Goal: Contribute content: Contribute content

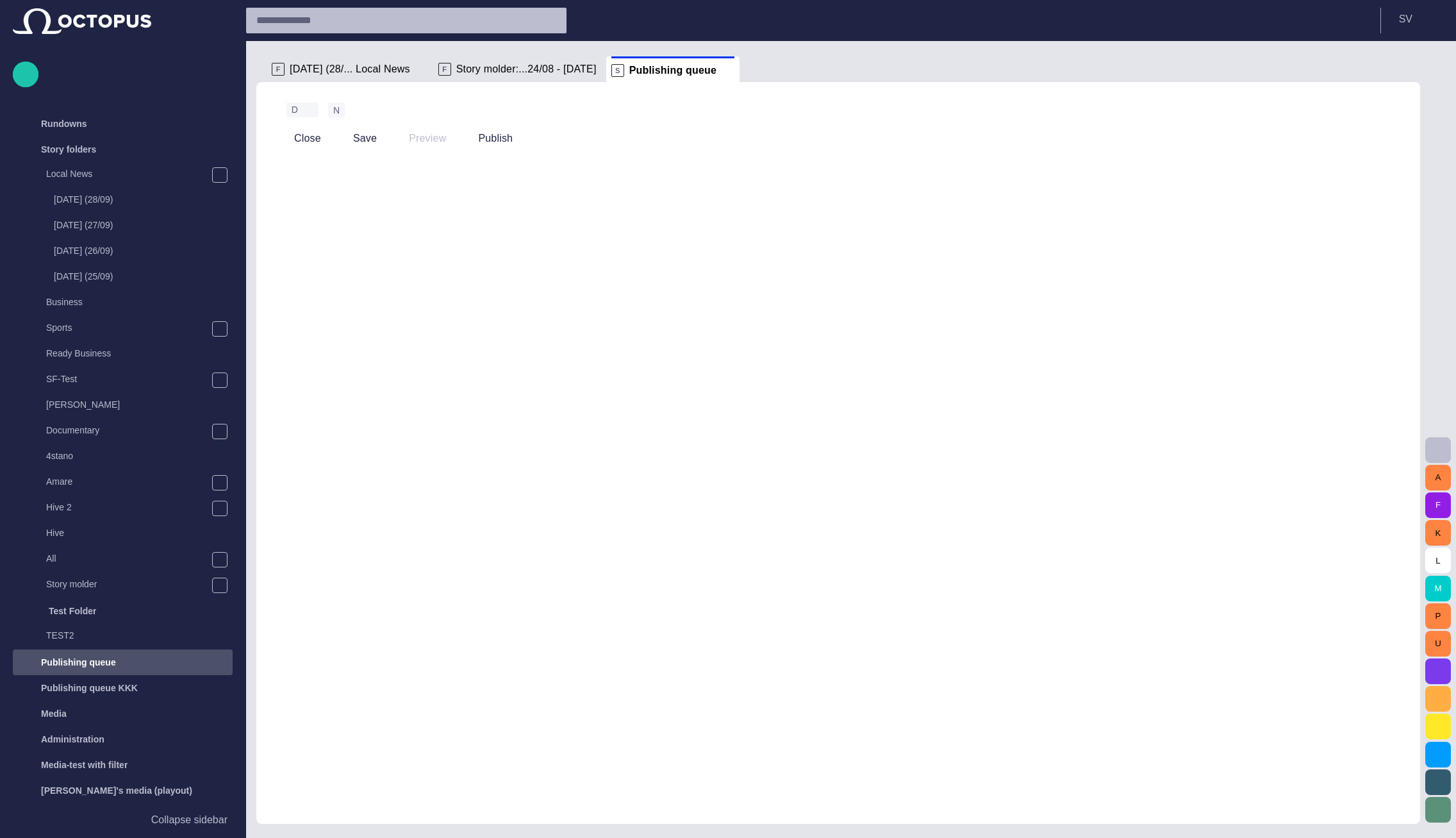
scroll to position [150, 0]
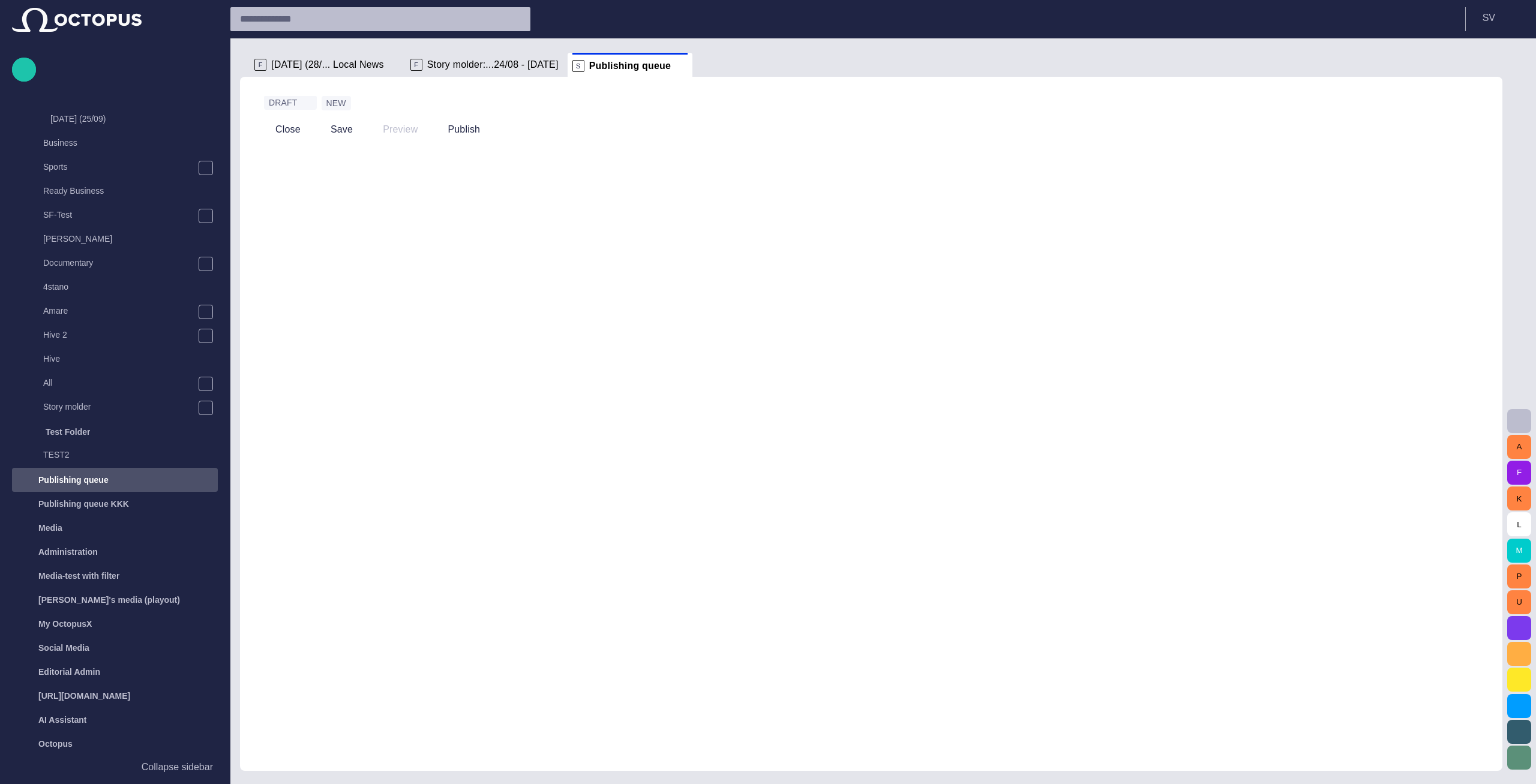
scroll to position [140, 0]
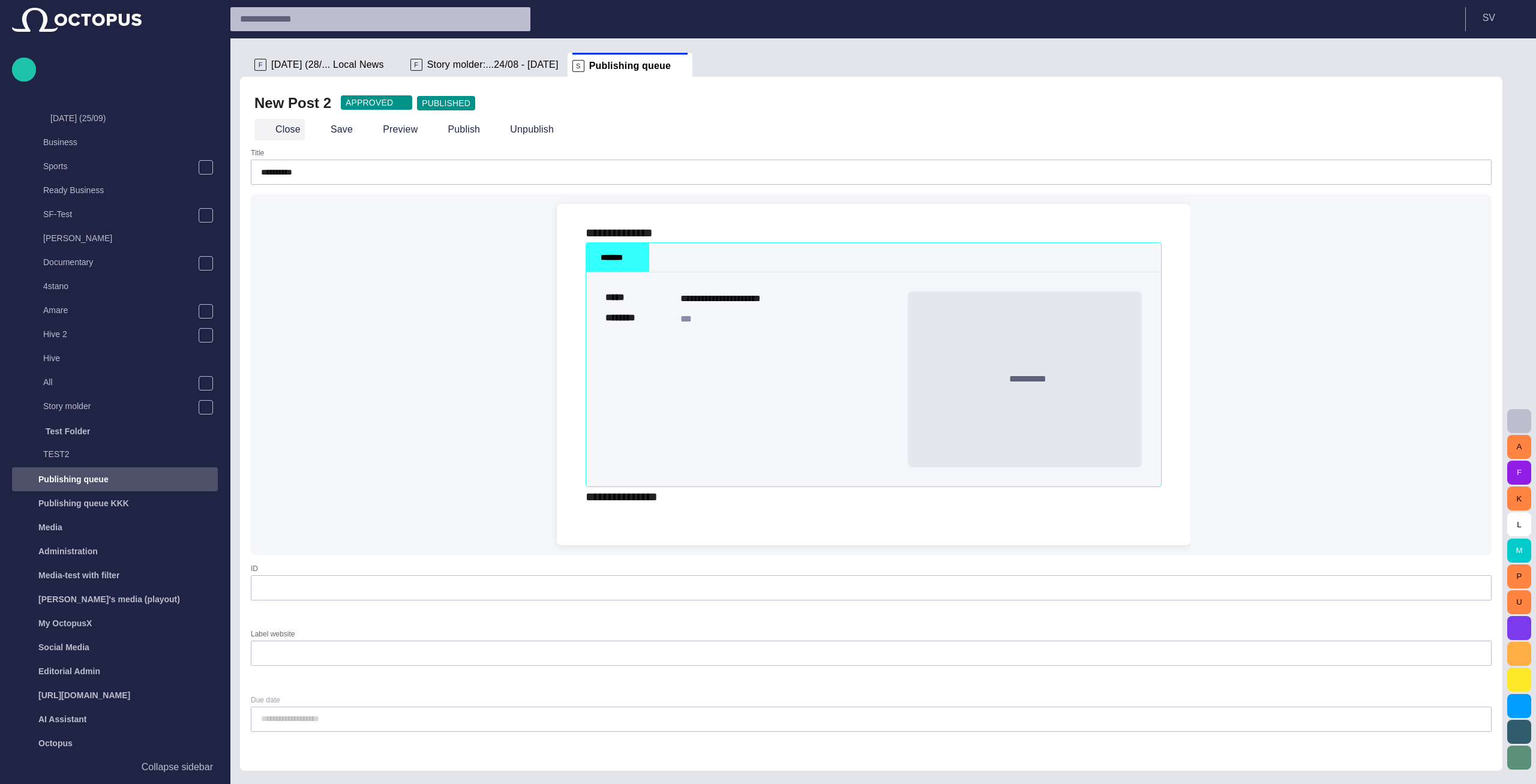
click at [274, 137] on button "Close" at bounding box center [279, 129] width 50 height 22
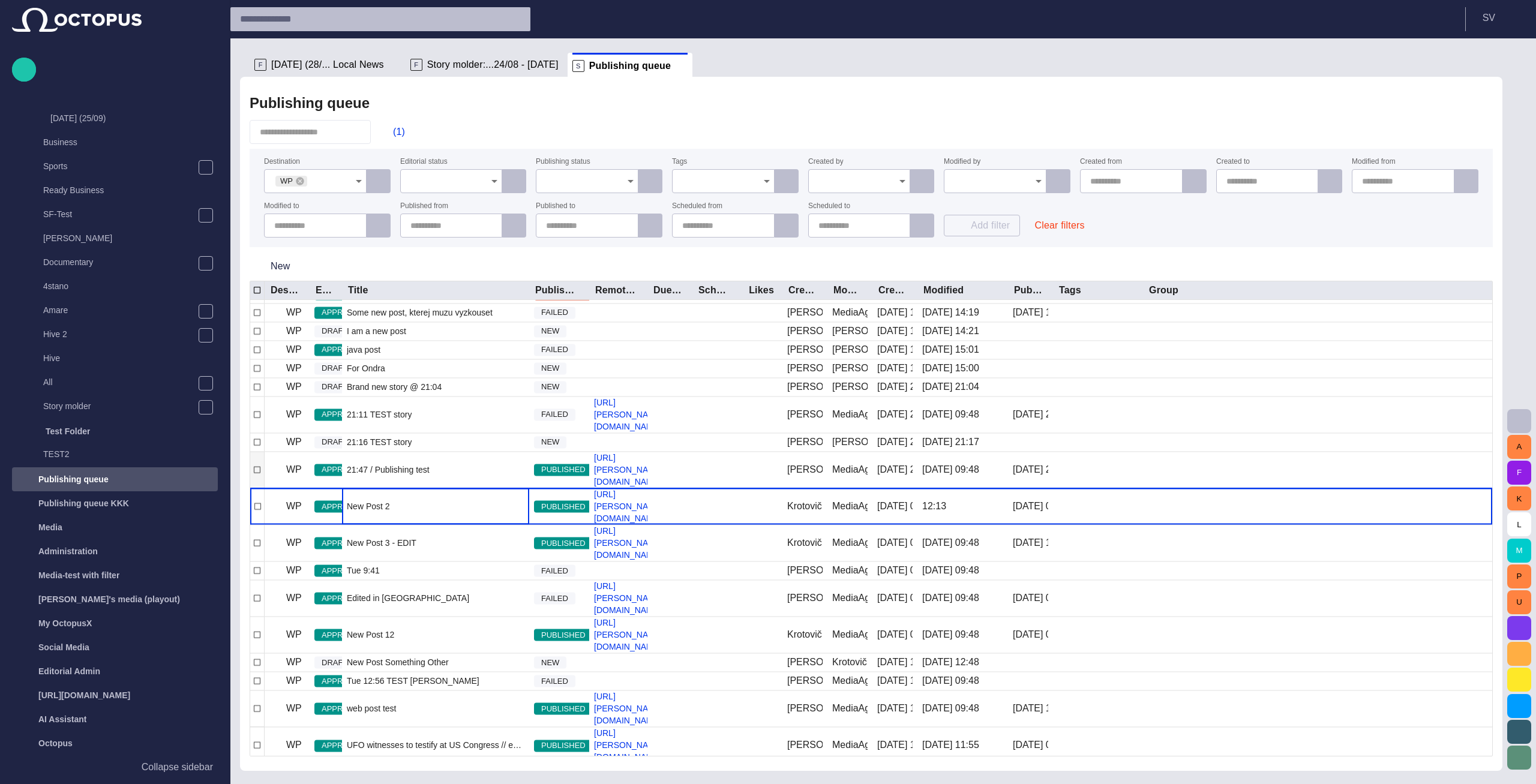
scroll to position [435, 0]
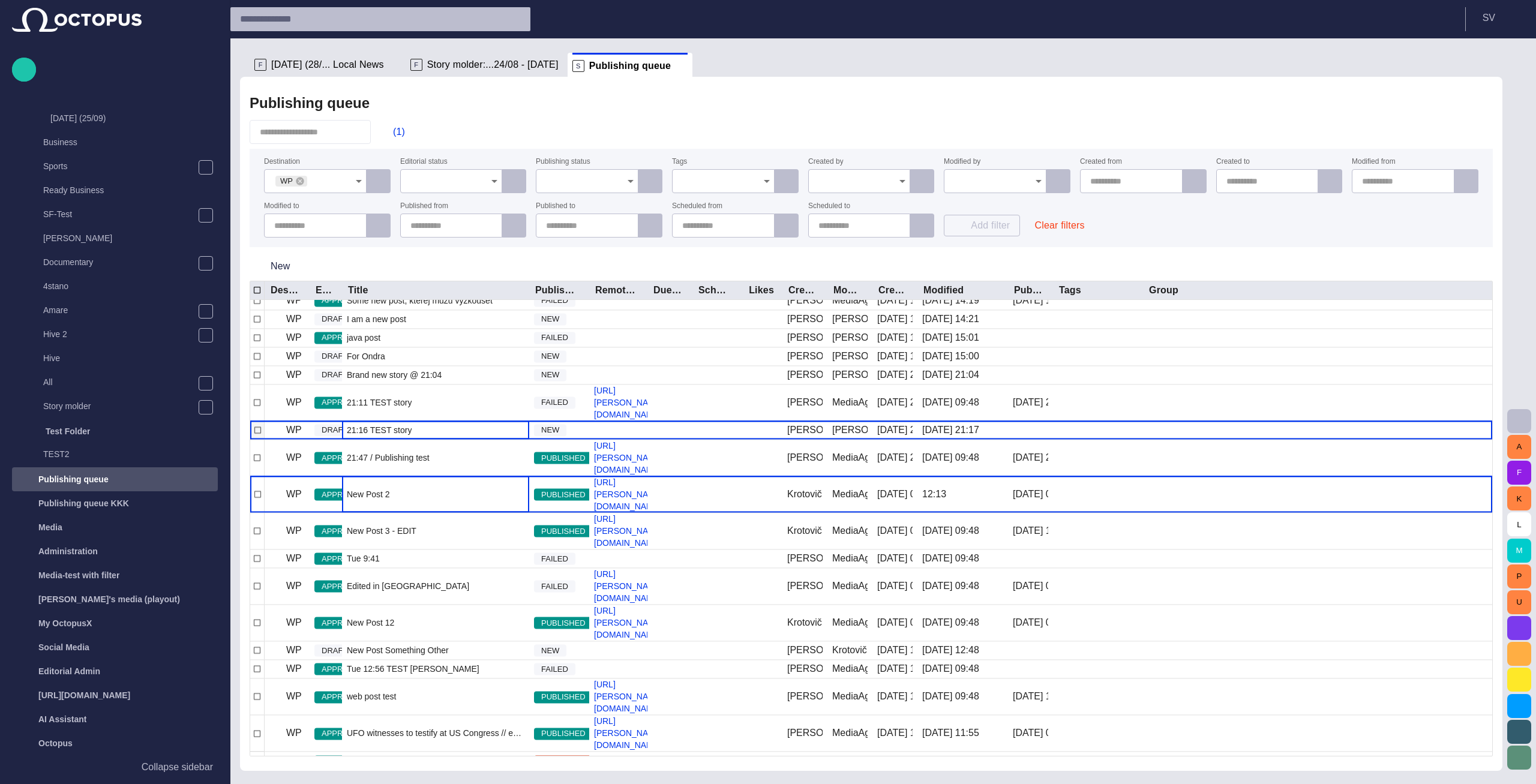
click at [379, 436] on span "21:16 TEST story" at bounding box center [379, 430] width 65 height 12
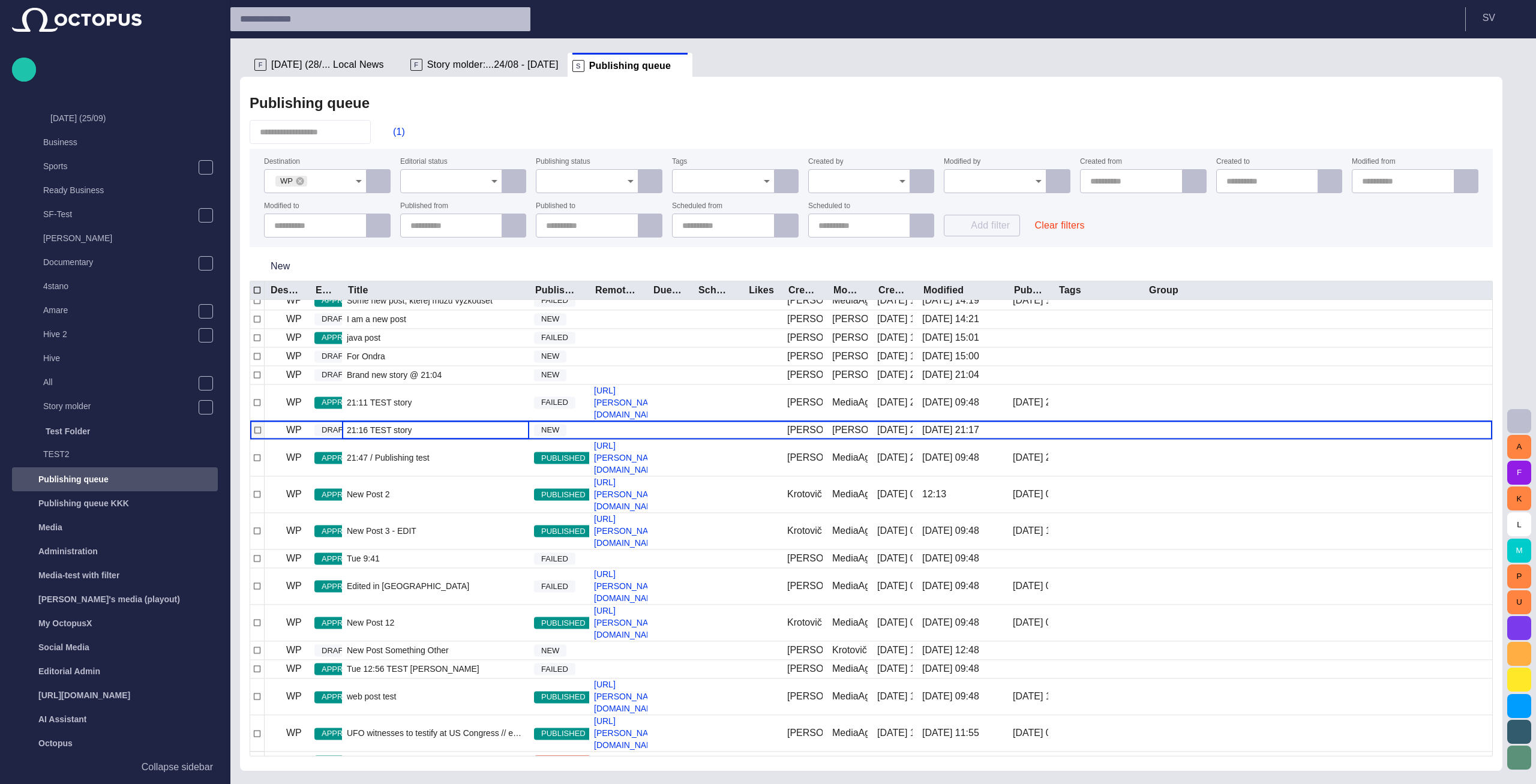
click at [379, 436] on span "21:16 TEST story" at bounding box center [379, 430] width 65 height 12
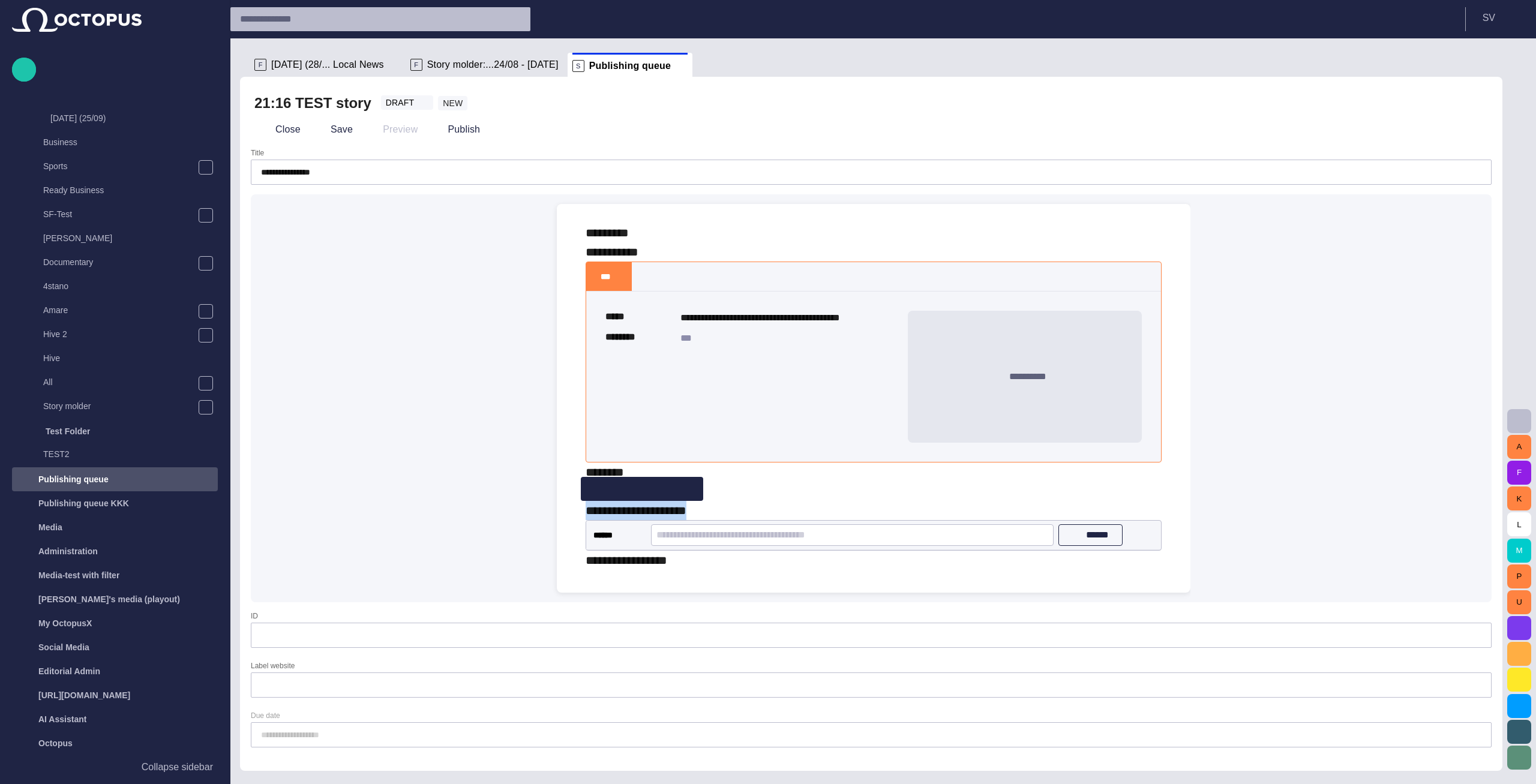
drag, startPoint x: 727, startPoint y: 507, endPoint x: 585, endPoint y: 508, distance: 142.0
click at [585, 508] on div "**********" at bounding box center [874, 396] width 614 height 385
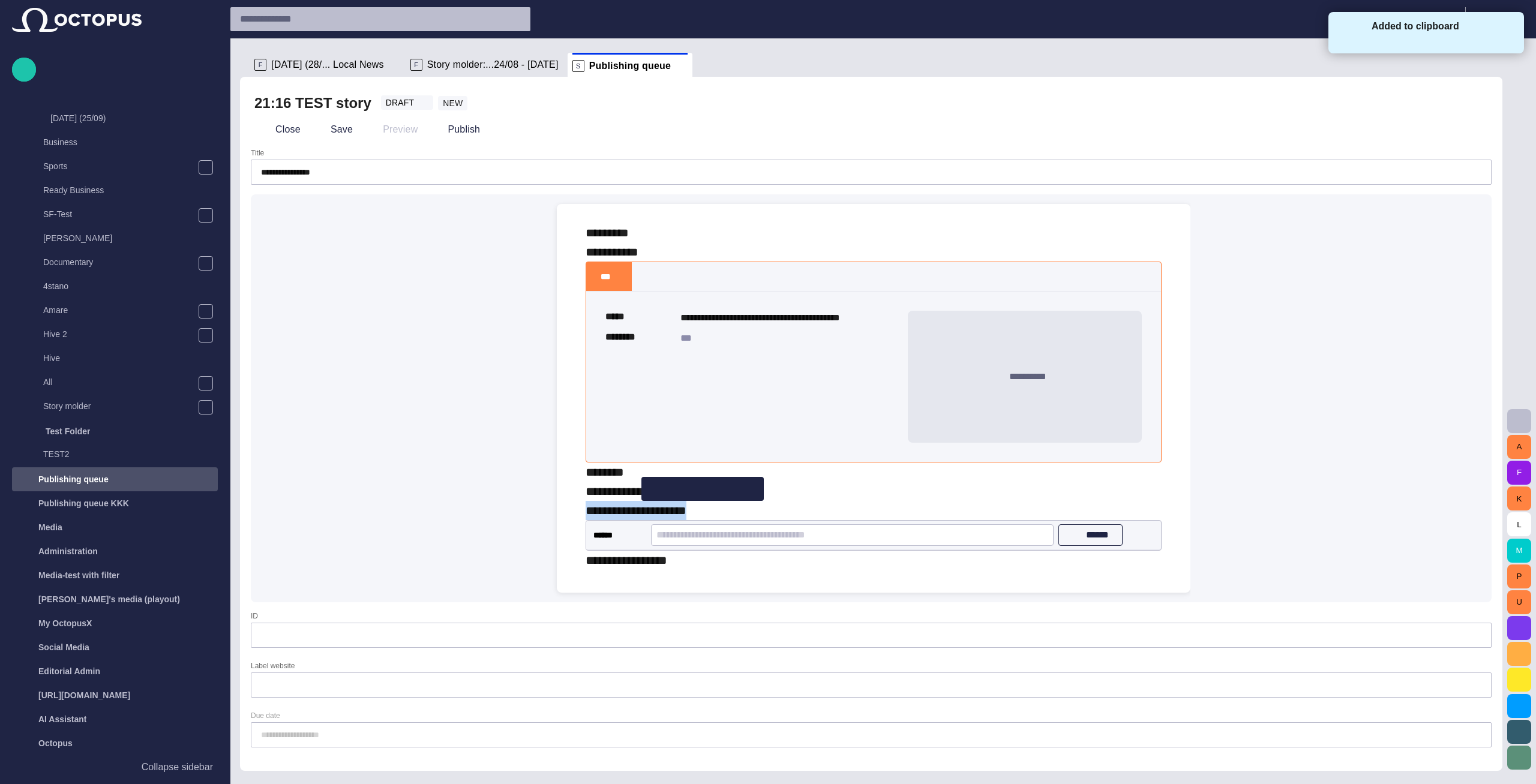
click at [717, 511] on div "**********" at bounding box center [873, 491] width 576 height 57
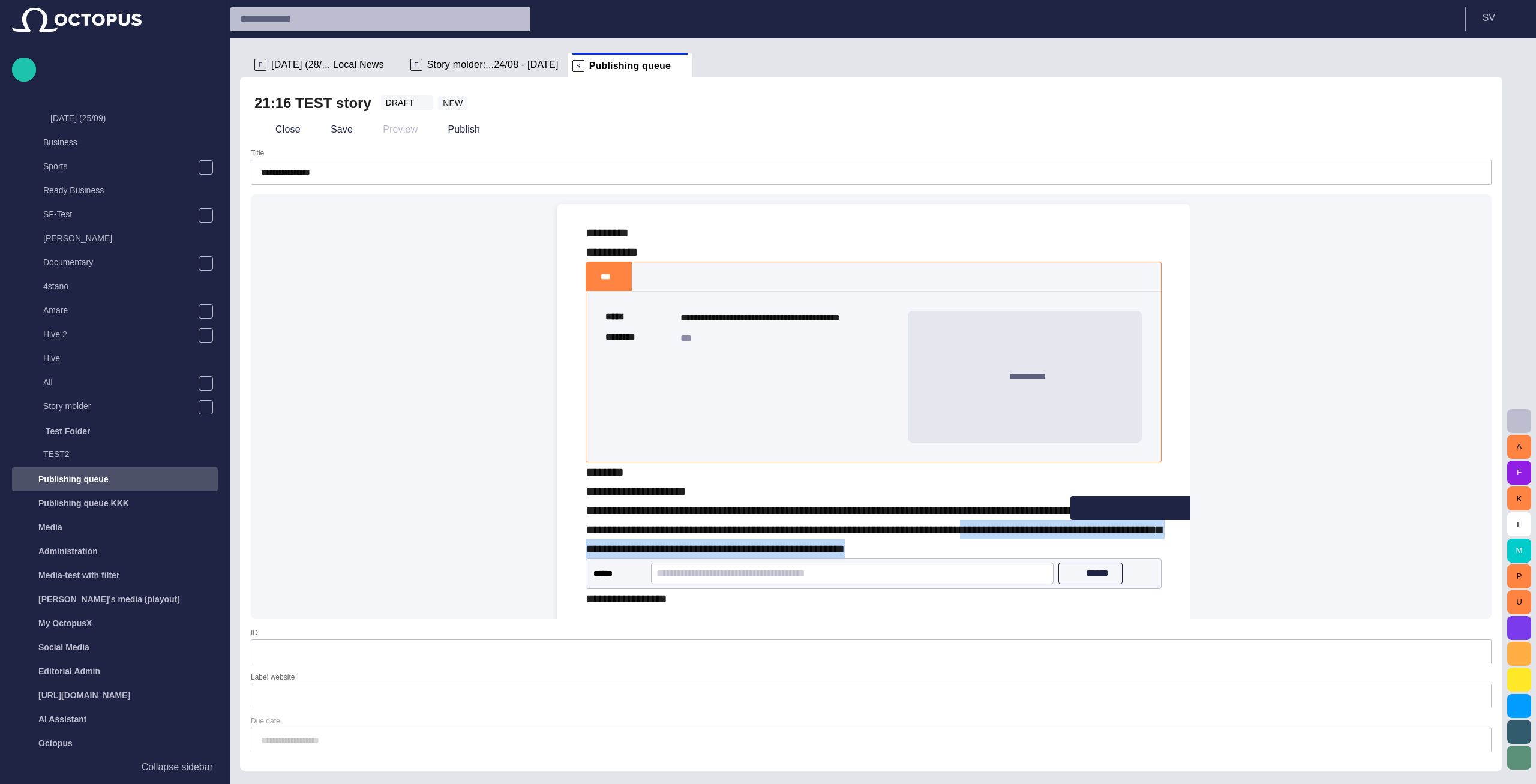
drag, startPoint x: 1147, startPoint y: 546, endPoint x: 1175, endPoint y: 525, distance: 35.0
click at [1175, 525] on div "**********" at bounding box center [874, 415] width 614 height 423
click at [1483, 65] on span "button" at bounding box center [1490, 65] width 14 height 14
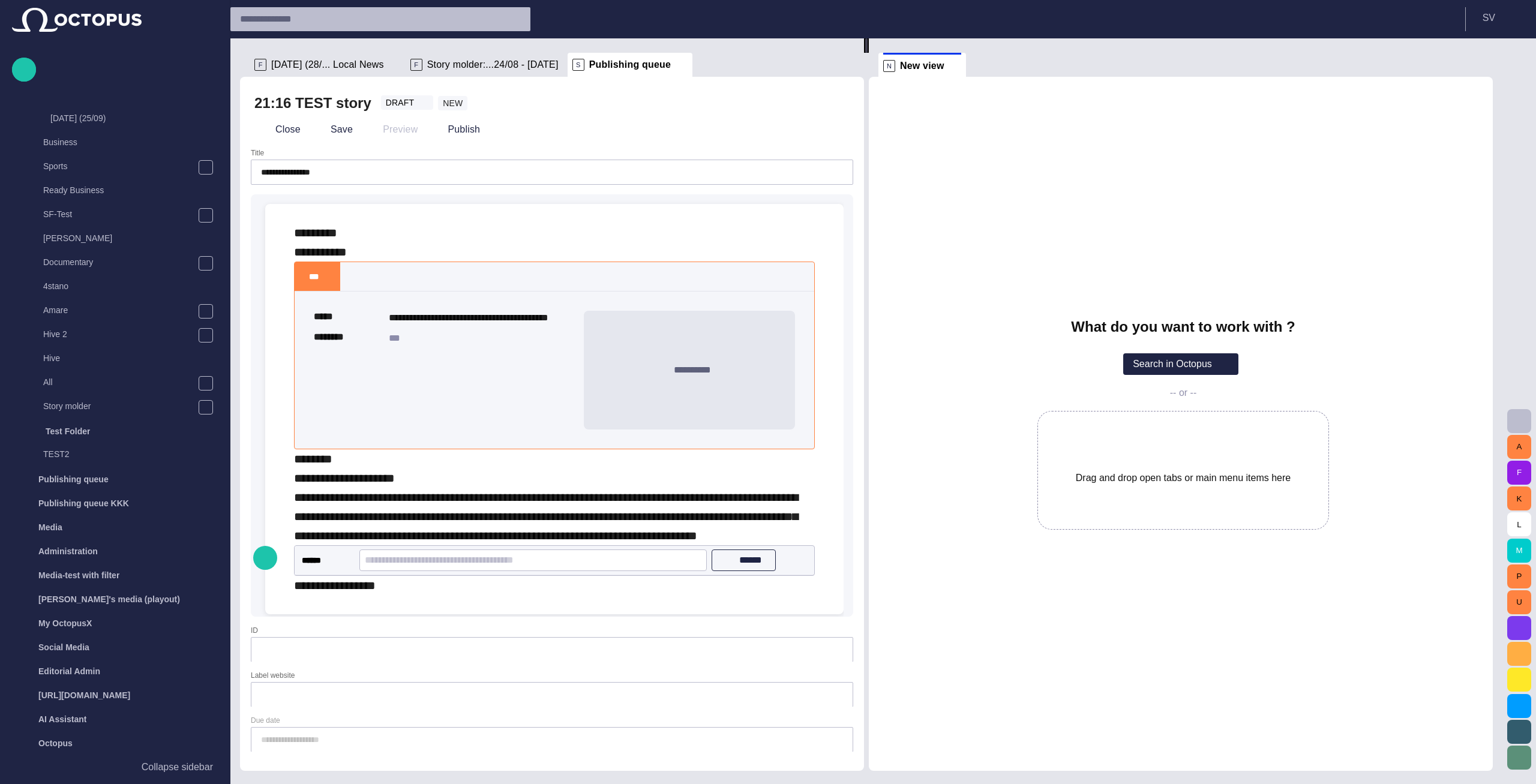
click at [792, 542] on div "**********" at bounding box center [554, 497] width 521 height 96
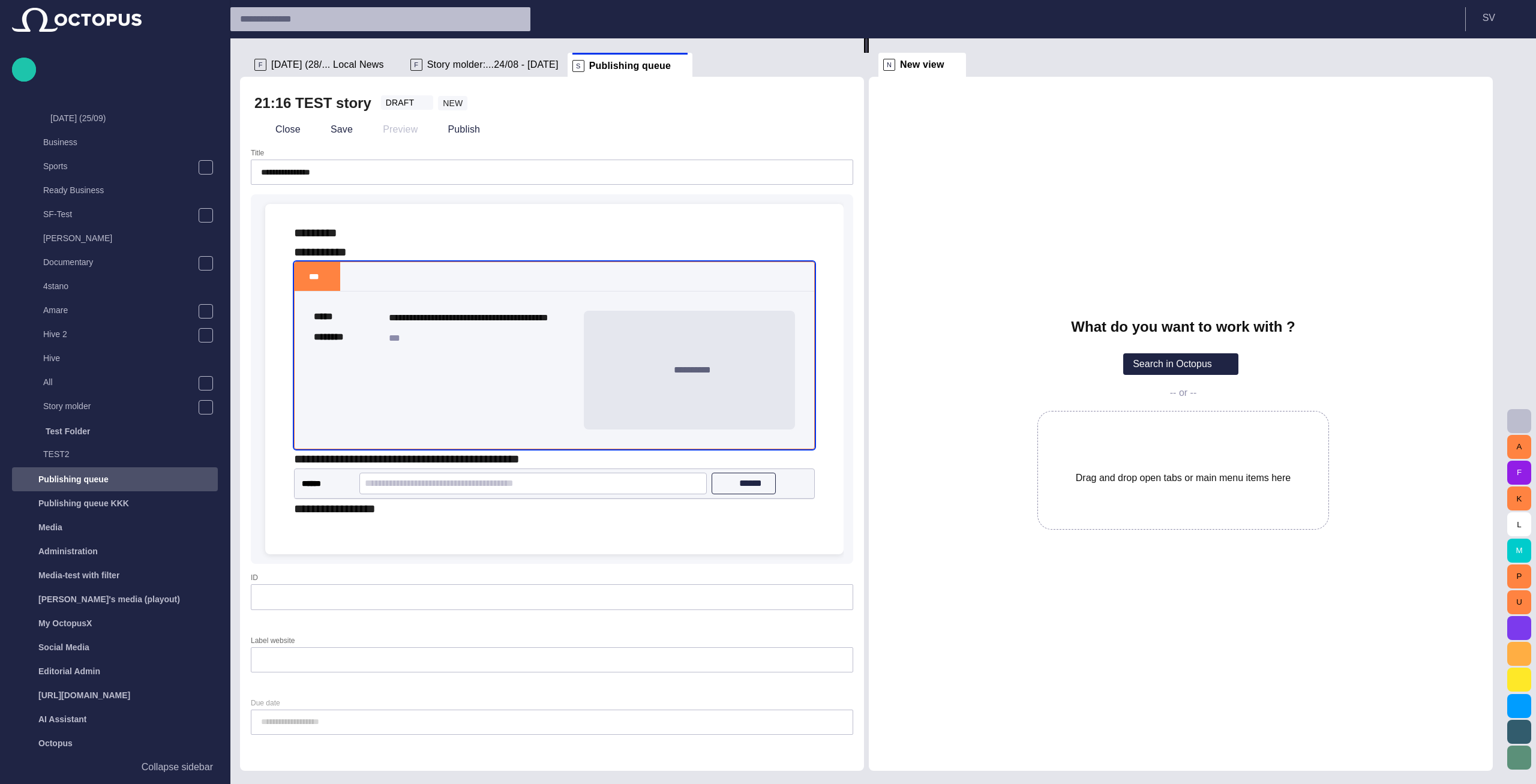
scroll to position [6, 0]
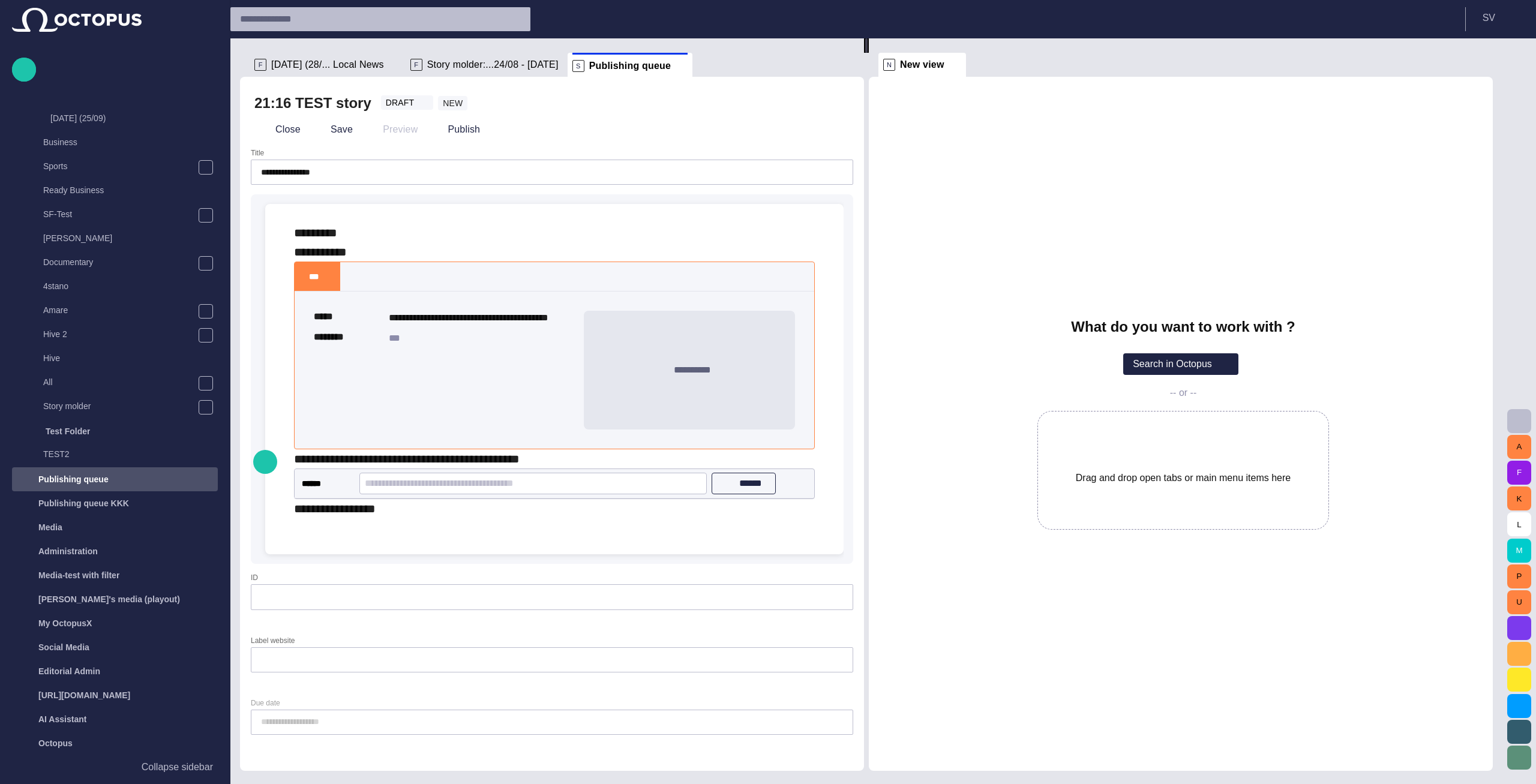
click at [683, 453] on div "**********" at bounding box center [554, 458] width 521 height 19
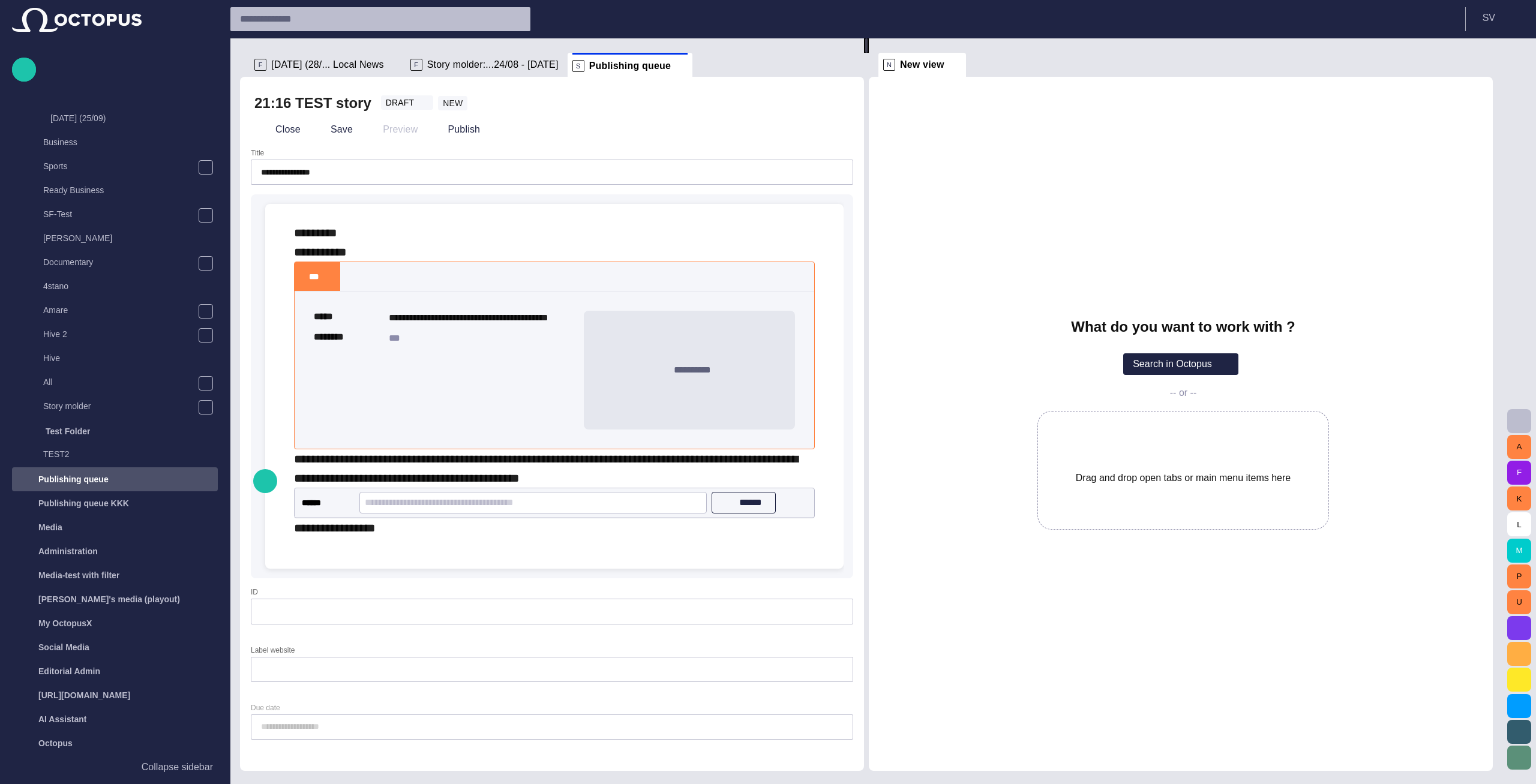
click at [613, 112] on div "21:16 TEST story DRAFT NEW" at bounding box center [535, 103] width 561 height 19
click at [616, 124] on div "Close Save Preview Publish" at bounding box center [552, 130] width 595 height 29
click at [616, 114] on div "21:16 TEST story DRAFT NEW" at bounding box center [552, 103] width 595 height 24
click at [690, 480] on div "**********" at bounding box center [554, 468] width 521 height 38
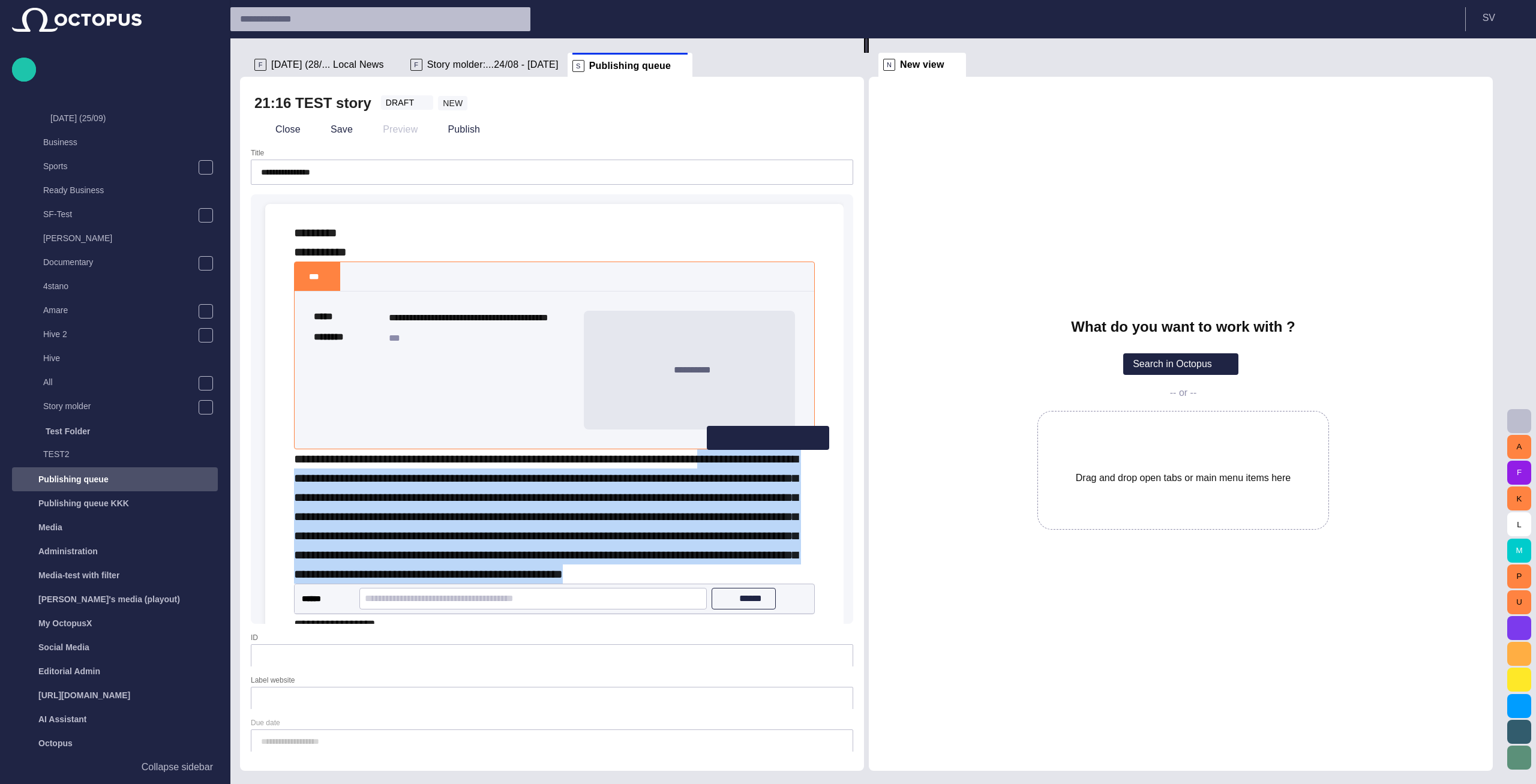
drag, startPoint x: 814, startPoint y: 594, endPoint x: 853, endPoint y: 464, distance: 135.7
click at [844, 464] on div "**********" at bounding box center [547, 409] width 593 height 429
click at [797, 465] on div "**********" at bounding box center [554, 516] width 521 height 134
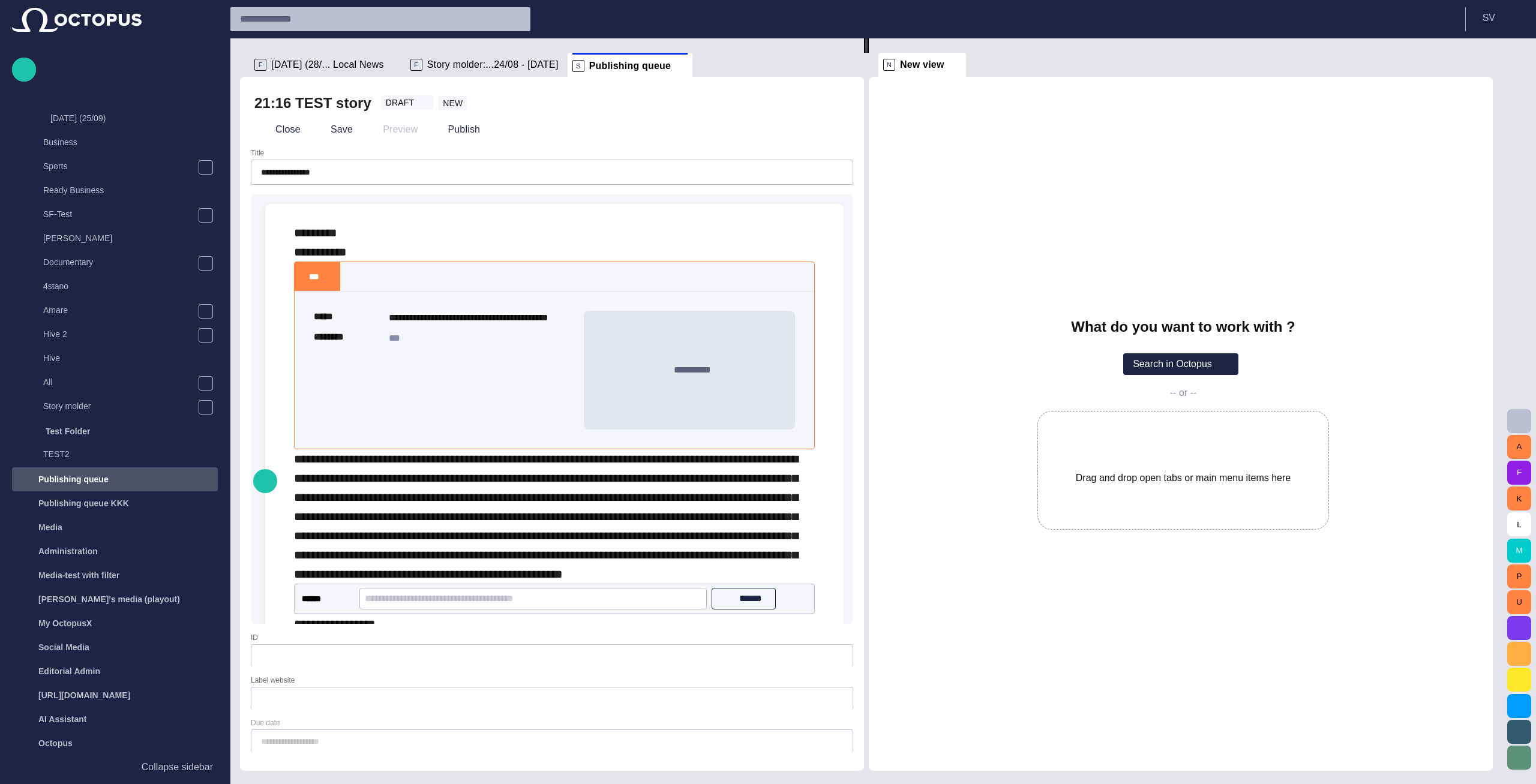
click at [405, 459] on span "**********" at bounding box center [546, 516] width 504 height 127
click at [434, 450] on div "**********" at bounding box center [554, 516] width 521 height 134
drag, startPoint x: 462, startPoint y: 458, endPoint x: 483, endPoint y: 459, distance: 21.0
click at [462, 458] on span "**********" at bounding box center [546, 516] width 504 height 127
click at [507, 459] on span "**********" at bounding box center [546, 516] width 504 height 127
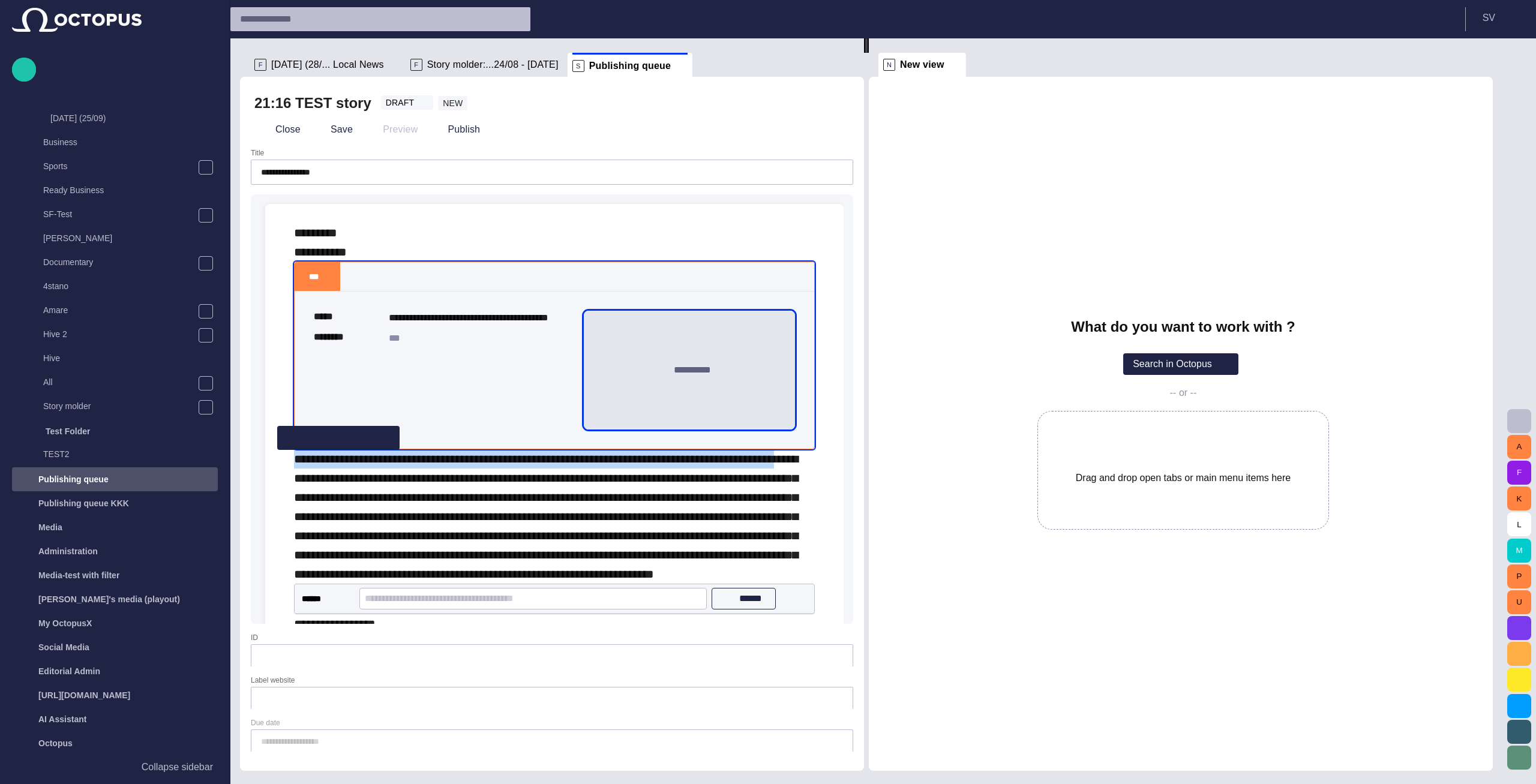
drag, startPoint x: 824, startPoint y: 454, endPoint x: 785, endPoint y: 422, distance: 50.4
click at [788, 417] on div "**********" at bounding box center [554, 428] width 559 height 448
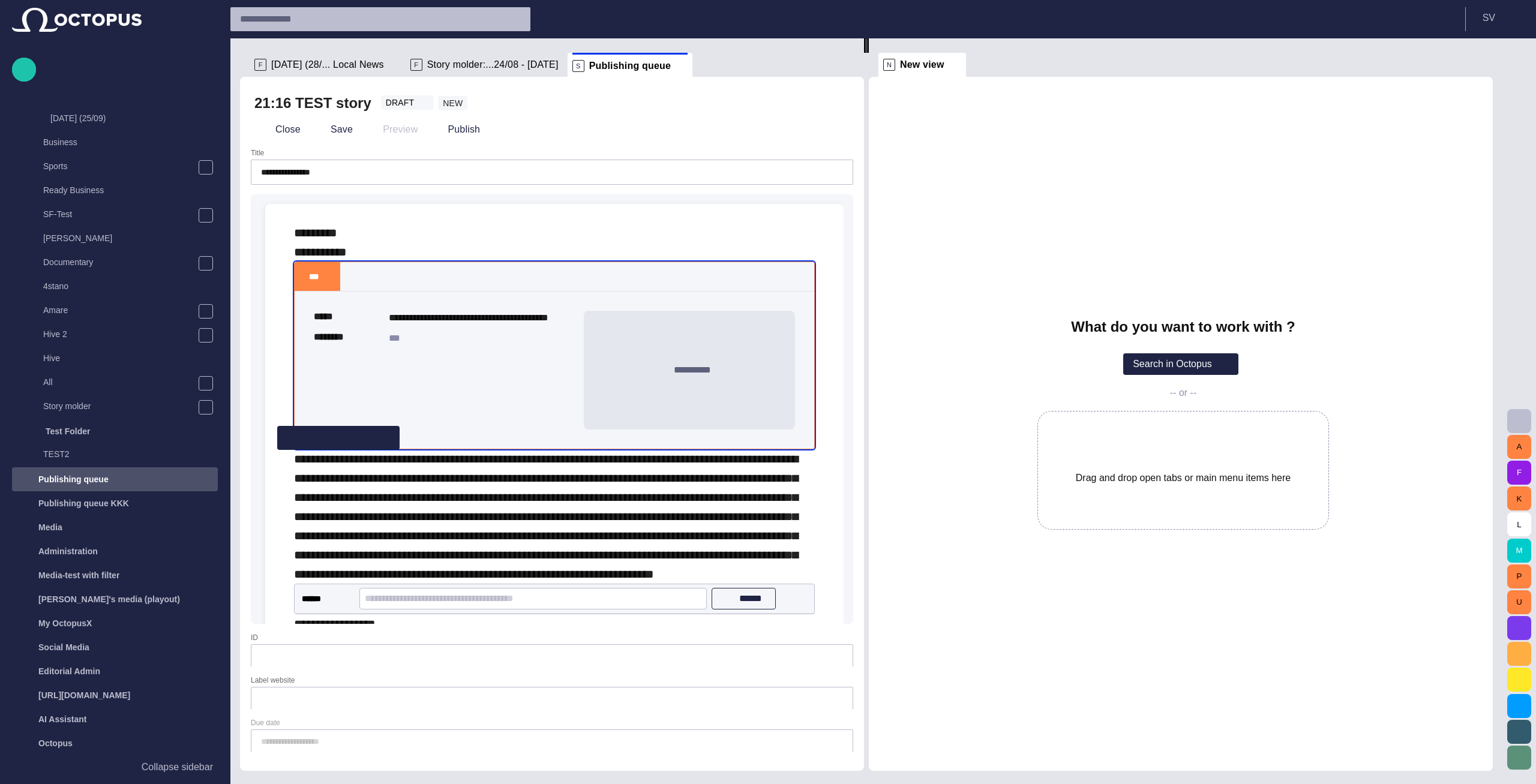
click at [761, 502] on span "**********" at bounding box center [546, 516] width 504 height 127
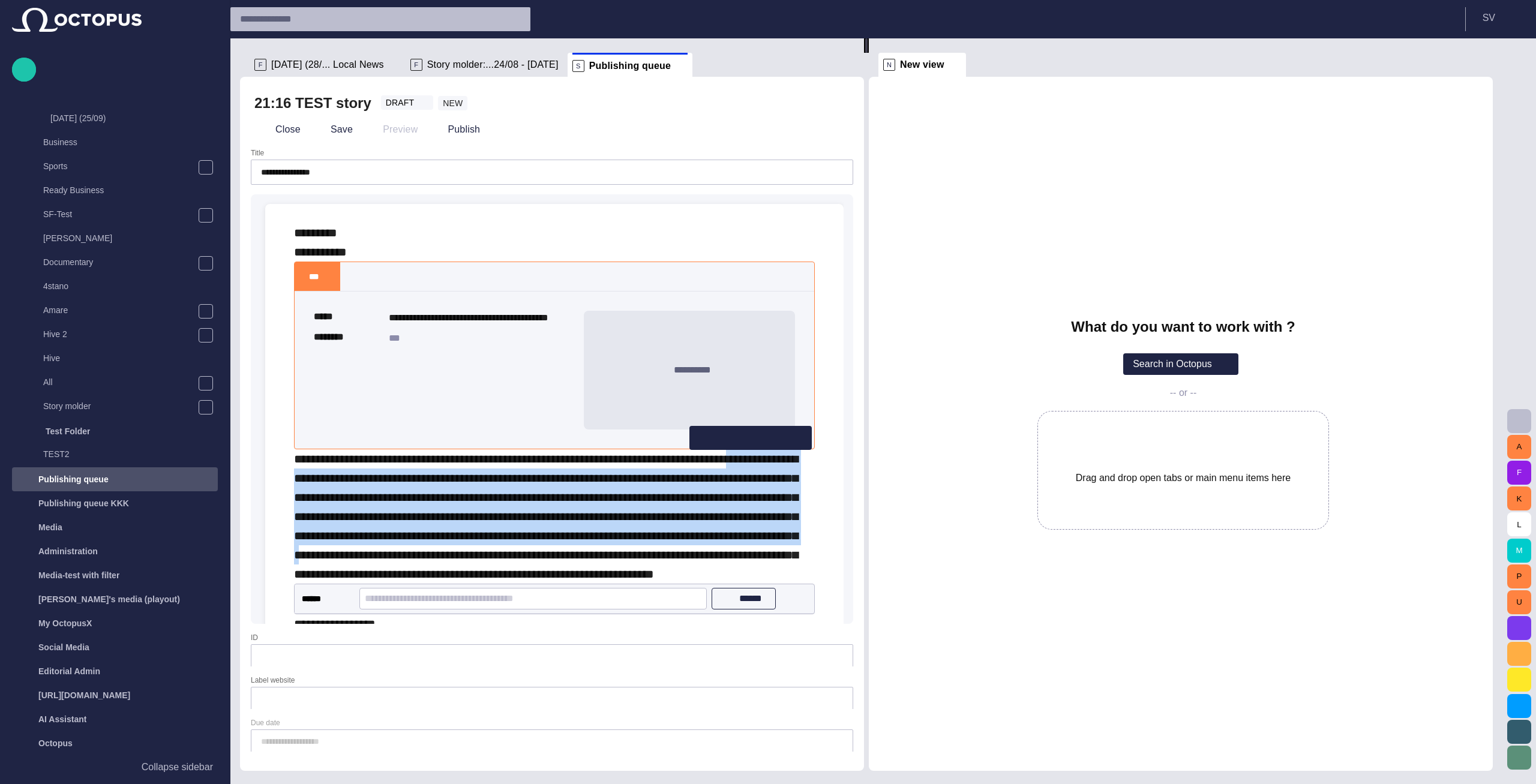
drag, startPoint x: 752, startPoint y: 462, endPoint x: 793, endPoint y: 563, distance: 109.0
click at [781, 559] on span "**********" at bounding box center [546, 516] width 504 height 127
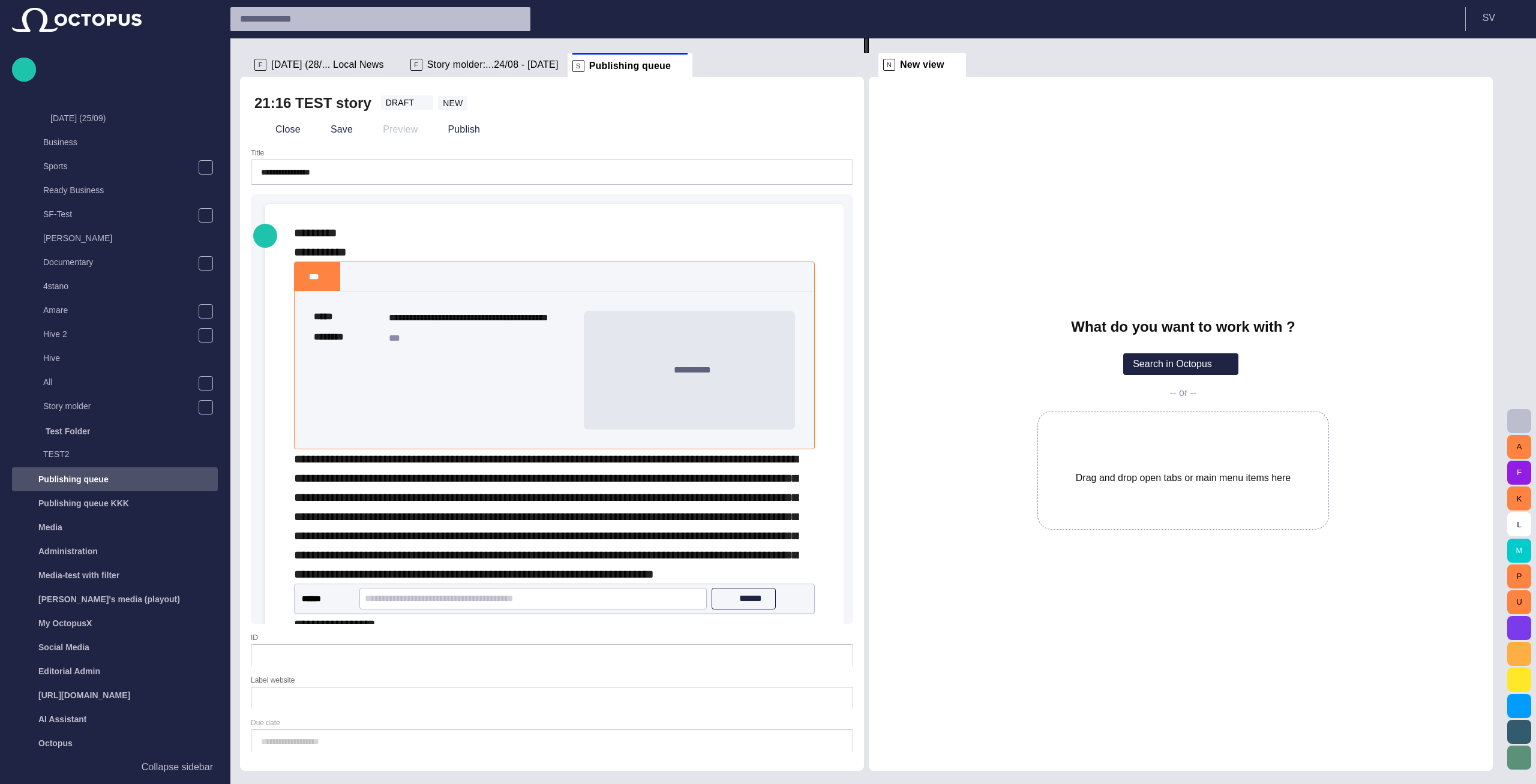
click at [745, 582] on div "**********" at bounding box center [554, 516] width 521 height 134
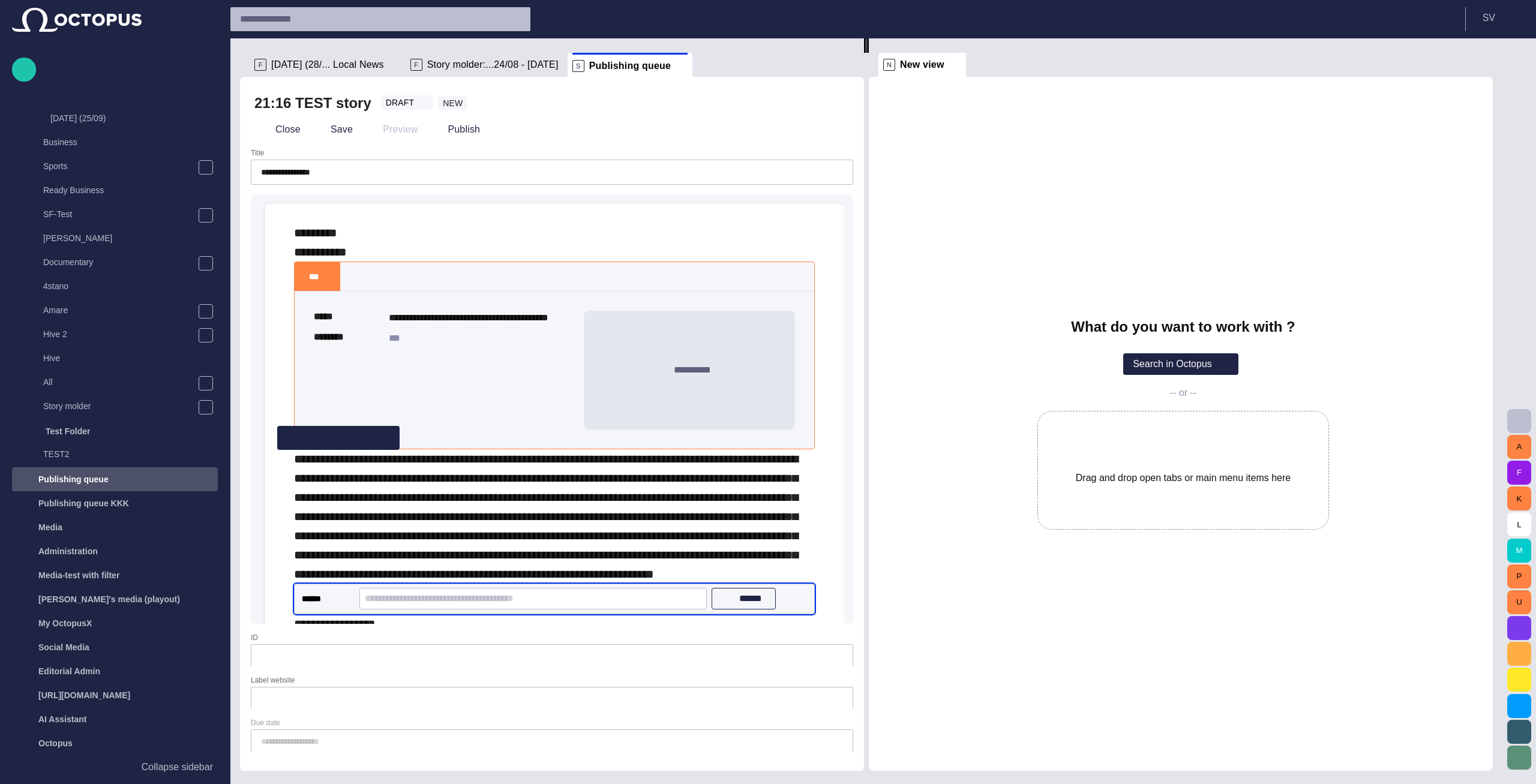
drag, startPoint x: 814, startPoint y: 590, endPoint x: 842, endPoint y: 617, distance: 38.9
click at [842, 617] on div "**********" at bounding box center [554, 428] width 578 height 448
click at [1499, 16] on button "S V" at bounding box center [1501, 18] width 56 height 22
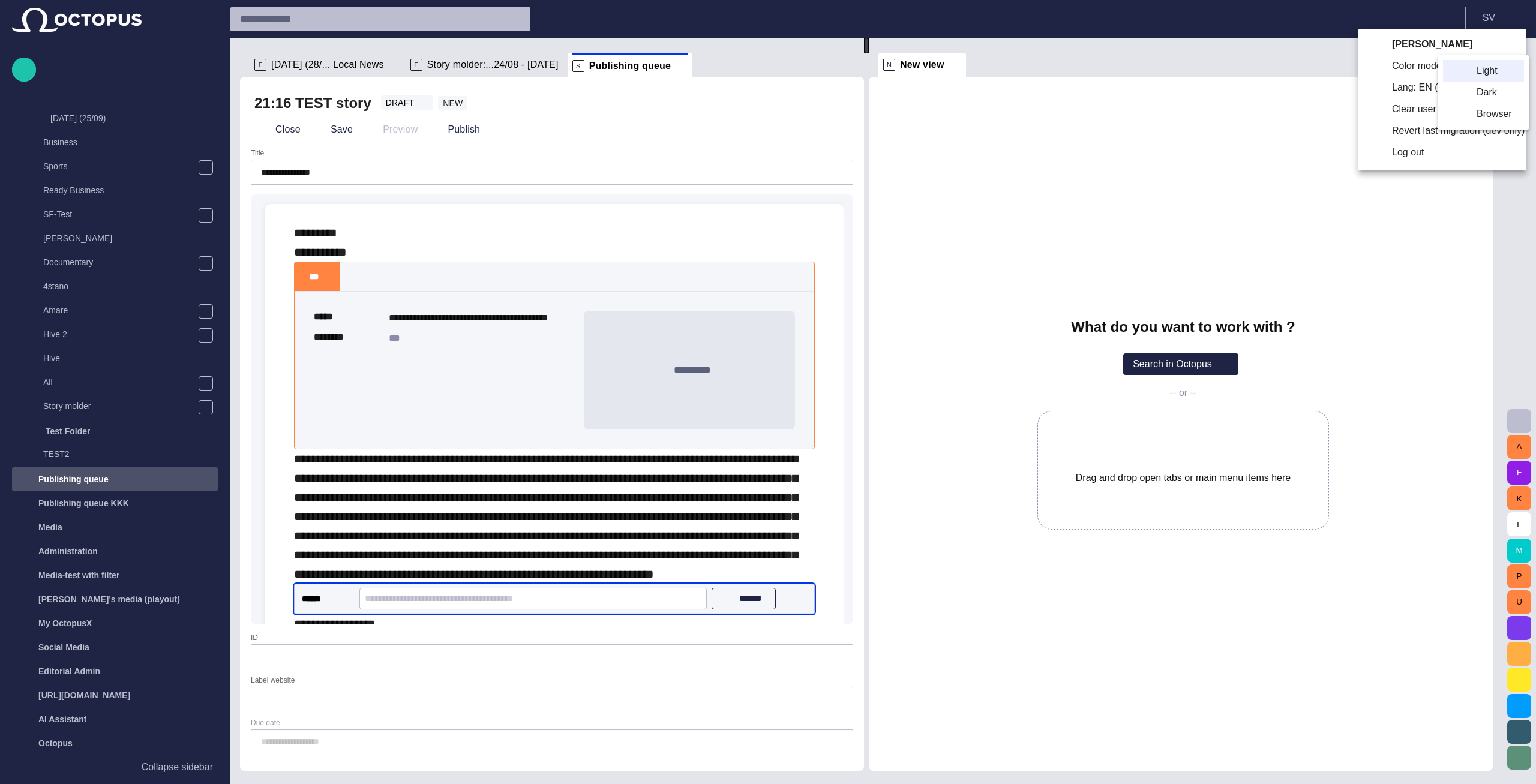
click at [1456, 90] on li "Dark" at bounding box center [1483, 92] width 81 height 22
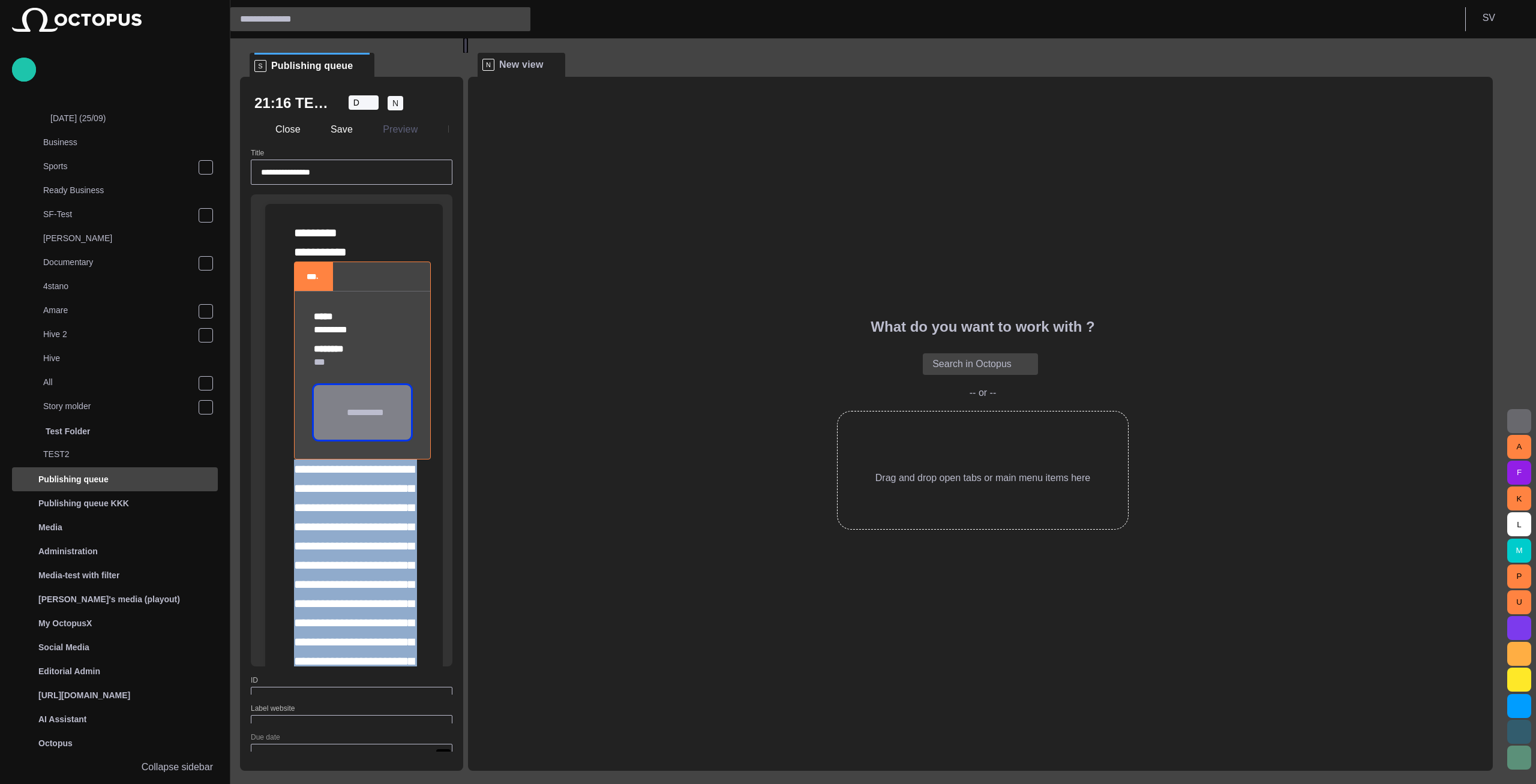
drag, startPoint x: 874, startPoint y: 403, endPoint x: 389, endPoint y: 406, distance: 485.0
click at [389, 406] on div "**********" at bounding box center [871, 404] width 1262 height 732
click at [336, 525] on span "**********" at bounding box center [354, 737] width 120 height 549
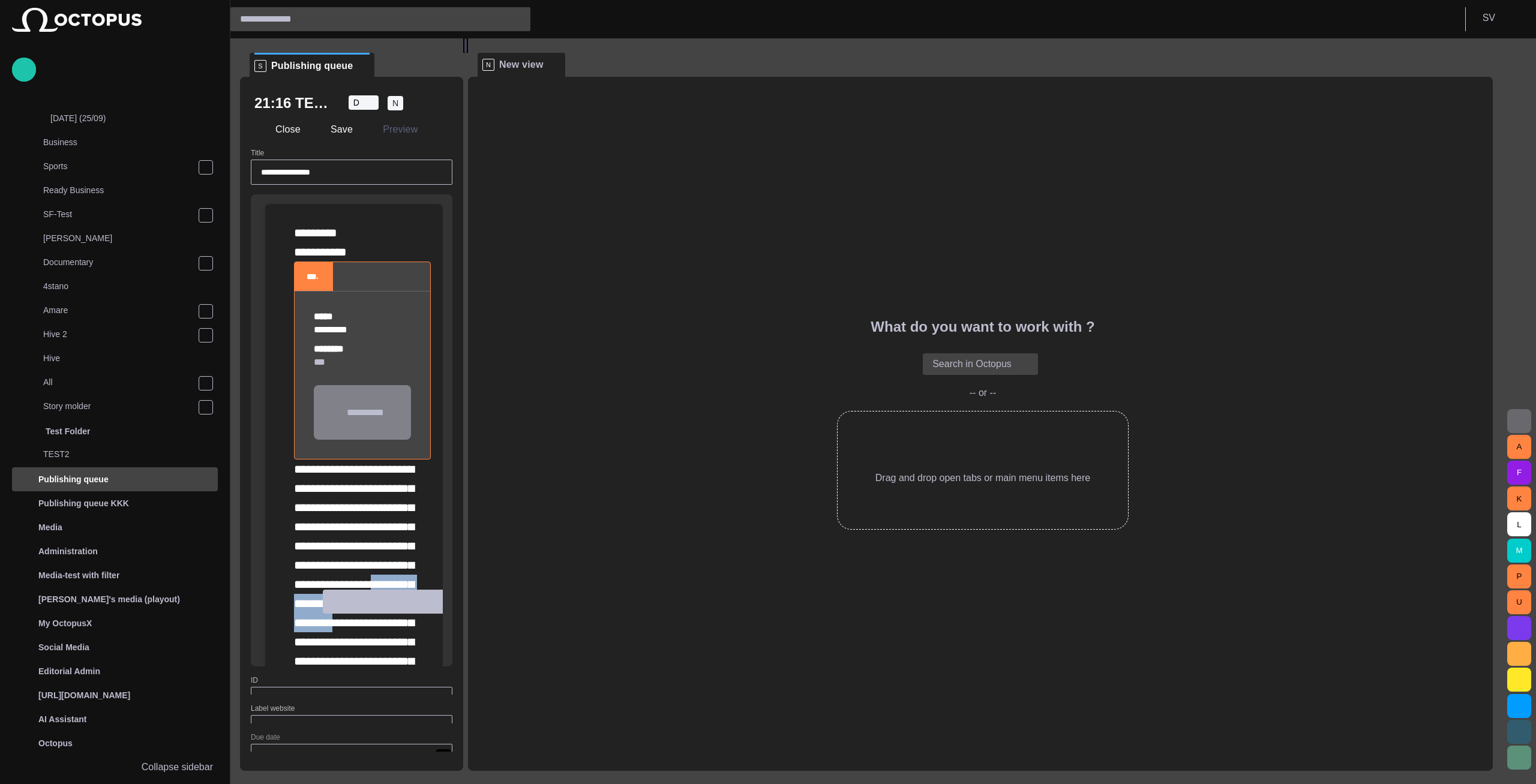
drag, startPoint x: 417, startPoint y: 613, endPoint x: 426, endPoint y: 638, distance: 26.6
click at [426, 638] on div "**********" at bounding box center [353, 645] width 158 height 881
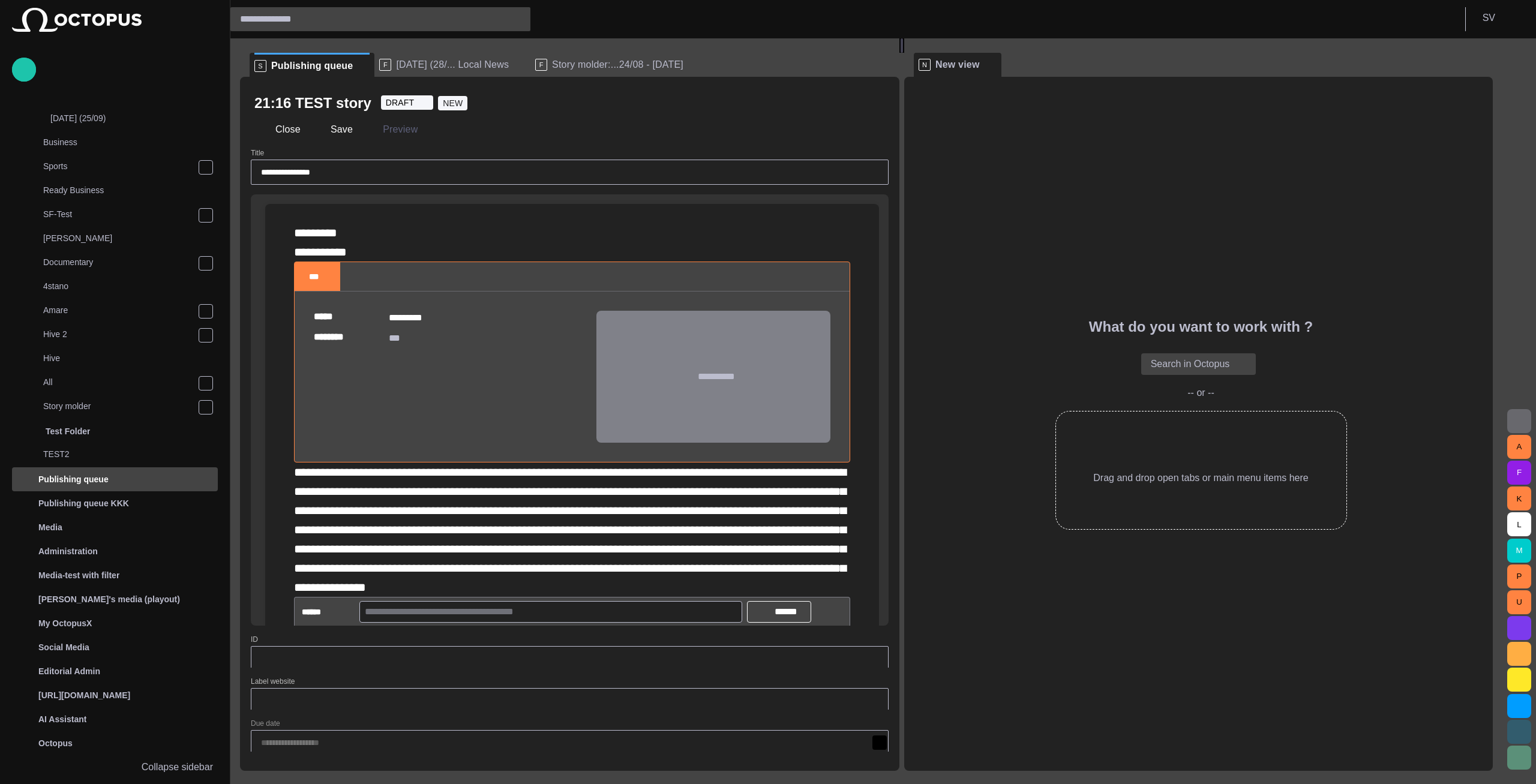
drag, startPoint x: 474, startPoint y: 400, endPoint x: 906, endPoint y: 388, distance: 432.2
click at [904, 53] on div at bounding box center [901, 46] width 5 height 14
click at [996, 66] on span at bounding box center [990, 65] width 12 height 12
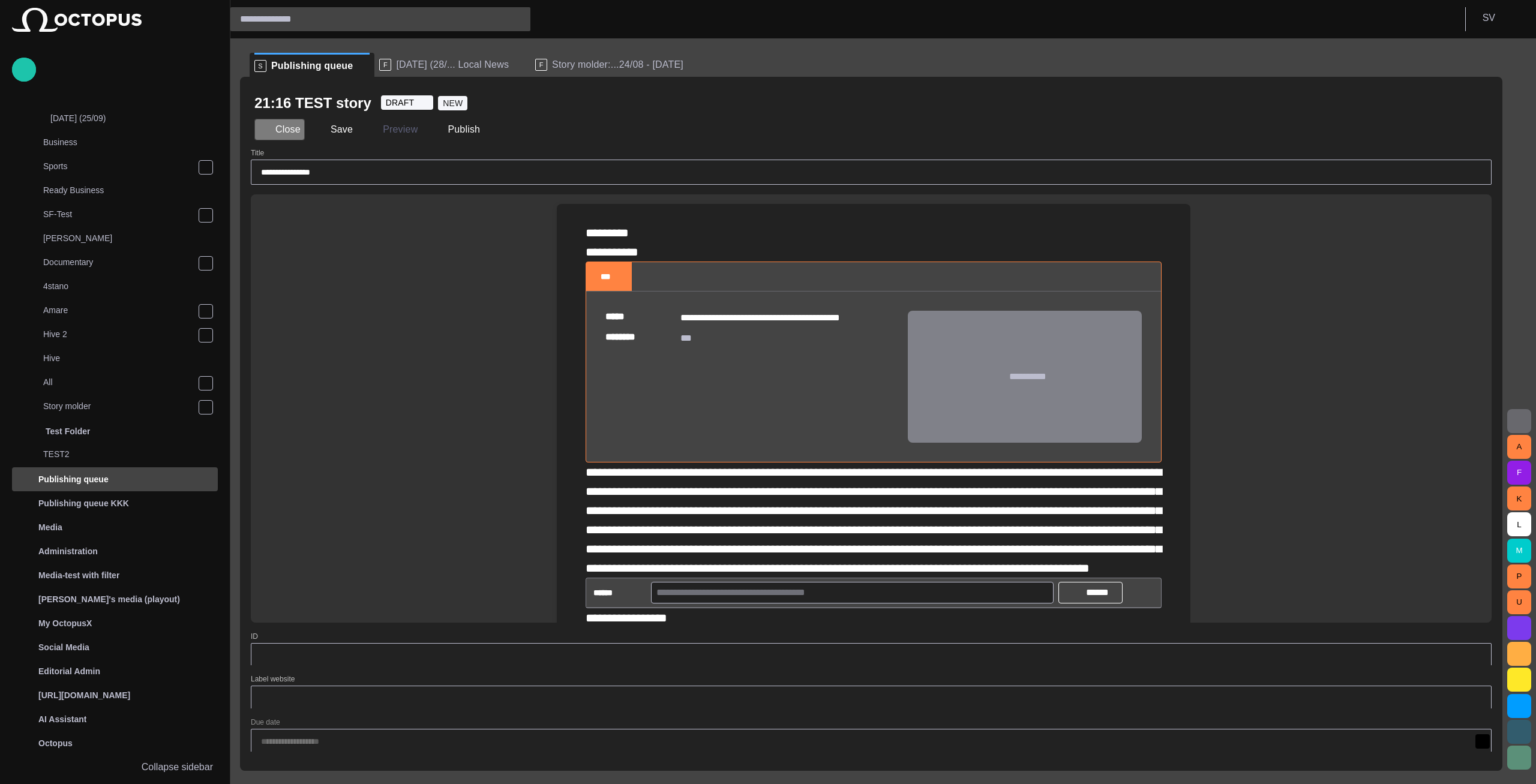
click at [293, 130] on button "Close" at bounding box center [279, 129] width 50 height 22
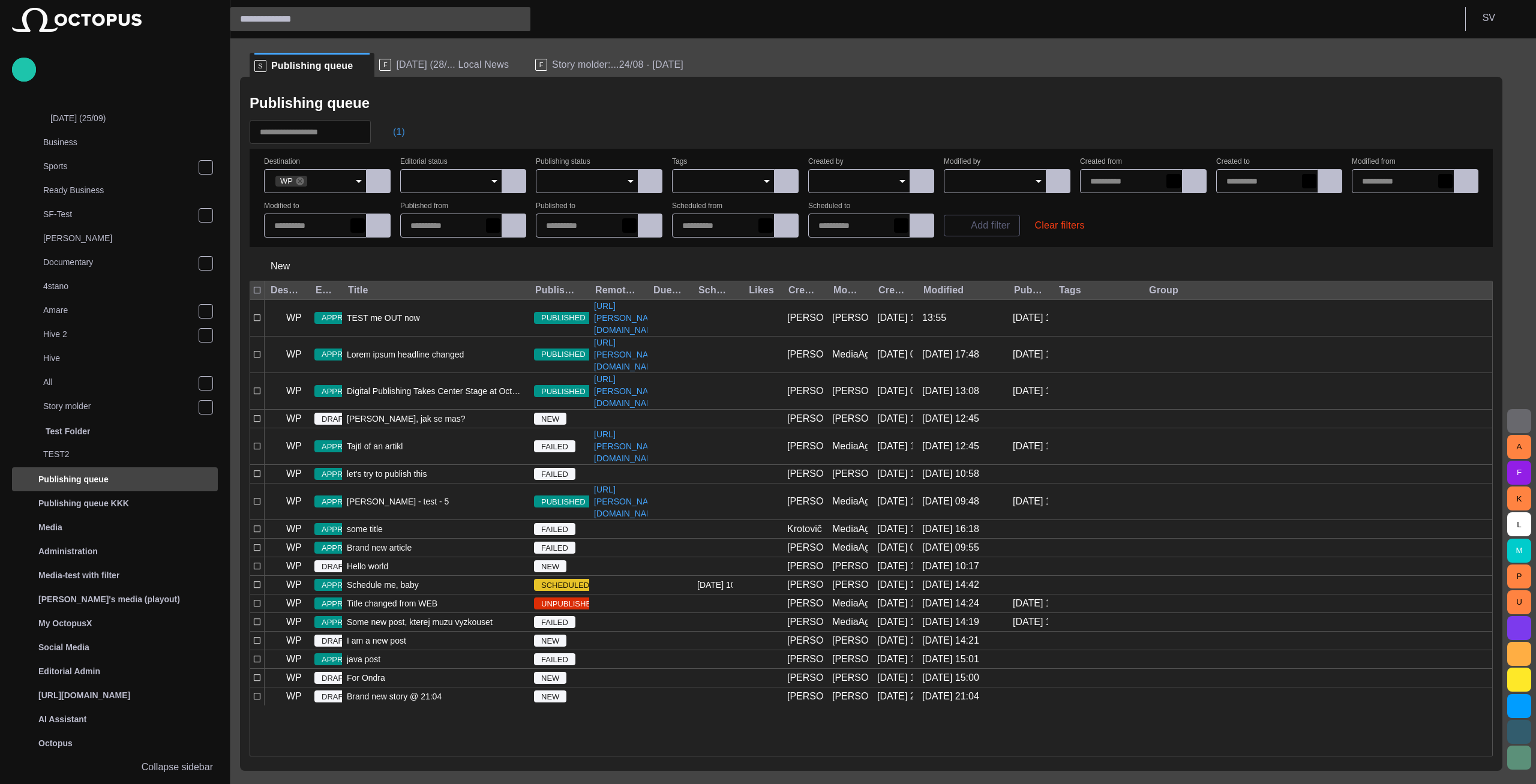
click at [405, 132] on button "(1)" at bounding box center [392, 132] width 35 height 22
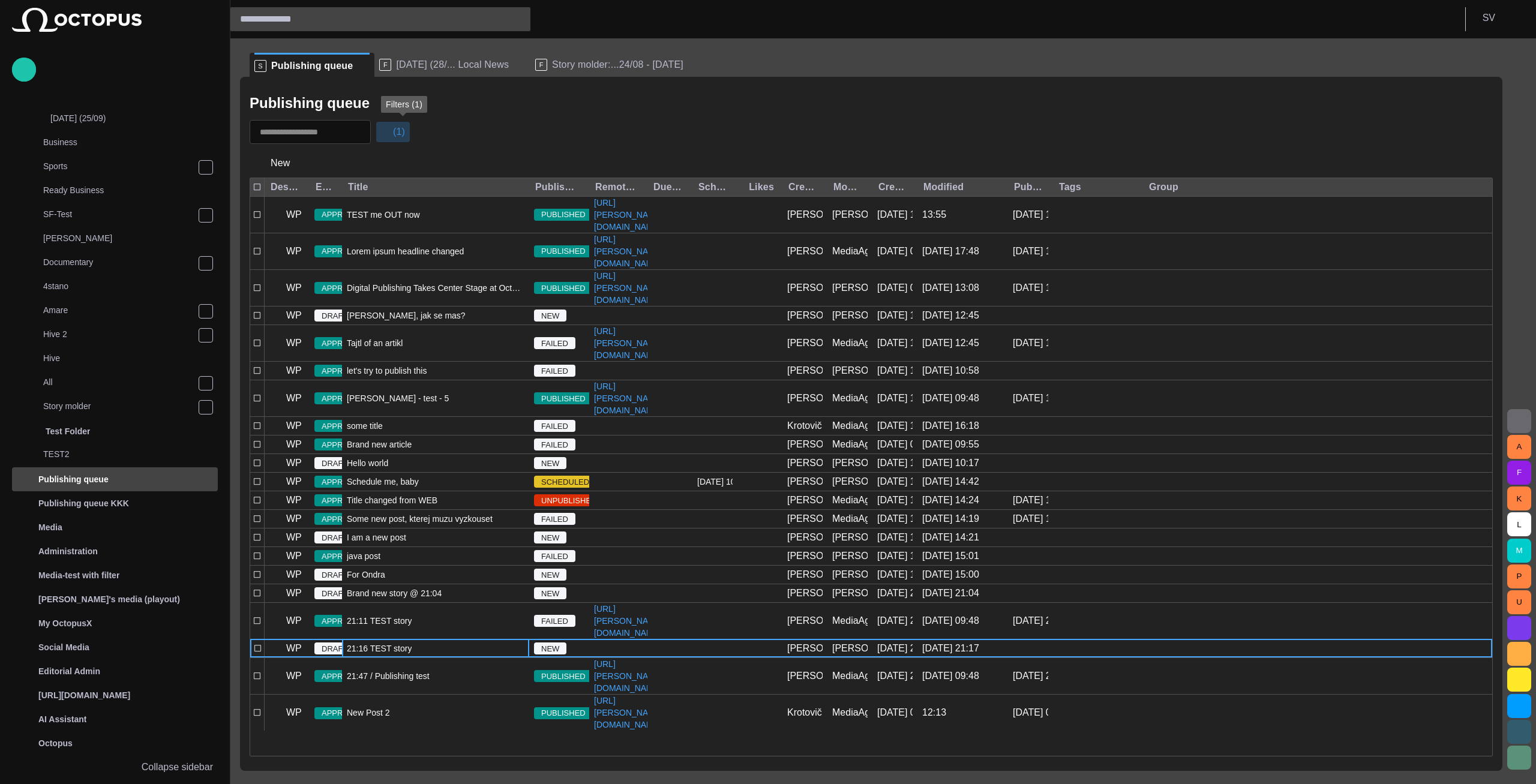
click at [404, 130] on button "(1)" at bounding box center [392, 132] width 35 height 22
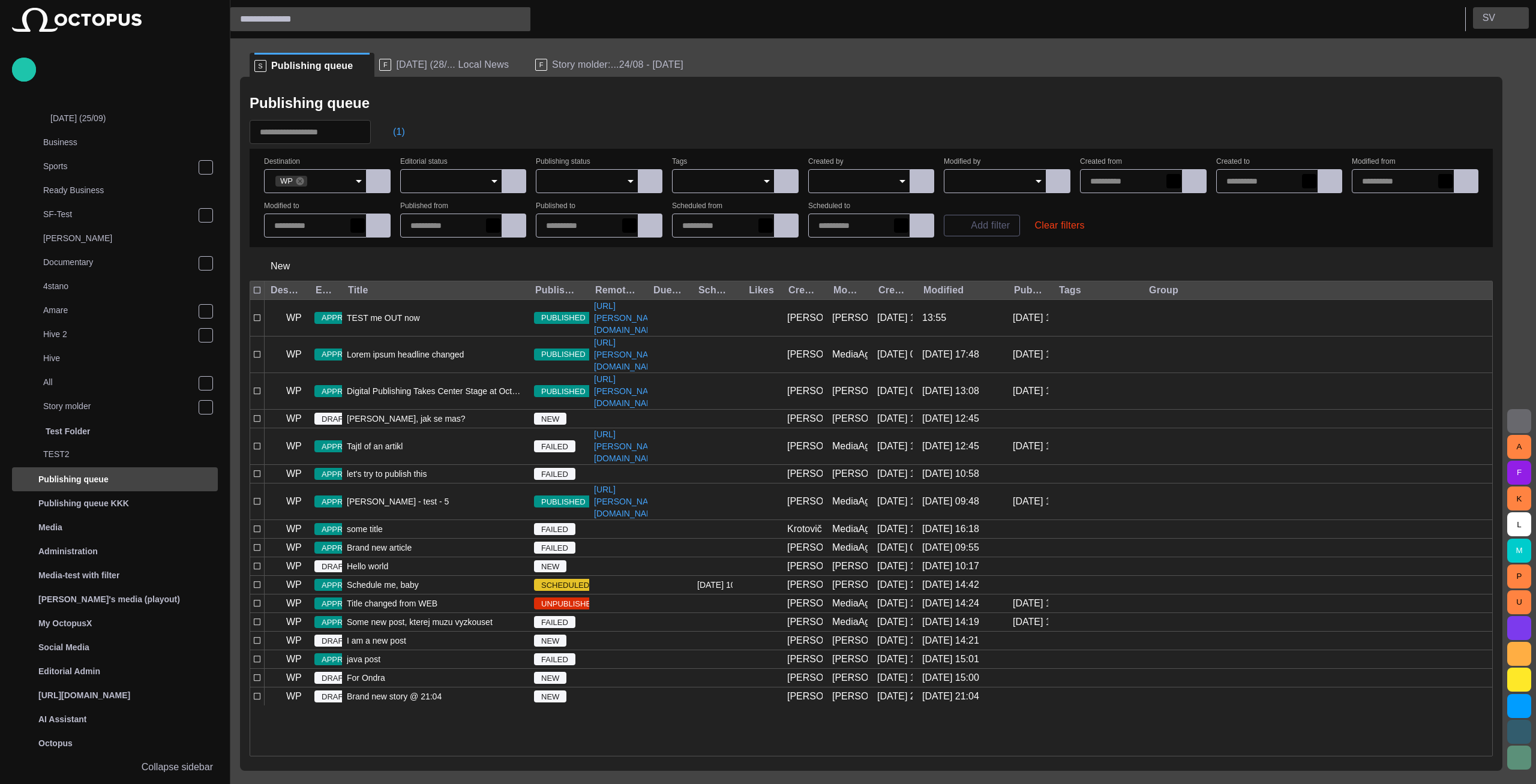
click at [1488, 16] on p "S V" at bounding box center [1488, 18] width 12 height 14
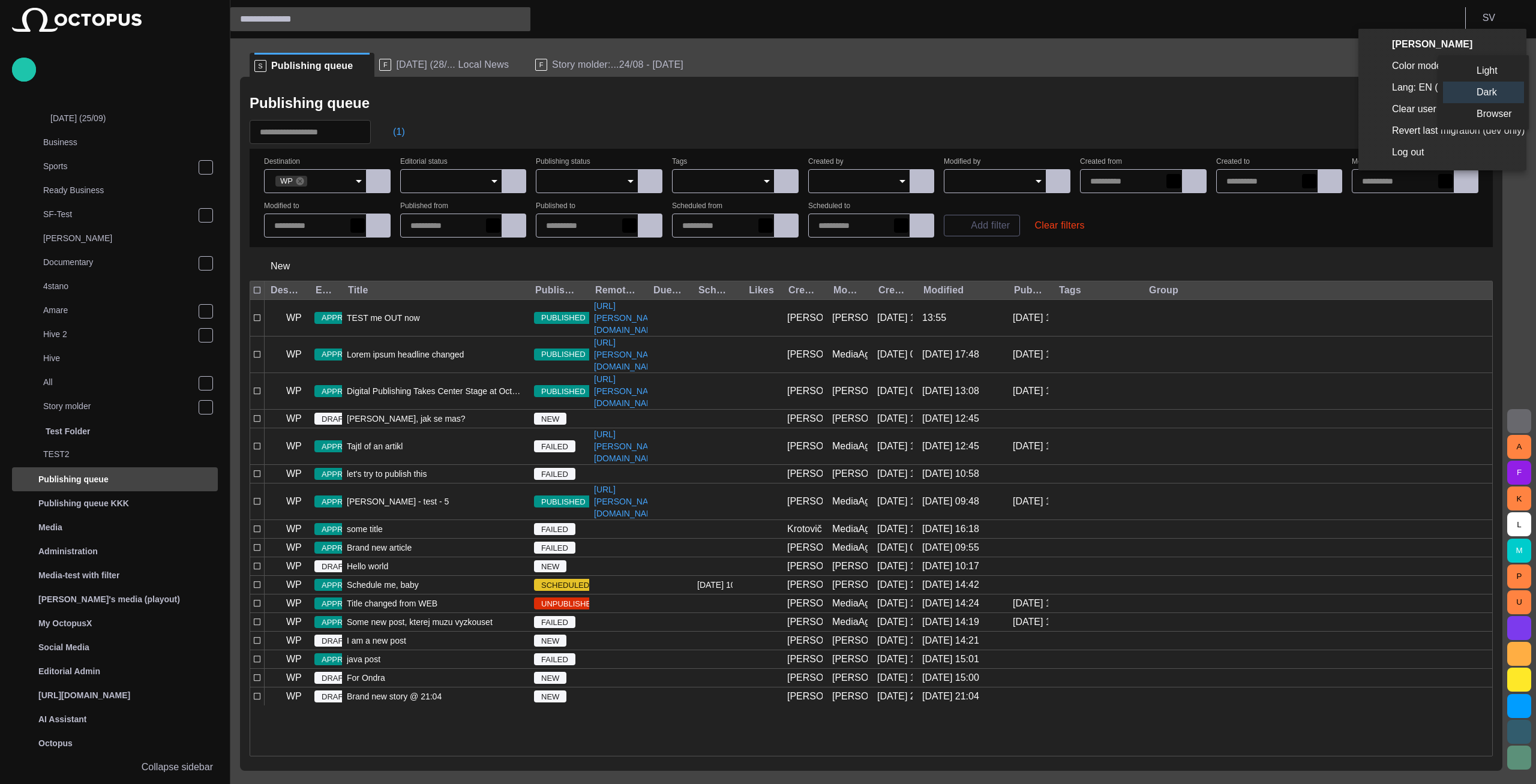
click at [1471, 72] on li "Light" at bounding box center [1483, 70] width 81 height 22
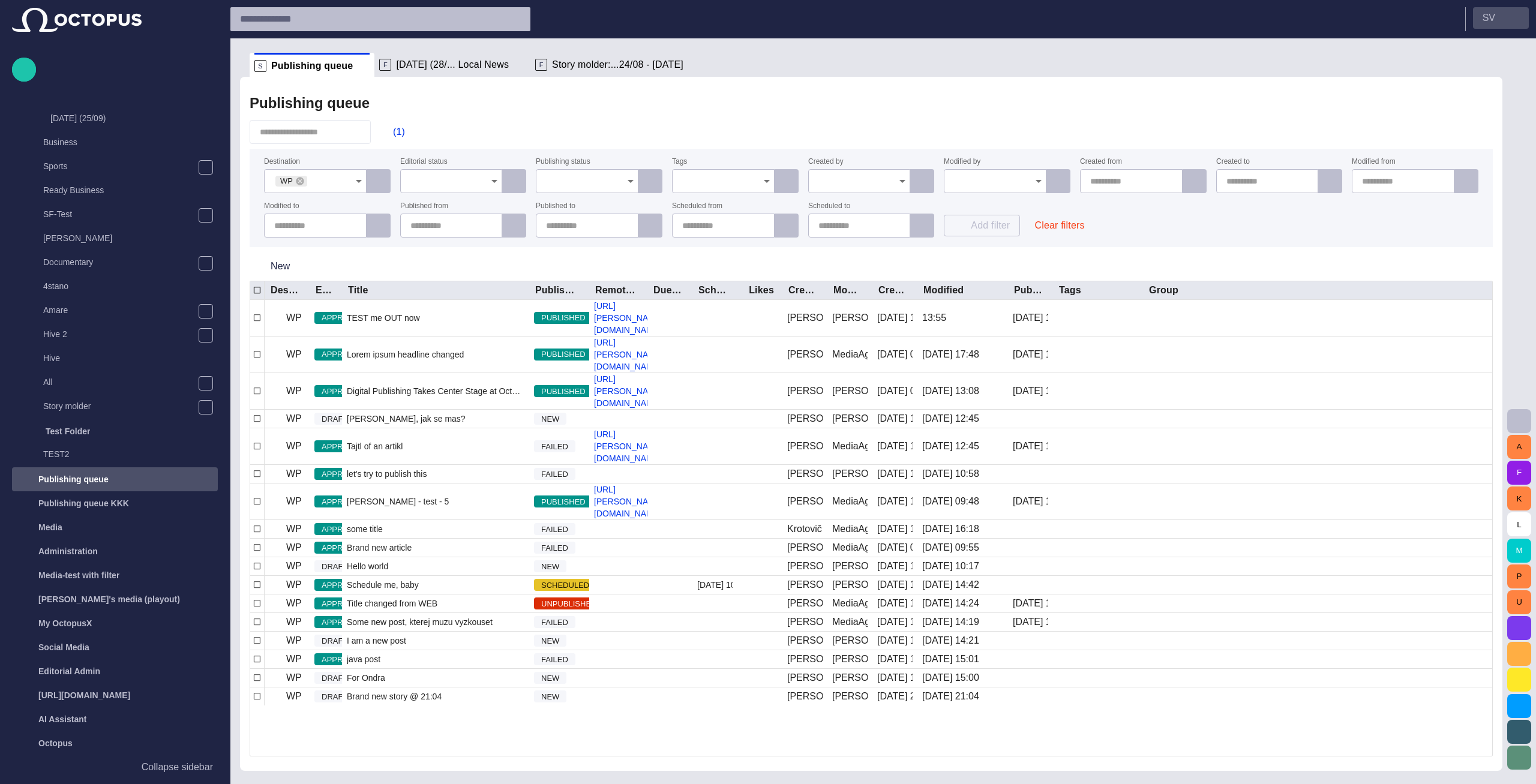
click at [1504, 20] on button "S V" at bounding box center [1501, 18] width 56 height 22
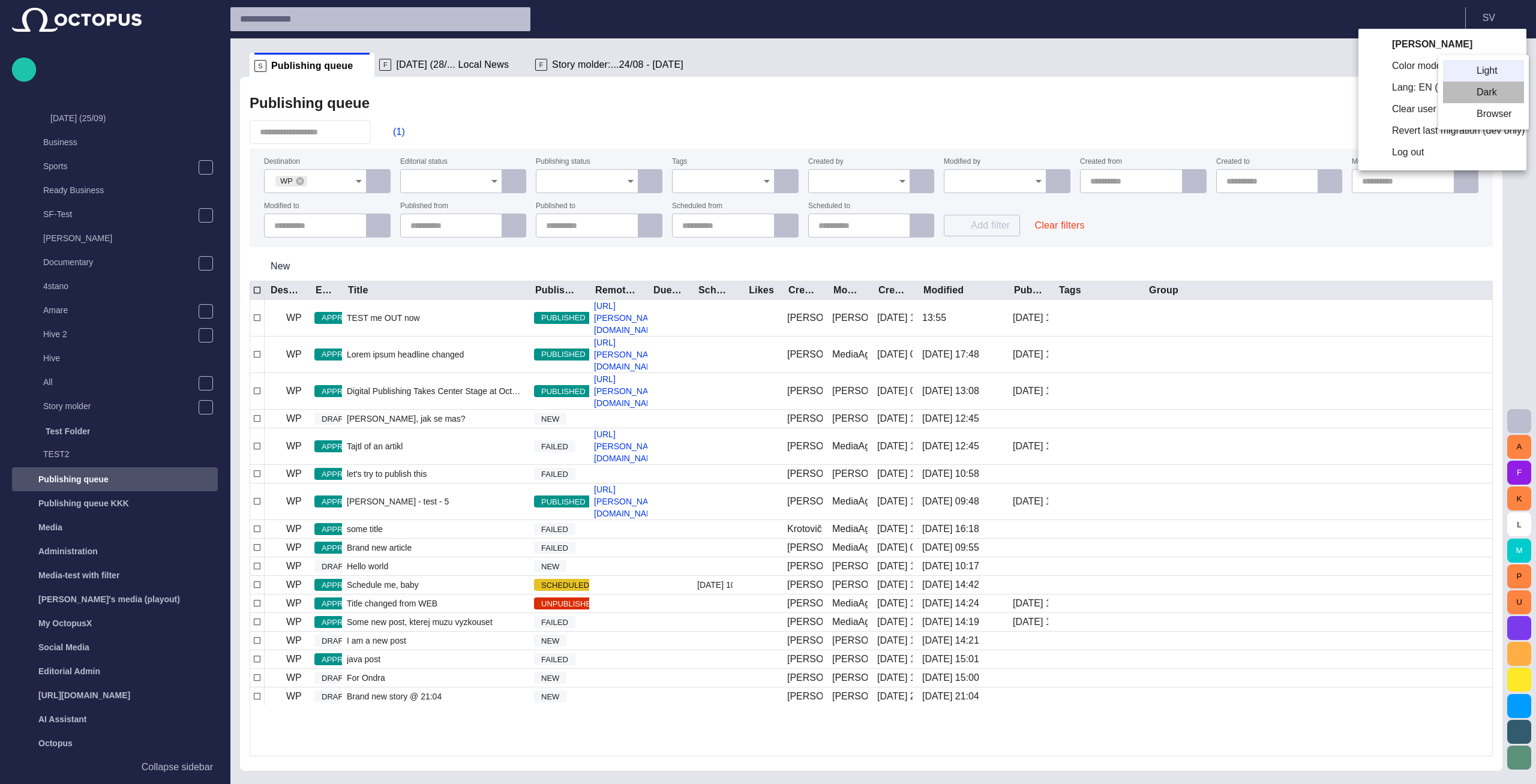
click at [1483, 94] on li "Dark" at bounding box center [1483, 92] width 81 height 22
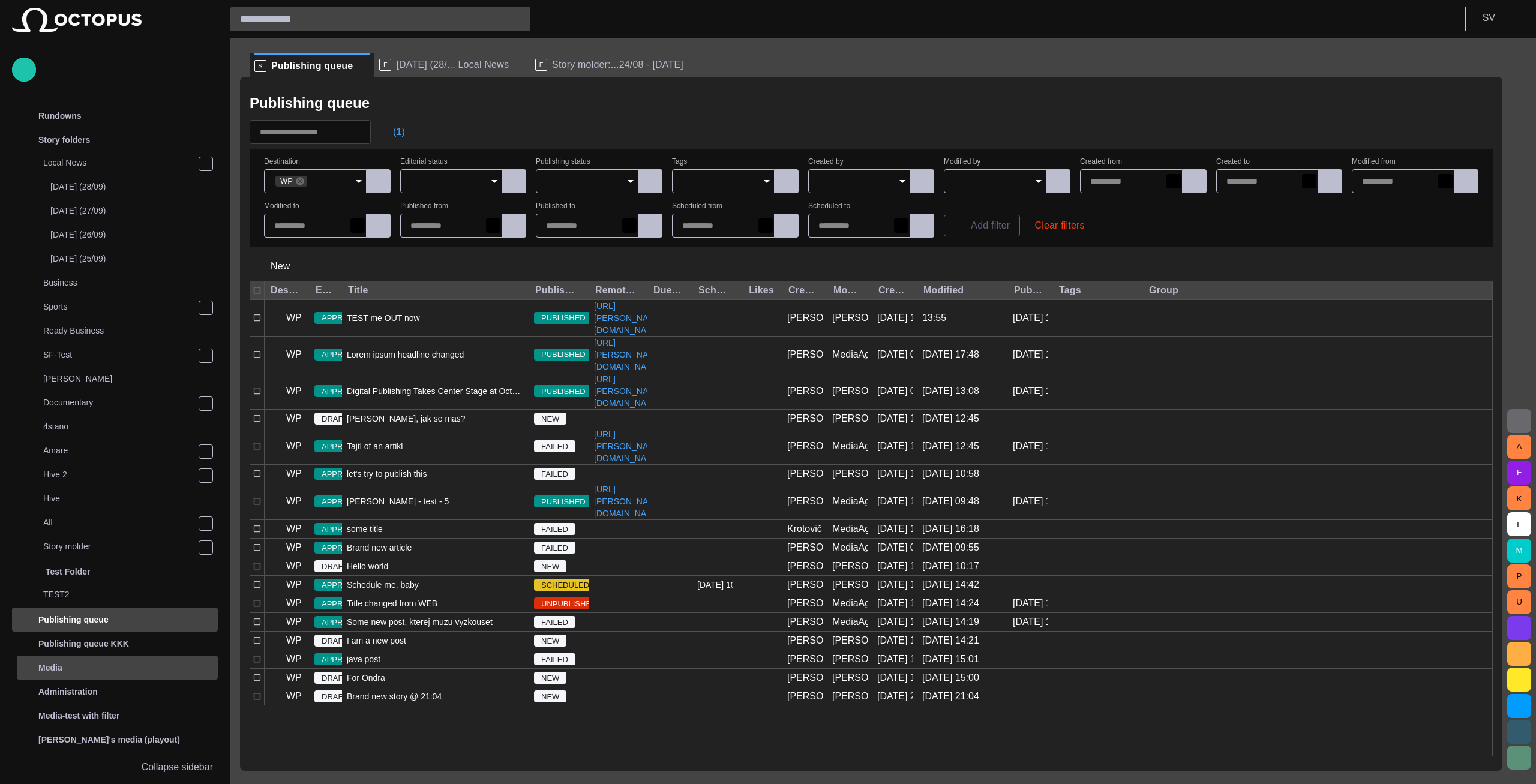
click at [84, 665] on div "Media" at bounding box center [118, 667] width 199 height 19
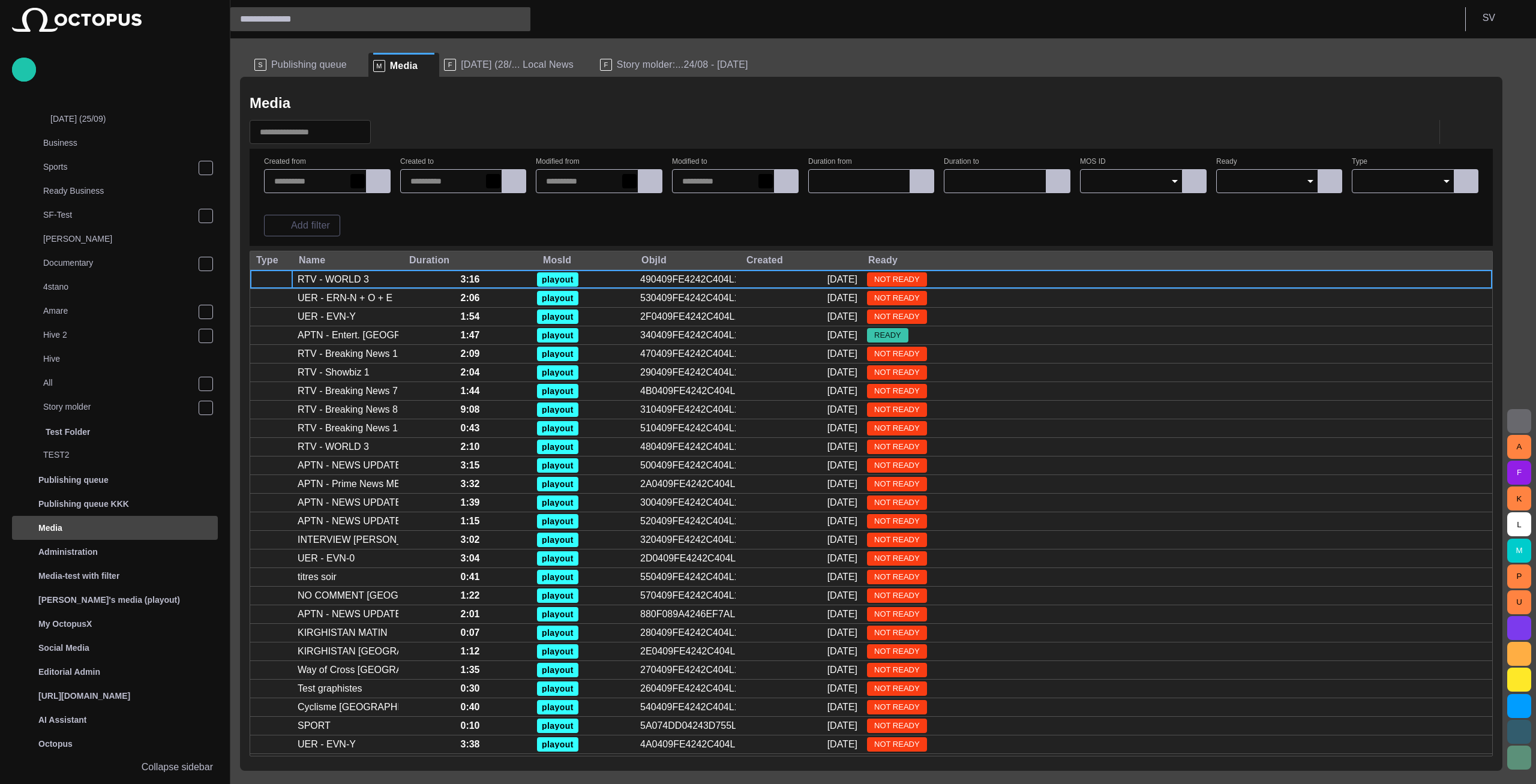
scroll to position [140, 0]
click at [387, 133] on span "button" at bounding box center [382, 132] width 12 height 12
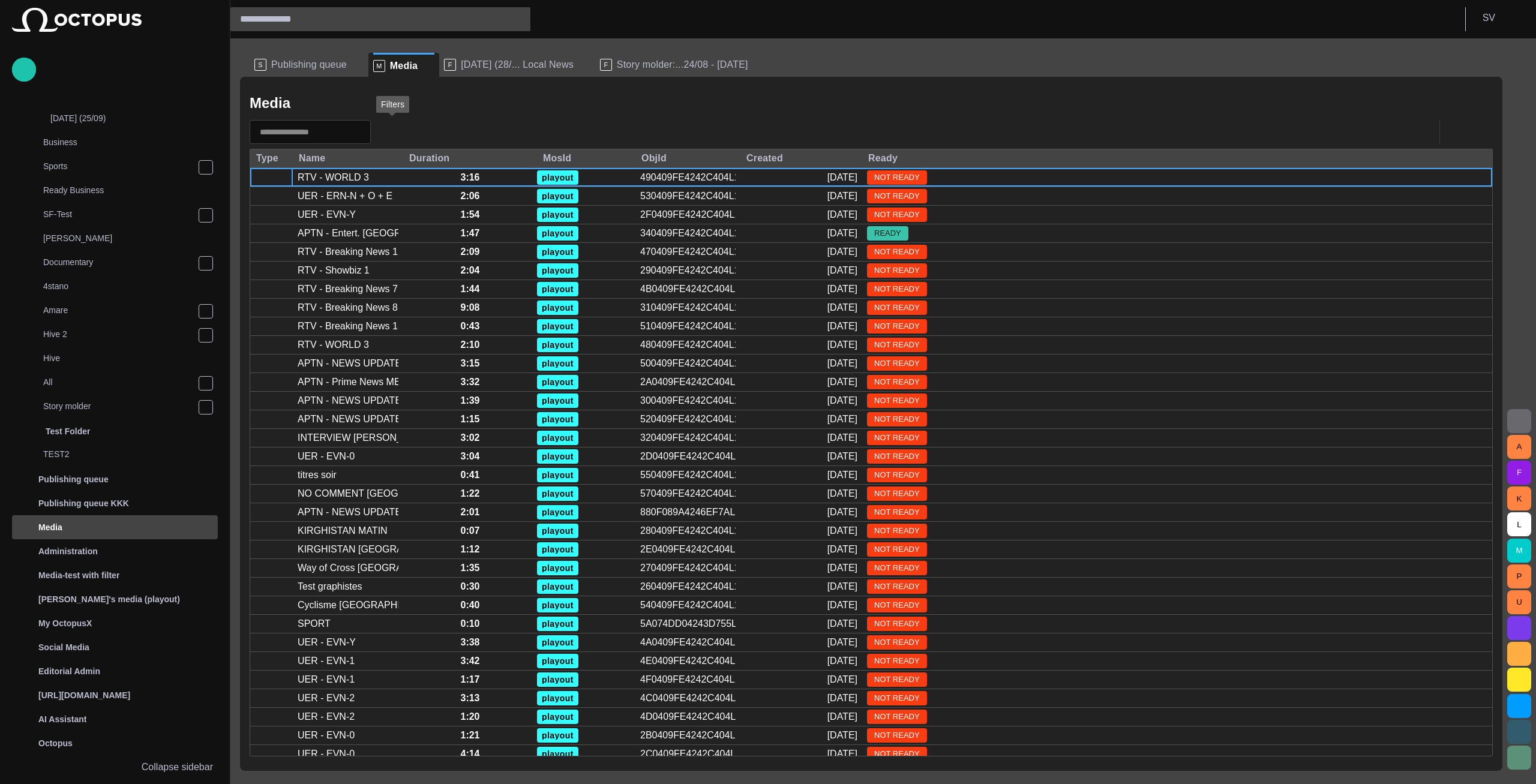
click at [388, 131] on span "button" at bounding box center [382, 132] width 12 height 12
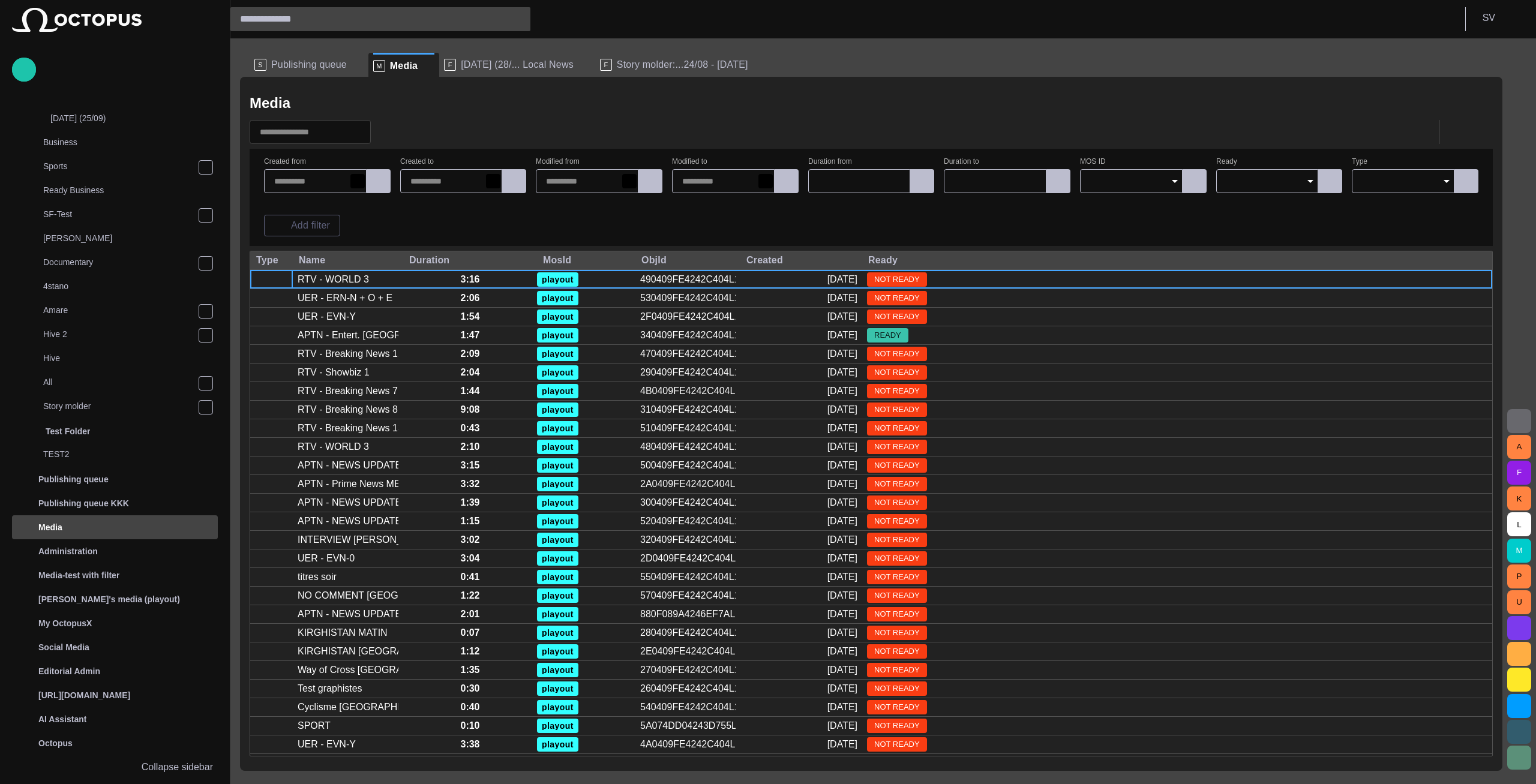
click at [334, 66] on span "Publishing queue" at bounding box center [309, 65] width 76 height 12
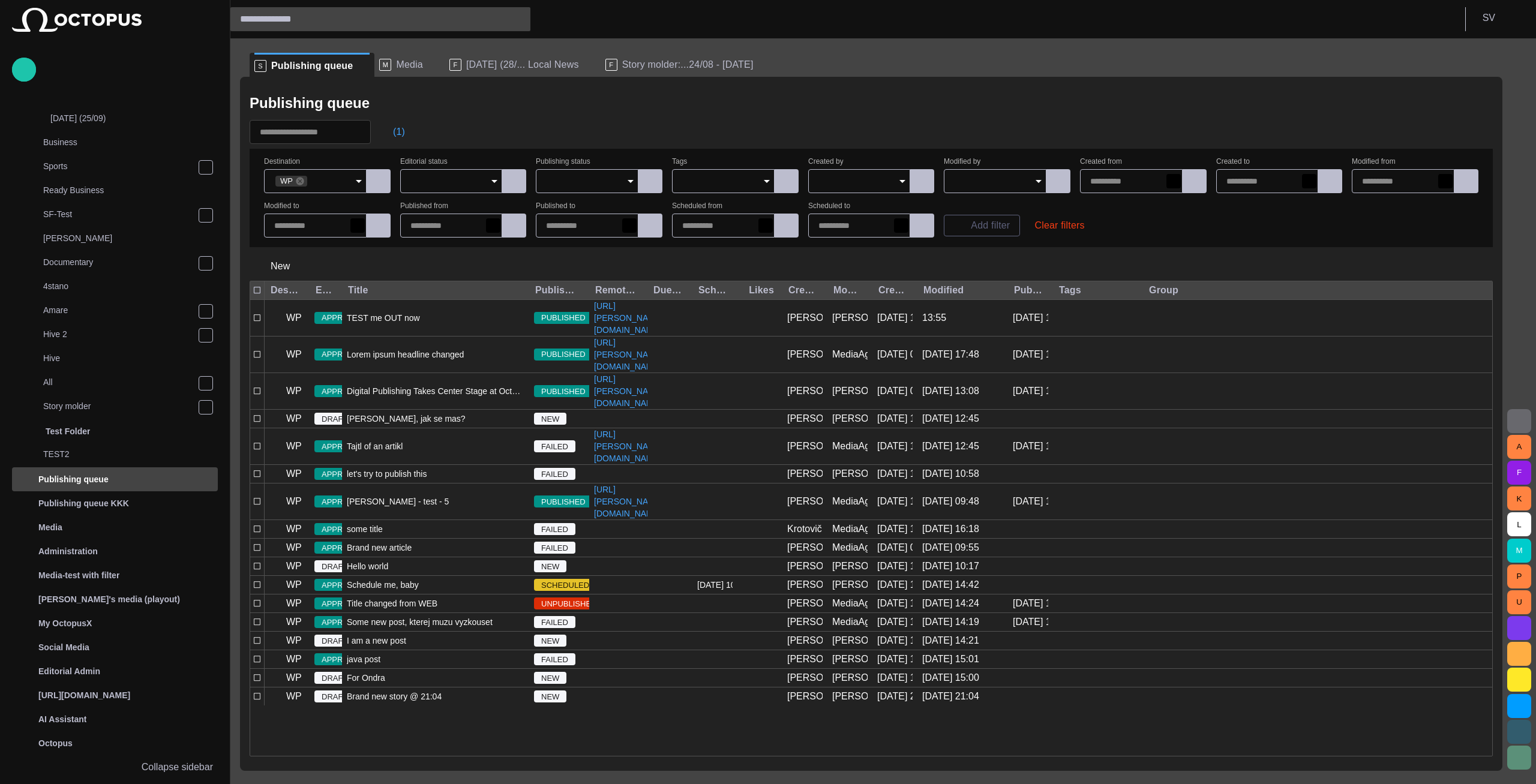
click at [623, 65] on span "Story molder:...24/08 - today" at bounding box center [688, 65] width 132 height 12
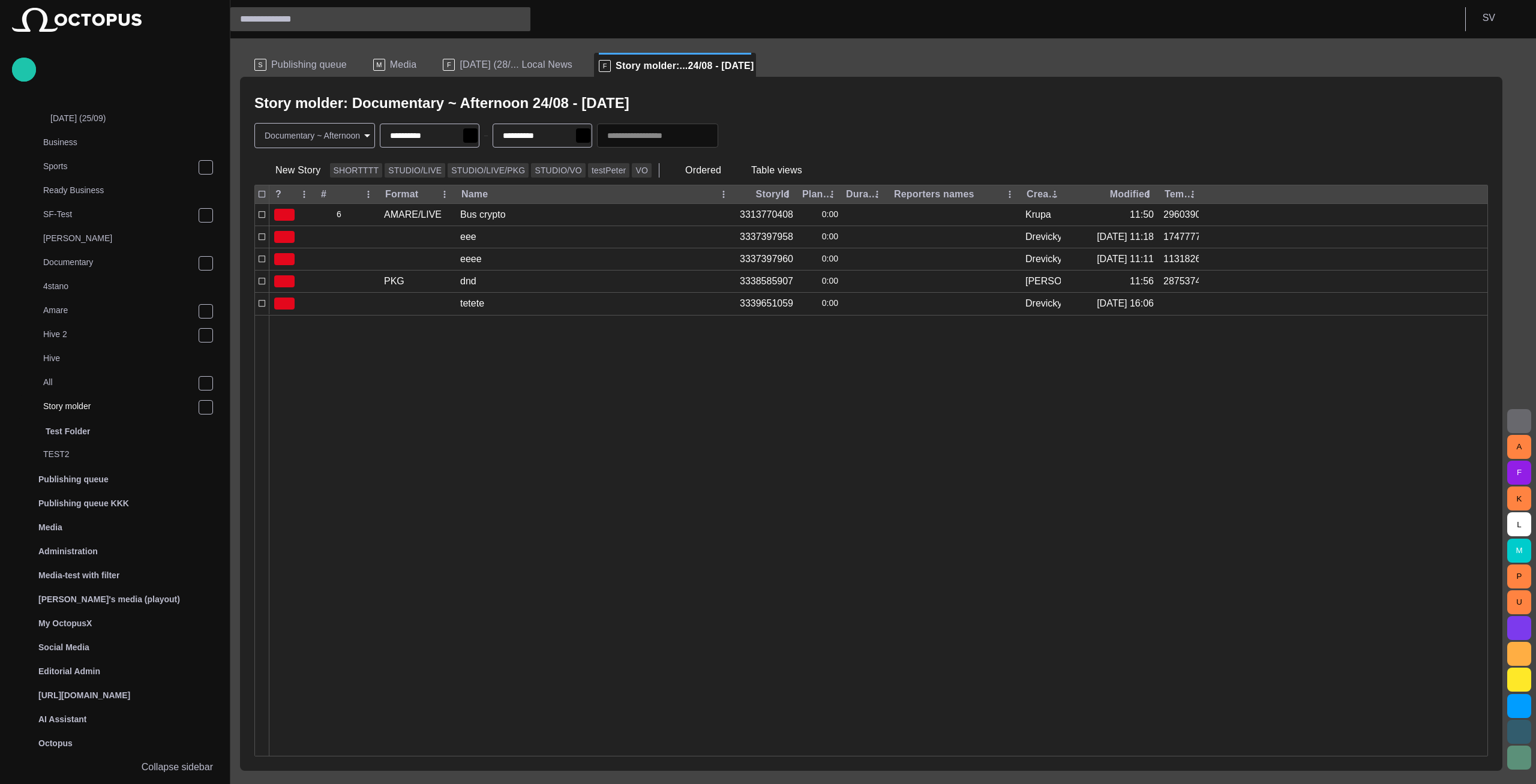
scroll to position [24, 0]
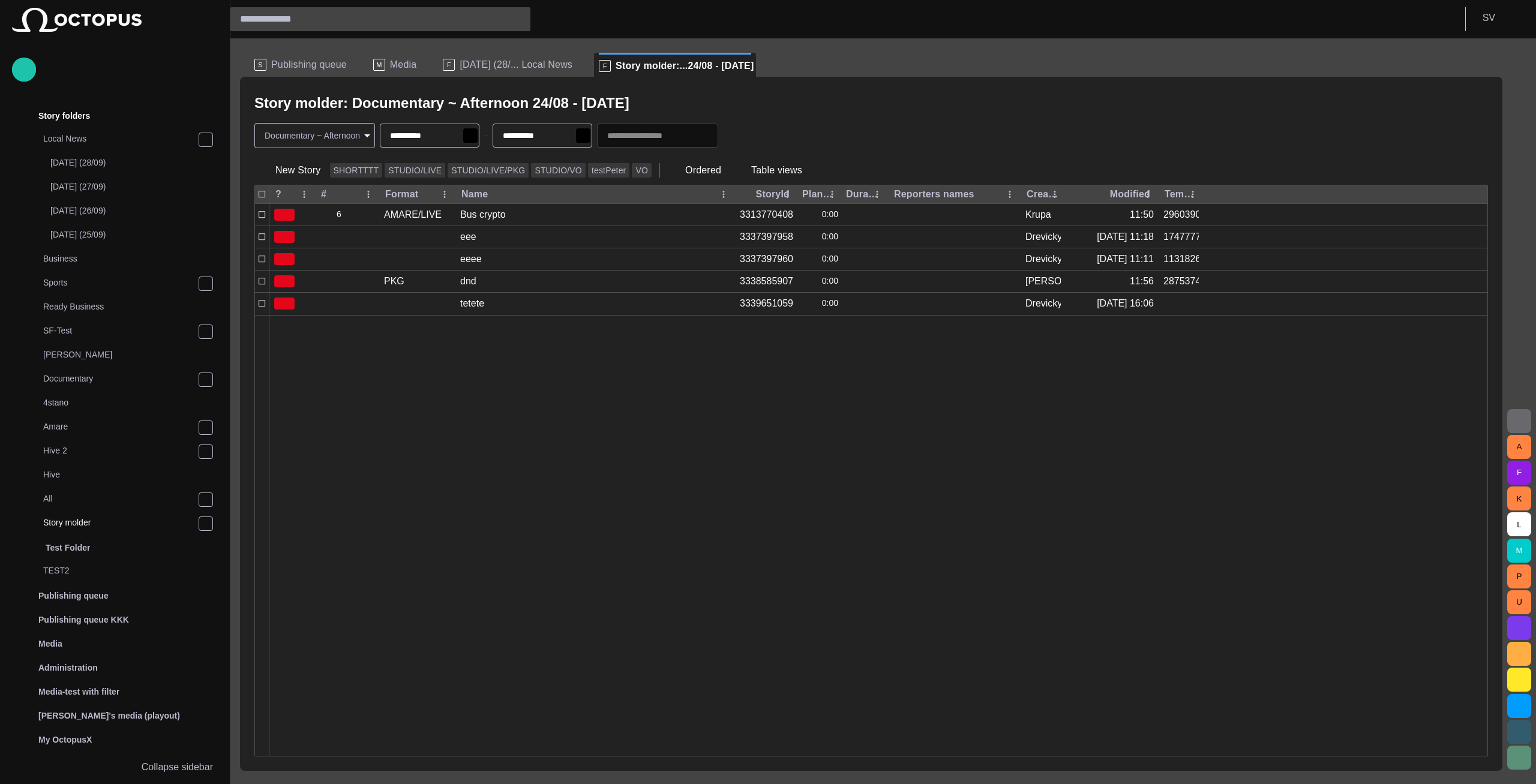
click at [740, 136] on span "button" at bounding box center [734, 136] width 12 height 12
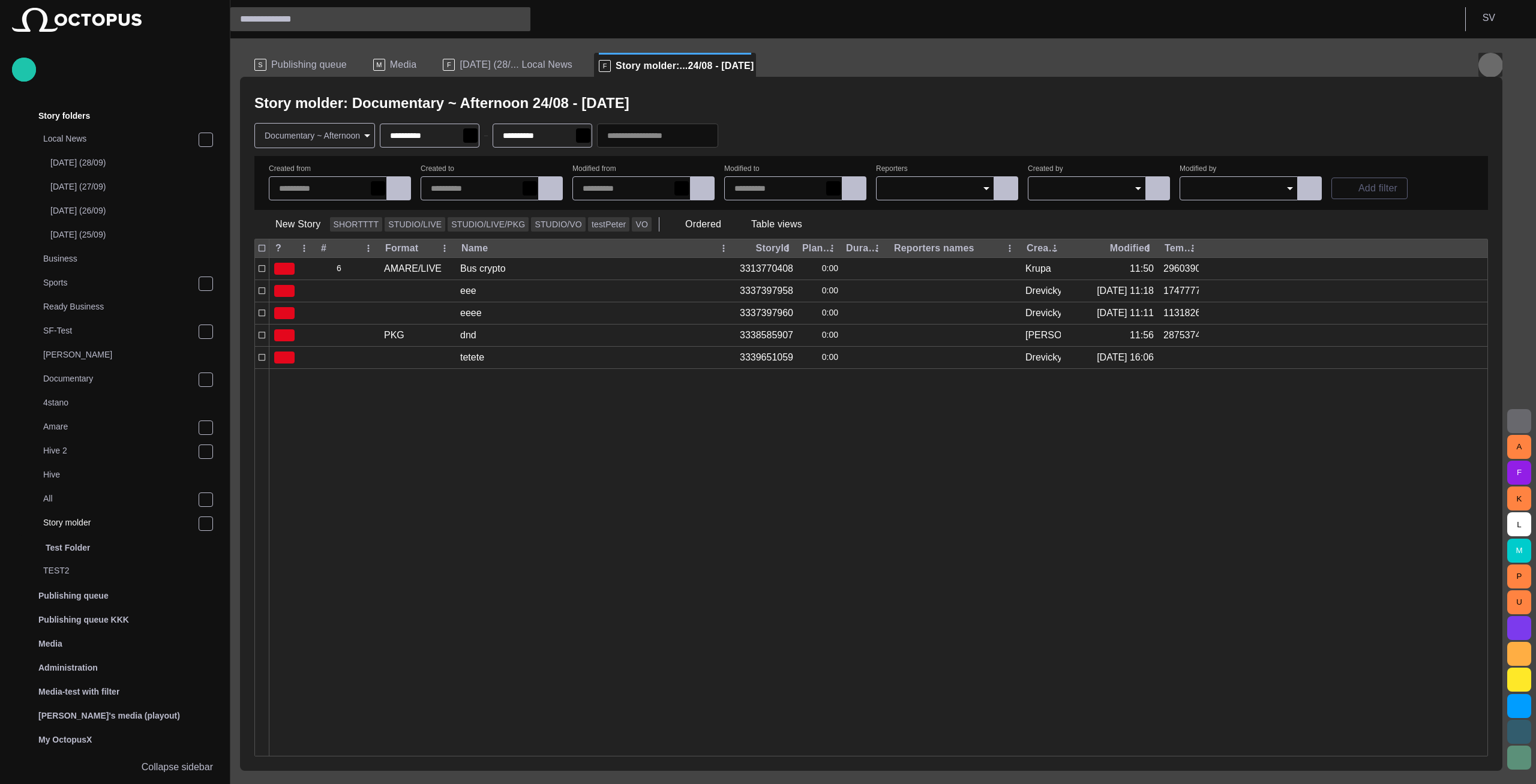
click at [1493, 70] on span "button" at bounding box center [1490, 65] width 14 height 14
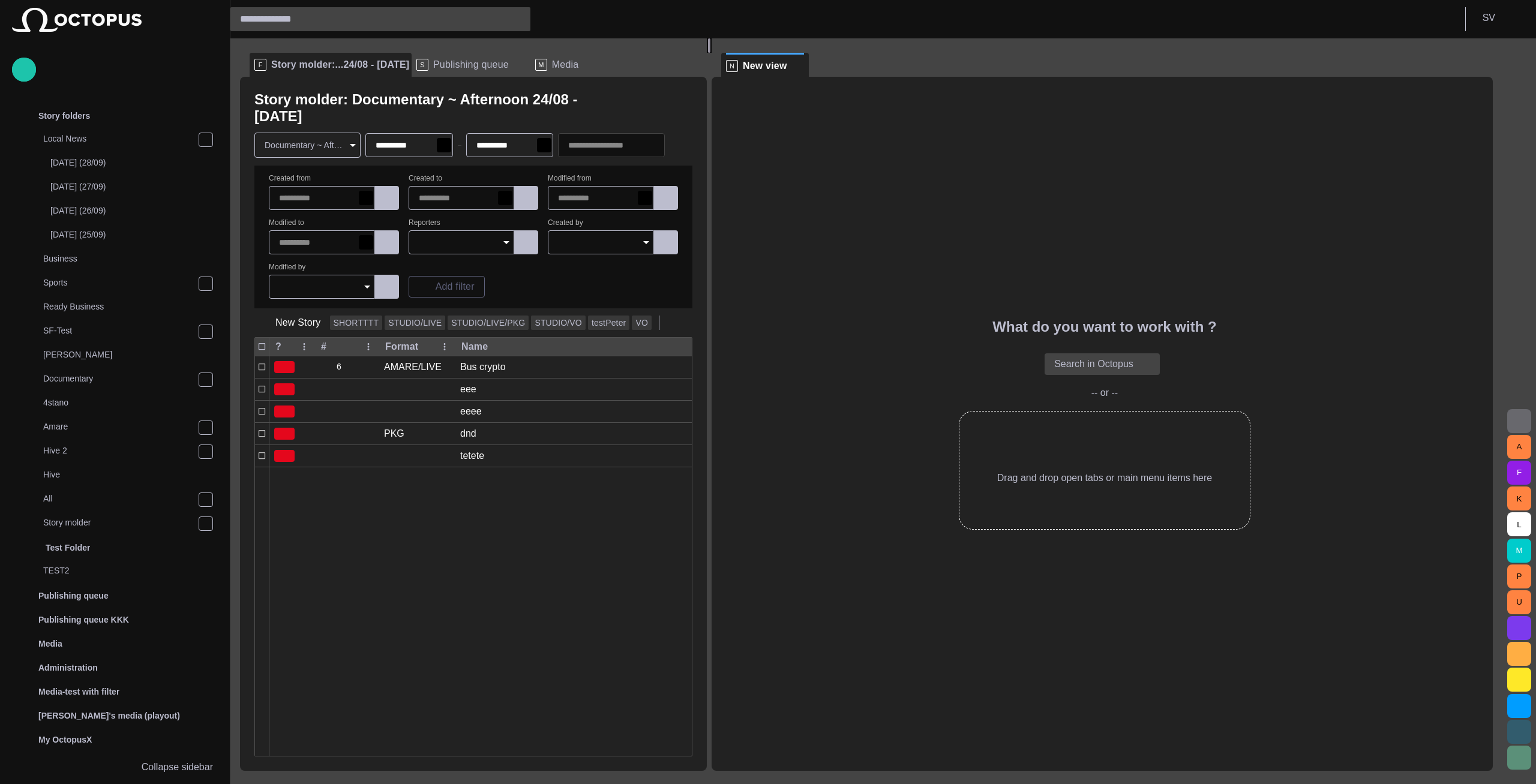
drag, startPoint x: 872, startPoint y: 397, endPoint x: 714, endPoint y: 376, distance: 159.4
click at [711, 53] on div at bounding box center [709, 46] width 5 height 14
click at [804, 71] on span at bounding box center [798, 66] width 12 height 12
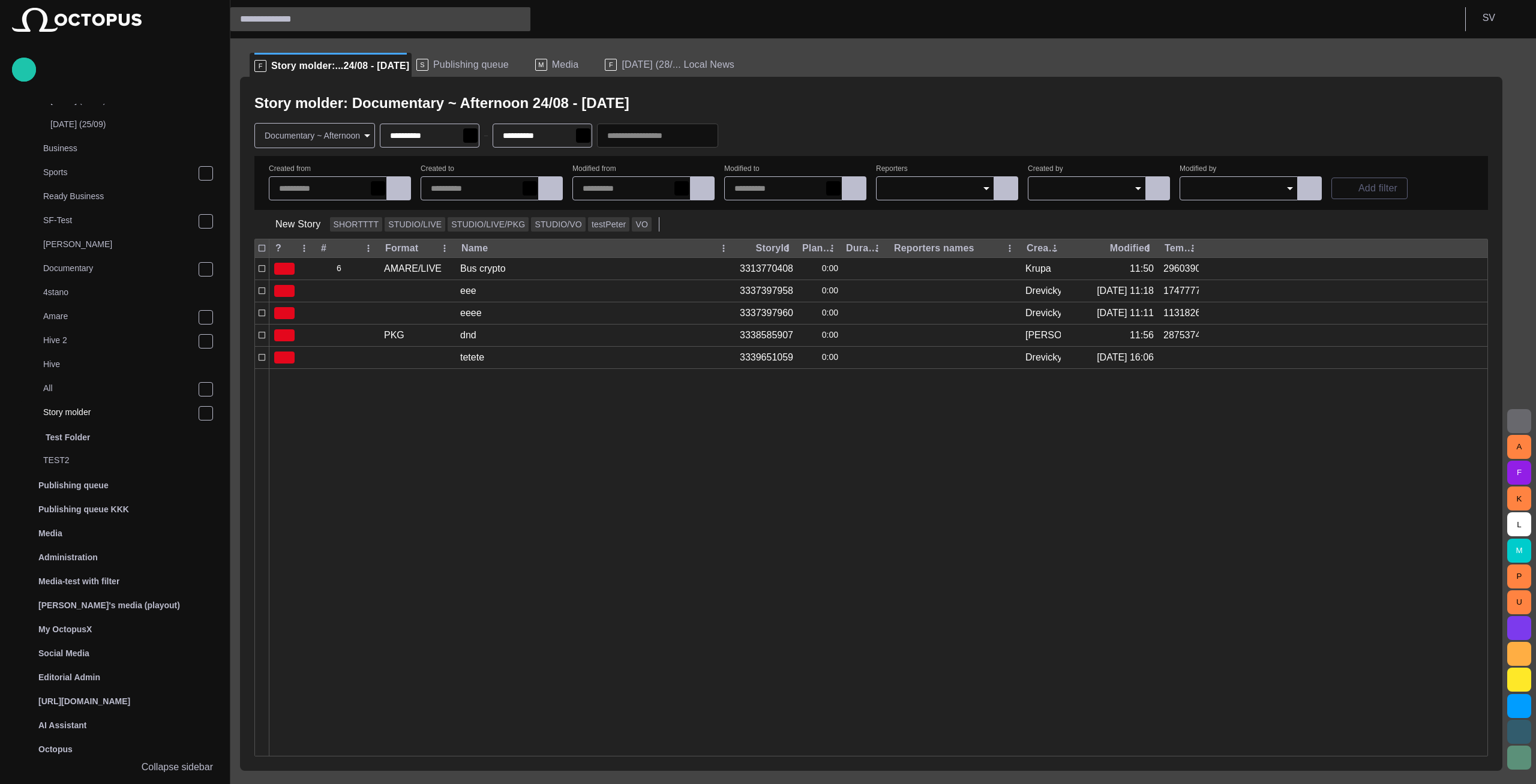
scroll to position [140, 0]
click at [664, 13] on header "S V" at bounding box center [883, 19] width 1305 height 38
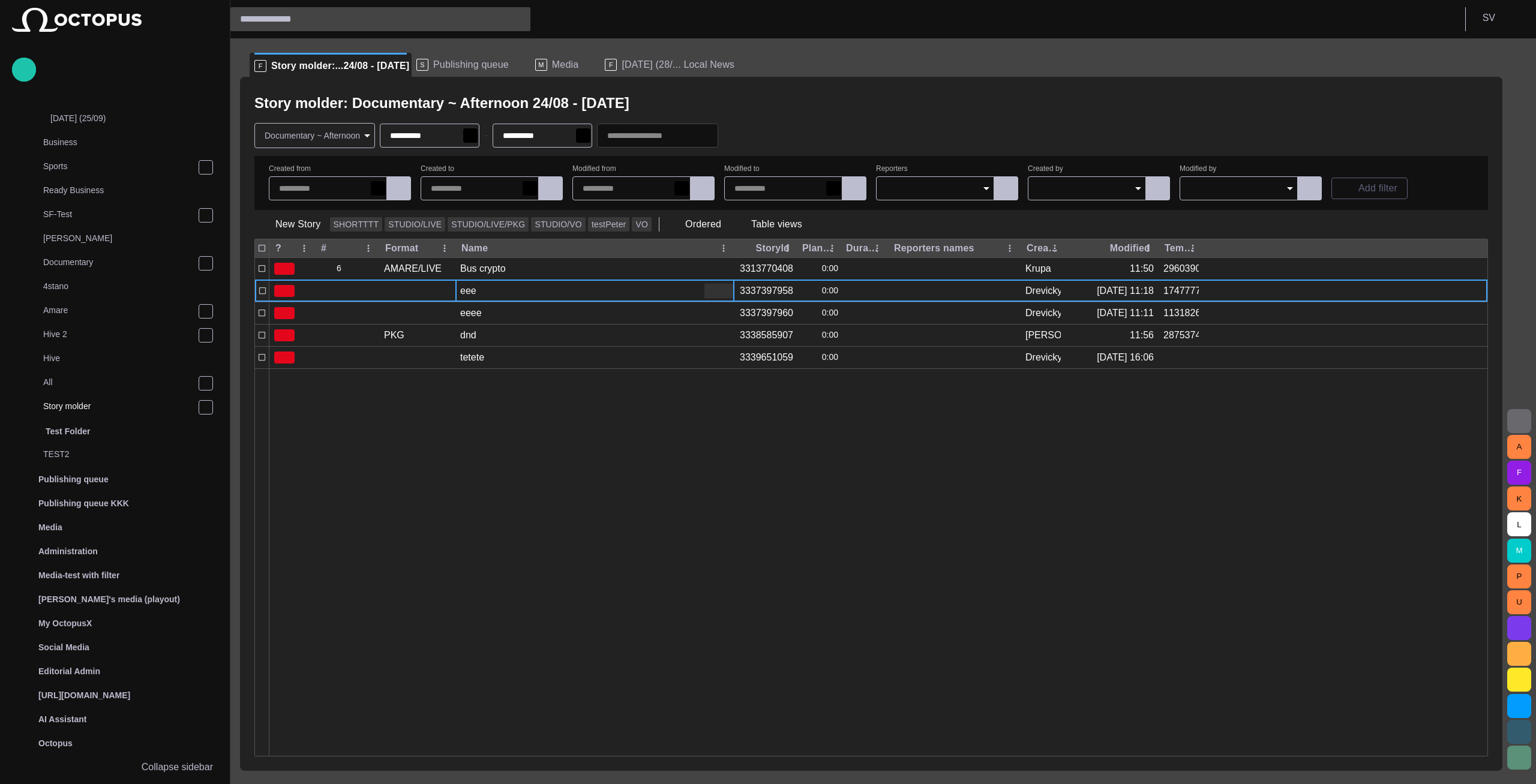
click at [524, 289] on div "eee" at bounding box center [595, 291] width 279 height 22
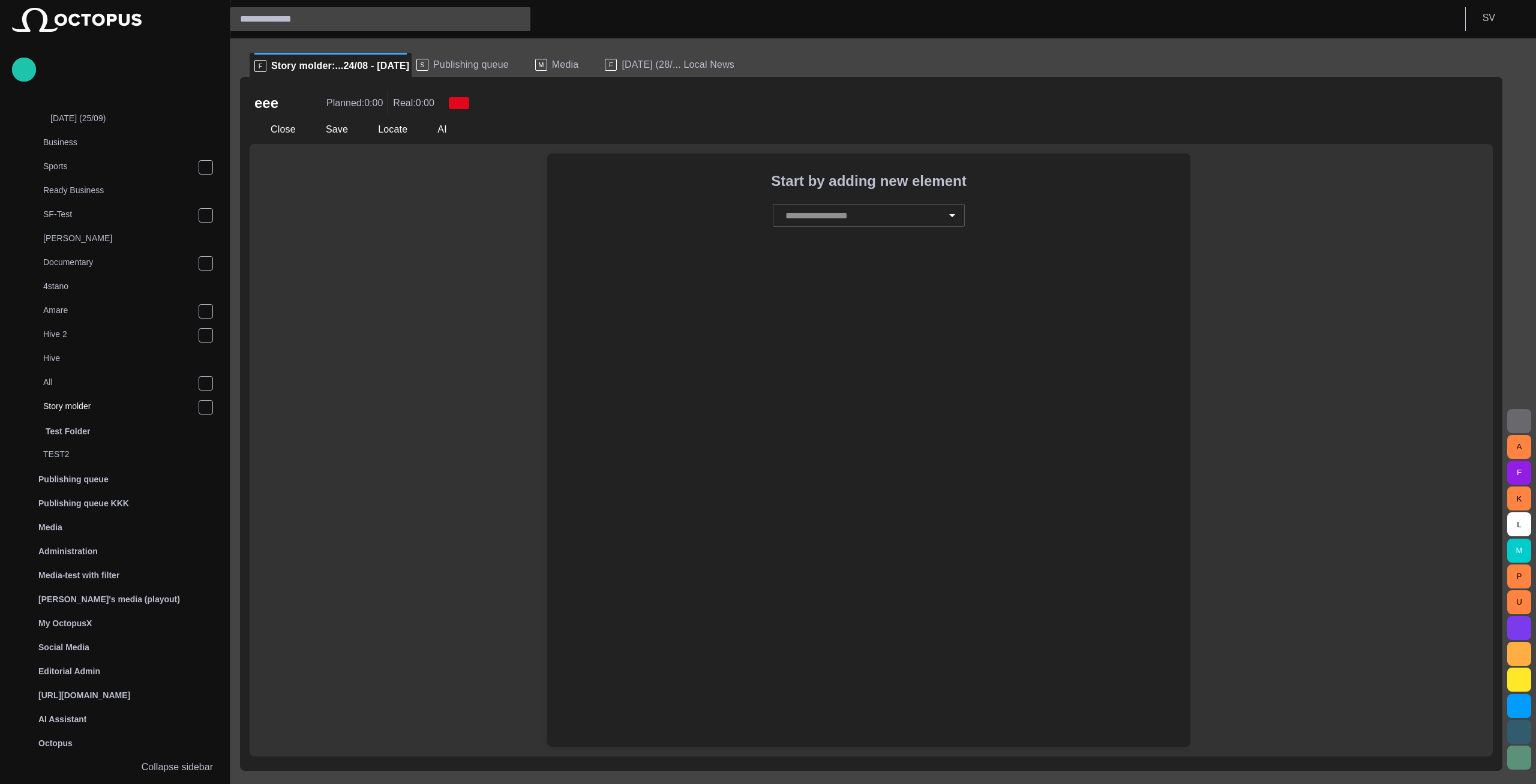
click at [899, 218] on input "text" at bounding box center [862, 215] width 159 height 23
click at [876, 210] on input "text" at bounding box center [862, 215] width 159 height 23
click at [855, 341] on li "HOnza" at bounding box center [868, 350] width 192 height 22
click at [891, 297] on div at bounding box center [874, 491] width 614 height 512
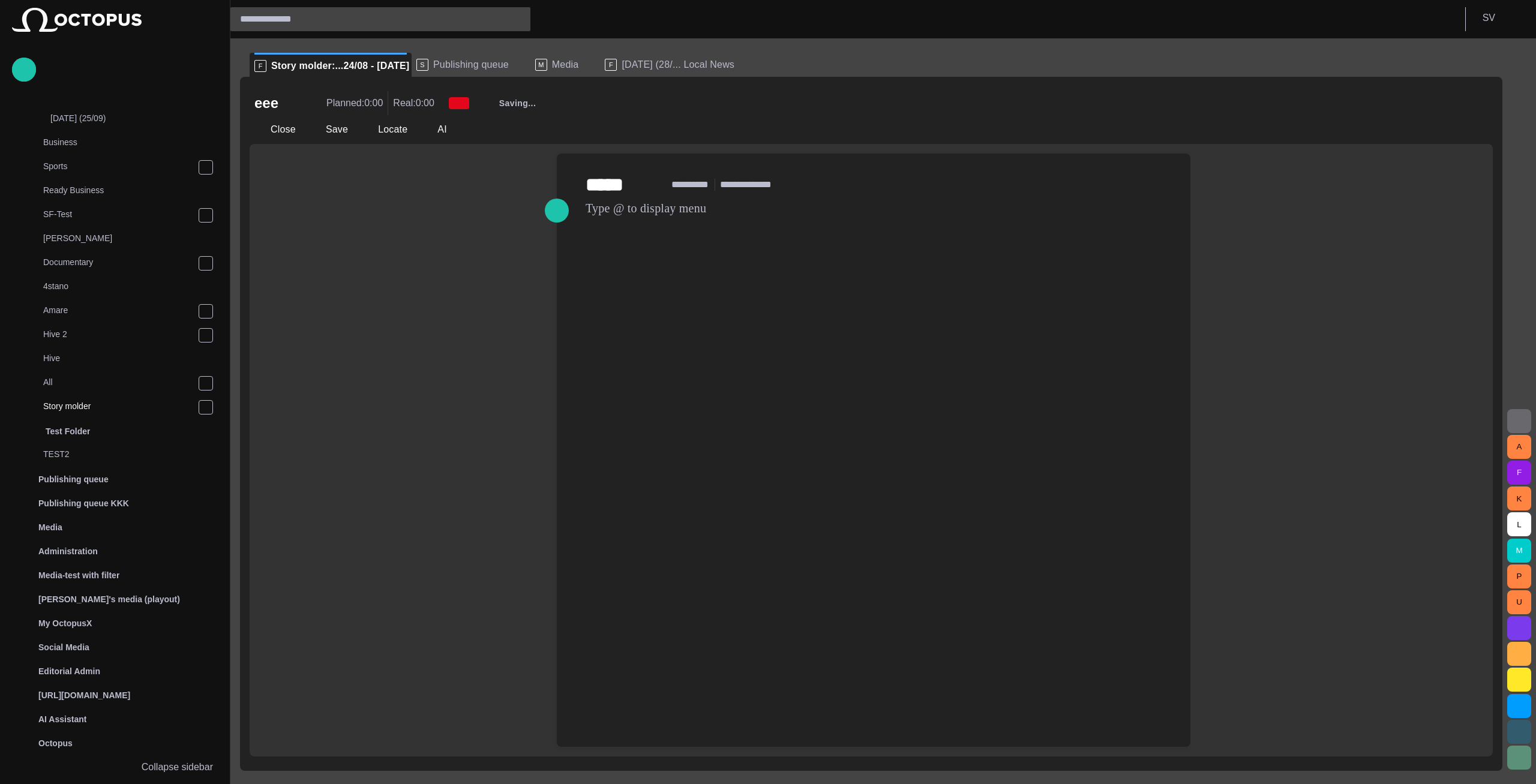
click at [1511, 419] on button "button" at bounding box center [1518, 421] width 24 height 24
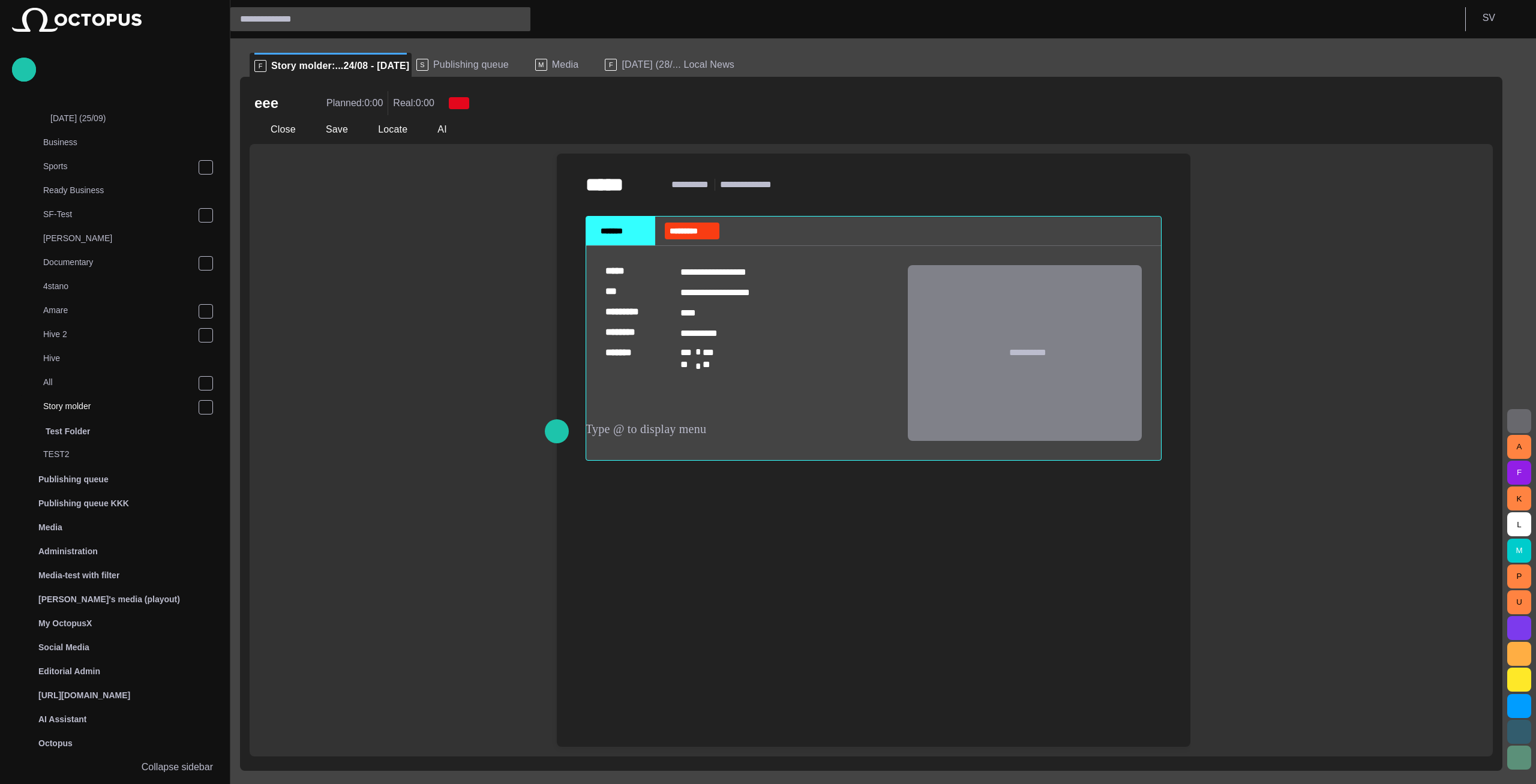
click at [651, 496] on div "**********" at bounding box center [874, 327] width 614 height 345
click at [646, 486] on div "**********" at bounding box center [874, 327] width 614 height 345
click at [642, 475] on div "**********" at bounding box center [873, 338] width 576 height 283
click at [636, 469] on div "**********" at bounding box center [873, 338] width 576 height 283
click at [604, 195] on span "*****" at bounding box center [615, 184] width 61 height 22
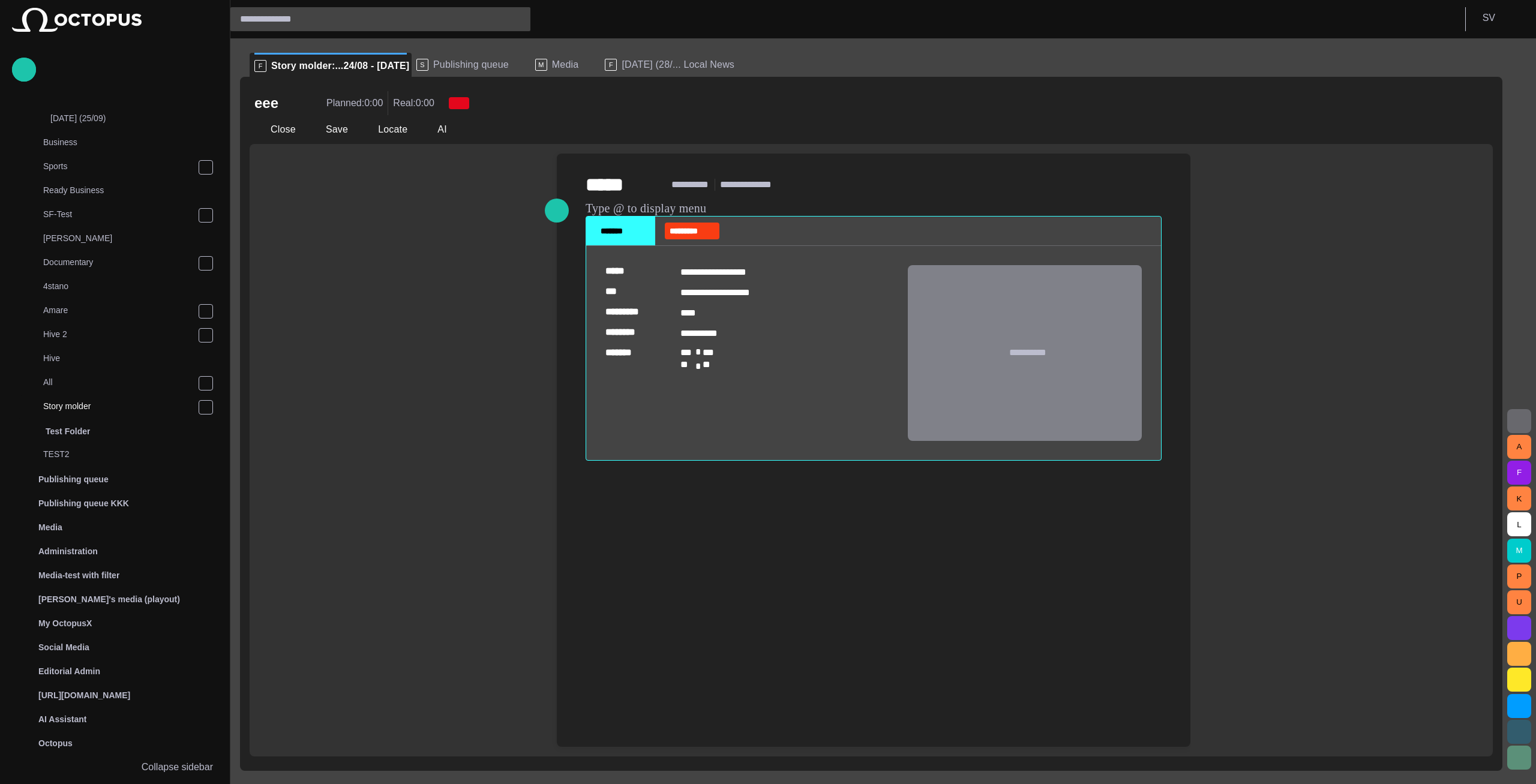
click at [612, 200] on div "**********" at bounding box center [873, 338] width 576 height 283
click at [639, 477] on div "**********" at bounding box center [873, 338] width 576 height 283
click at [625, 471] on div "**********" at bounding box center [873, 338] width 576 height 283
click at [271, 134] on button "Close" at bounding box center [274, 129] width 50 height 22
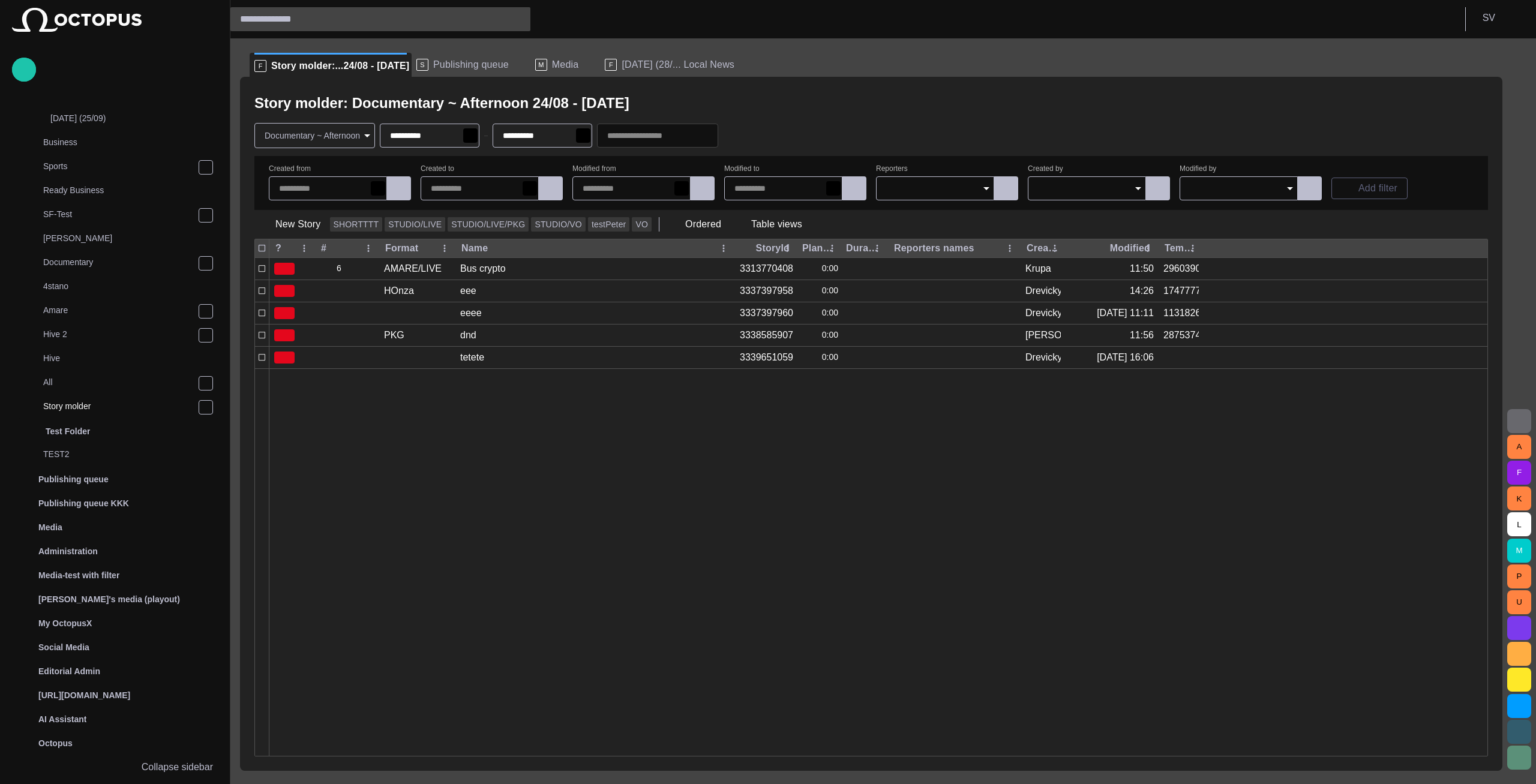
click at [450, 66] on span "Publishing queue" at bounding box center [471, 65] width 76 height 12
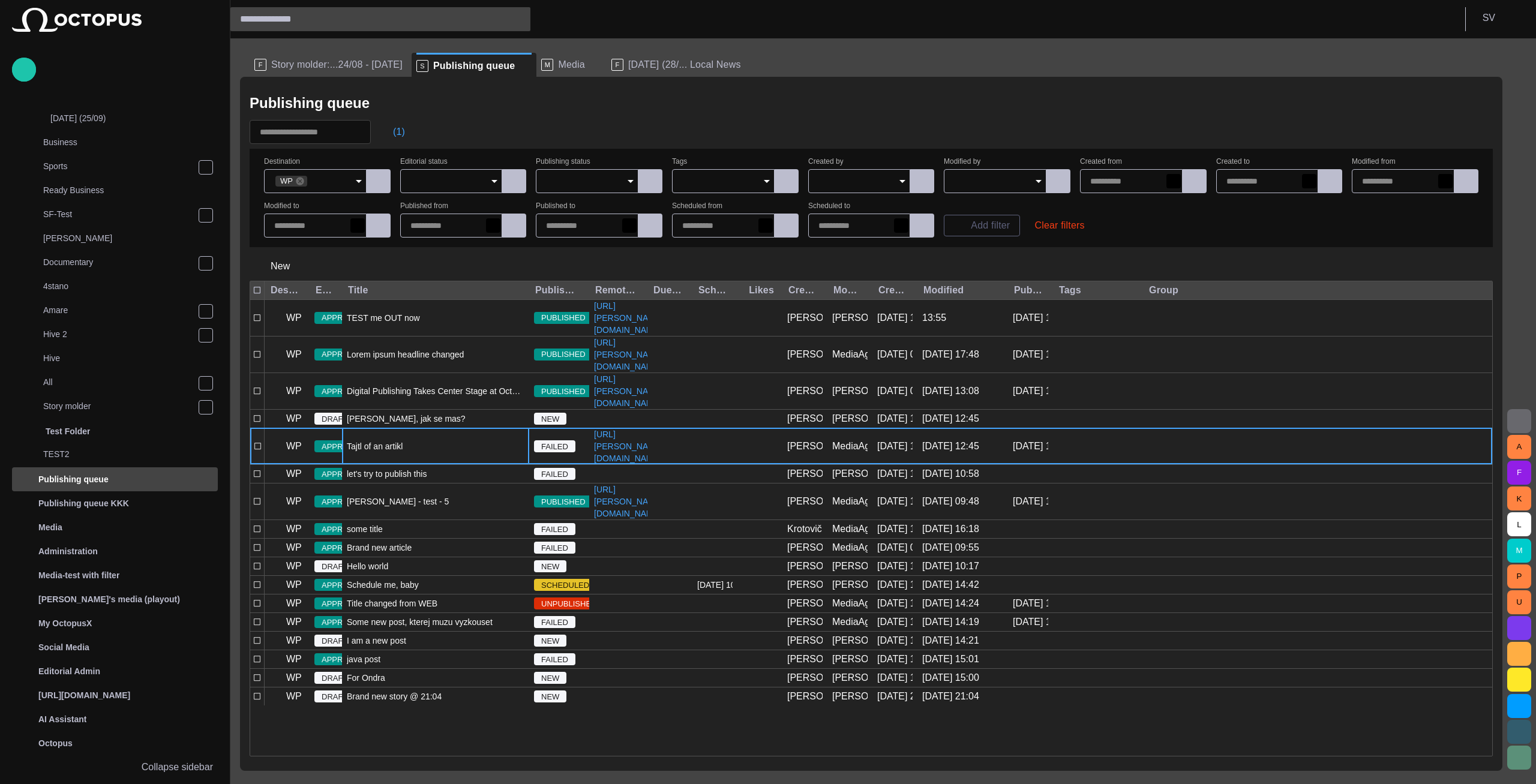
click at [403, 464] on div "Tajtl of an artikl" at bounding box center [435, 446] width 187 height 36
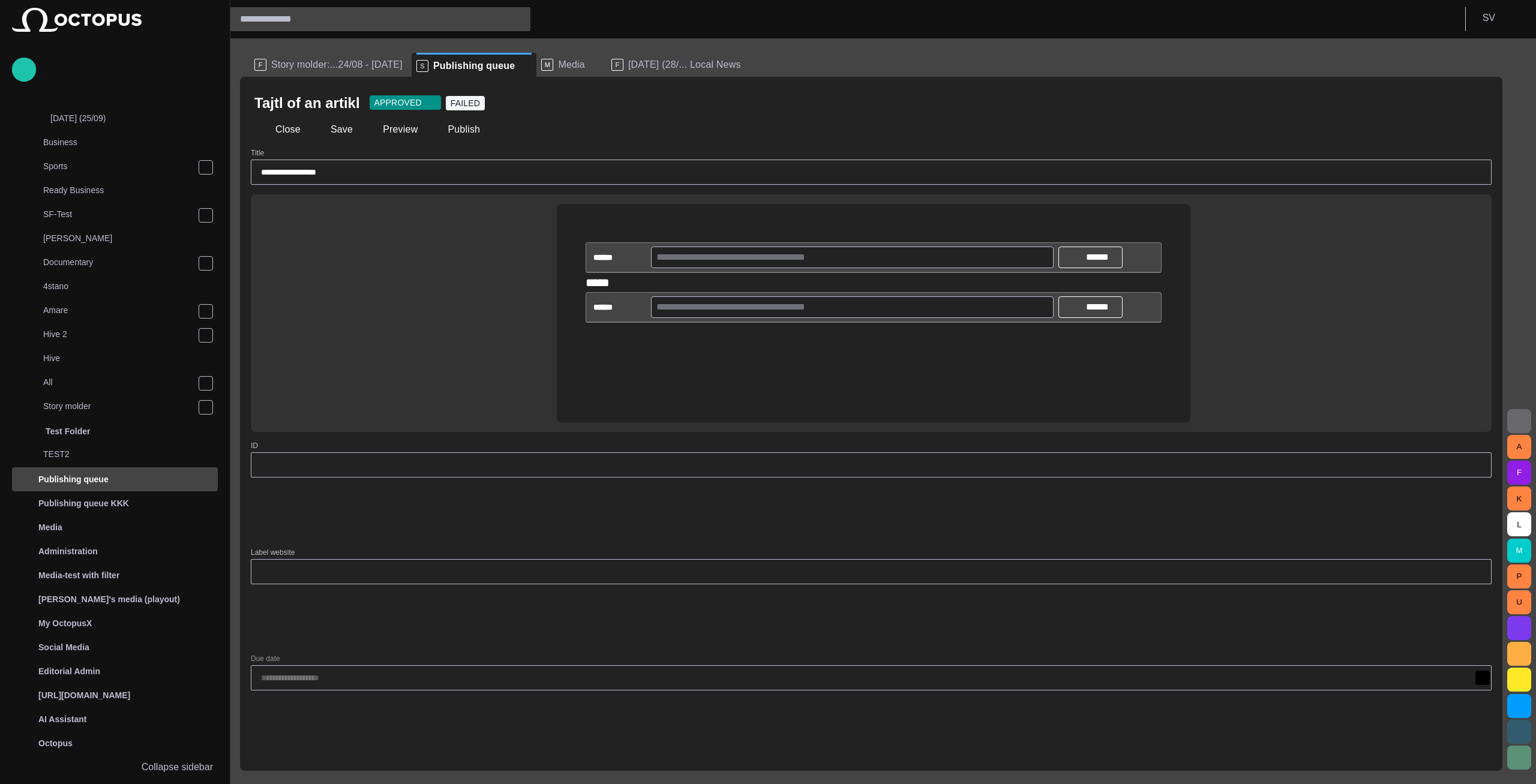
click at [728, 364] on div at bounding box center [874, 392] width 614 height 61
click at [717, 341] on div "﻿" at bounding box center [873, 332] width 576 height 19
click at [1505, 424] on div "A F K L M P U" at bounding box center [1519, 411] width 34 height 746
click at [1506, 424] on div "A F K L M P U" at bounding box center [1519, 411] width 34 height 746
click at [1509, 424] on button "button" at bounding box center [1518, 421] width 24 height 24
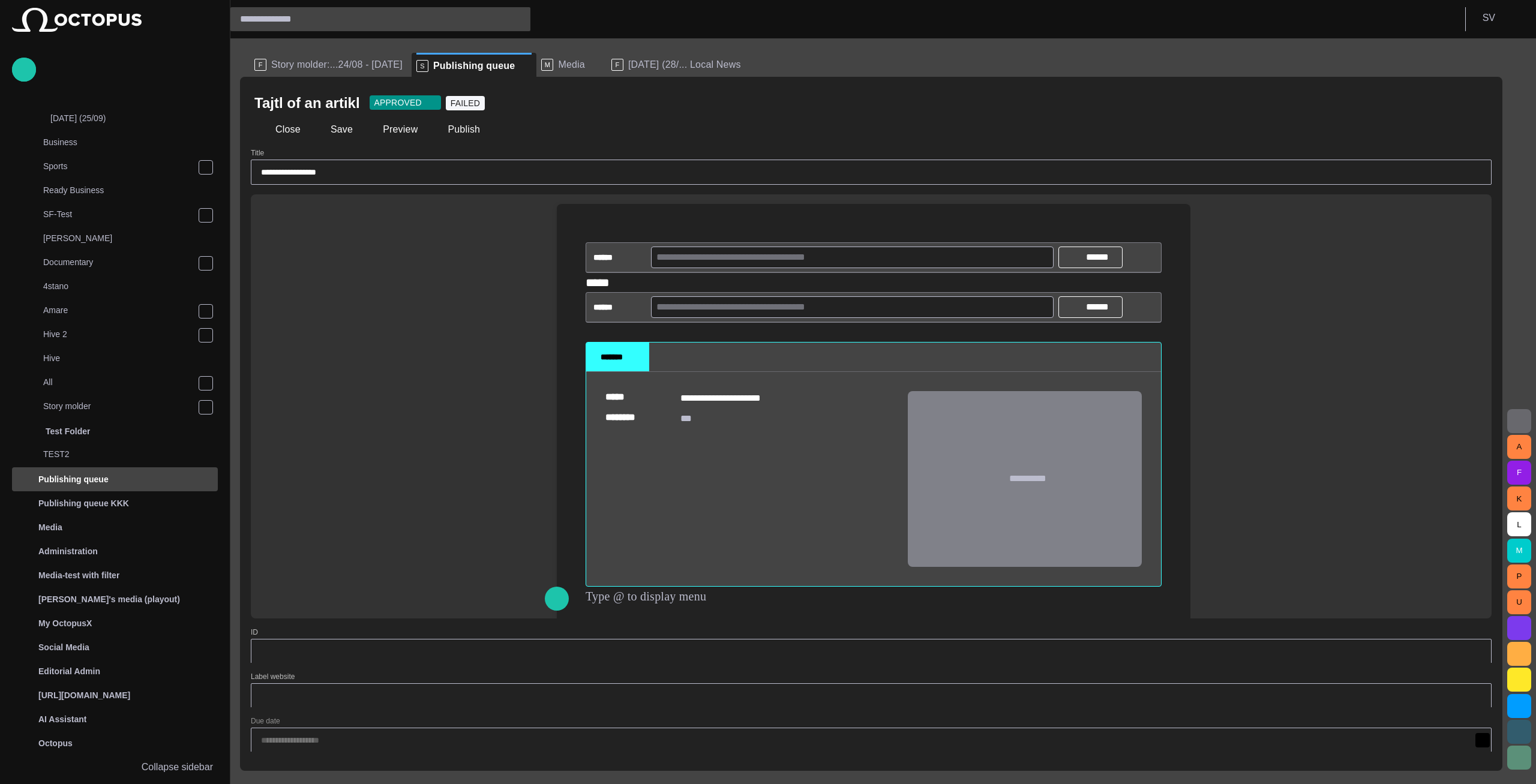
click at [641, 603] on div "﻿" at bounding box center [873, 596] width 576 height 19
click at [653, 67] on span "[DATE] (28/... Local News" at bounding box center [684, 65] width 113 height 12
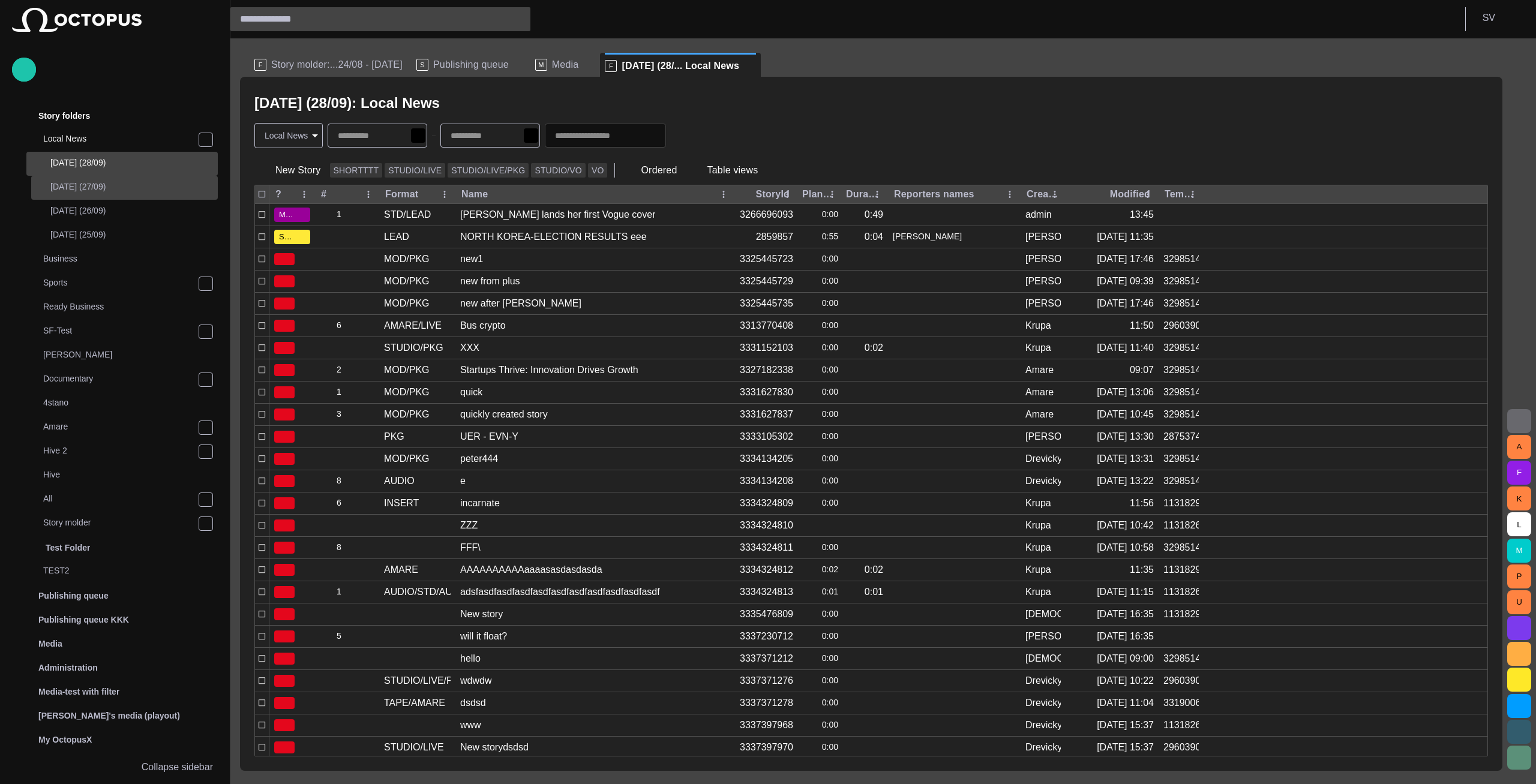
scroll to position [0, 0]
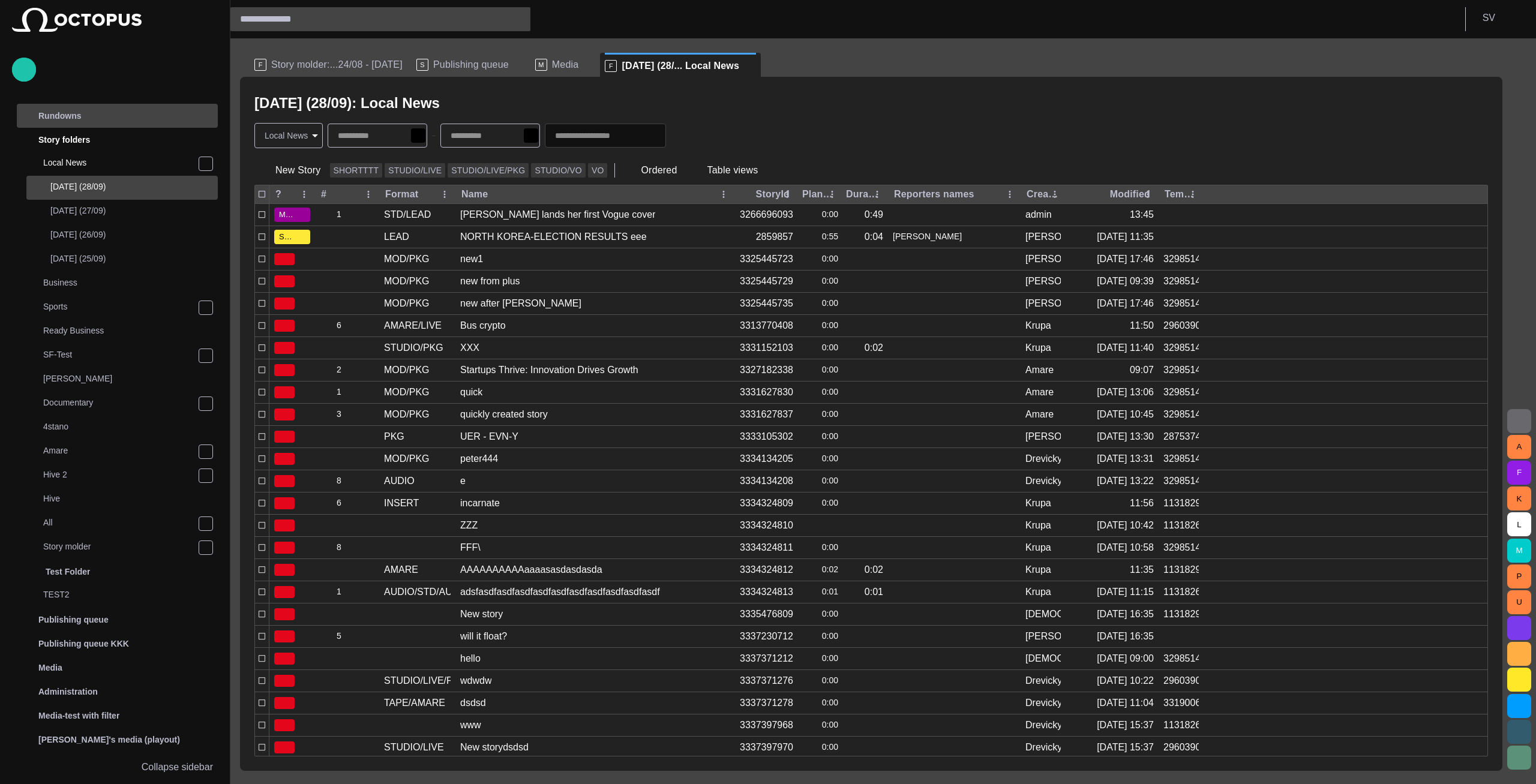
click at [104, 112] on div "Rundowns" at bounding box center [106, 115] width 175 height 19
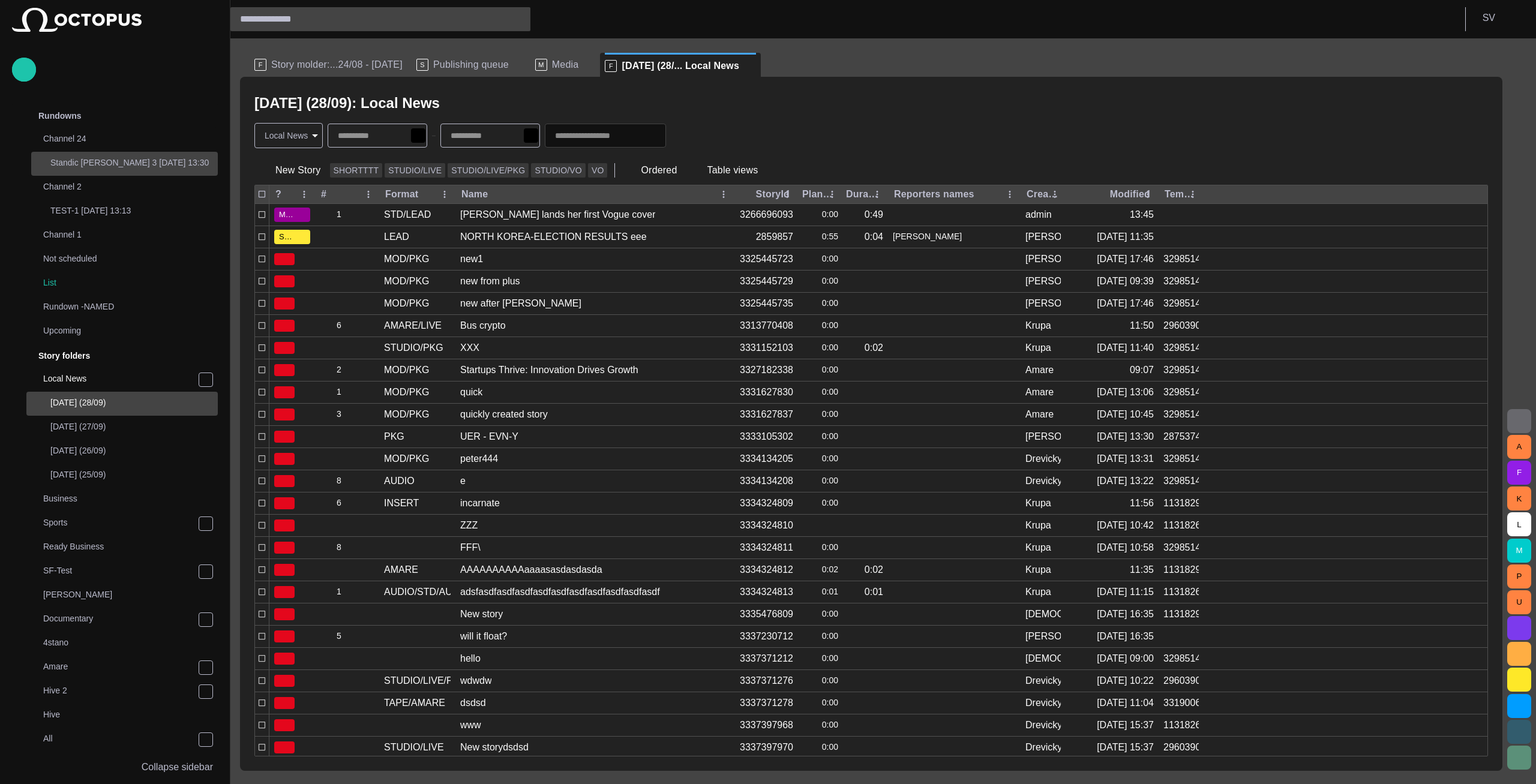
click at [100, 162] on p "Standic [PERSON_NAME] 3 [DATE] 13:30" at bounding box center [134, 162] width 168 height 12
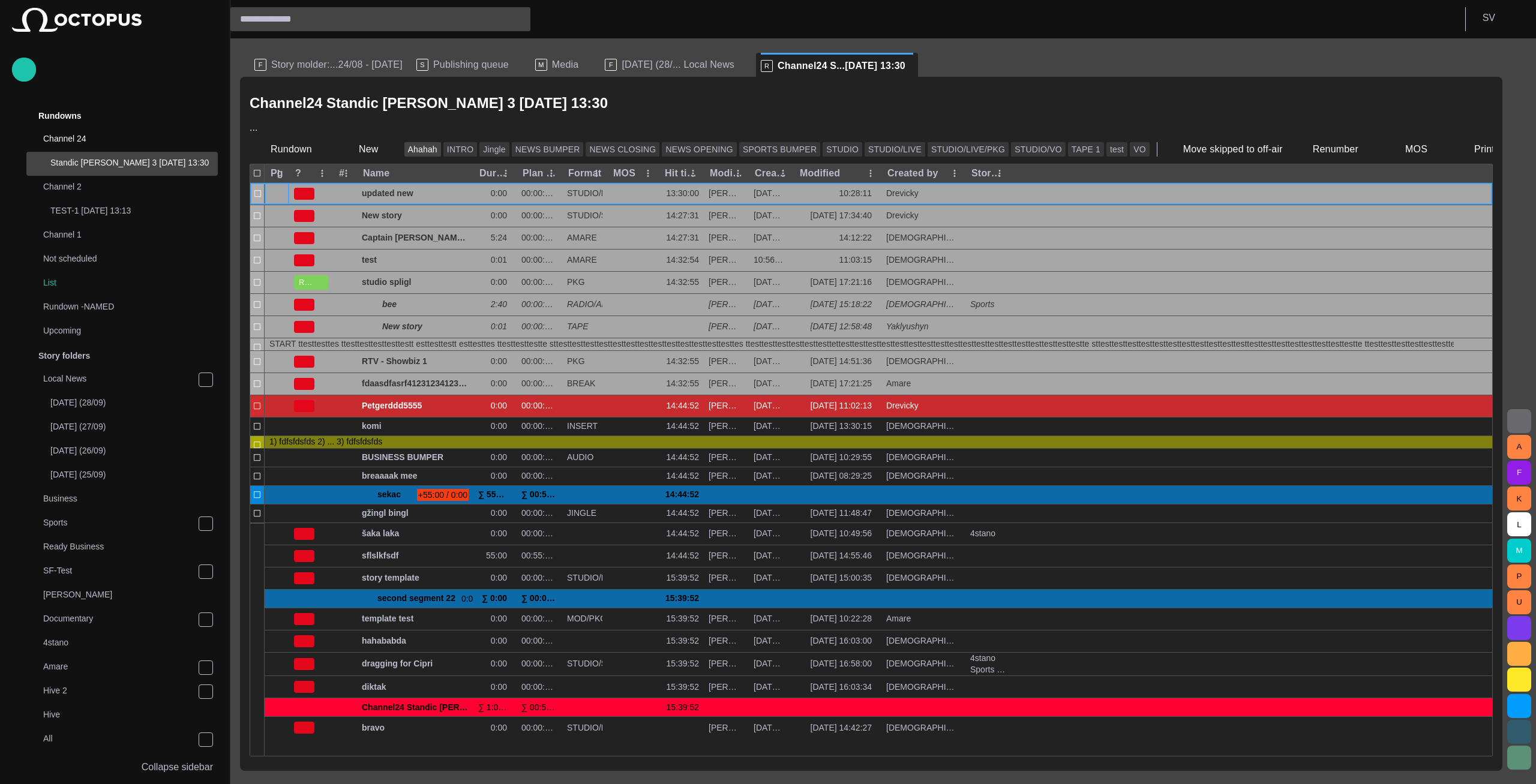
scroll to position [24, 0]
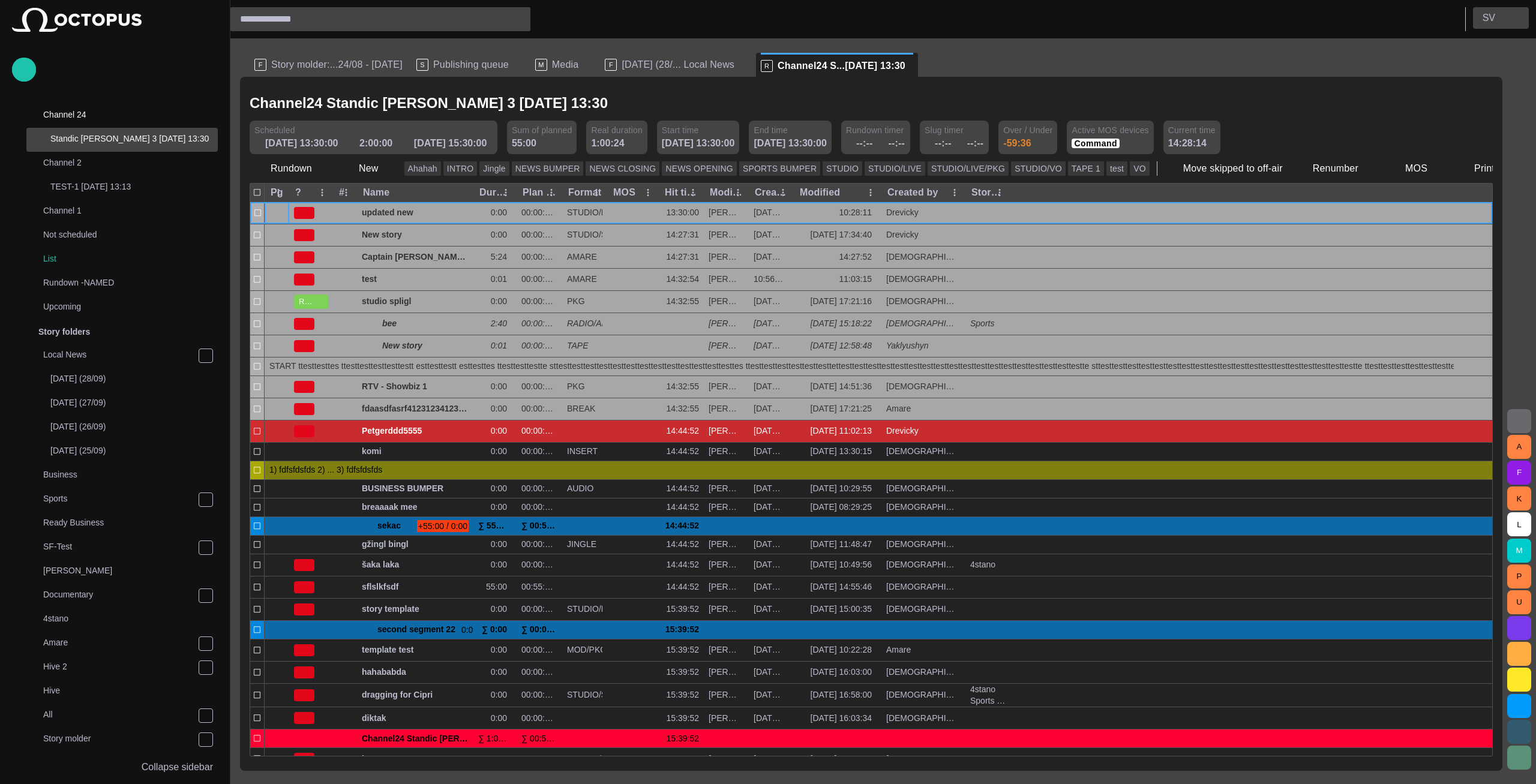
click at [1483, 16] on button "S V" at bounding box center [1501, 18] width 56 height 22
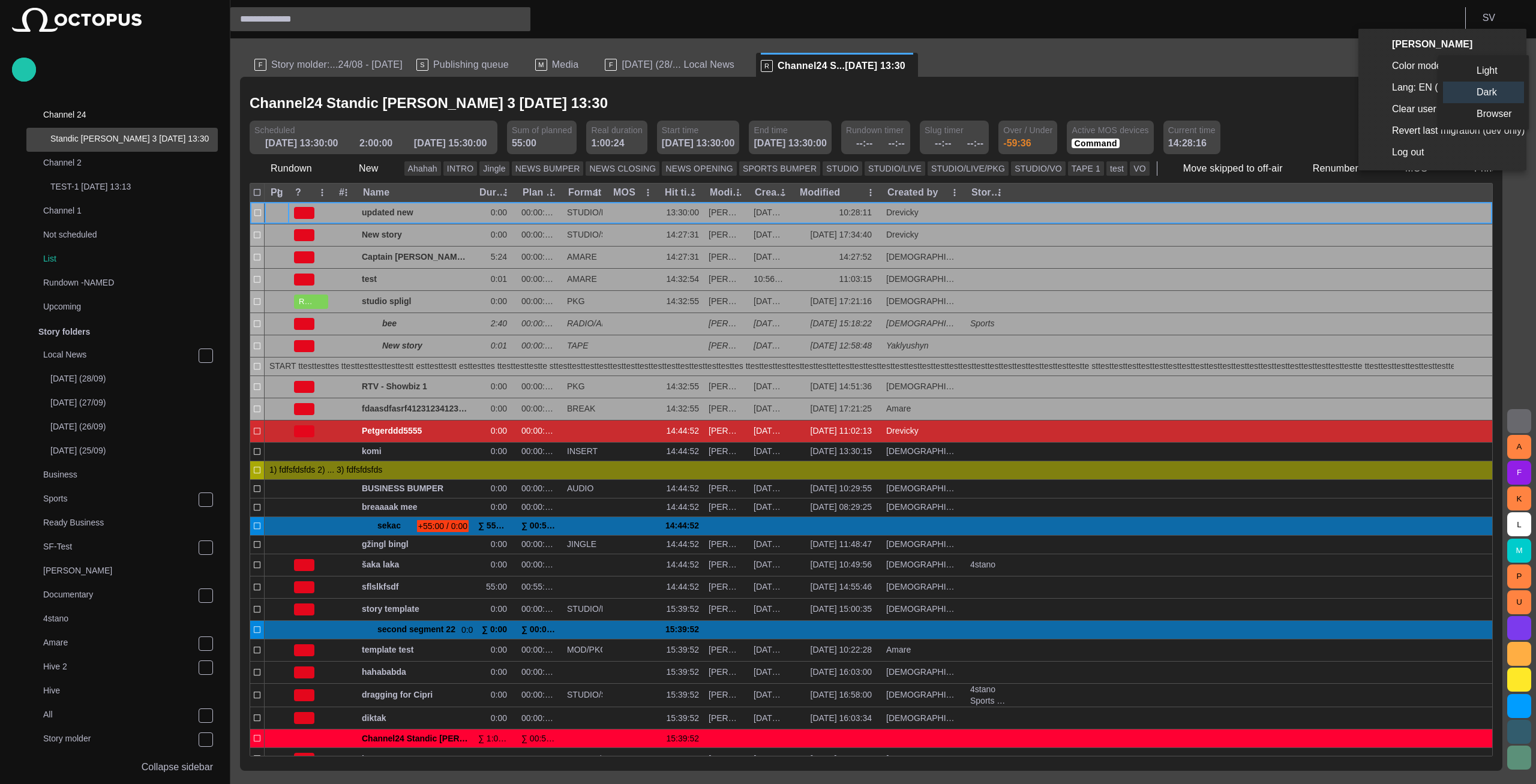
click at [1471, 72] on li "Light" at bounding box center [1483, 70] width 81 height 22
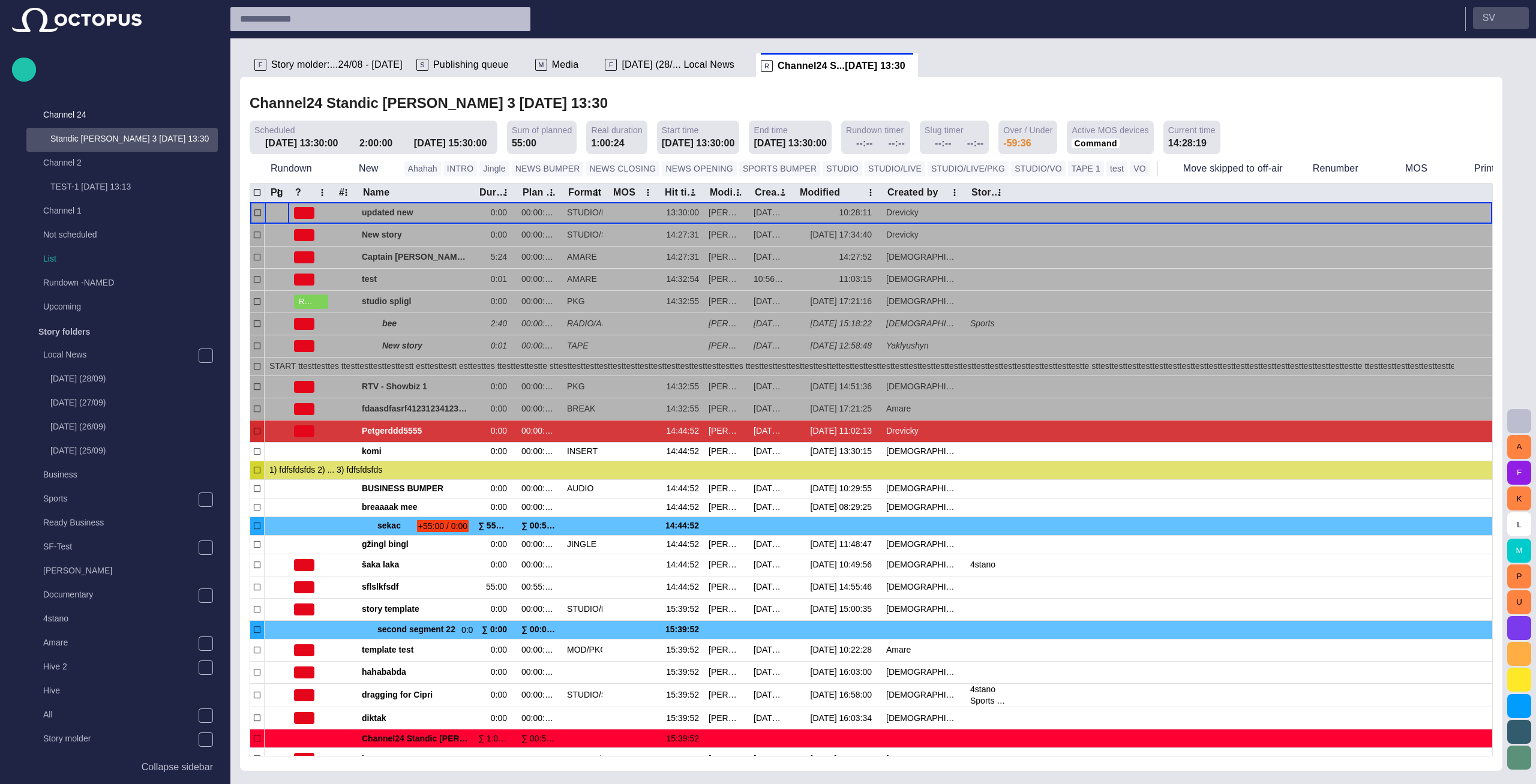
click at [1513, 18] on span "button" at bounding box center [1514, 18] width 10 height 10
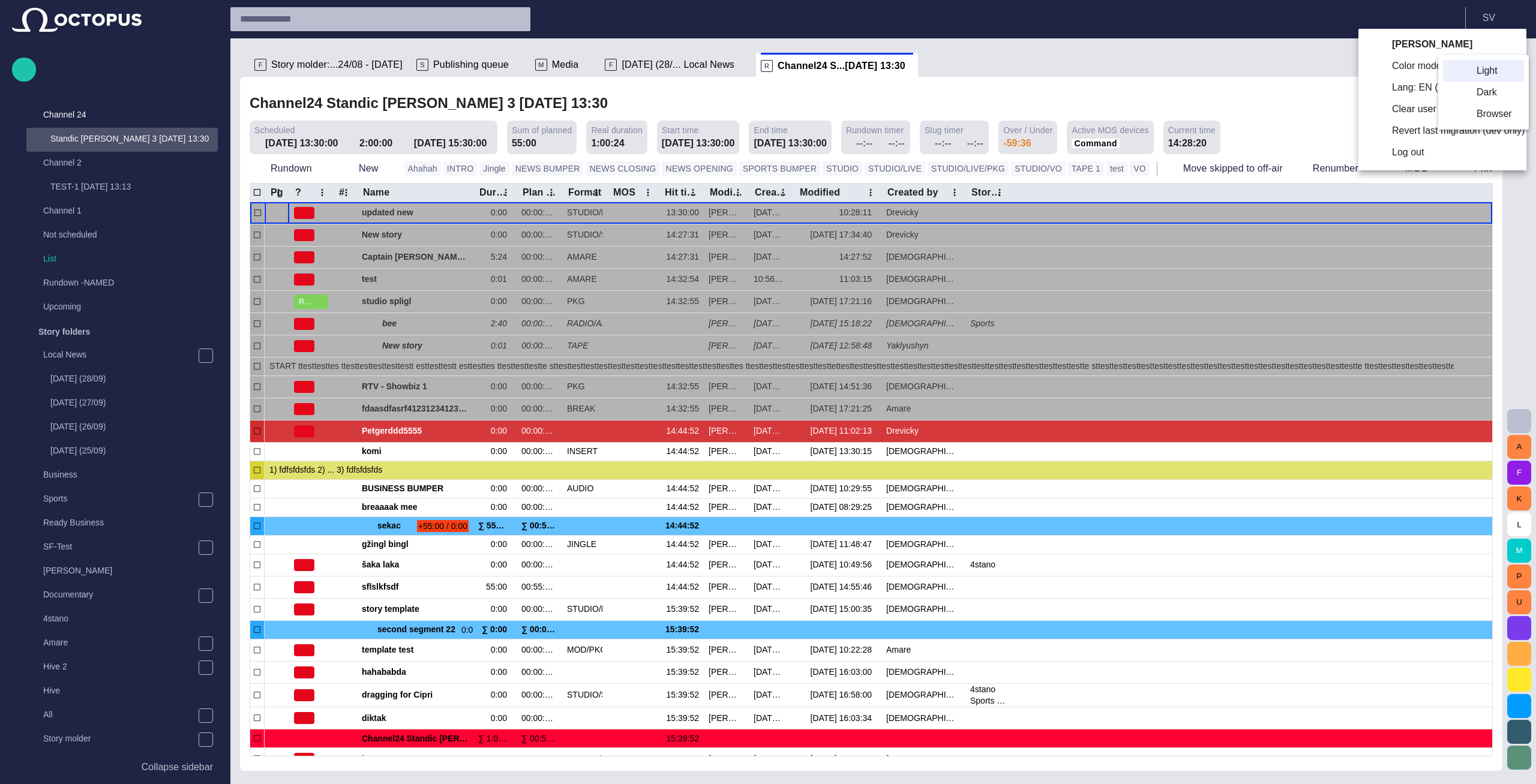
click at [1493, 92] on li "Dark" at bounding box center [1483, 92] width 81 height 22
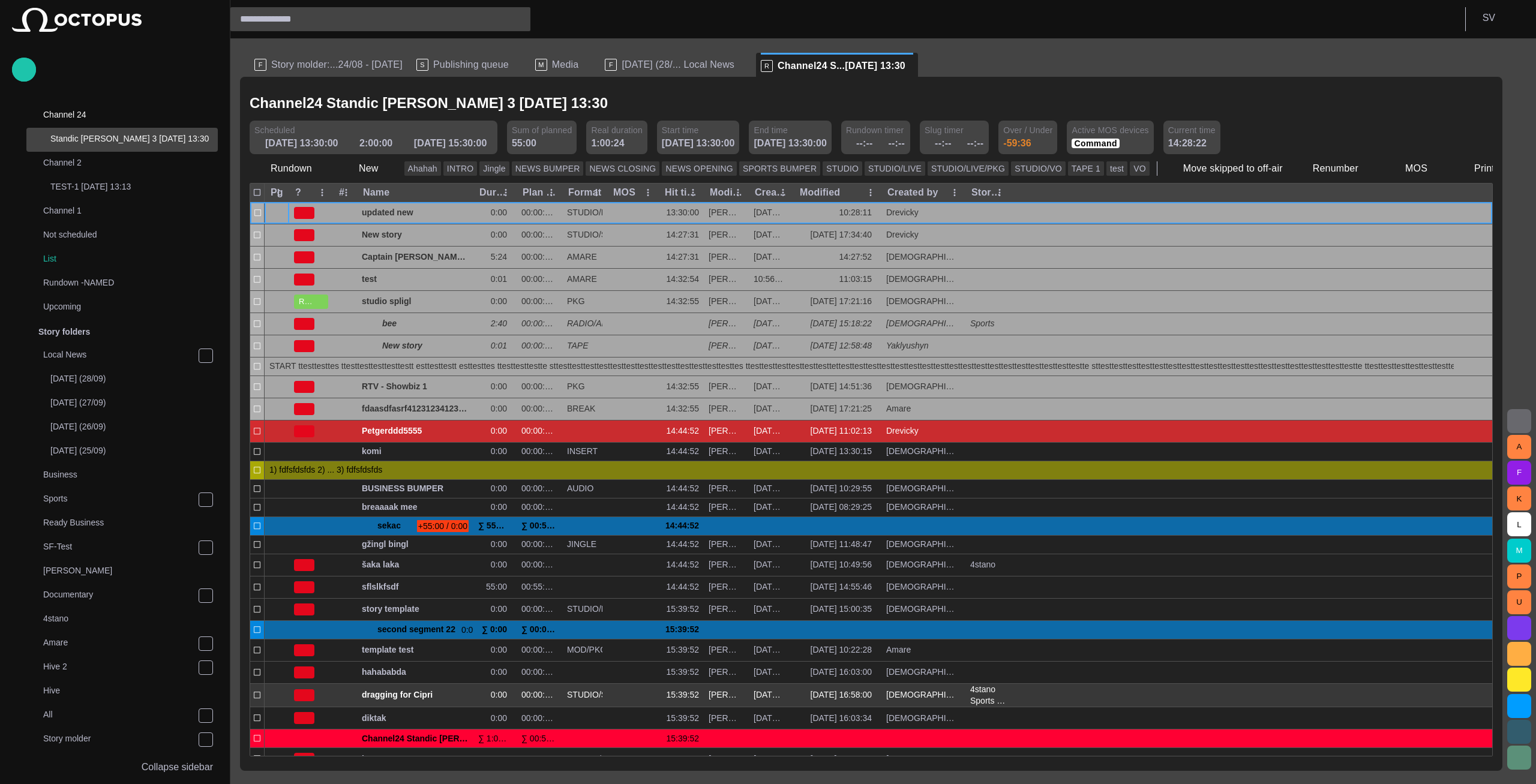
scroll to position [14, 0]
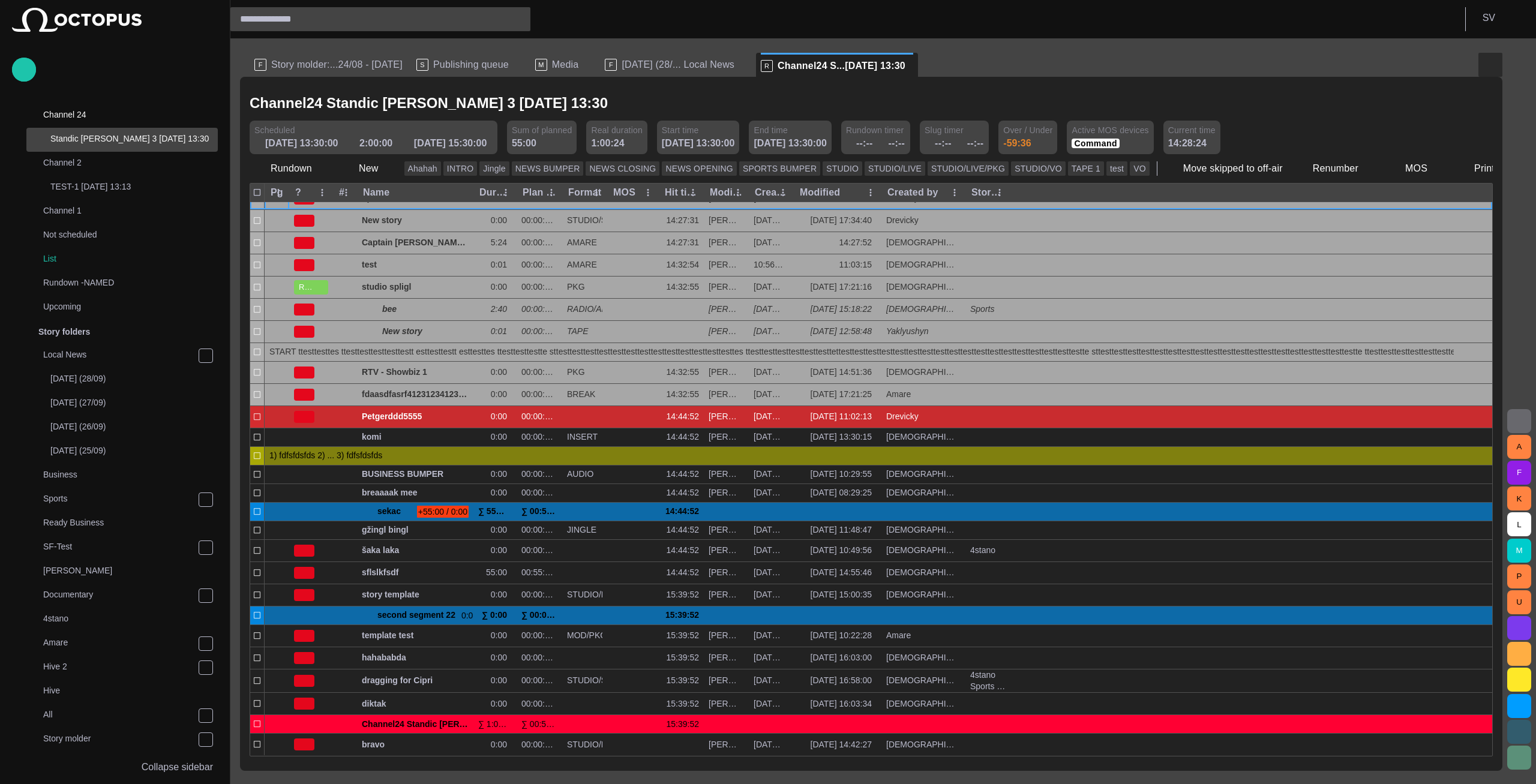
click at [1483, 61] on button "button" at bounding box center [1490, 65] width 24 height 24
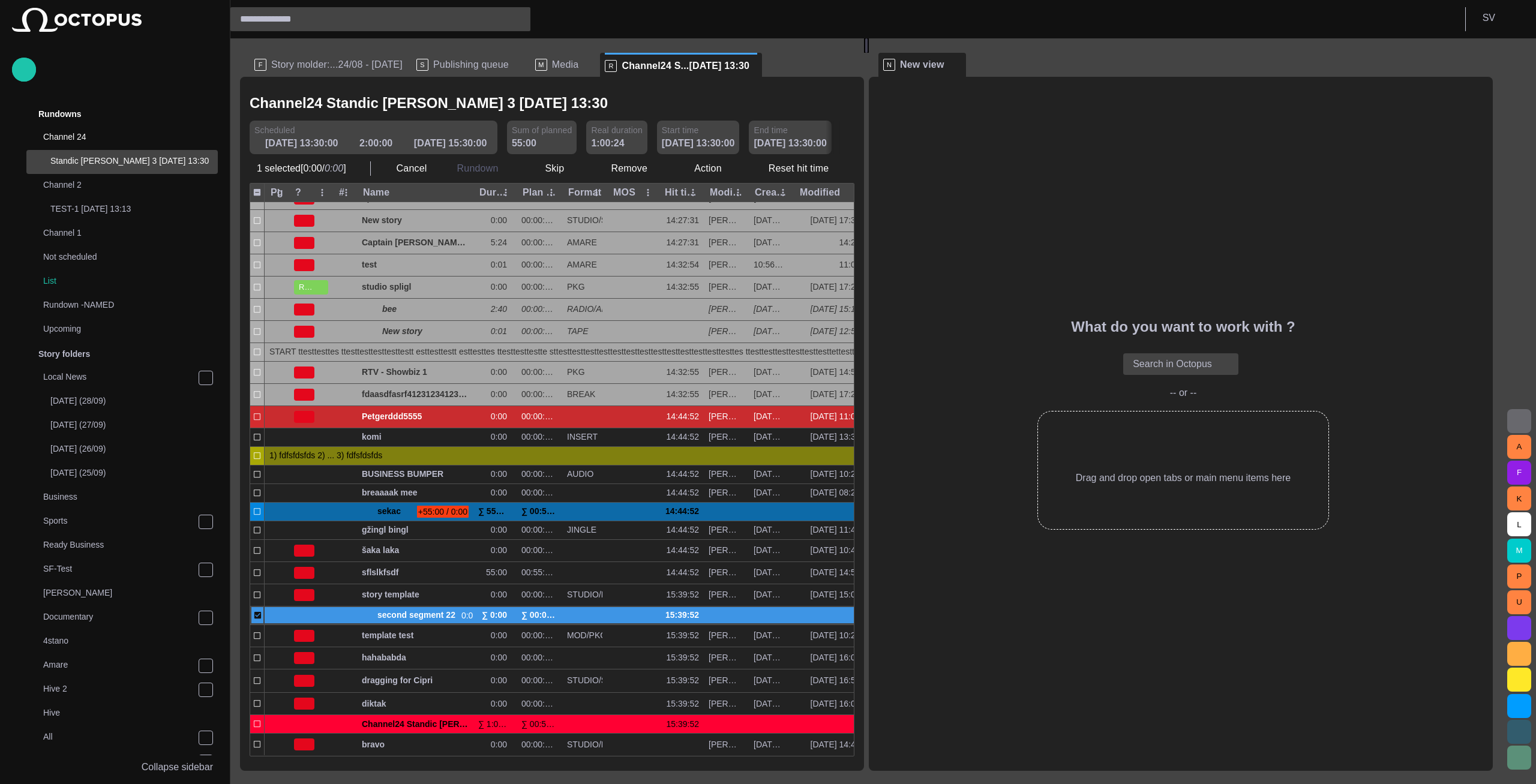
scroll to position [0, 0]
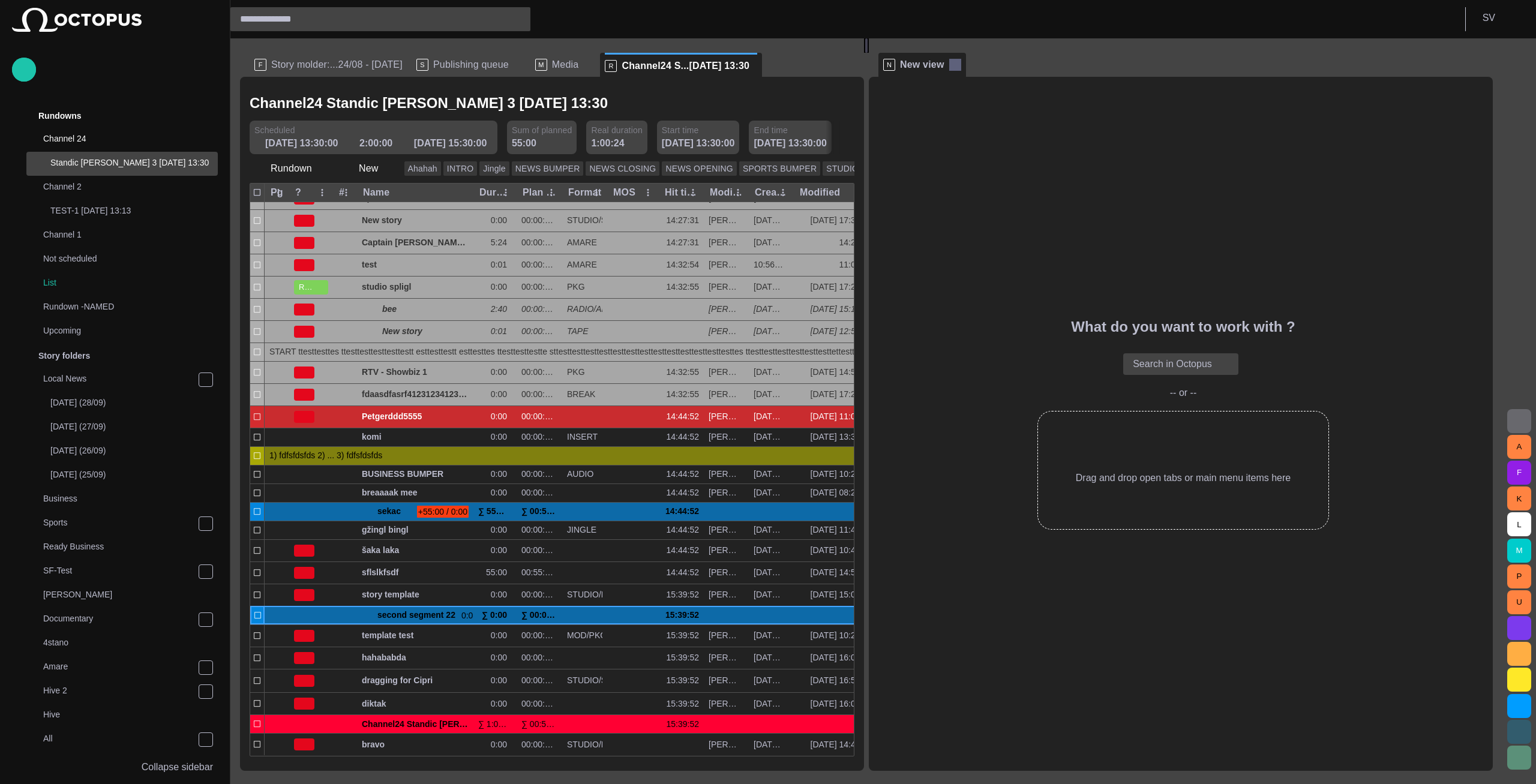
click at [961, 65] on span at bounding box center [955, 65] width 12 height 12
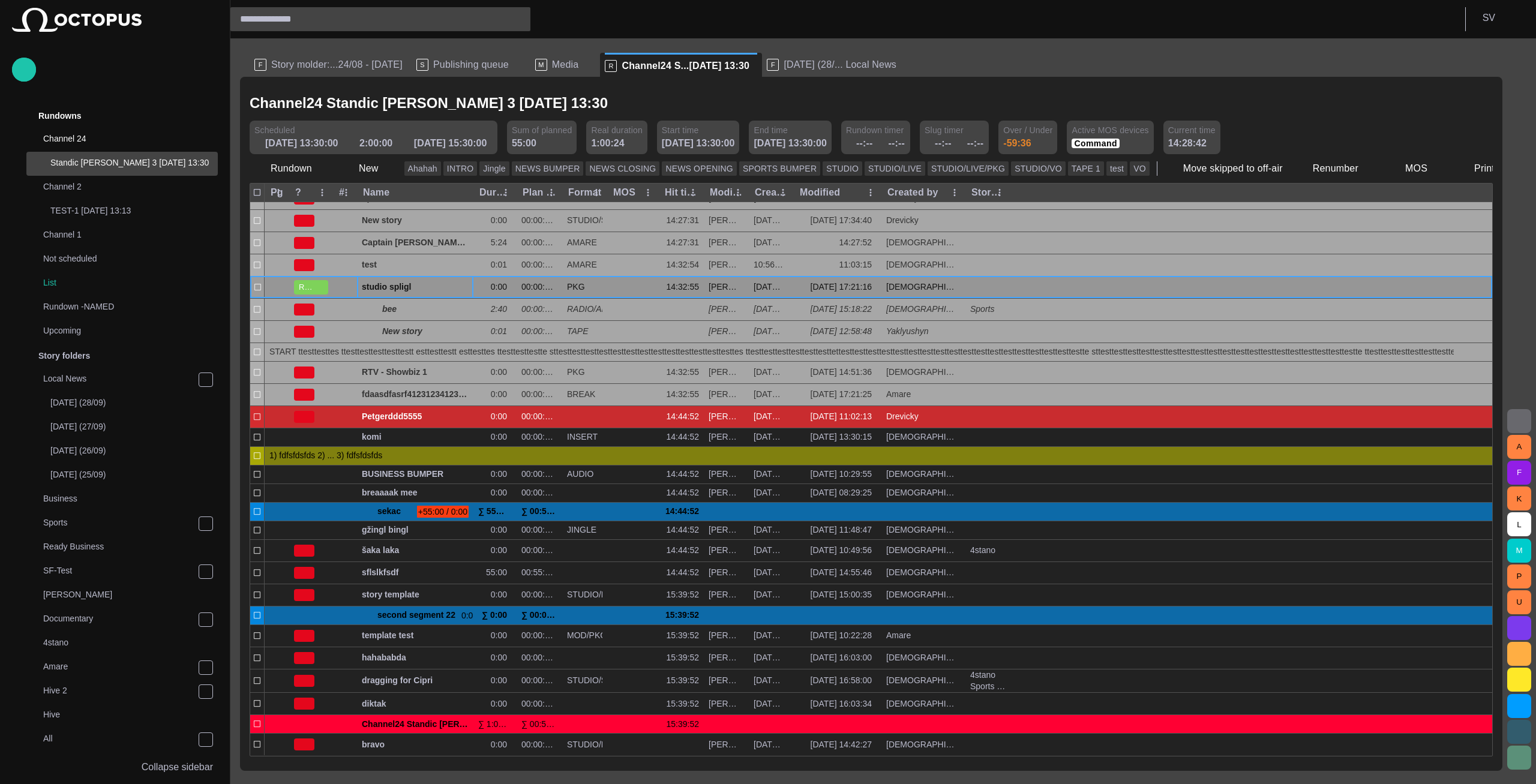
click at [400, 295] on div "studio spligl" at bounding box center [415, 287] width 107 height 22
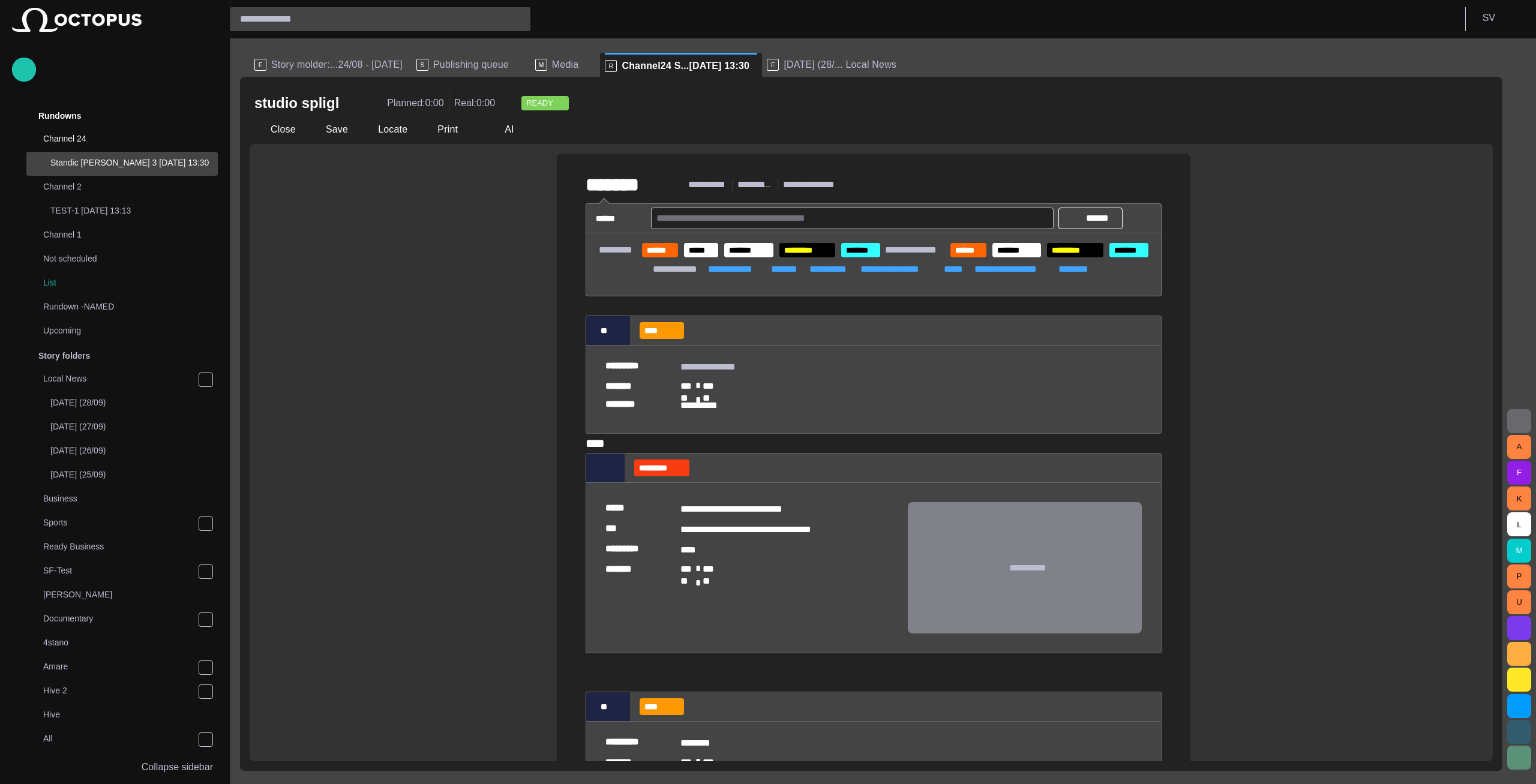
click at [1528, 411] on button "button" at bounding box center [1518, 421] width 24 height 24
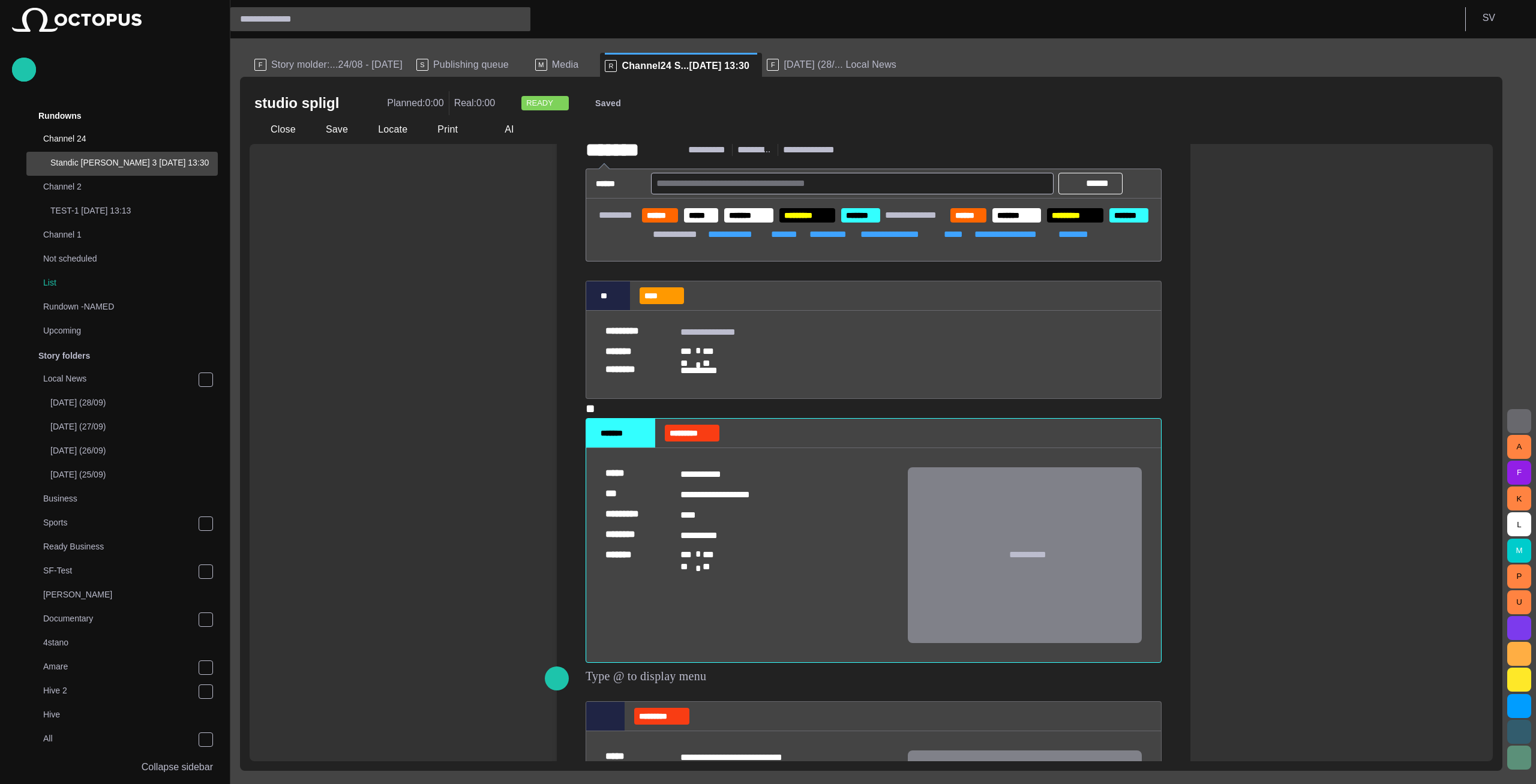
scroll to position [72, 0]
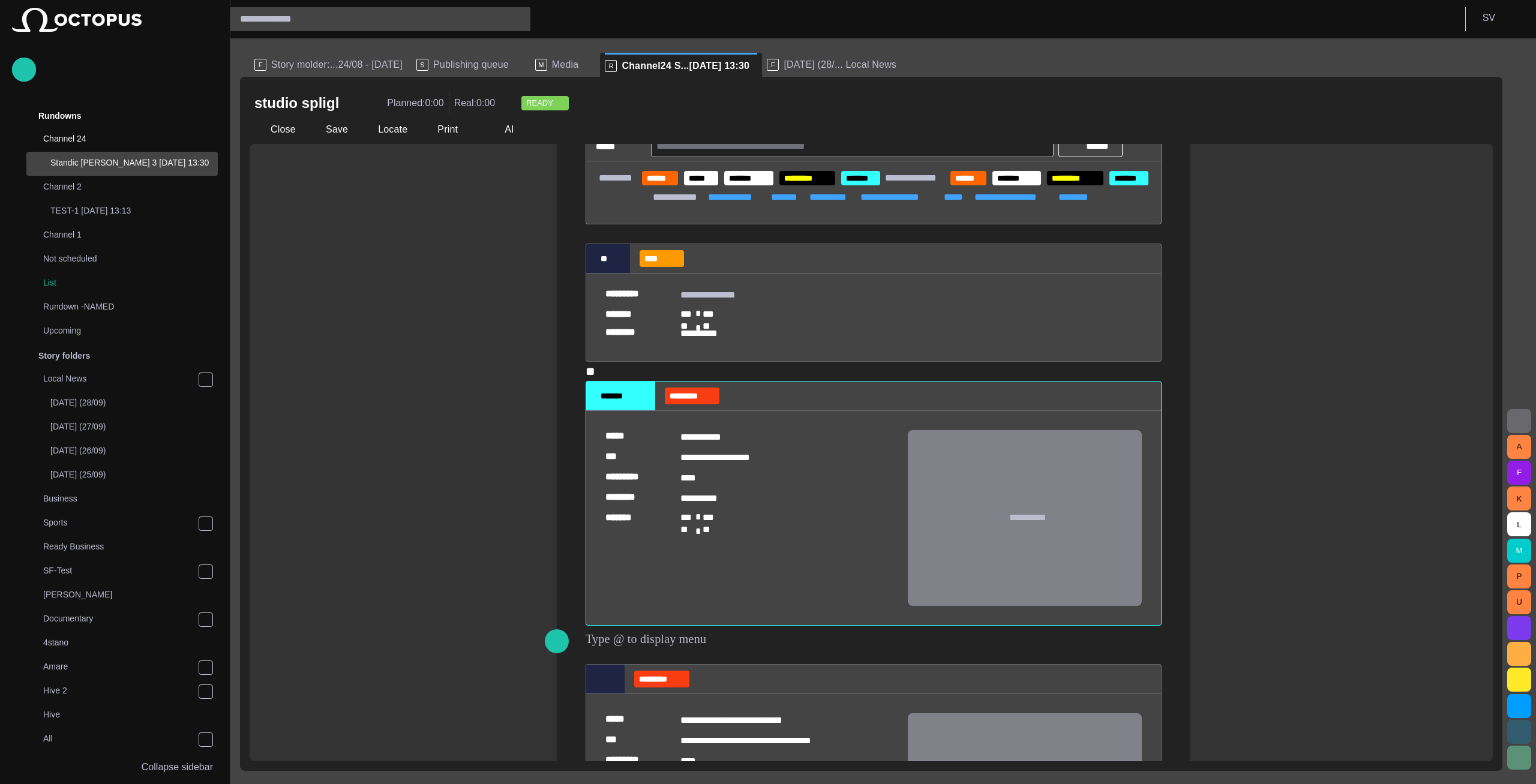
click at [456, 501] on div "**********" at bounding box center [871, 452] width 1243 height 617
click at [784, 101] on div "studio spligl Planned: 0:00 Real: 0:00 READY" at bounding box center [871, 103] width 1233 height 24
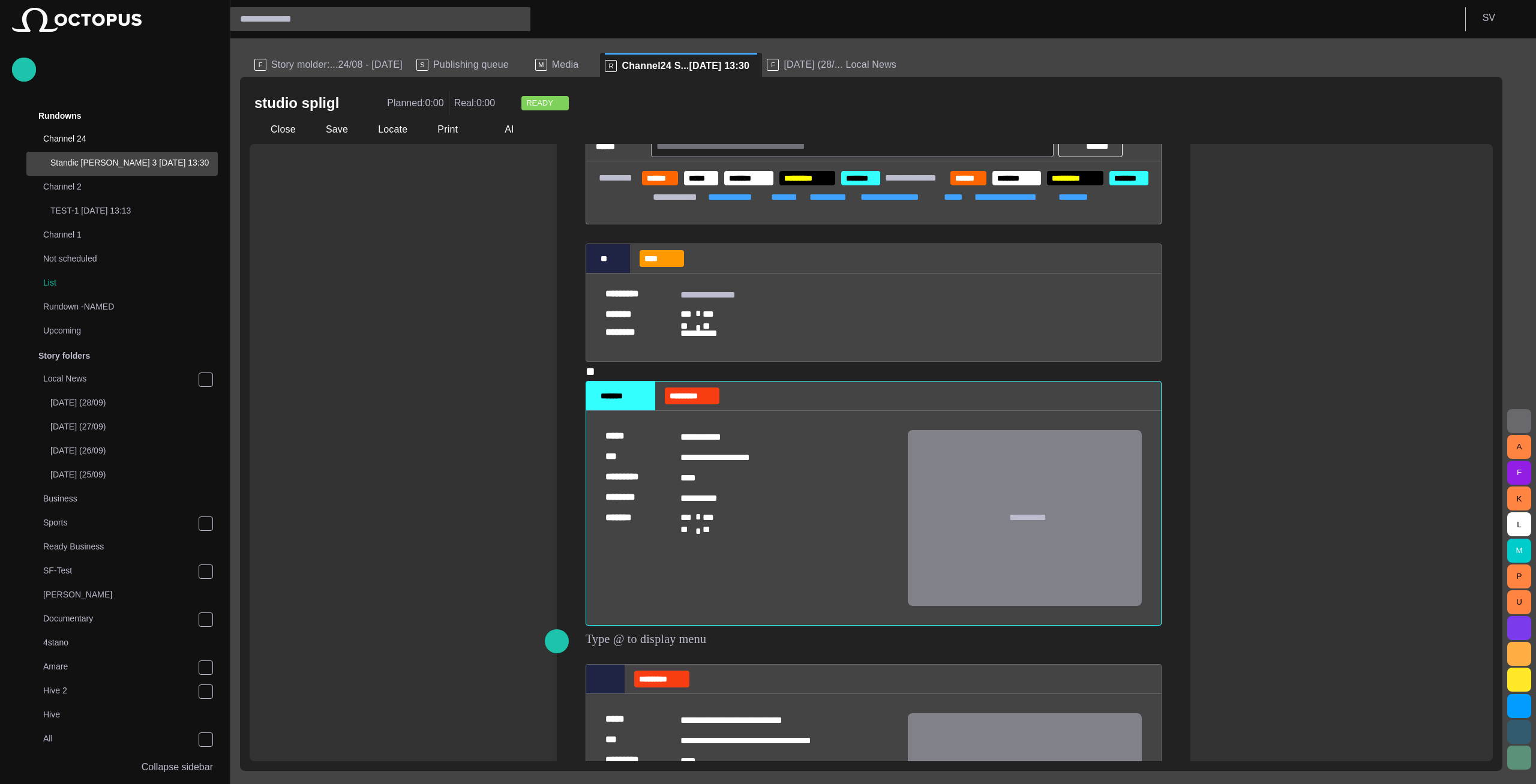
click at [462, 66] on span "Publishing queue" at bounding box center [471, 65] width 76 height 12
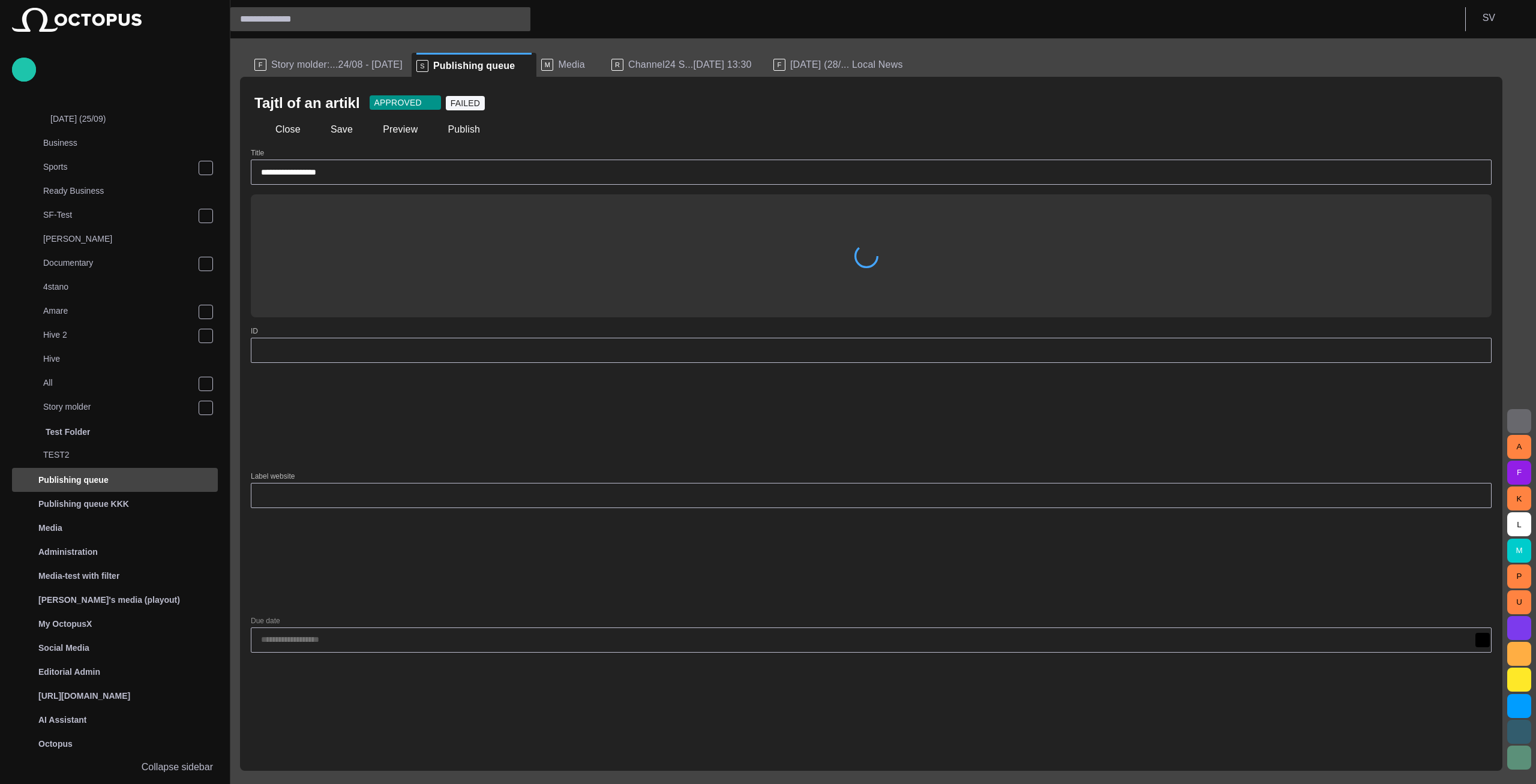
click at [134, 781] on div "Story Rundown Rundowns Channel 24 Standic walkup 3 14/09 13:30 Channel 2 TEST-1…" at bounding box center [115, 392] width 230 height 784
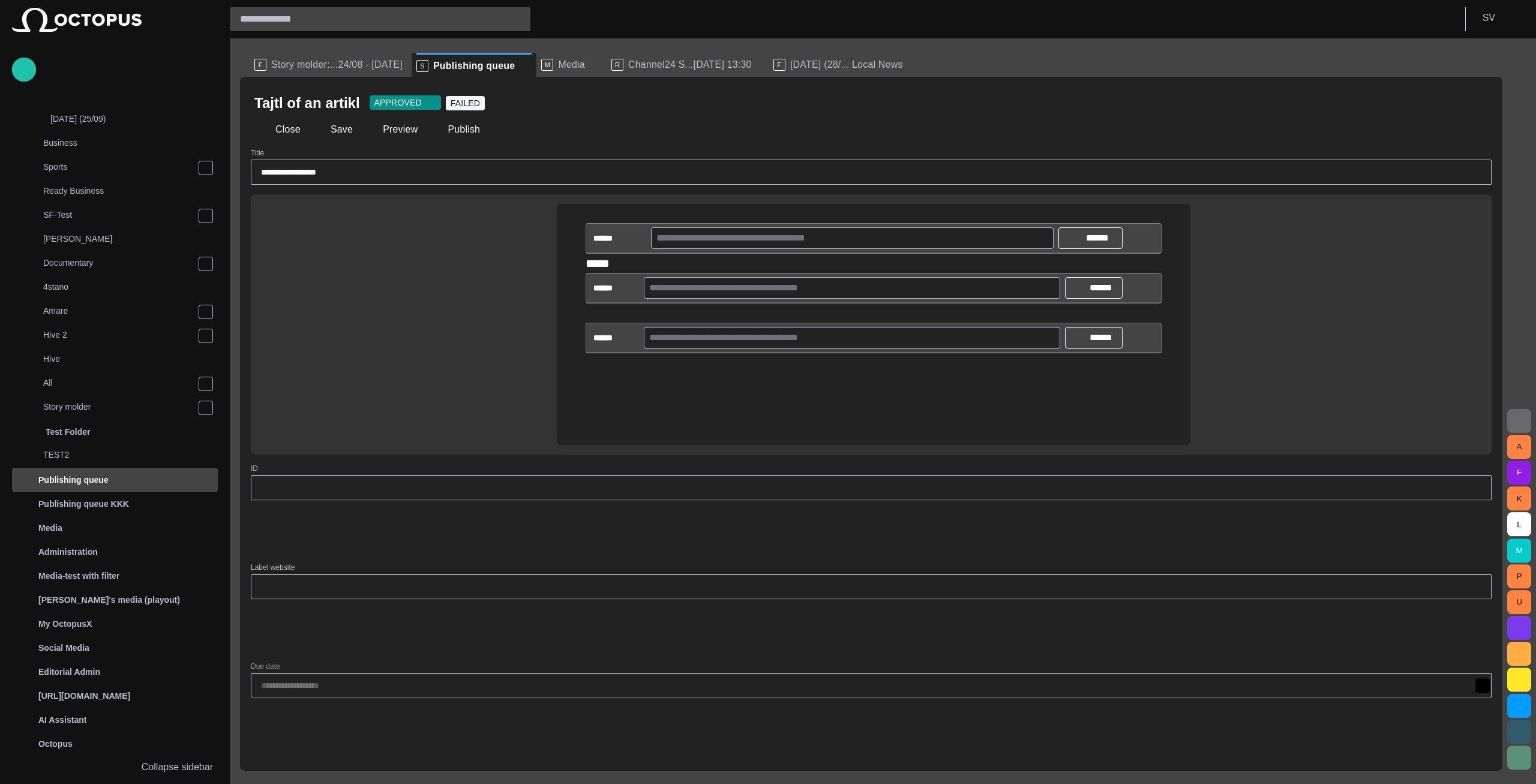
scroll to position [356, 0]
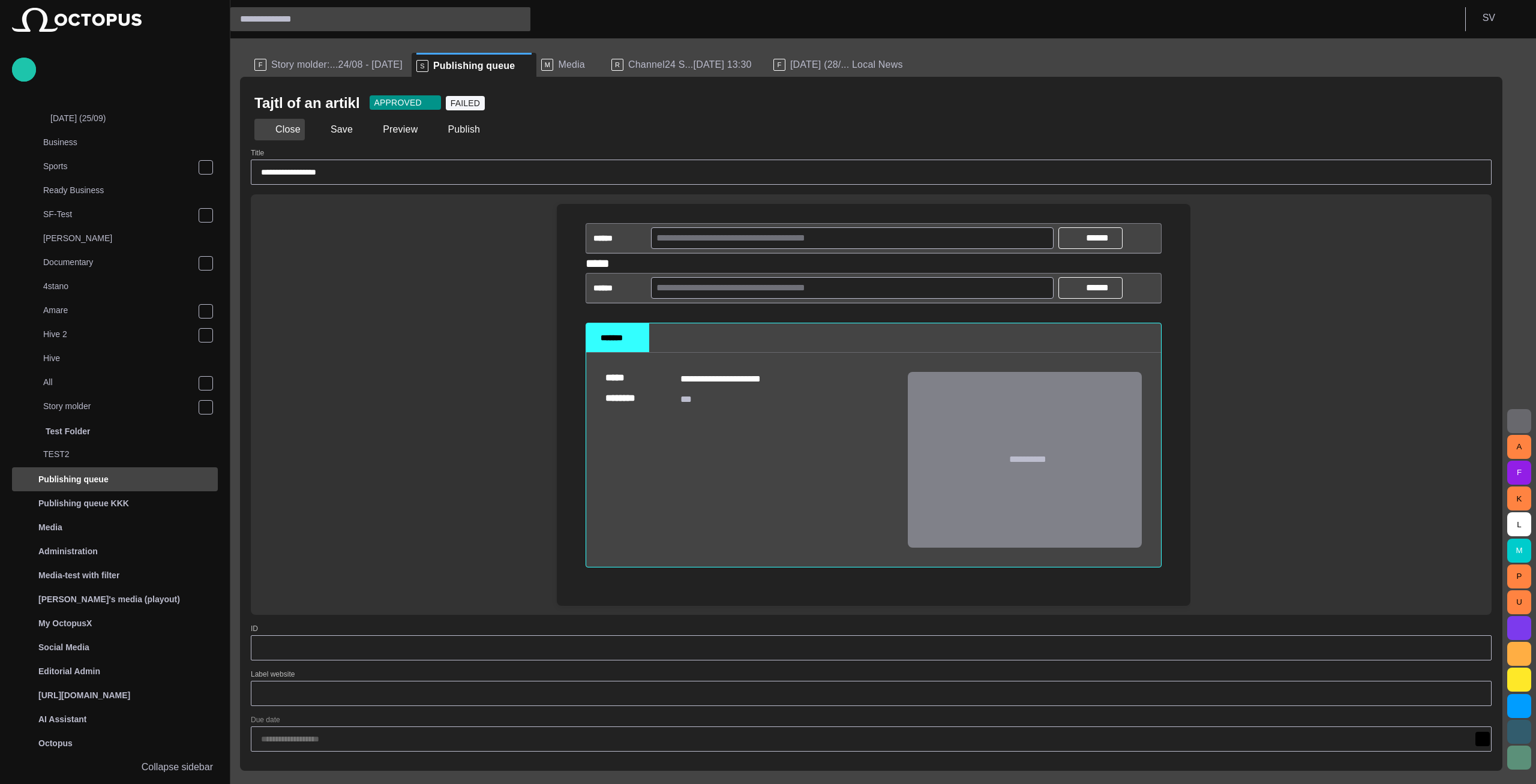
click at [282, 130] on button "Close" at bounding box center [279, 129] width 50 height 22
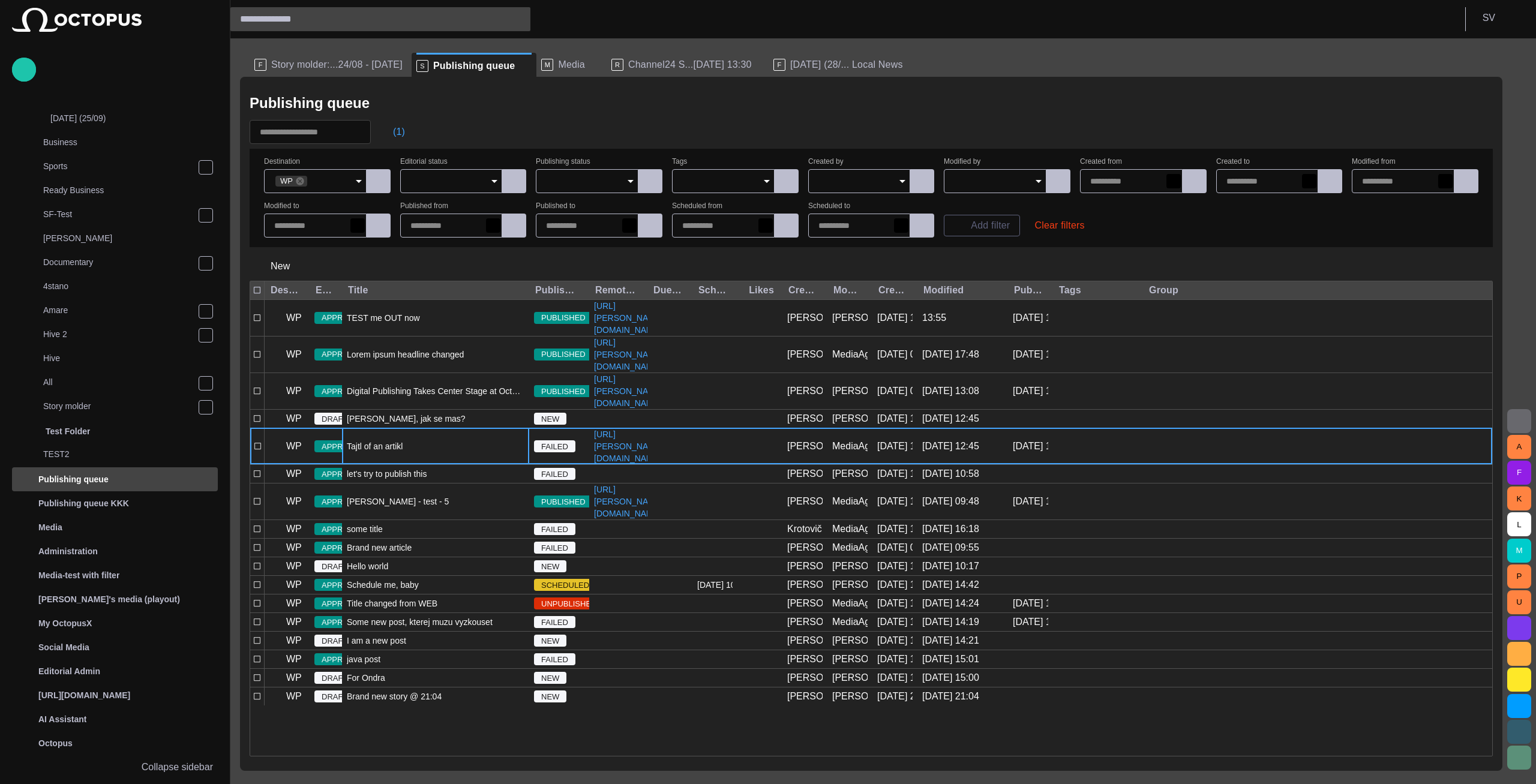
click at [668, 66] on span "Channel24 S...[DATE] 13:30" at bounding box center [690, 65] width 124 height 12
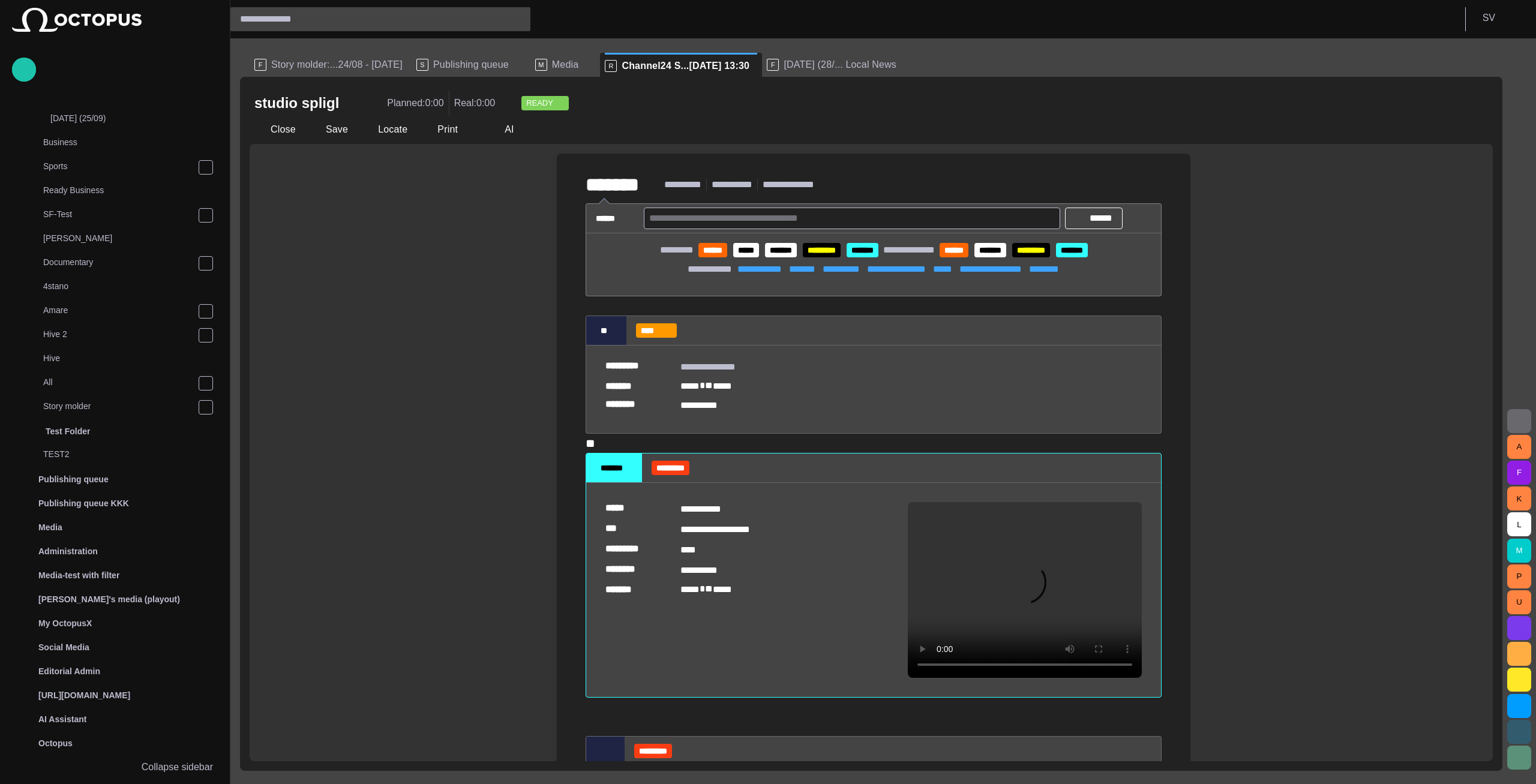
scroll to position [0, 0]
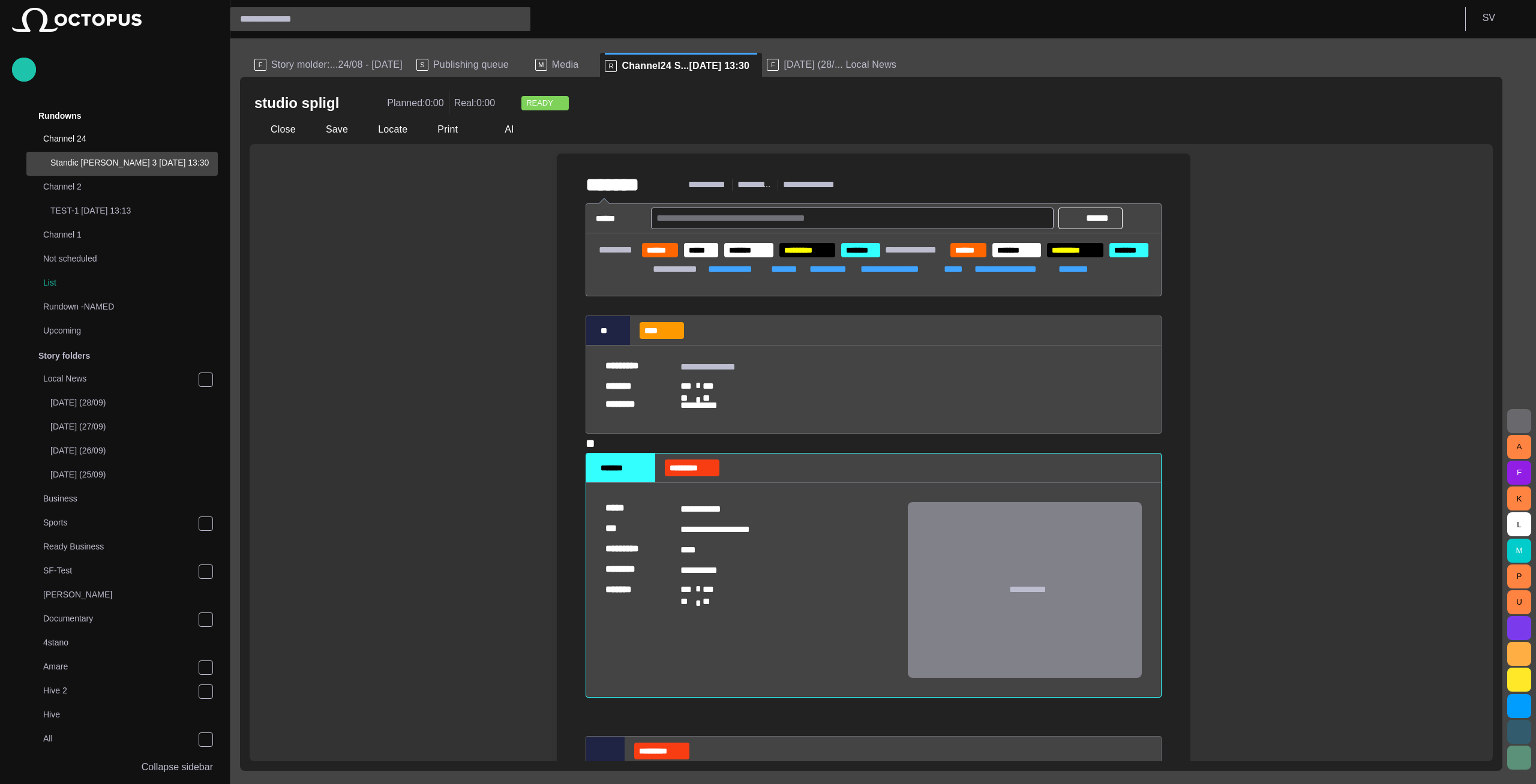
click at [1526, 424] on button "button" at bounding box center [1518, 421] width 24 height 24
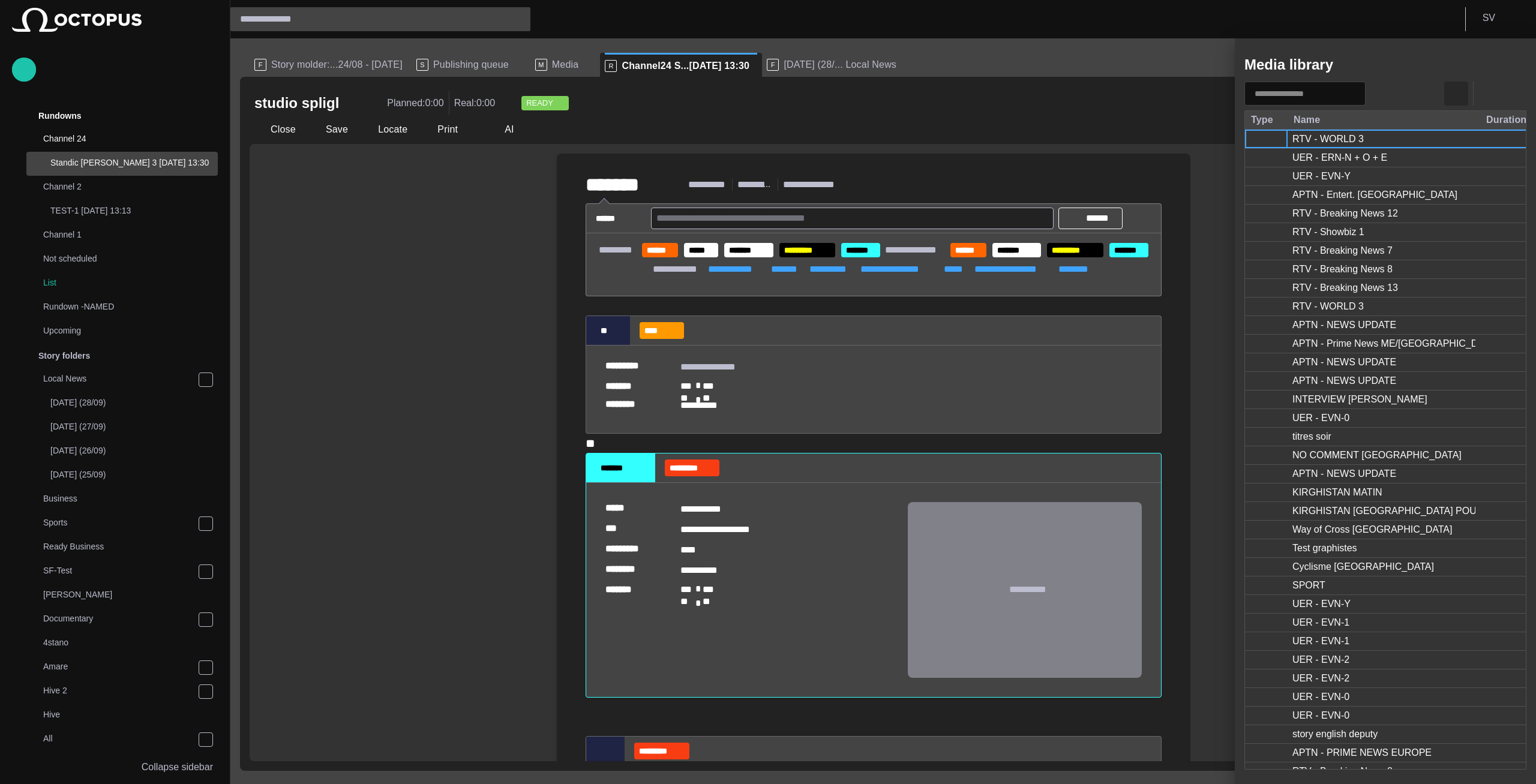
click at [1452, 89] on span "button" at bounding box center [1456, 93] width 14 height 14
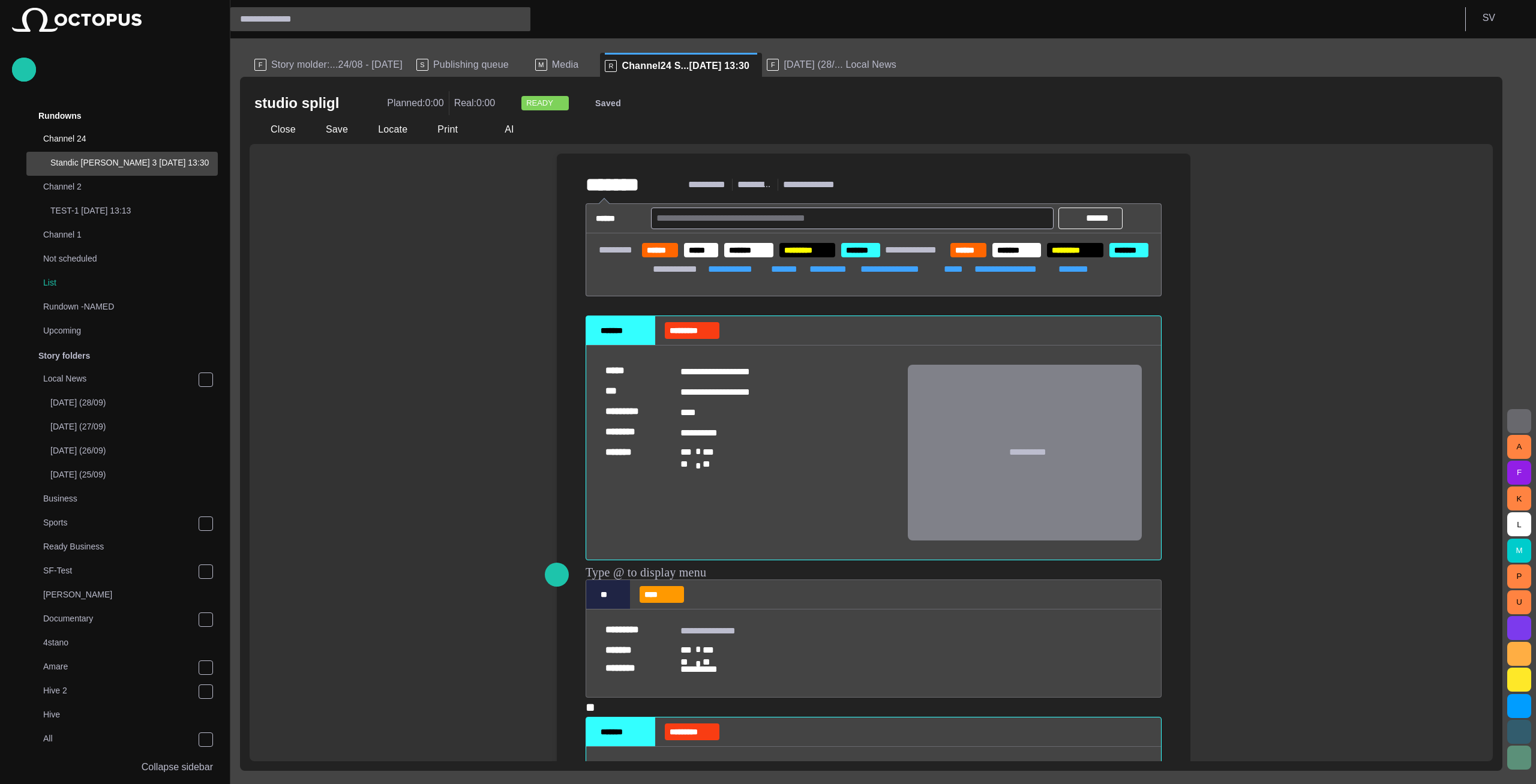
click at [634, 573] on span "**********" at bounding box center [610, 570] width 48 height 12
click at [752, 112] on div "studio spligl Planned: 0:00 Real: 0:00 READY Saving..." at bounding box center [871, 103] width 1233 height 24
click at [628, 568] on span "**********" at bounding box center [610, 570] width 48 height 12
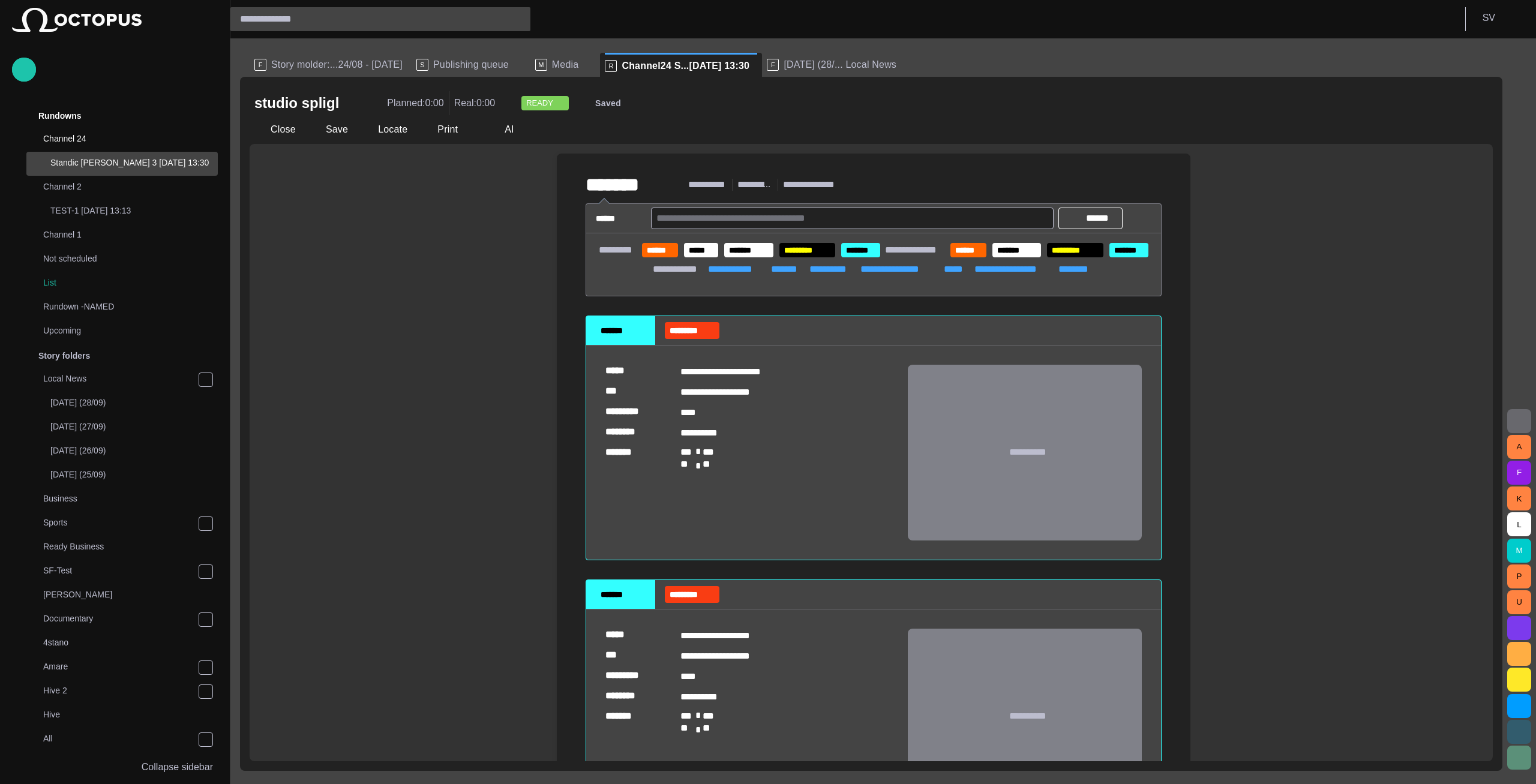
click at [1355, 397] on div "**********" at bounding box center [871, 452] width 1243 height 617
click at [306, 59] on span "Story molder:...24/08 - today" at bounding box center [337, 65] width 132 height 12
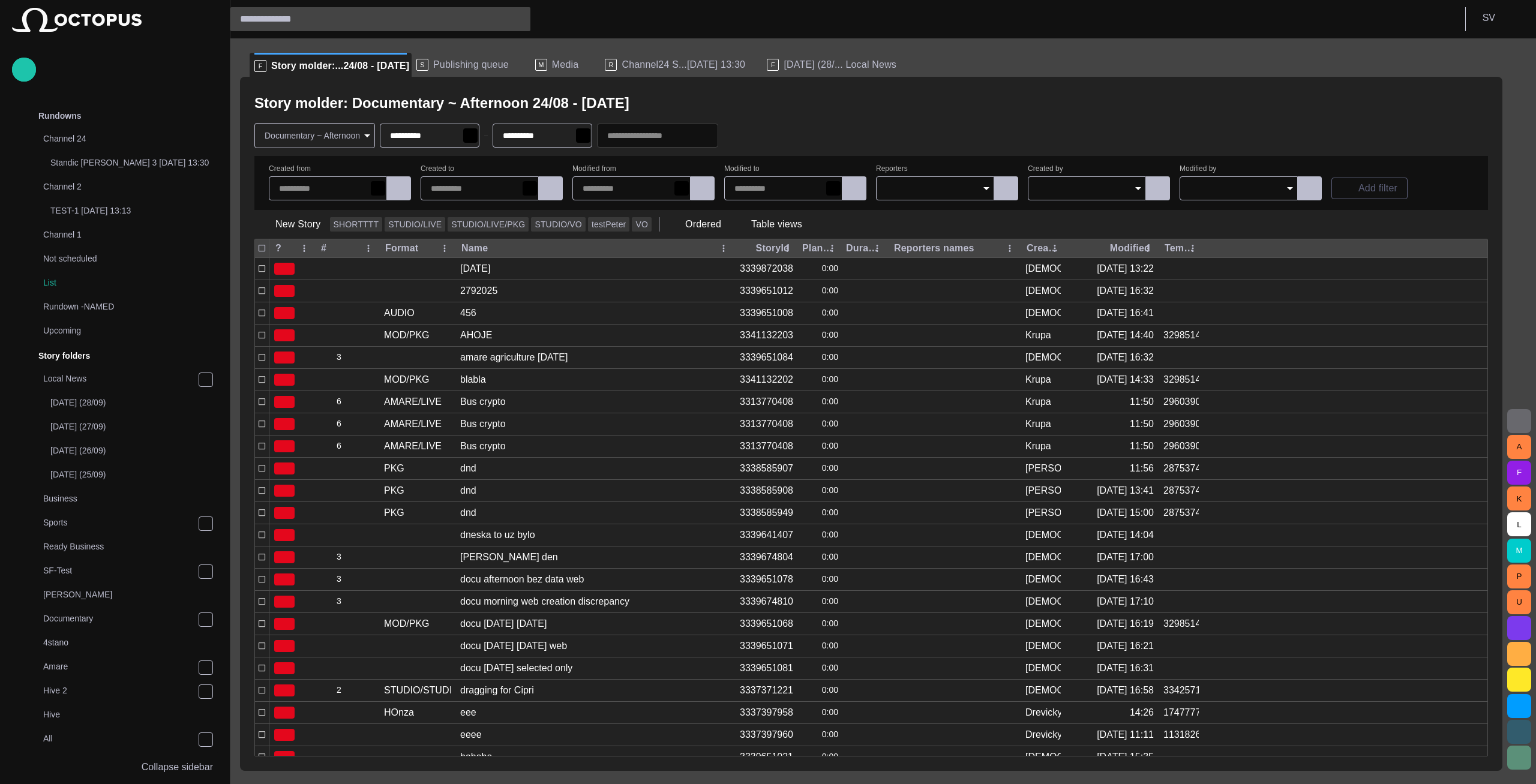
scroll to position [240, 0]
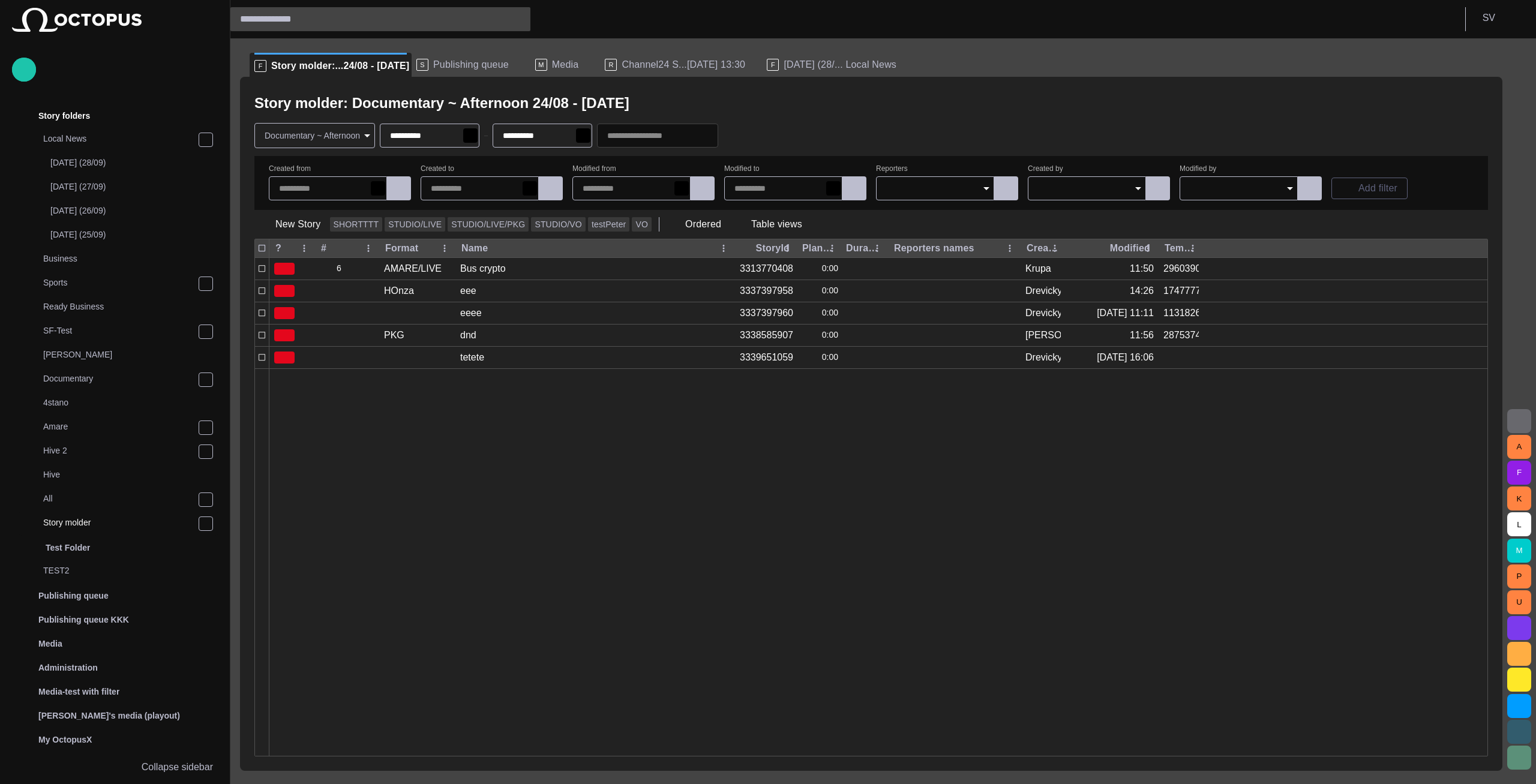
click at [746, 133] on button "button" at bounding box center [734, 135] width 23 height 22
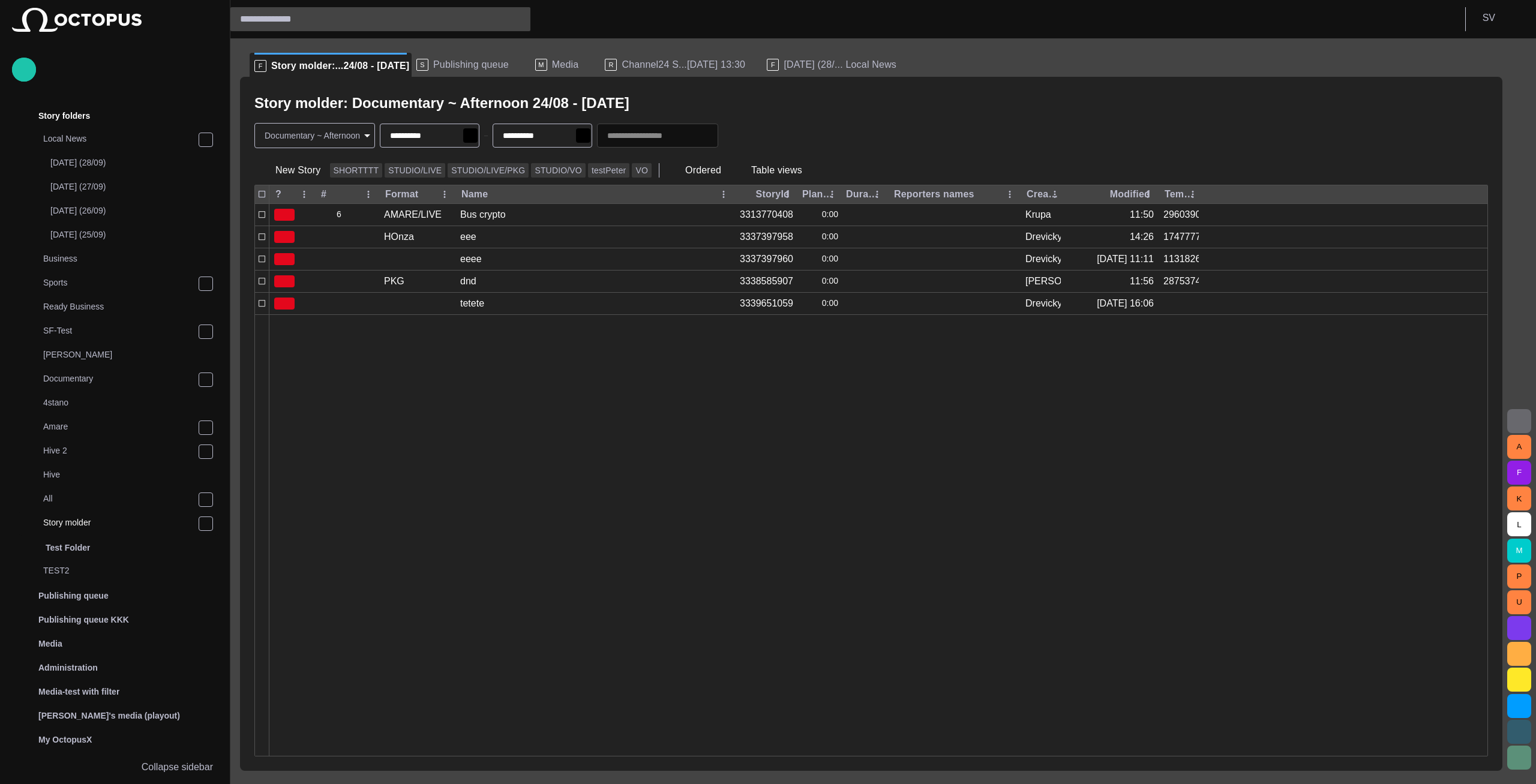
click at [634, 102] on span "button" at bounding box center [640, 103] width 12 height 12
click at [414, 65] on span at bounding box center [420, 66] width 12 height 12
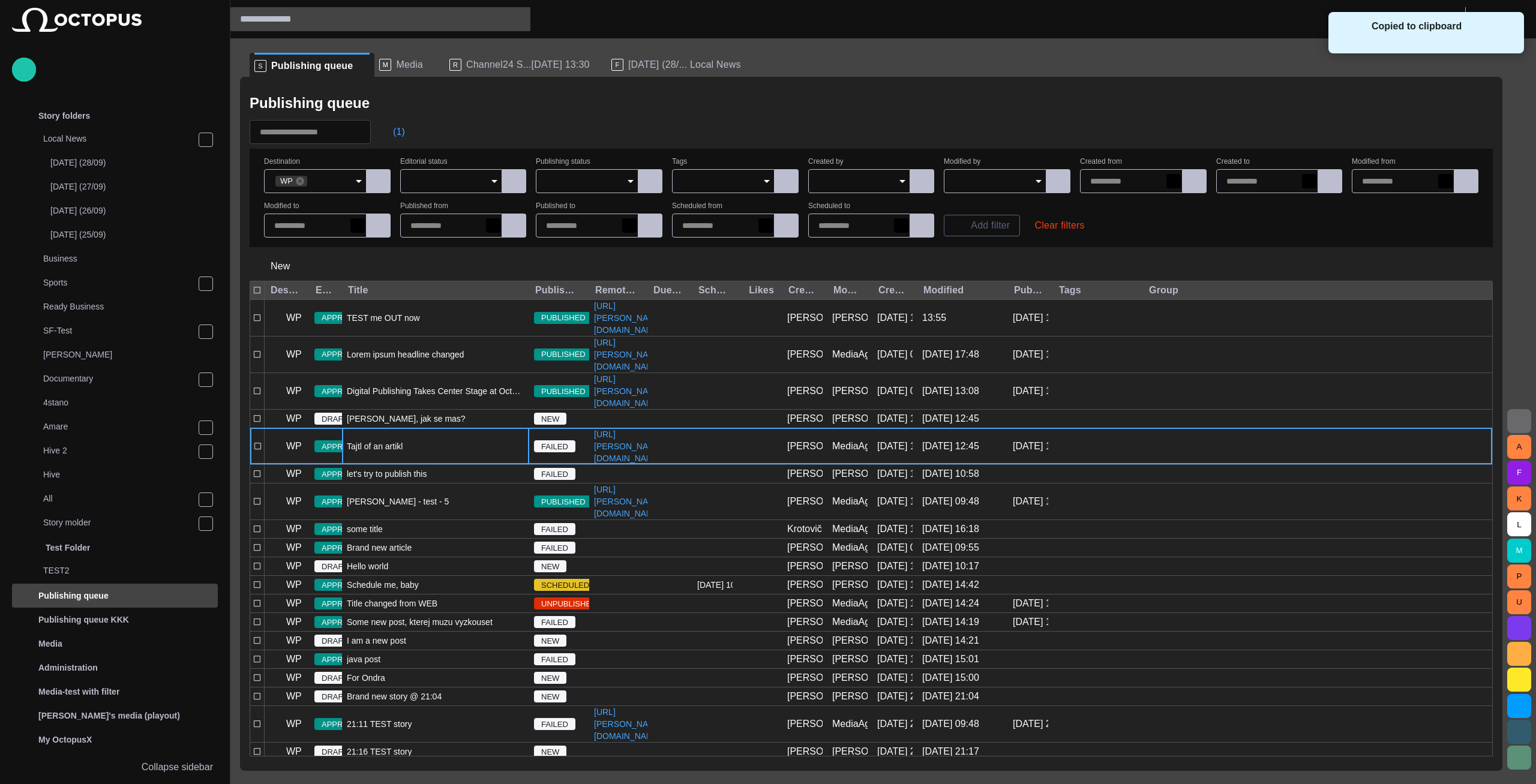
scroll to position [356, 0]
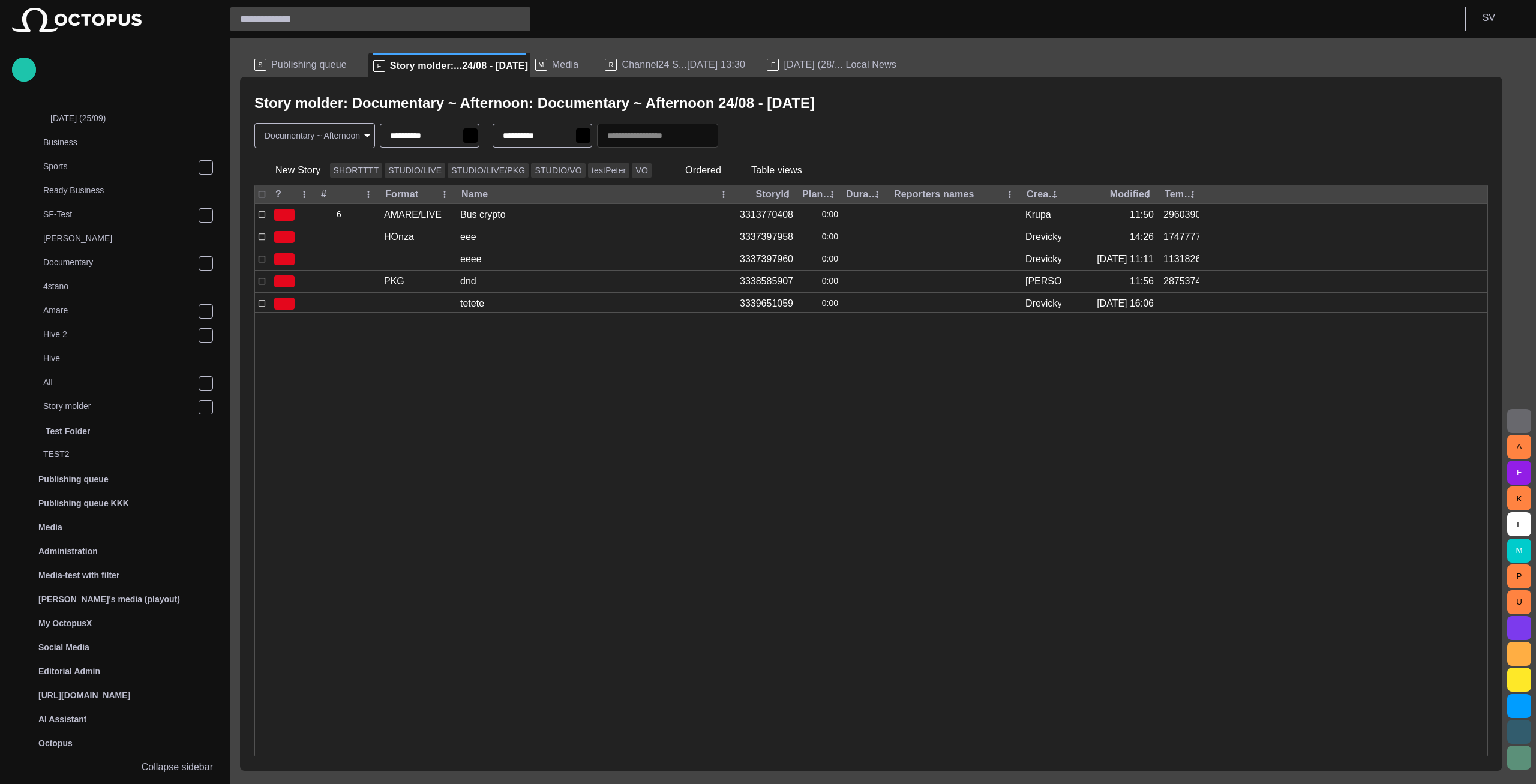
scroll to position [356, 0]
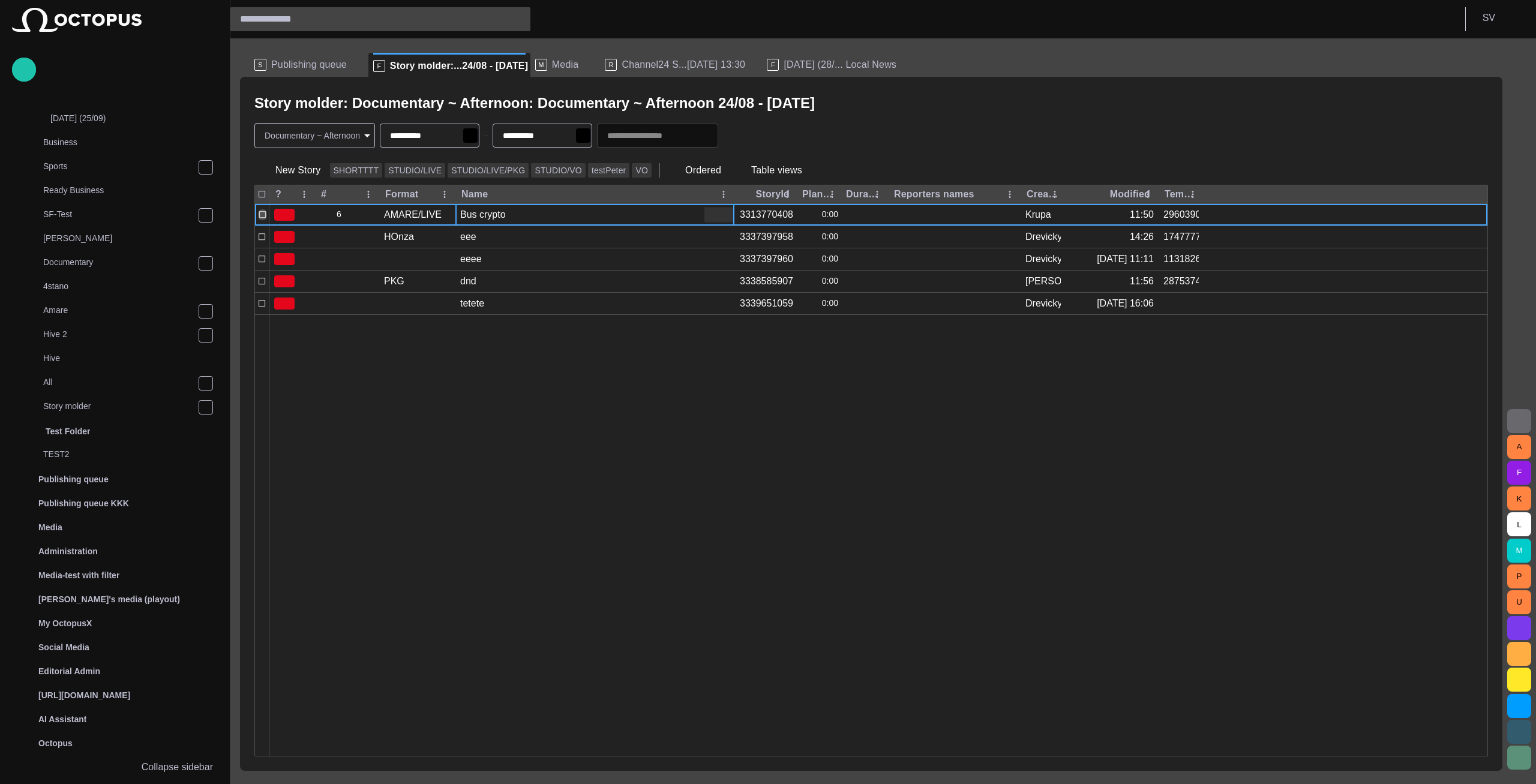
click at [470, 214] on div "Bus crypto" at bounding box center [483, 214] width 46 height 13
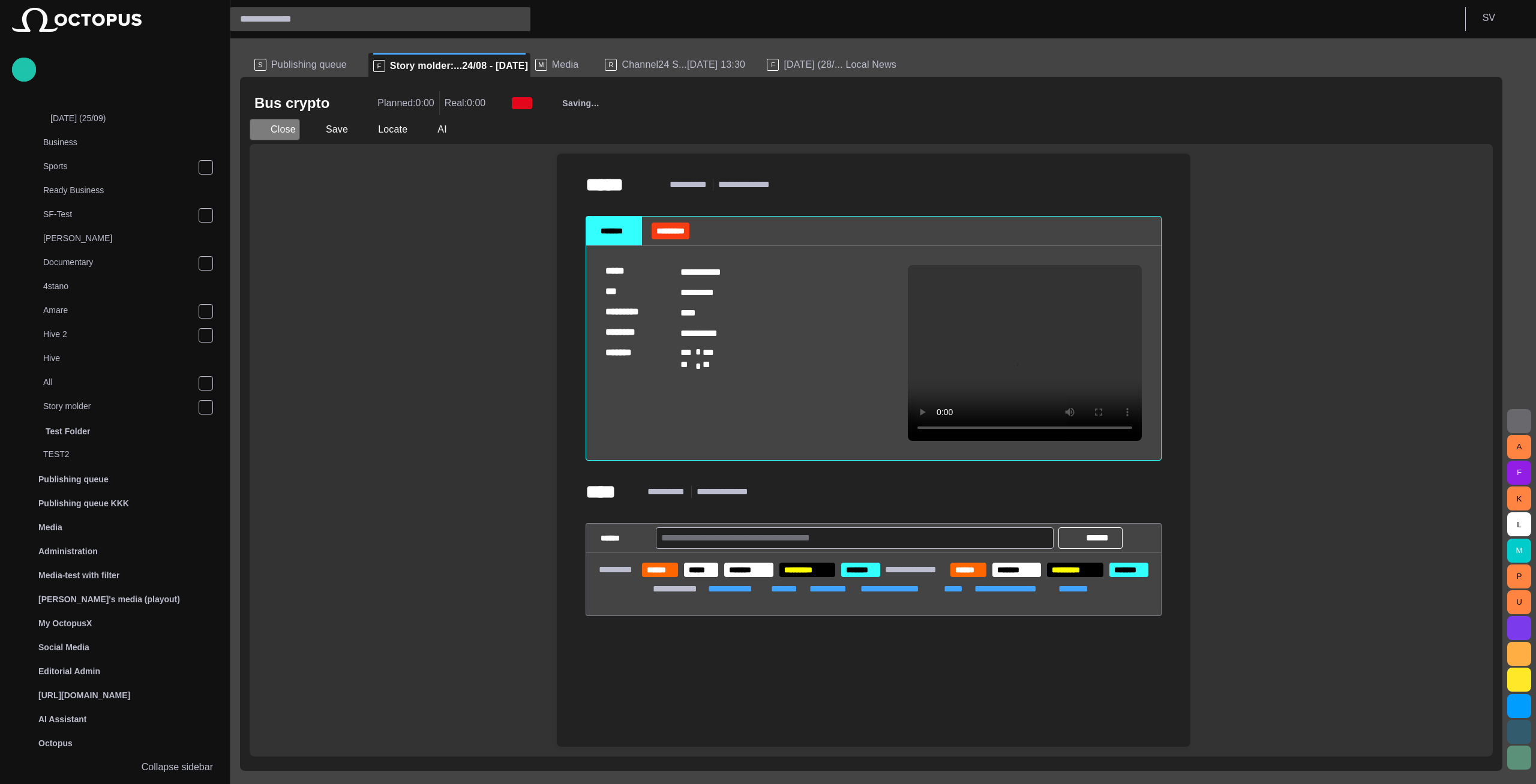
click at [291, 132] on button "Close" at bounding box center [274, 129] width 50 height 22
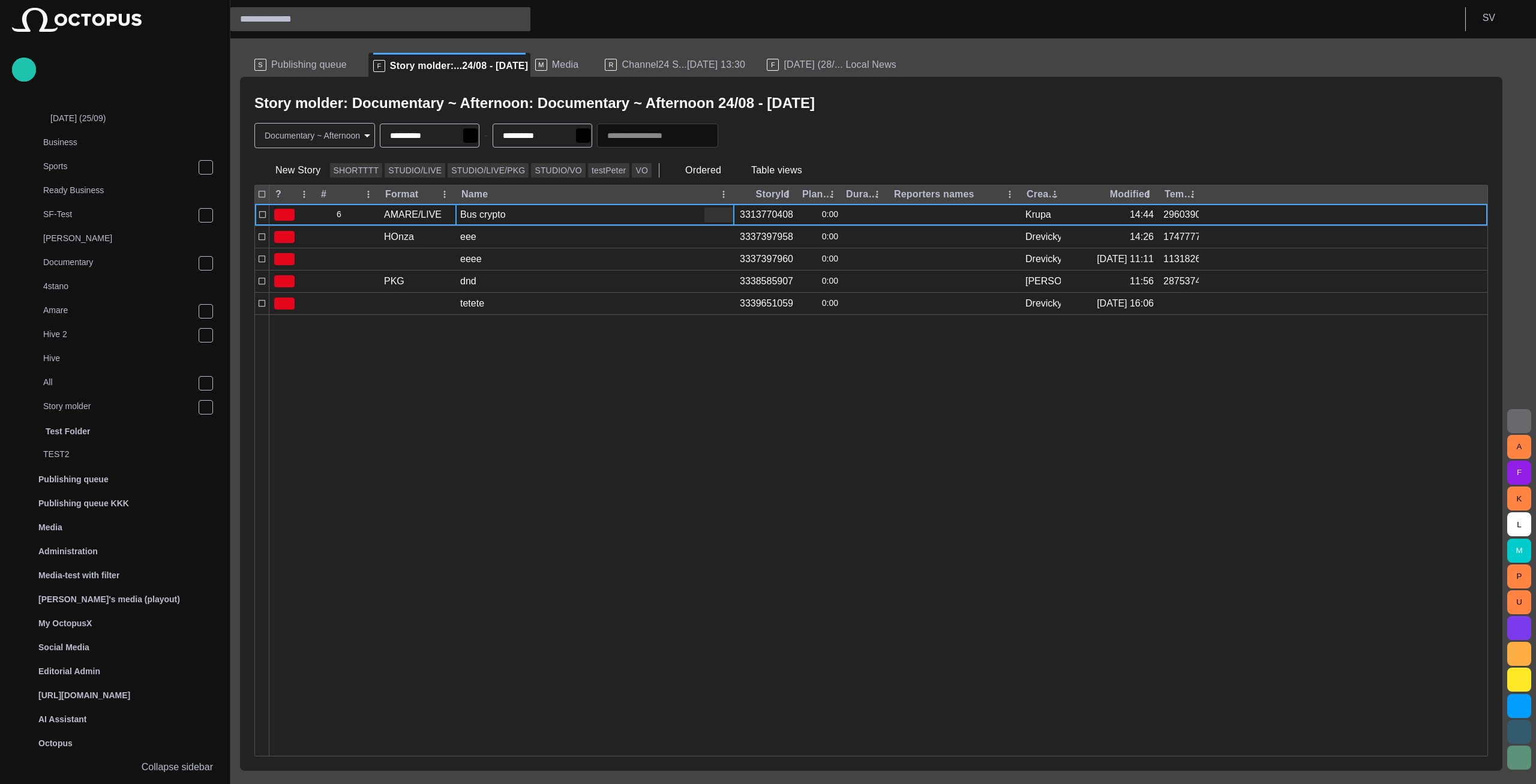
click at [469, 216] on div "Bus crypto" at bounding box center [483, 214] width 46 height 13
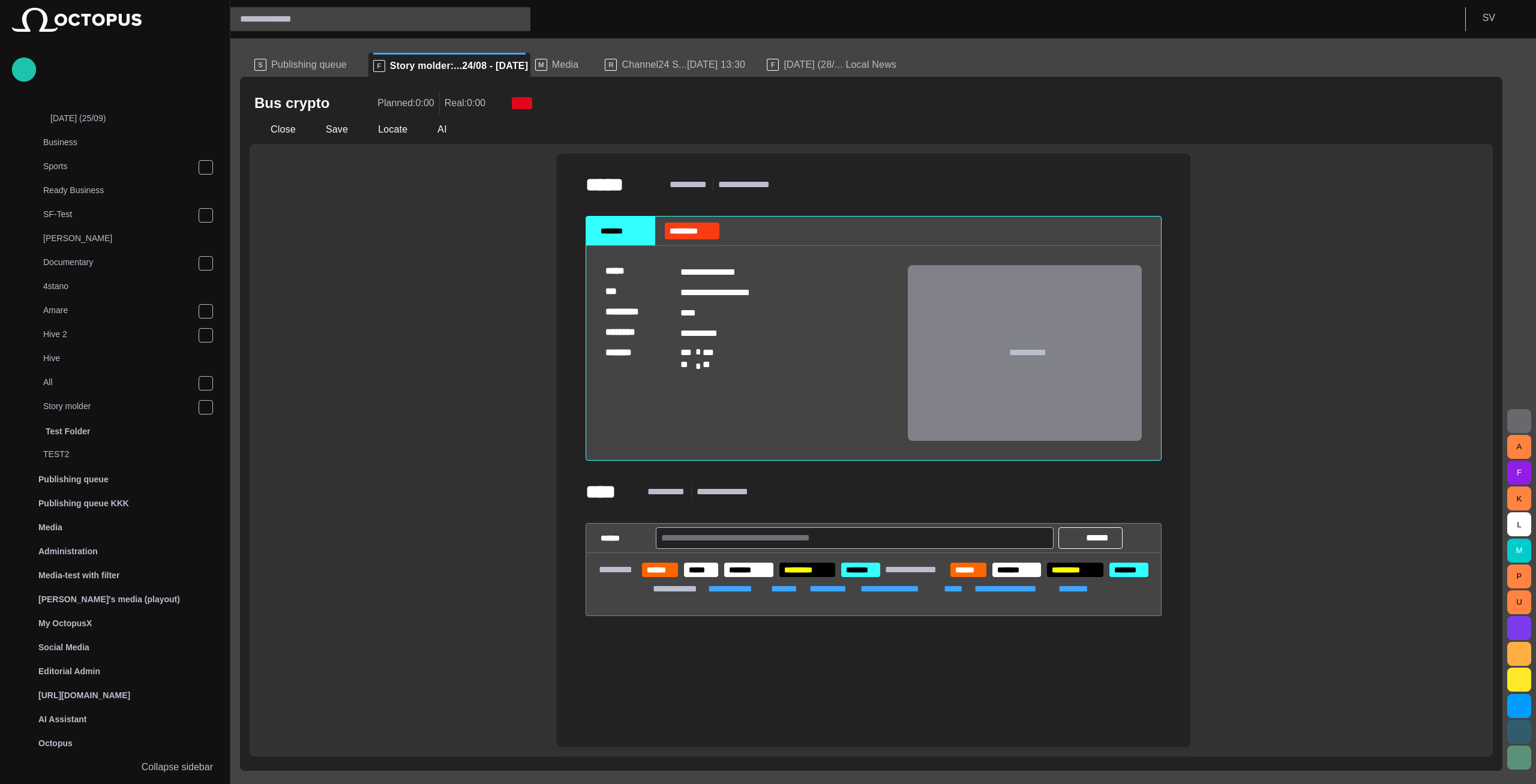
click at [339, 104] on span "button" at bounding box center [345, 103] width 12 height 12
drag, startPoint x: 520, startPoint y: 66, endPoint x: 501, endPoint y: 0, distance: 68.7
click at [533, 66] on span at bounding box center [539, 66] width 12 height 12
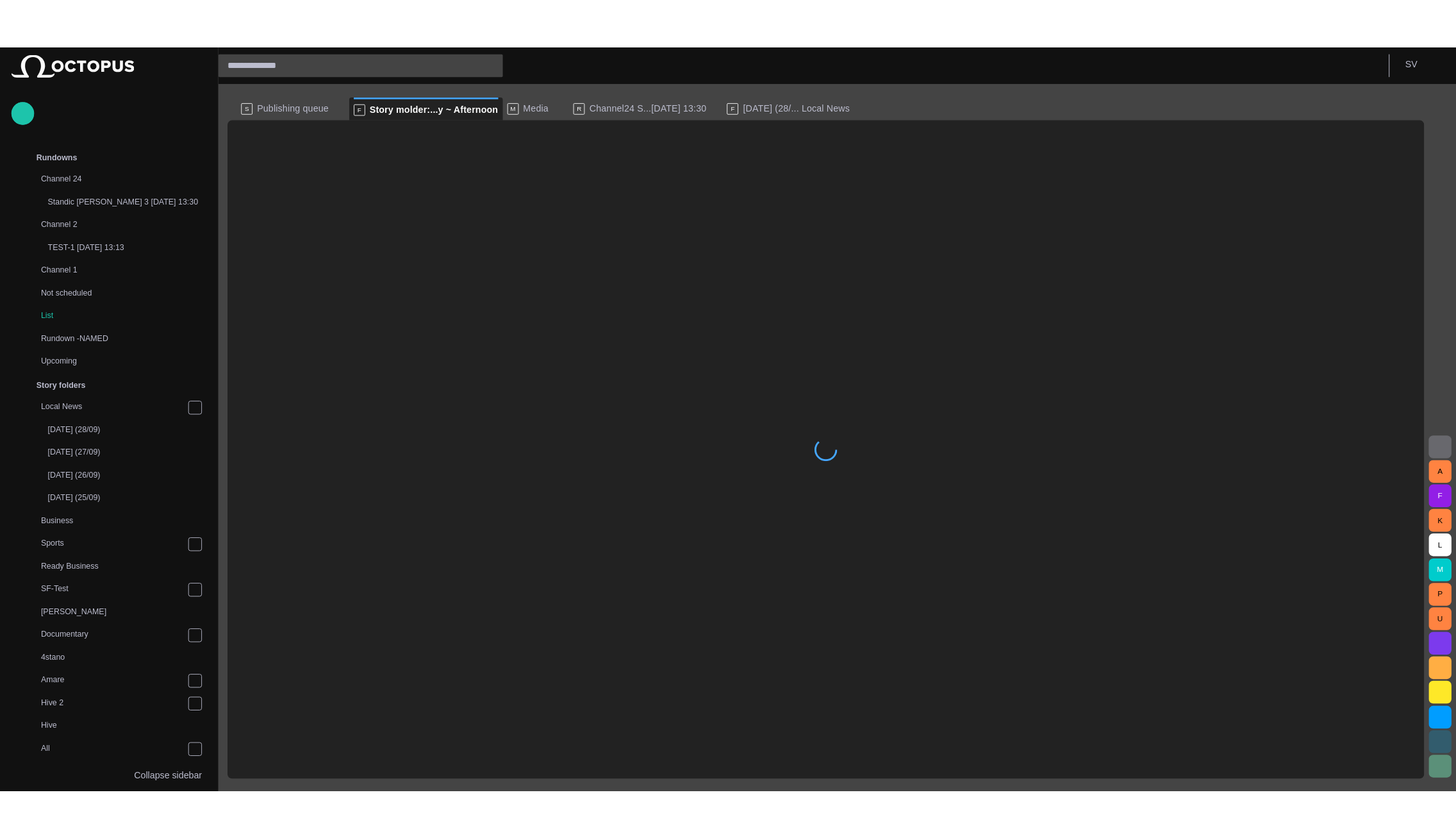
scroll to position [381, 0]
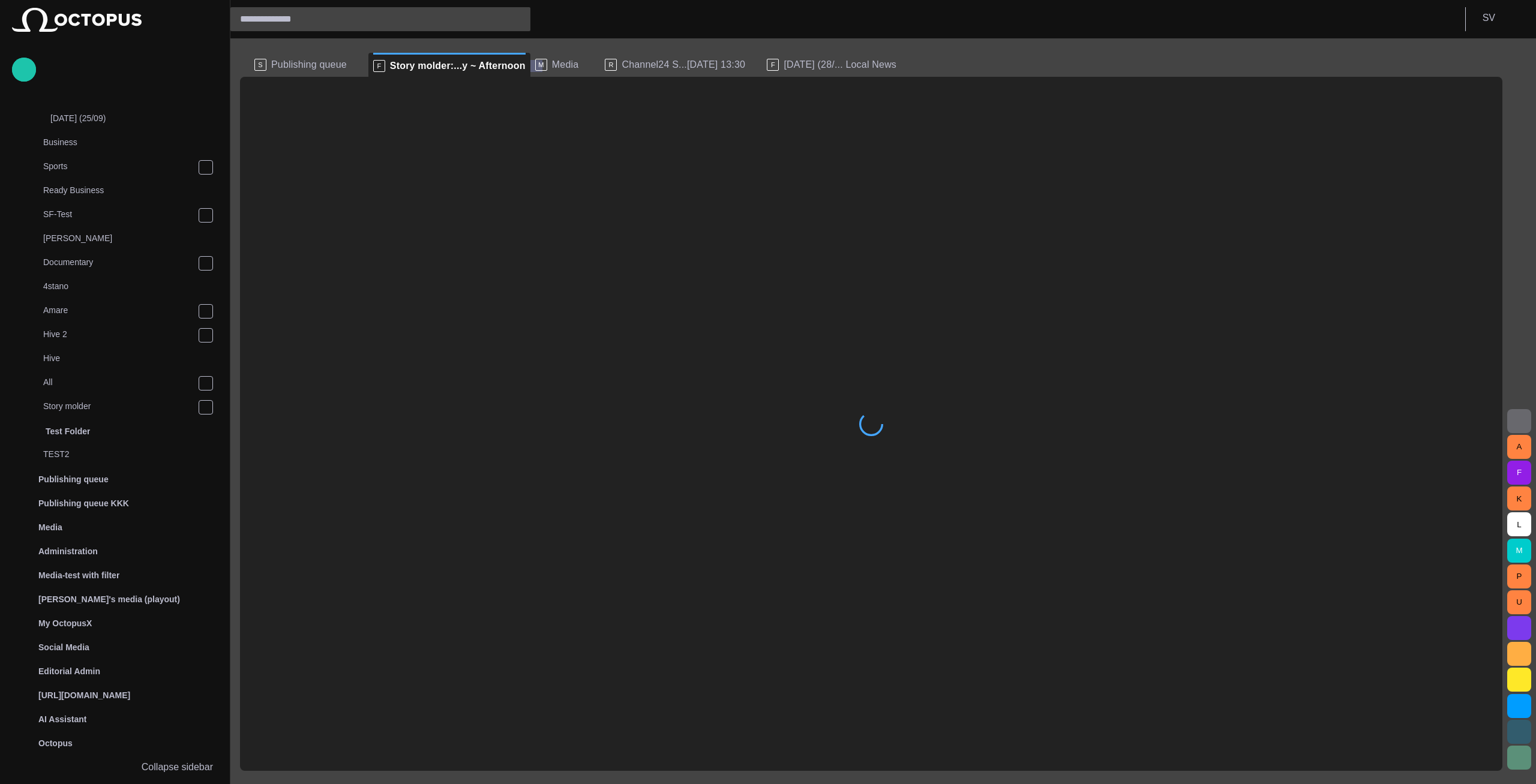
click at [530, 70] on span at bounding box center [536, 66] width 12 height 12
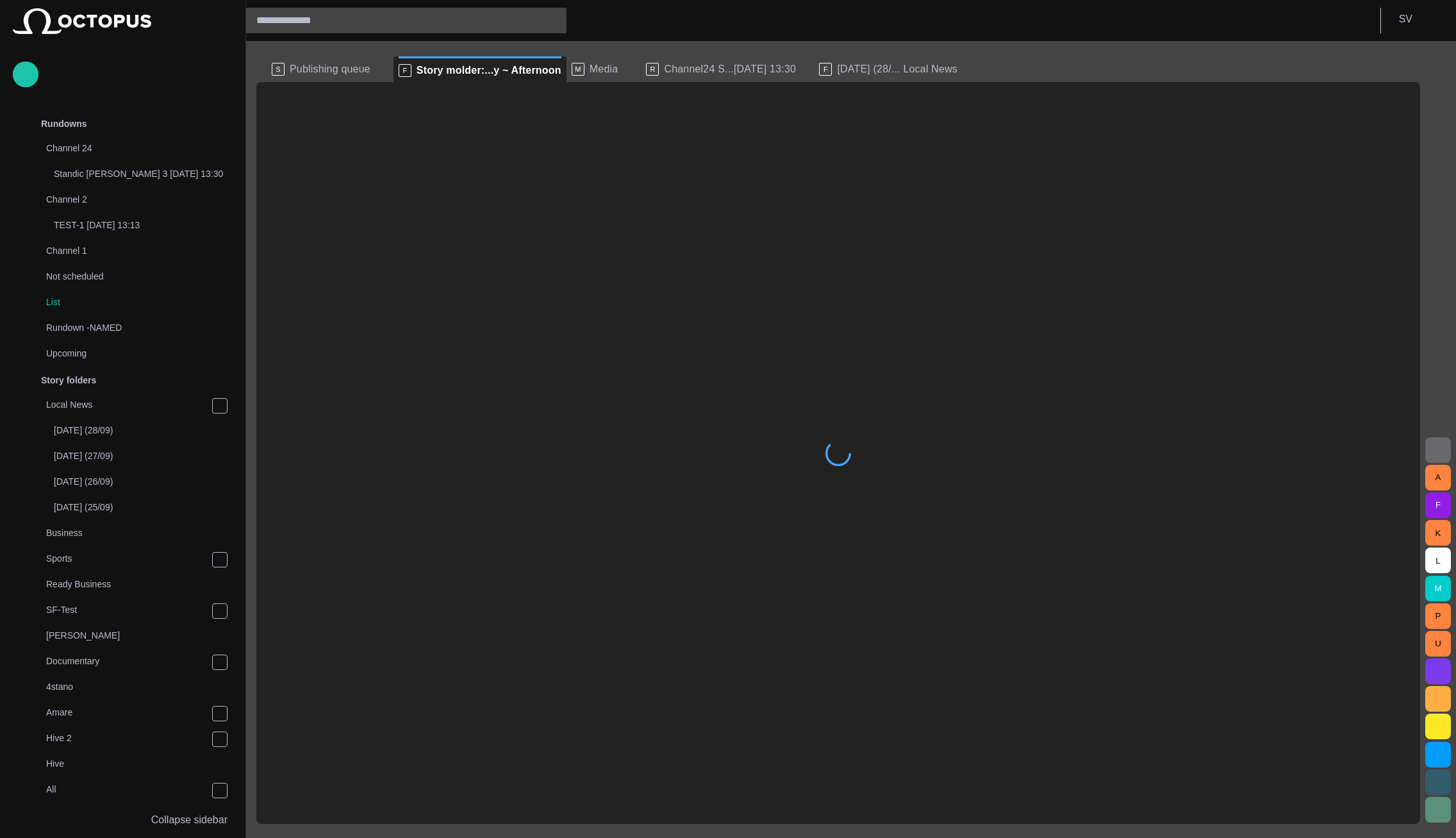
scroll to position [381, 0]
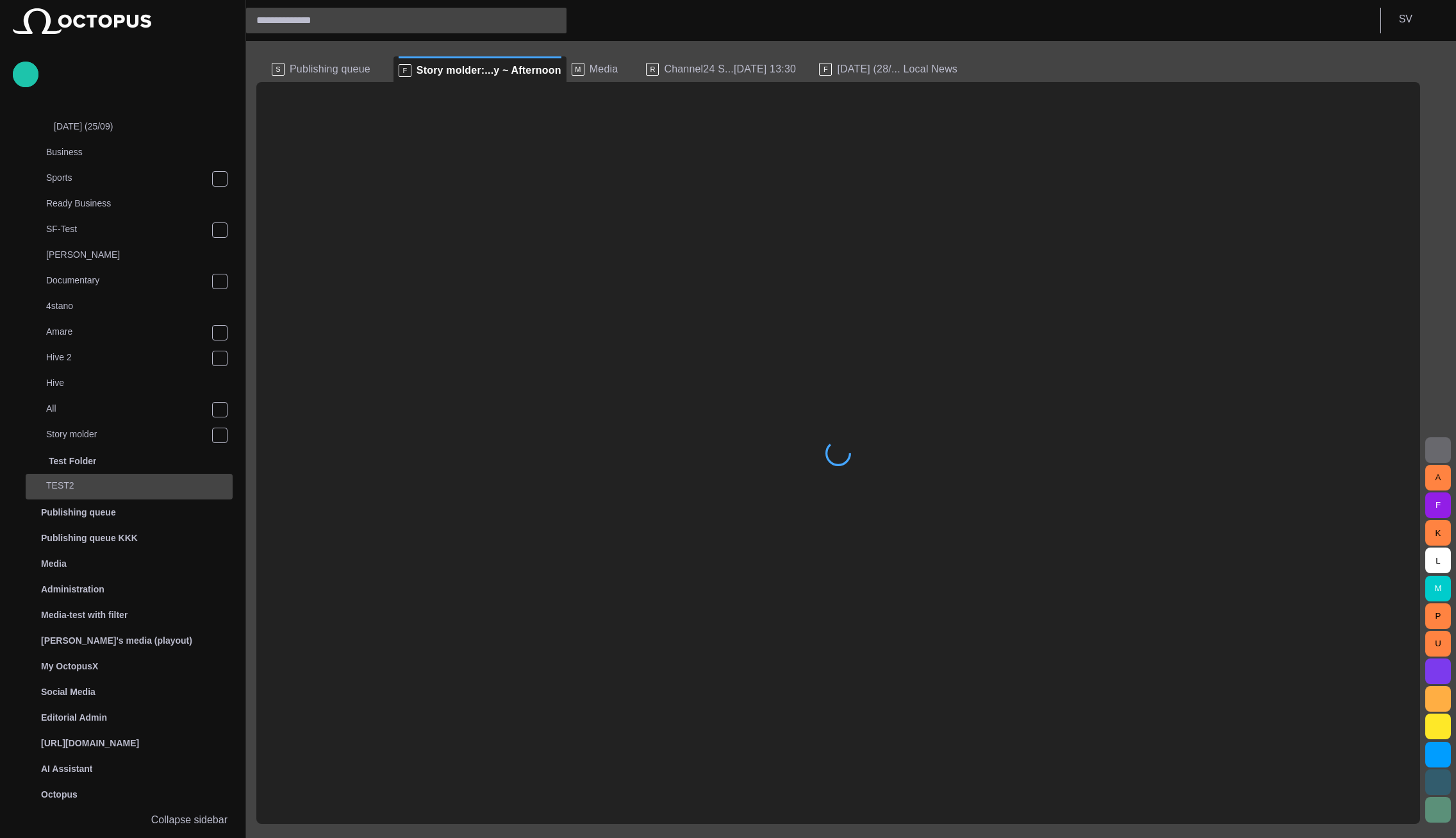
click at [566, 69] on span at bounding box center [572, 70] width 13 height 13
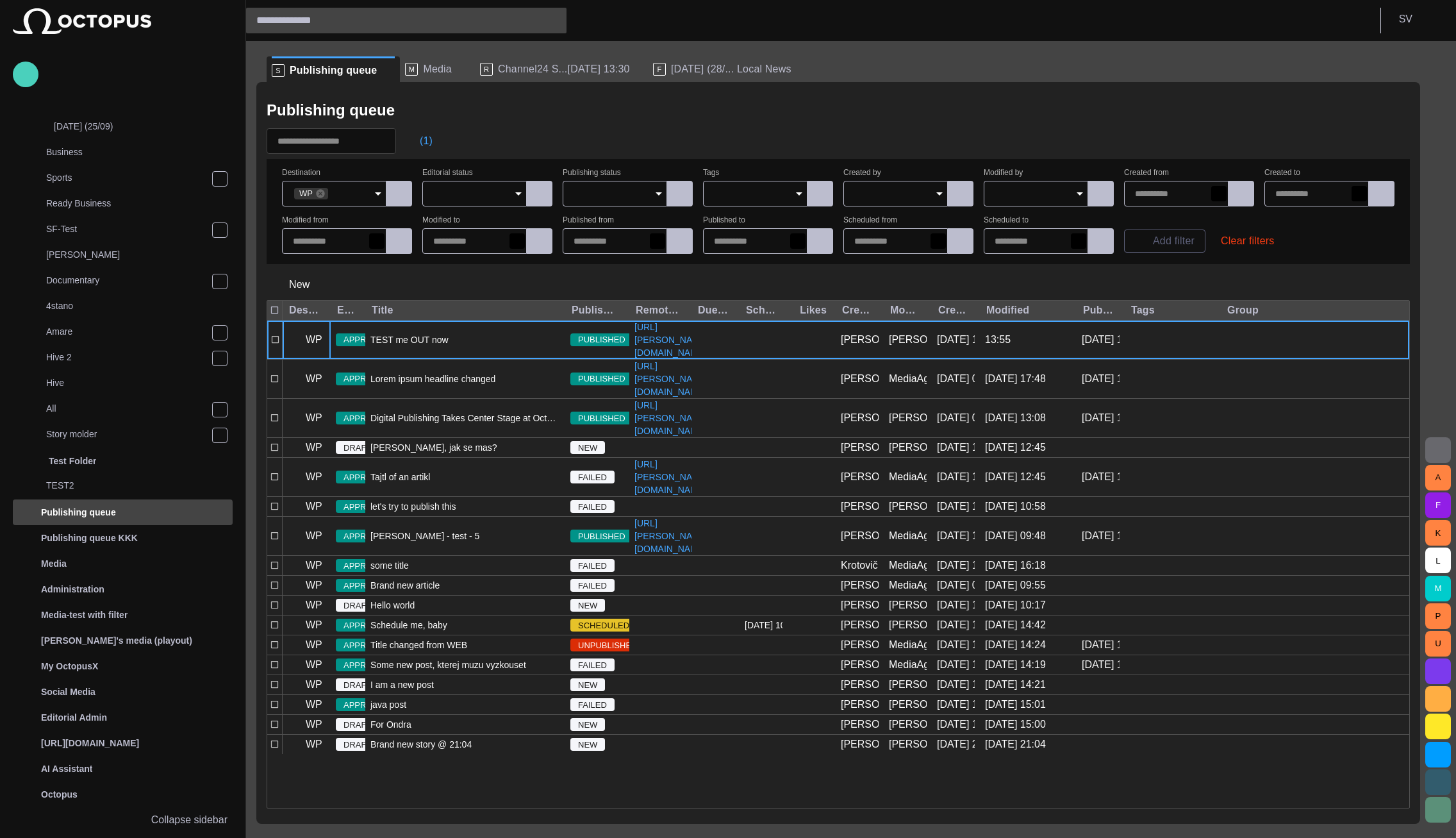
click at [16, 78] on button "button" at bounding box center [25, 74] width 26 height 26
click at [48, 98] on span "Story" at bounding box center [70, 105] width 79 height 15
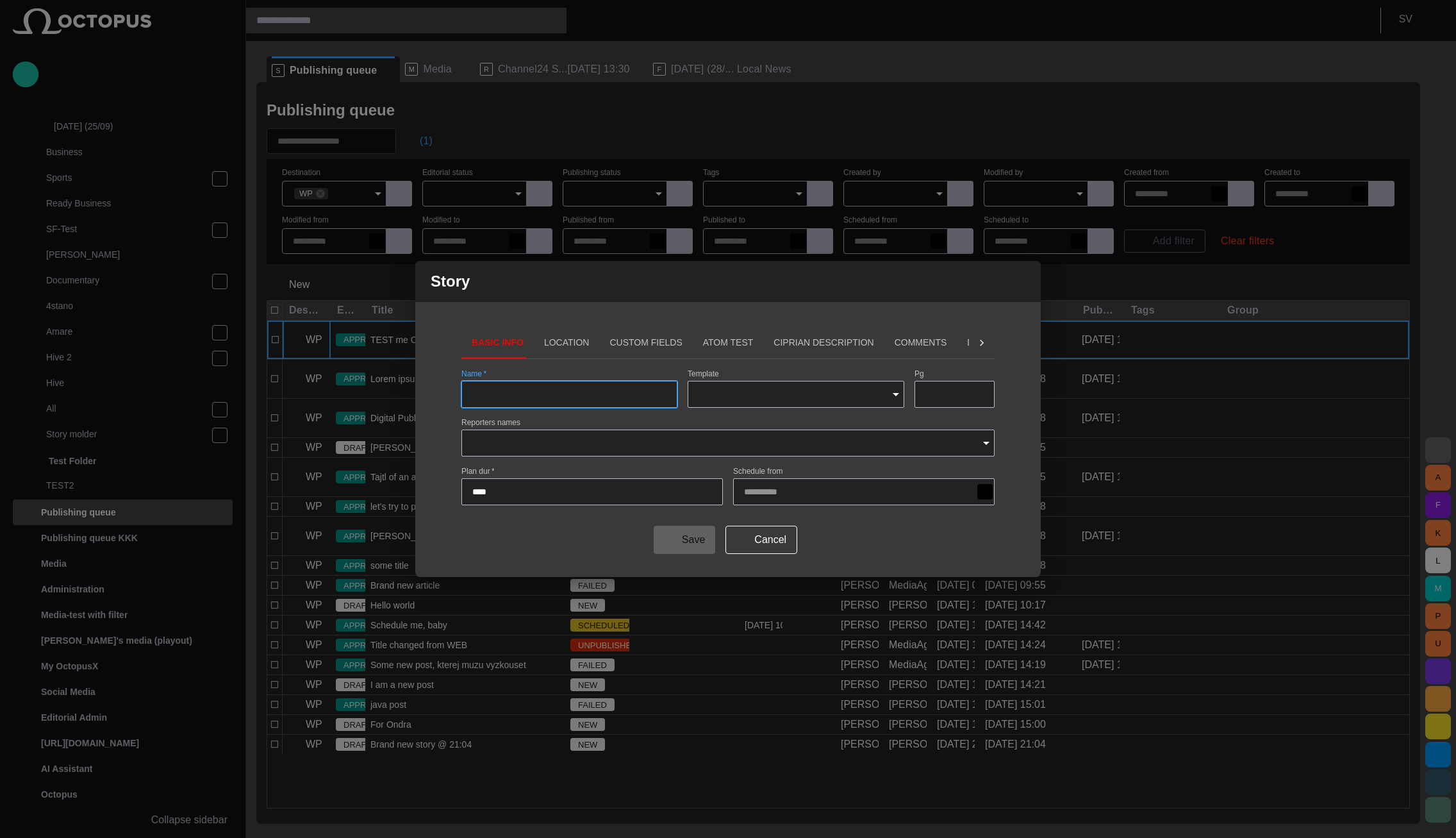
click at [553, 344] on button "Location" at bounding box center [566, 343] width 66 height 31
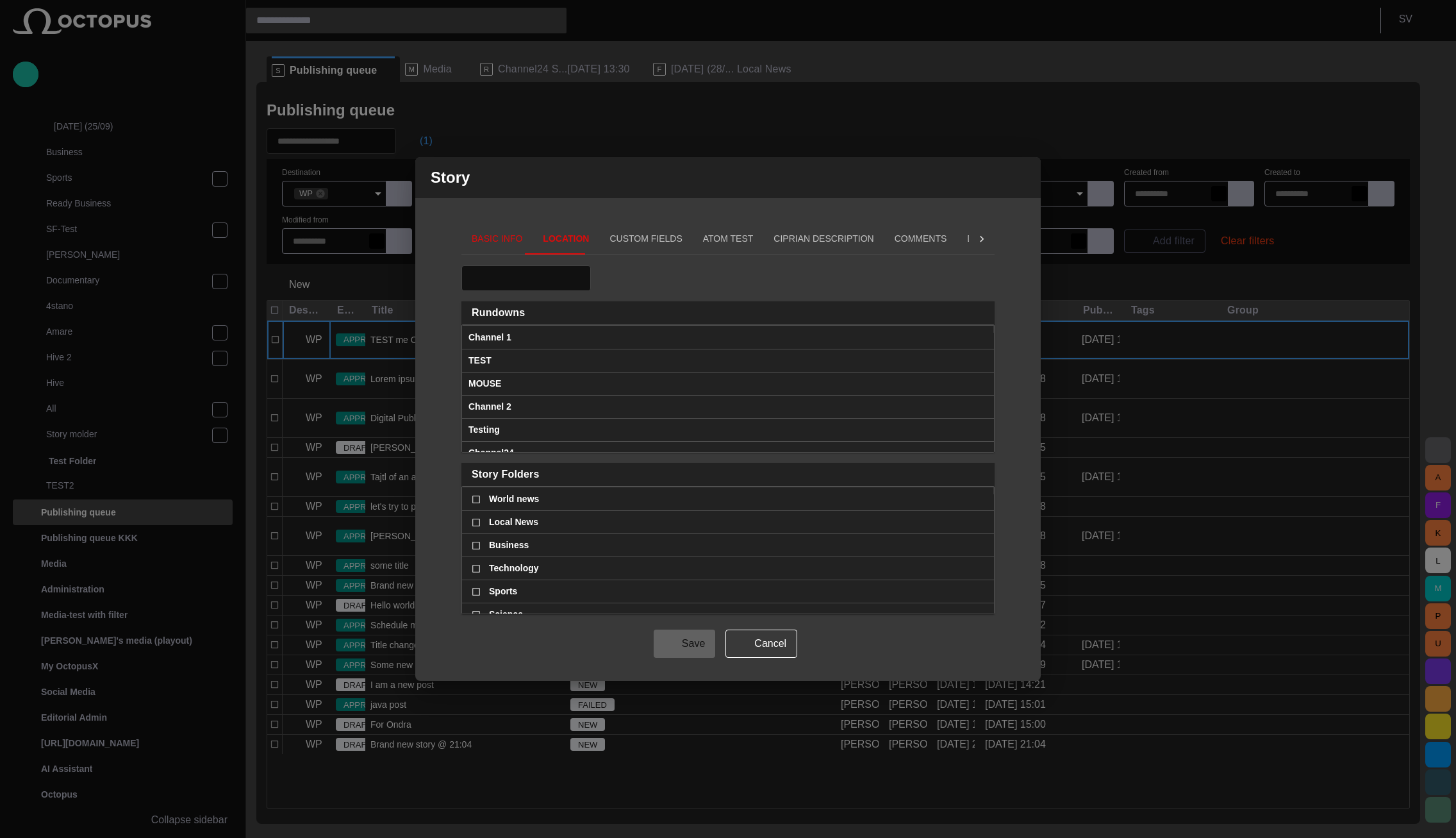
click at [975, 312] on span "button" at bounding box center [979, 313] width 10 height 10
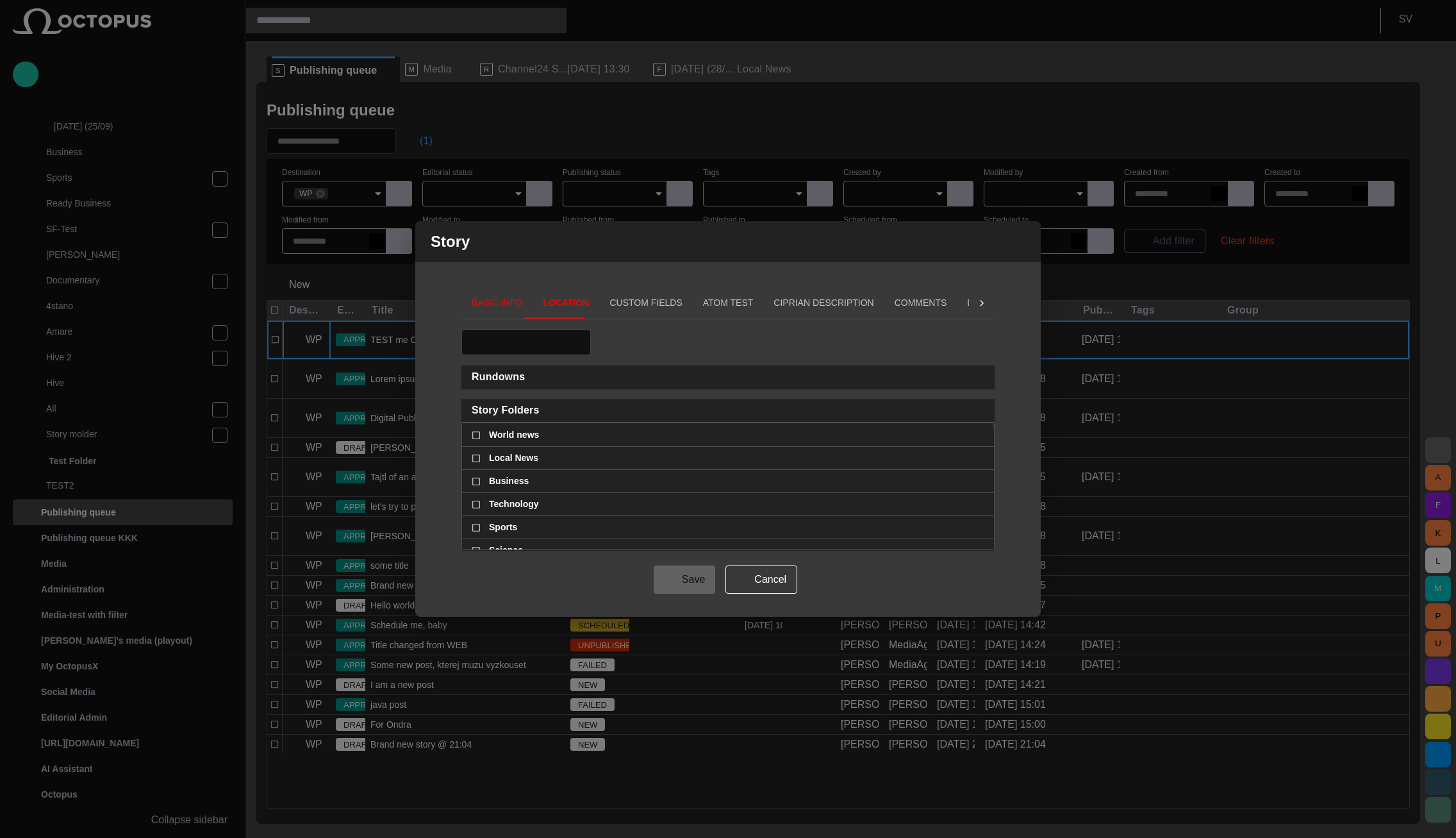
click at [529, 381] on span "Rundowns" at bounding box center [722, 377] width 502 height 13
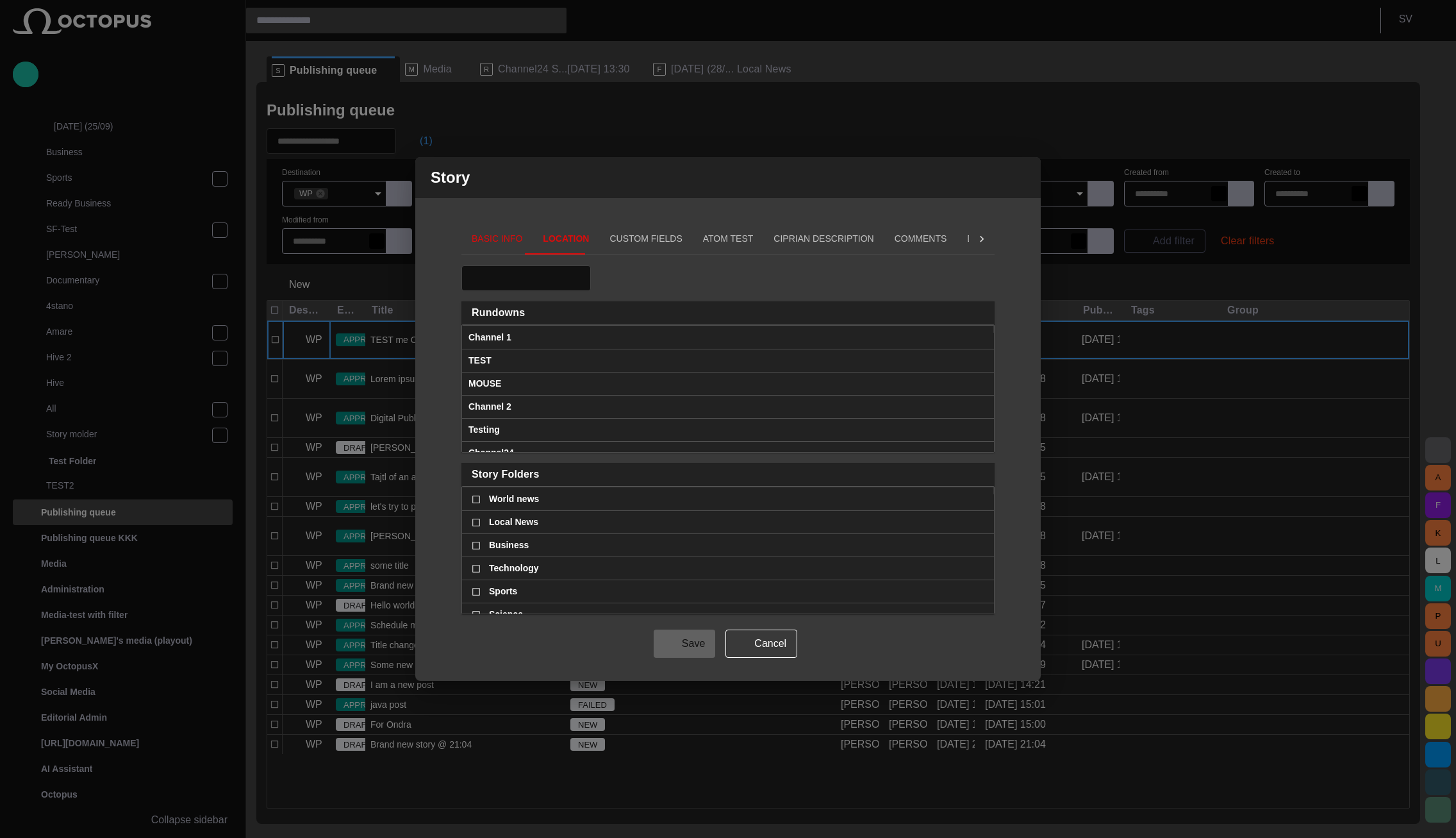
click at [604, 311] on span "Rundowns" at bounding box center [722, 313] width 502 height 13
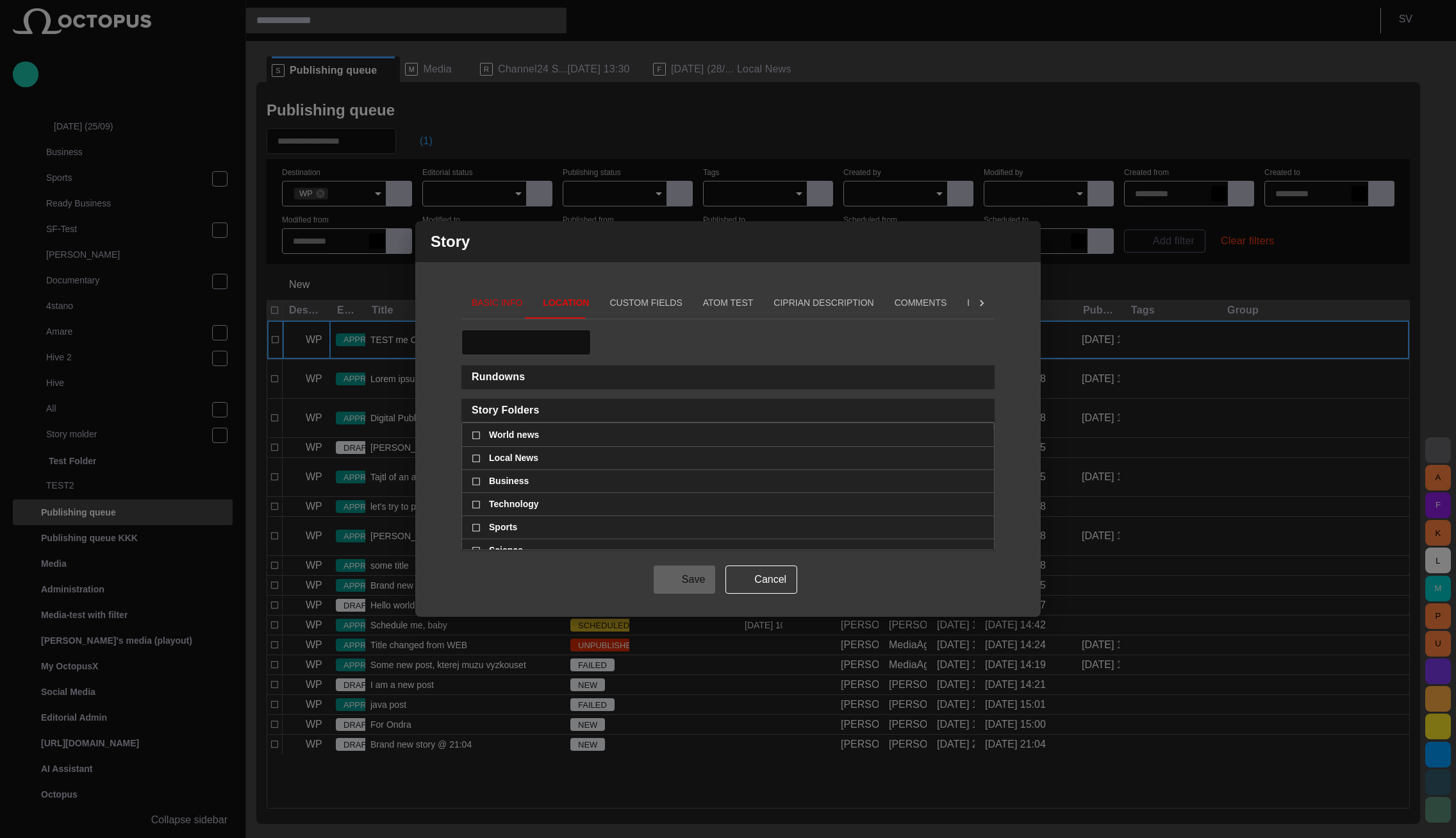
click at [577, 378] on span "Rundowns" at bounding box center [722, 377] width 502 height 13
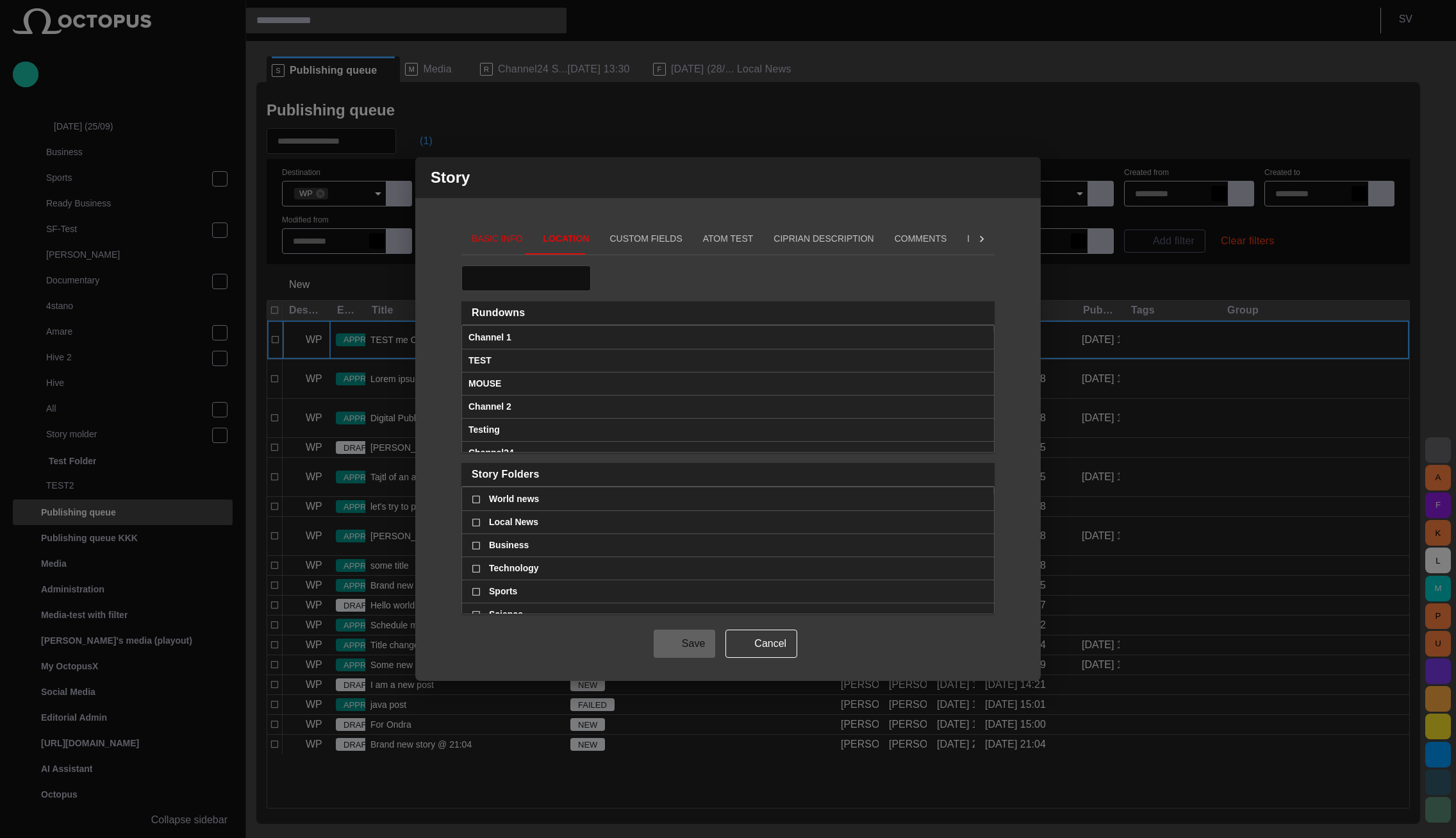
click at [493, 314] on span "Rundowns" at bounding box center [498, 313] width 53 height 13
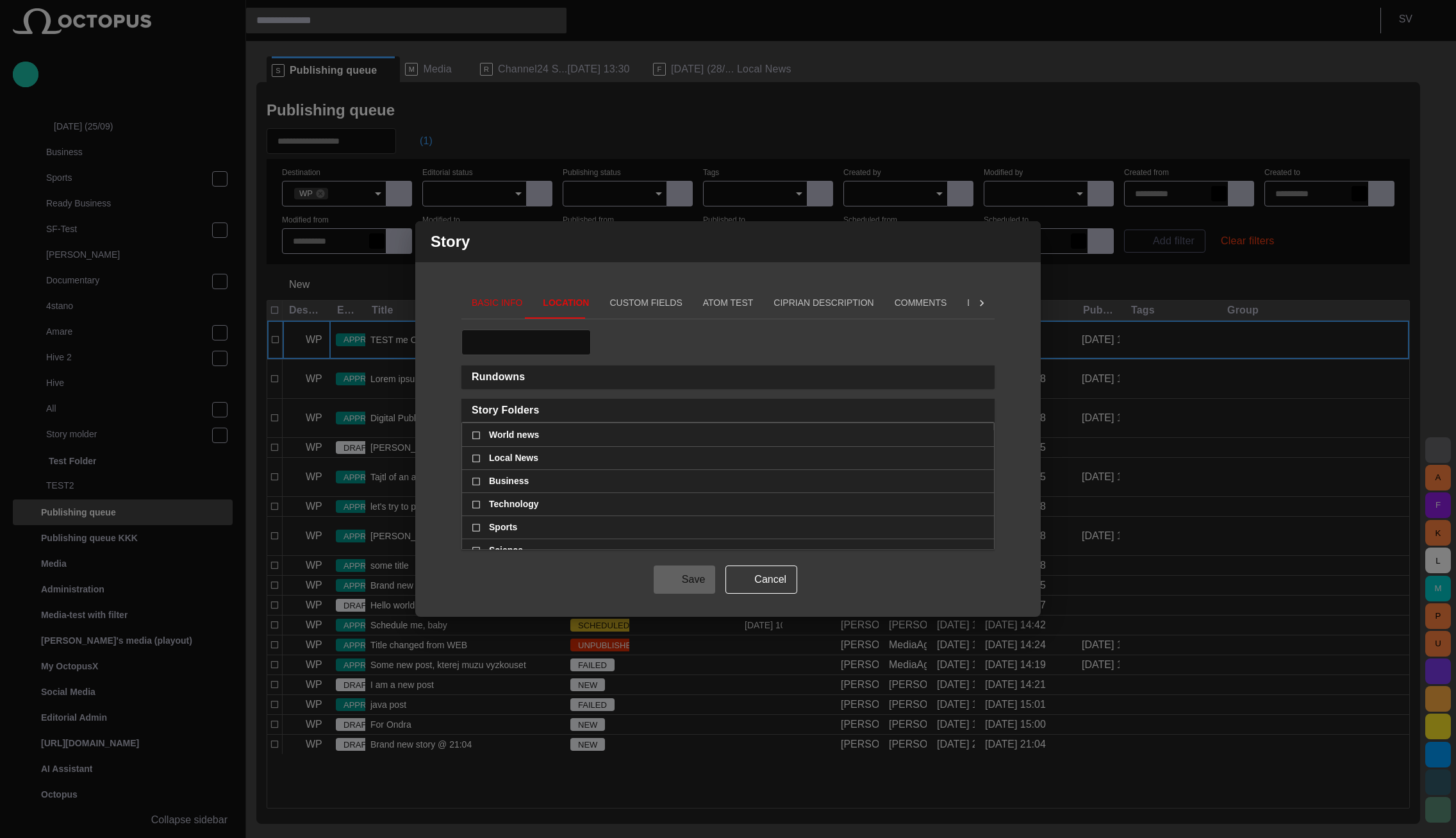
click at [526, 373] on span "Rundowns" at bounding box center [722, 377] width 502 height 13
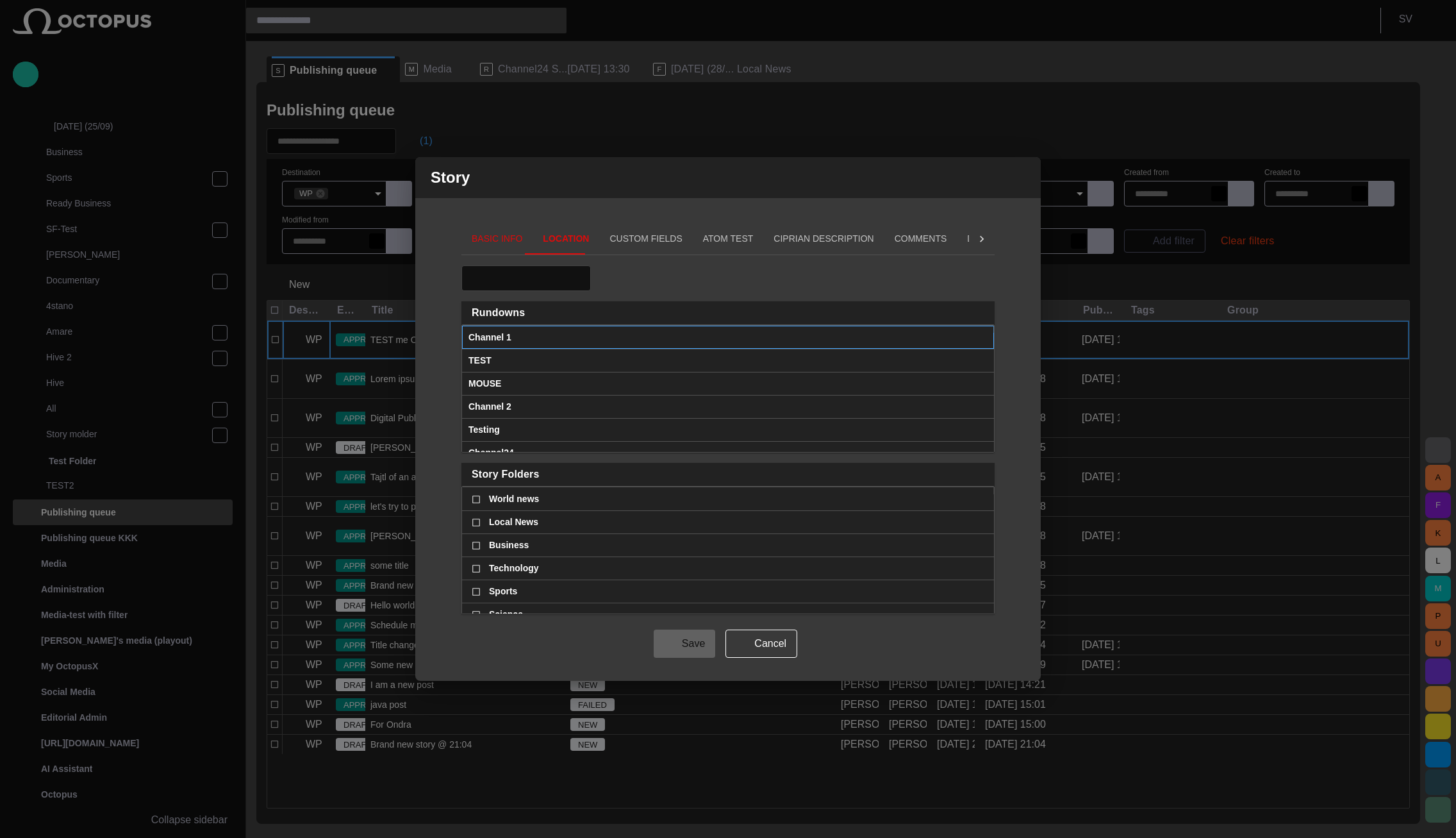
click at [525, 341] on div "Channel 1" at bounding box center [728, 337] width 519 height 22
click at [526, 341] on div "Channel 1" at bounding box center [728, 337] width 519 height 22
click at [526, 341] on div "Channel 1" at bounding box center [728, 337] width 519 height 22
click at [521, 339] on div "Channel 1" at bounding box center [728, 337] width 519 height 22
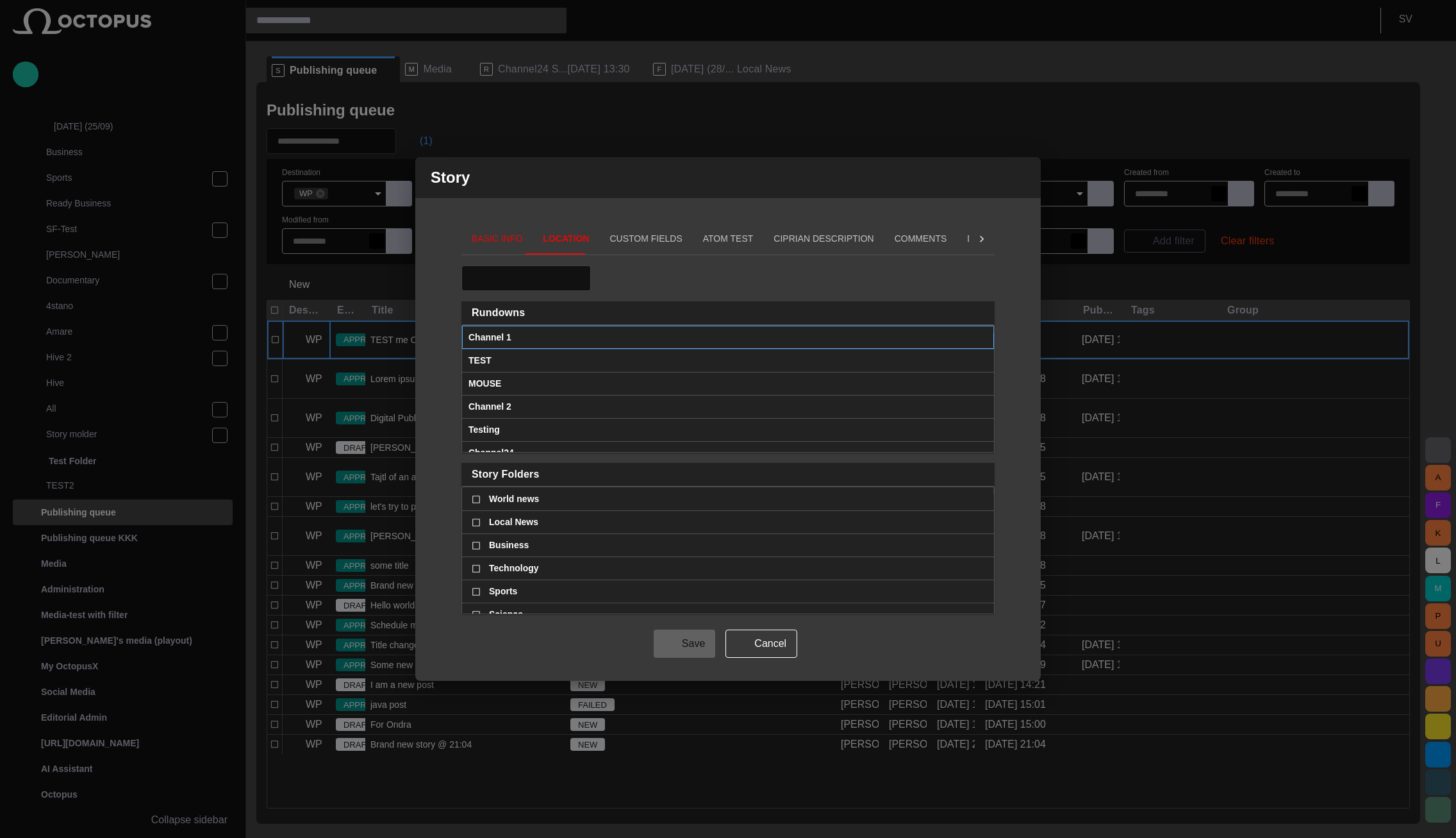
click at [526, 339] on div "Channel 1" at bounding box center [728, 337] width 519 height 22
click at [836, 298] on div "Rundowns Group Channel 1 TEST MOUSE Channel 2 Testing Channel24 VIRUS Story Fol…" at bounding box center [728, 440] width 533 height 349
click at [831, 316] on span "Rundowns" at bounding box center [722, 313] width 502 height 13
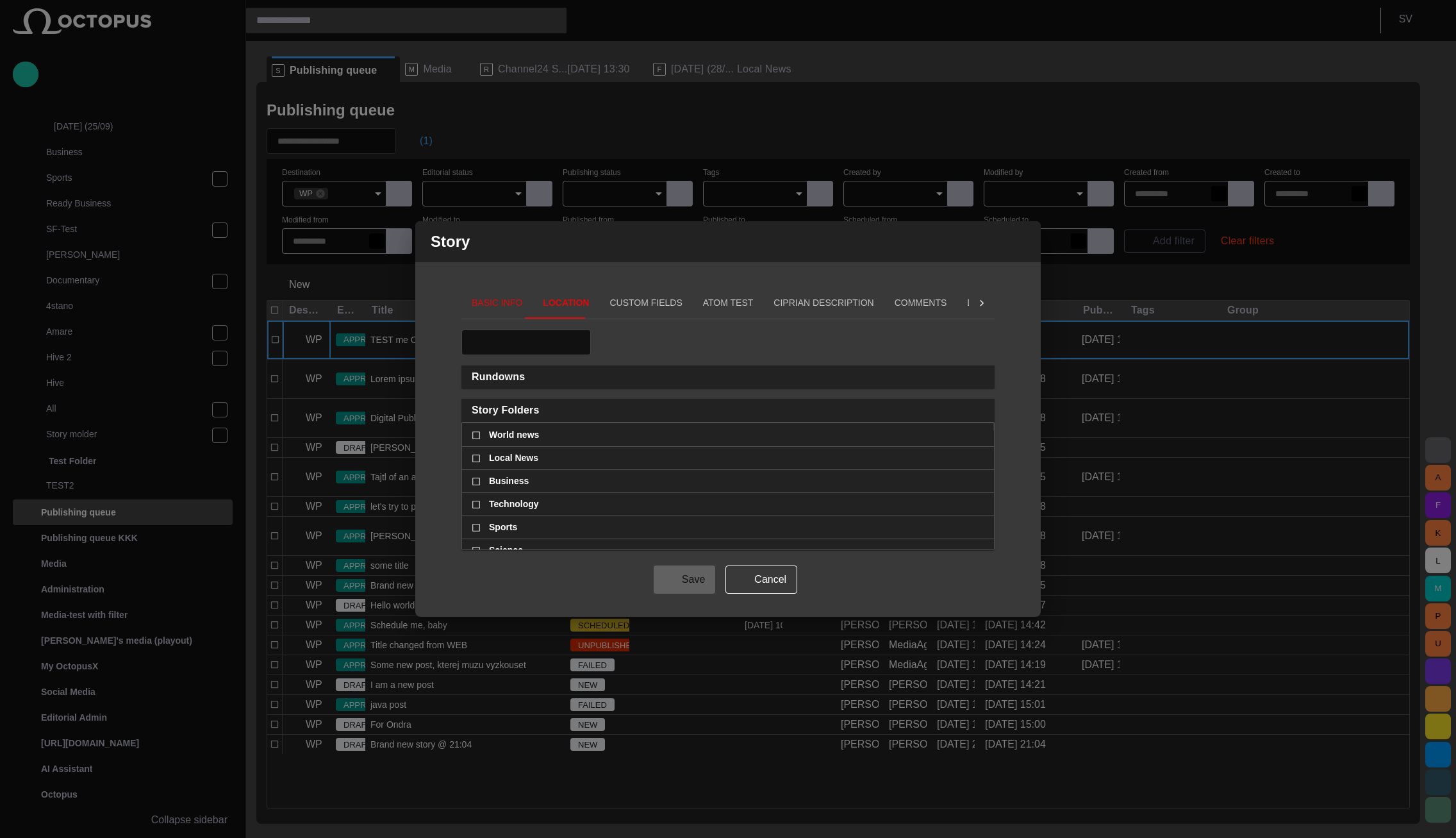
click at [789, 373] on span "Rundowns" at bounding box center [722, 377] width 502 height 13
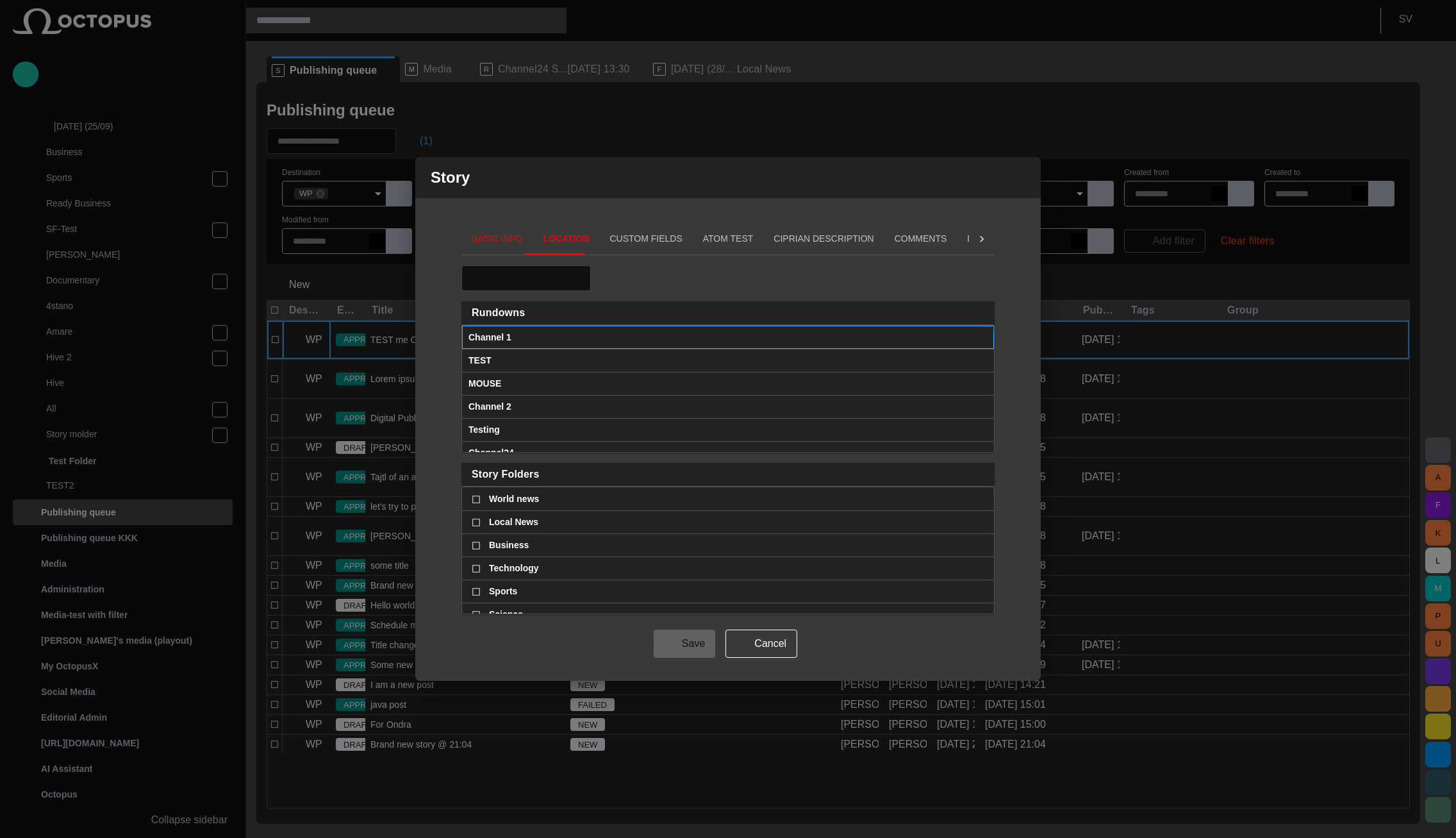
click at [980, 342] on span at bounding box center [982, 338] width 10 height 10
click at [496, 340] on span "Channel 1" at bounding box center [490, 337] width 43 height 22
click at [496, 339] on span "Channel 1" at bounding box center [490, 337] width 43 height 22
click at [473, 337] on span "Channel 1" at bounding box center [490, 337] width 43 height 22
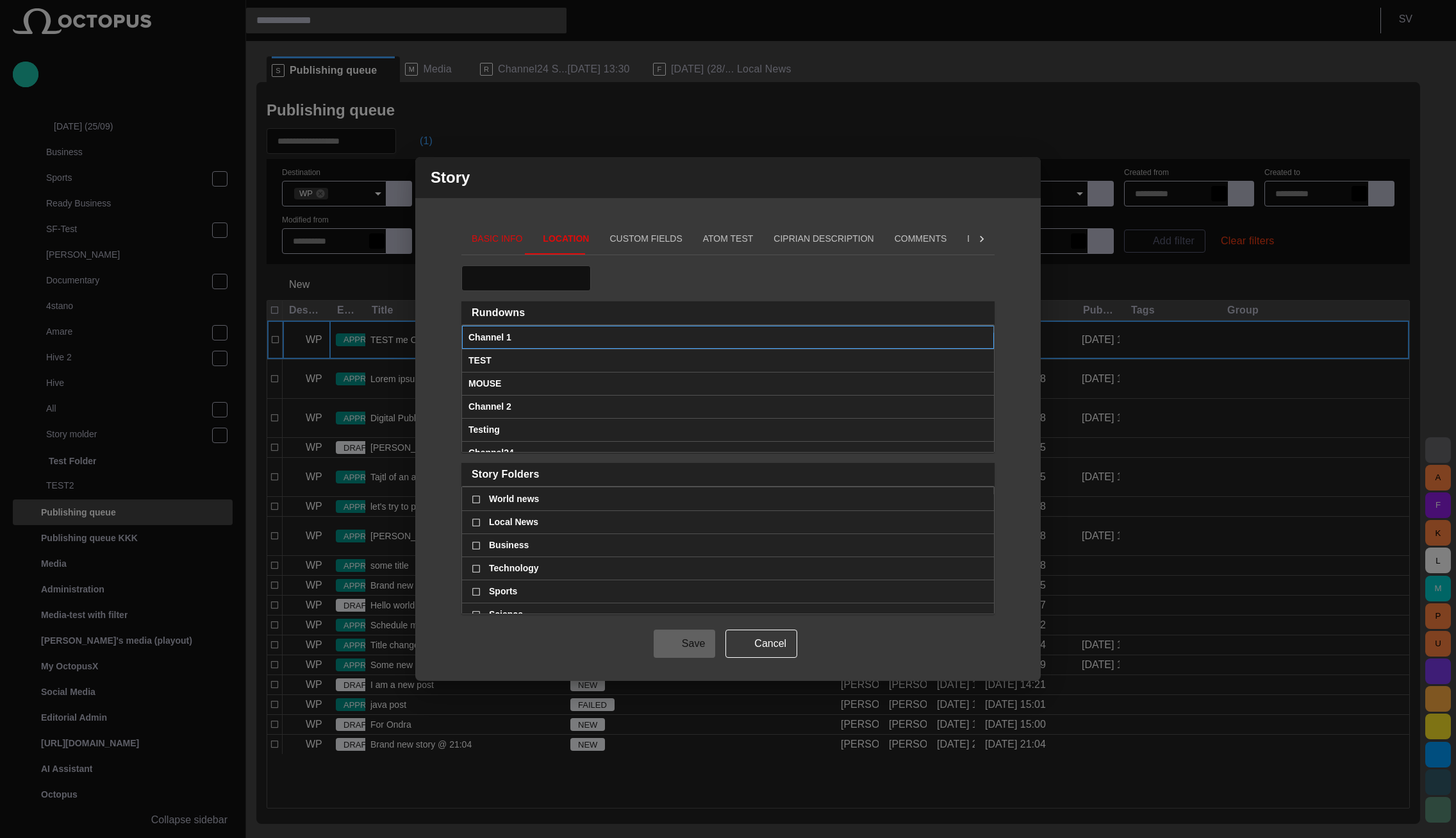
click at [506, 336] on span "Channel 1" at bounding box center [490, 337] width 43 height 22
click at [581, 337] on div "Channel 1" at bounding box center [728, 337] width 519 height 22
click at [578, 334] on div "Channel 1" at bounding box center [728, 337] width 519 height 22
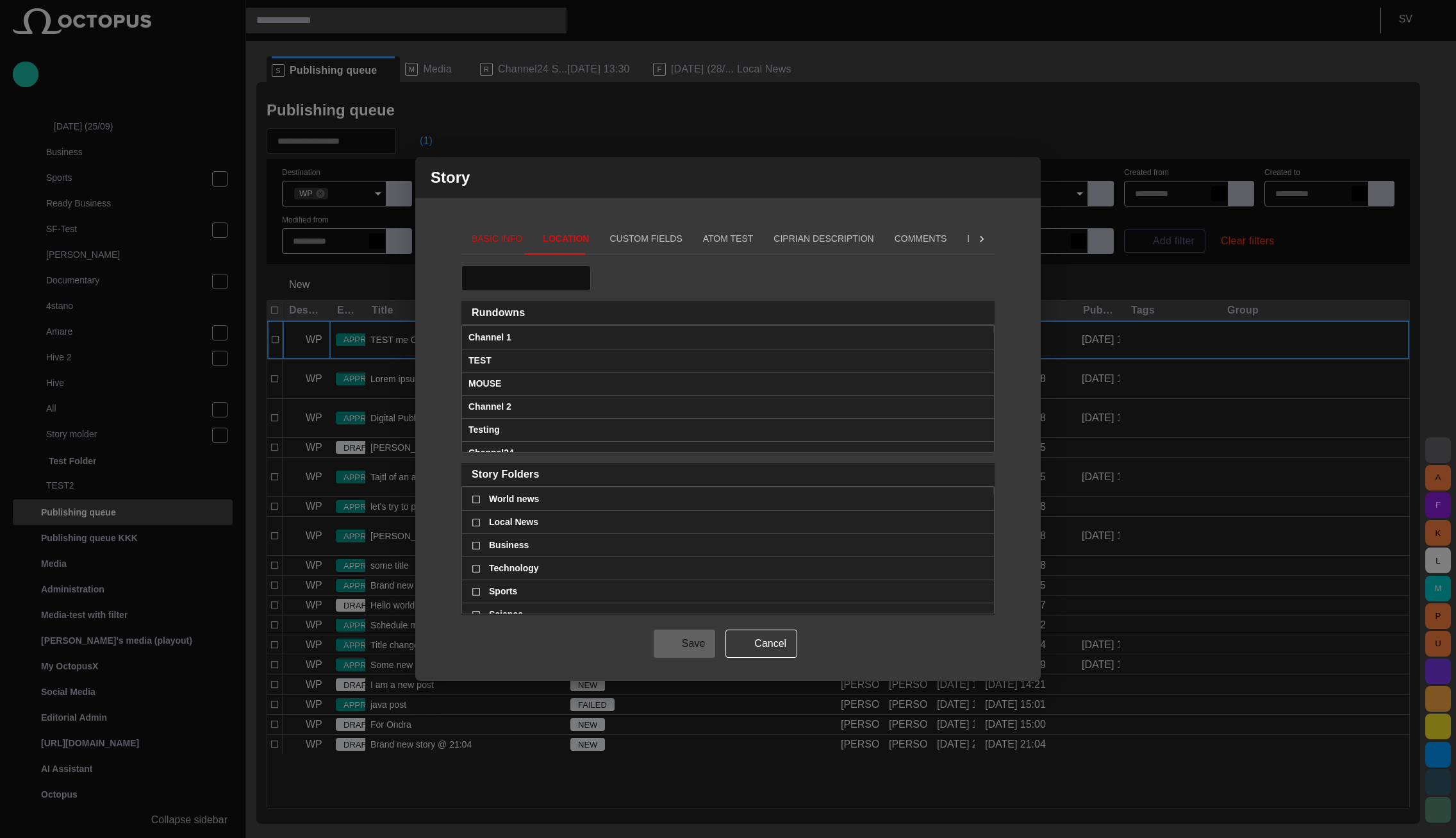
click at [699, 284] on div "Rundowns Group Channel 1 TEST MOUSE Channel 2 Testing Channel24 VIRUS Story Fol…" at bounding box center [728, 440] width 533 height 349
click at [1026, 174] on span "button" at bounding box center [1022, 178] width 15 height 15
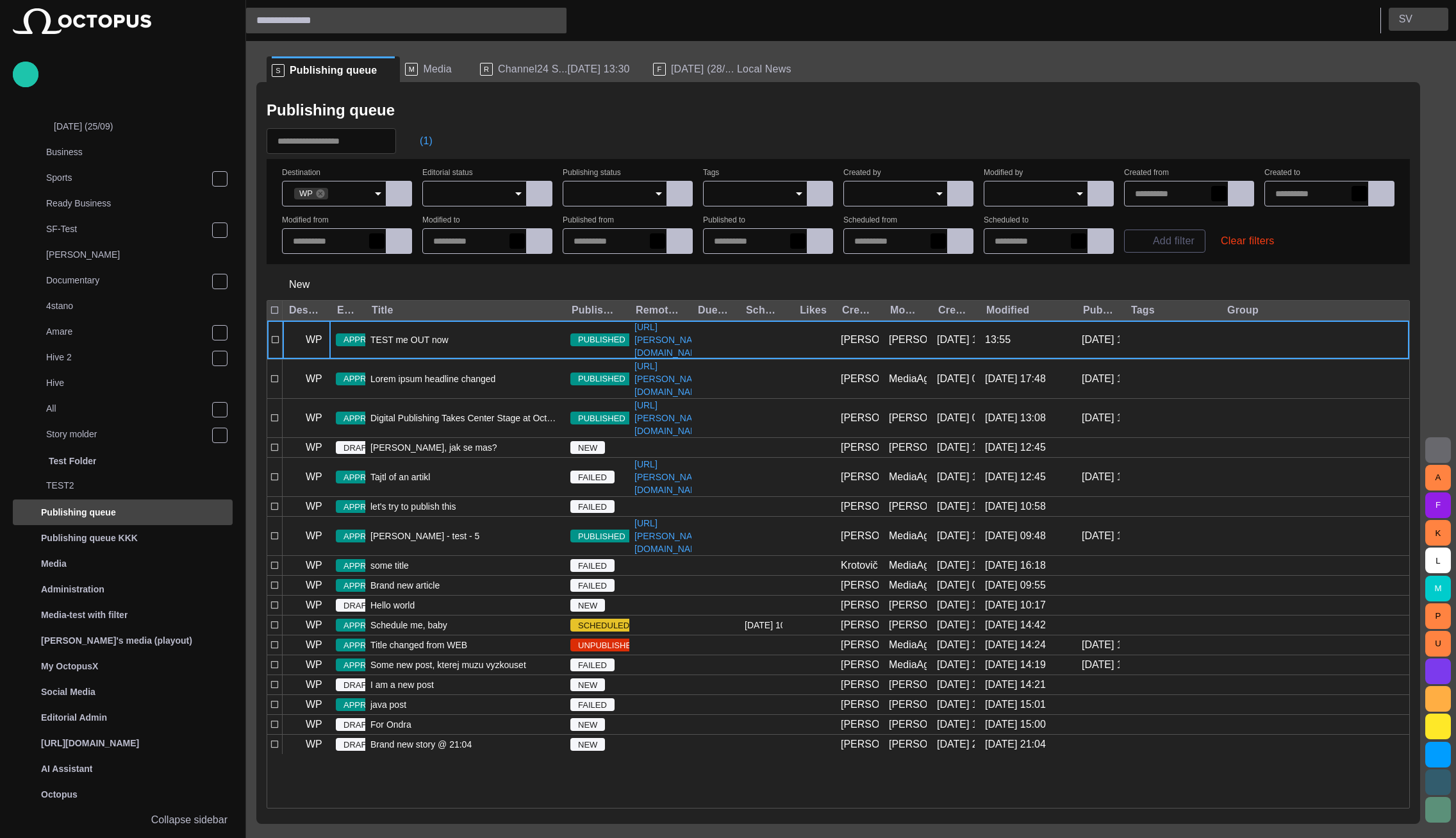
click at [1413, 11] on button "S V" at bounding box center [1418, 19] width 60 height 23
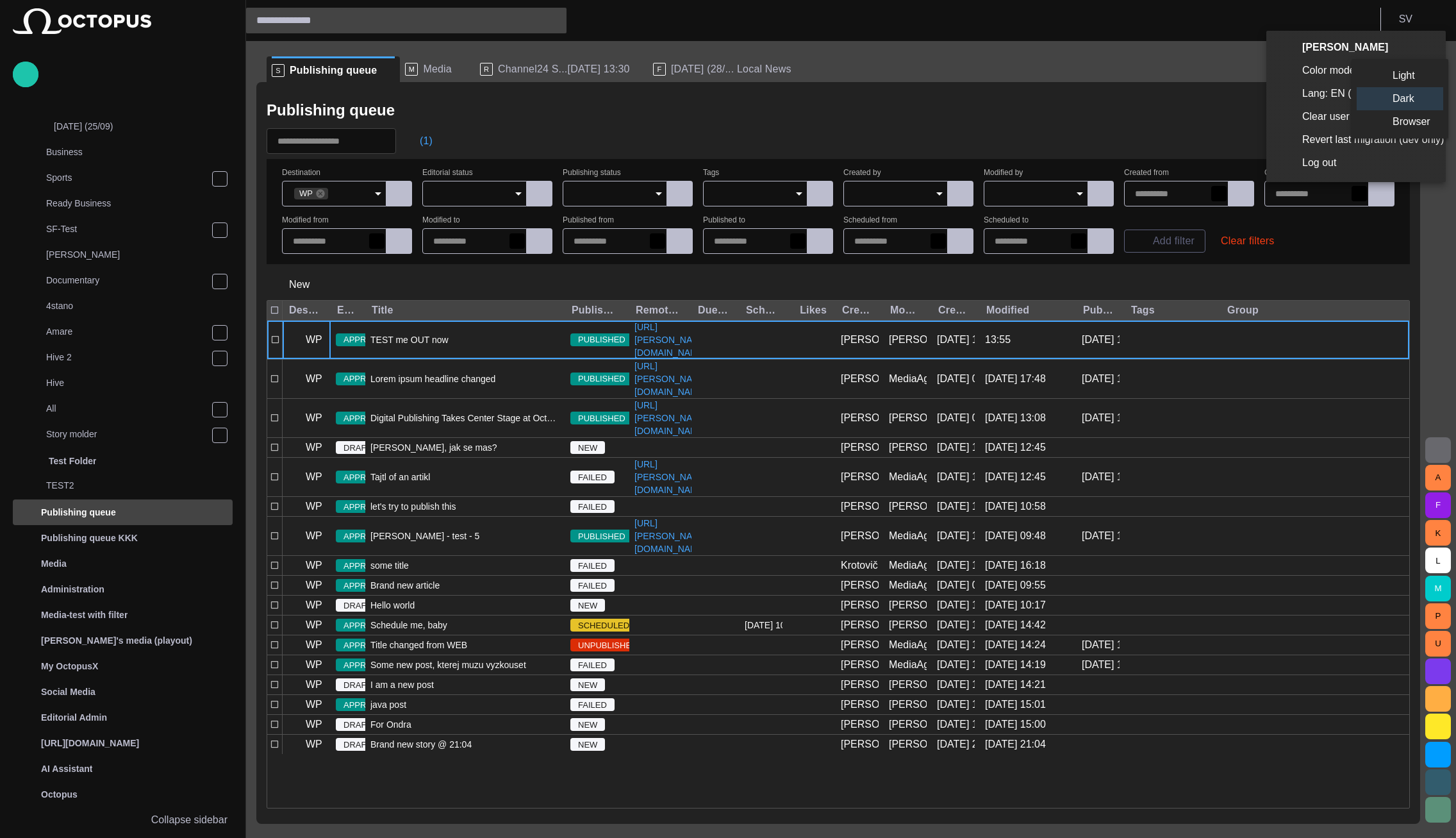
click at [1408, 75] on li "Light" at bounding box center [1400, 75] width 86 height 23
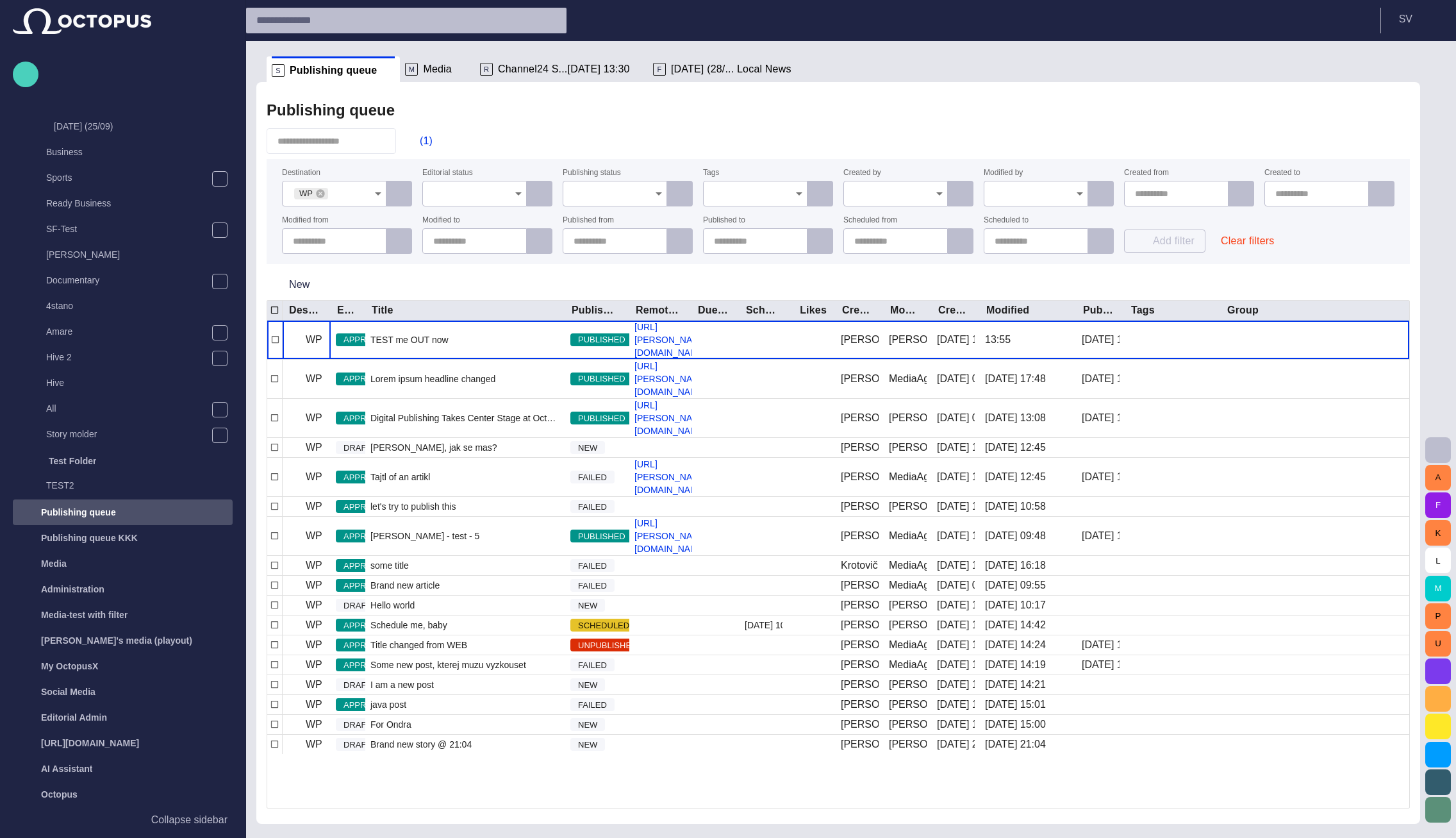
click at [36, 77] on button "button" at bounding box center [25, 74] width 26 height 26
click at [48, 109] on span "Story" at bounding box center [70, 105] width 79 height 15
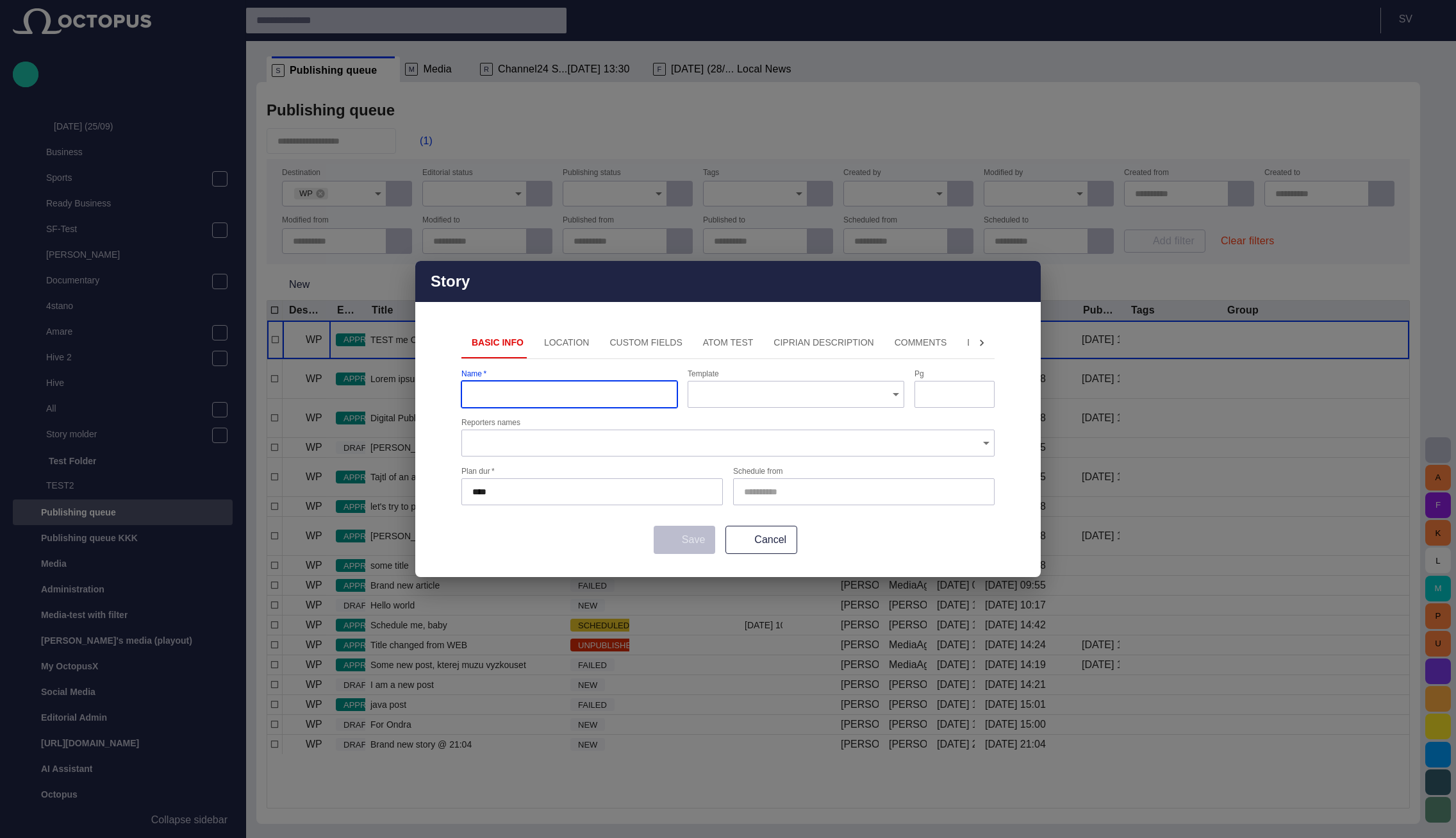
click at [542, 341] on button "Location" at bounding box center [566, 343] width 66 height 31
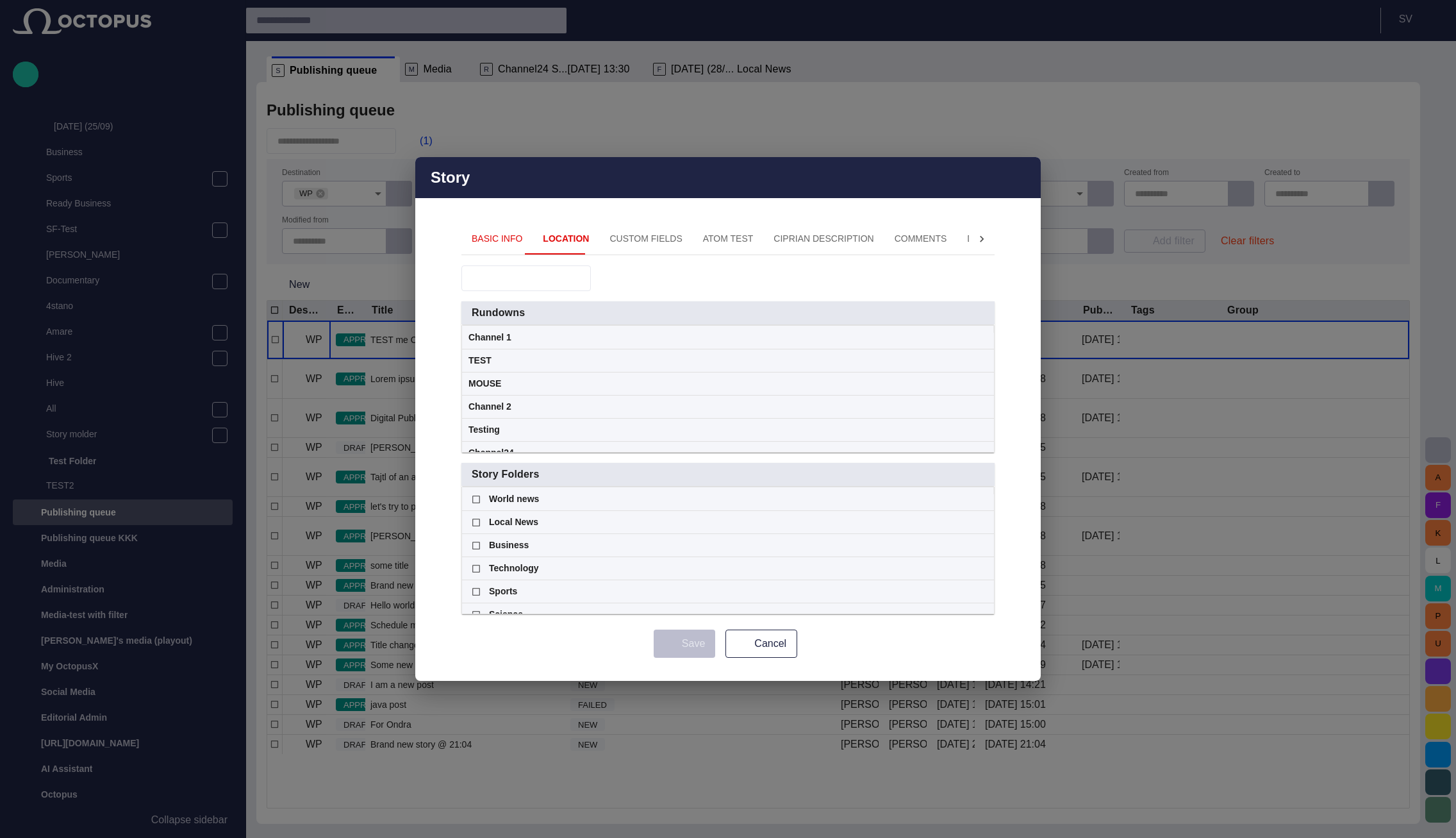
click at [565, 313] on span "Rundowns" at bounding box center [722, 313] width 502 height 13
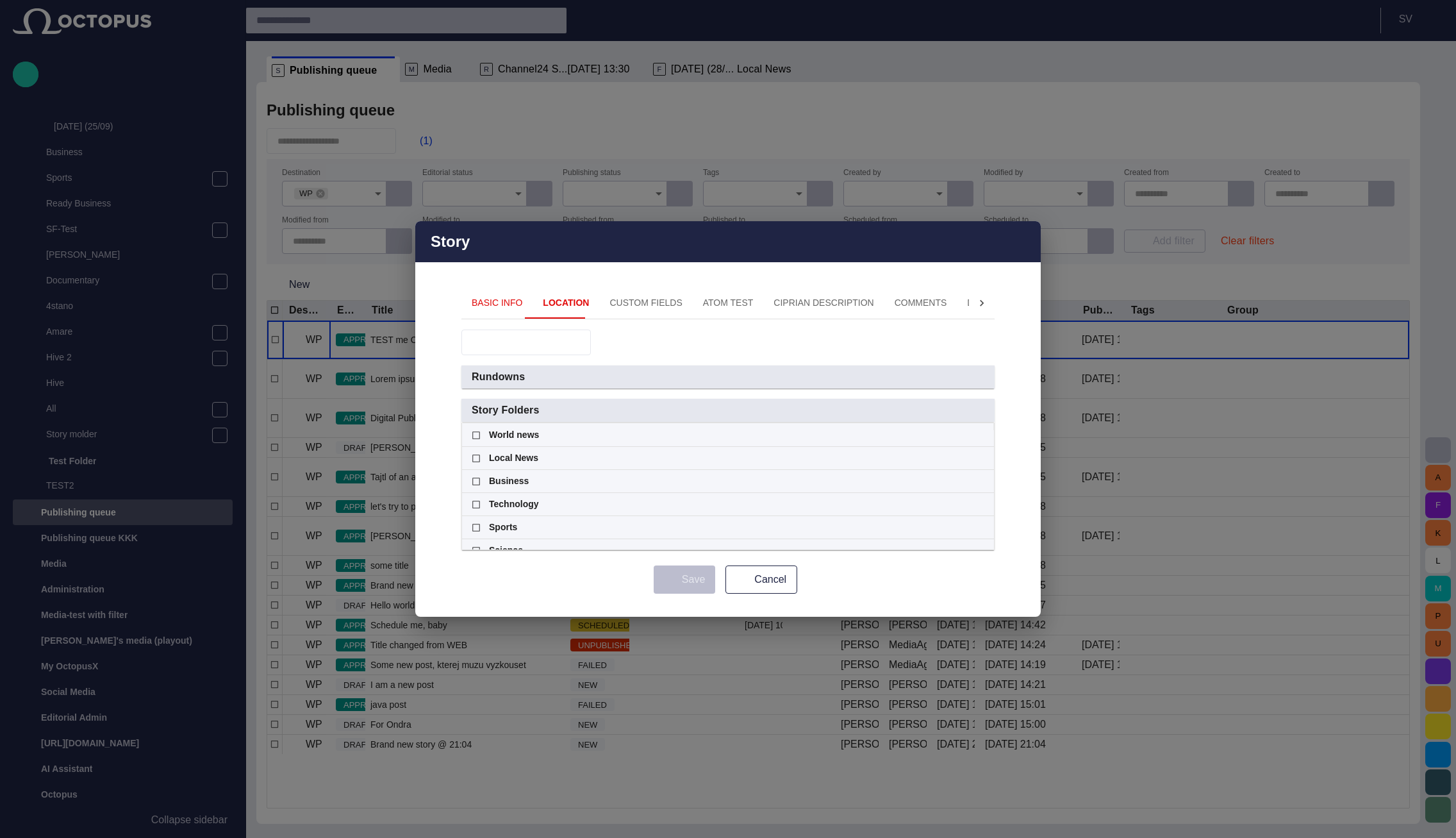
click at [561, 377] on span "Rundowns" at bounding box center [722, 377] width 502 height 13
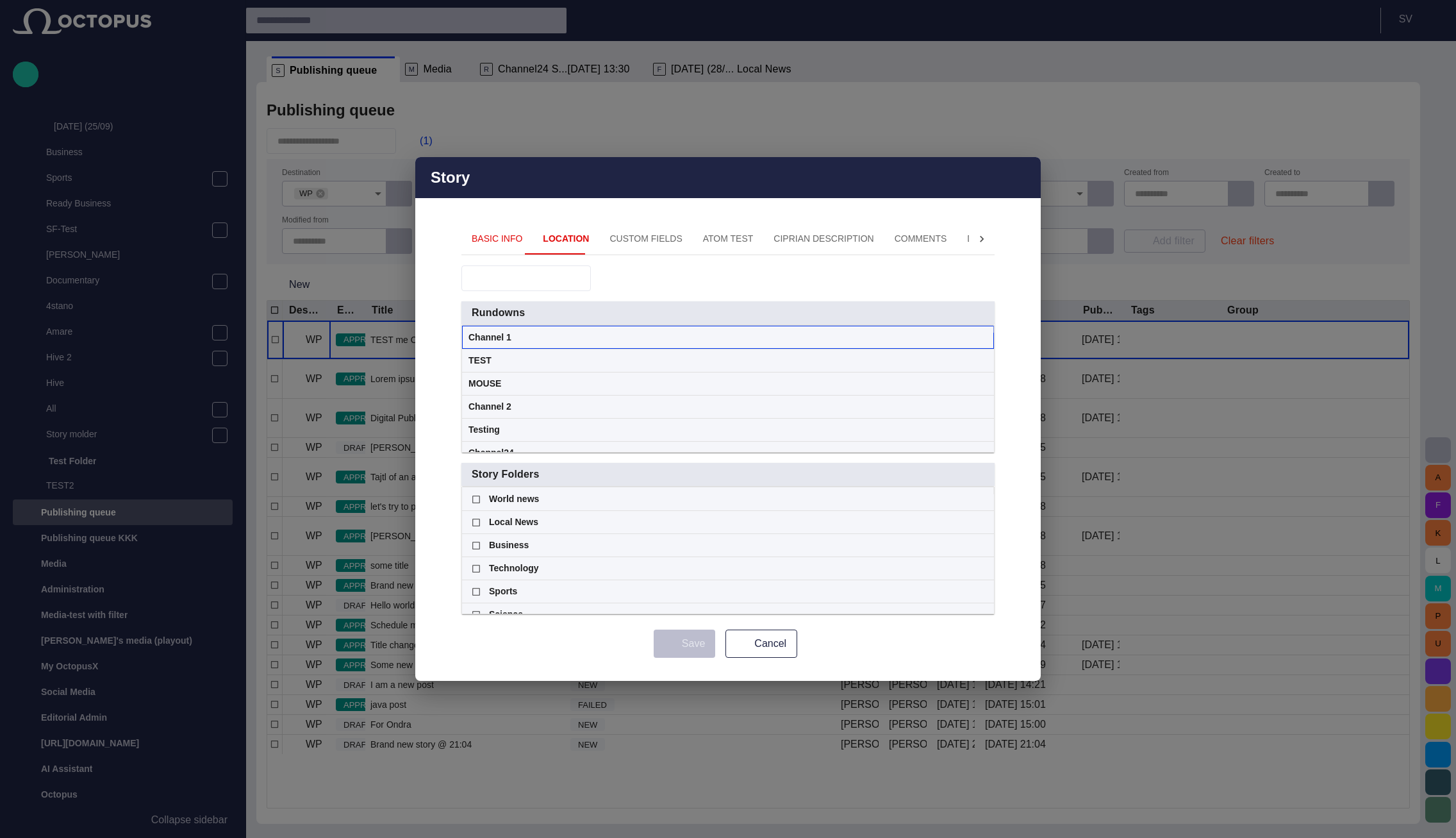
click at [547, 337] on div "Channel 1" at bounding box center [728, 337] width 519 height 22
click at [547, 337] on div "Channel 1" at bounding box center [728, 337] width 519 height 22
click at [546, 336] on div "Channel 1" at bounding box center [728, 337] width 519 height 22
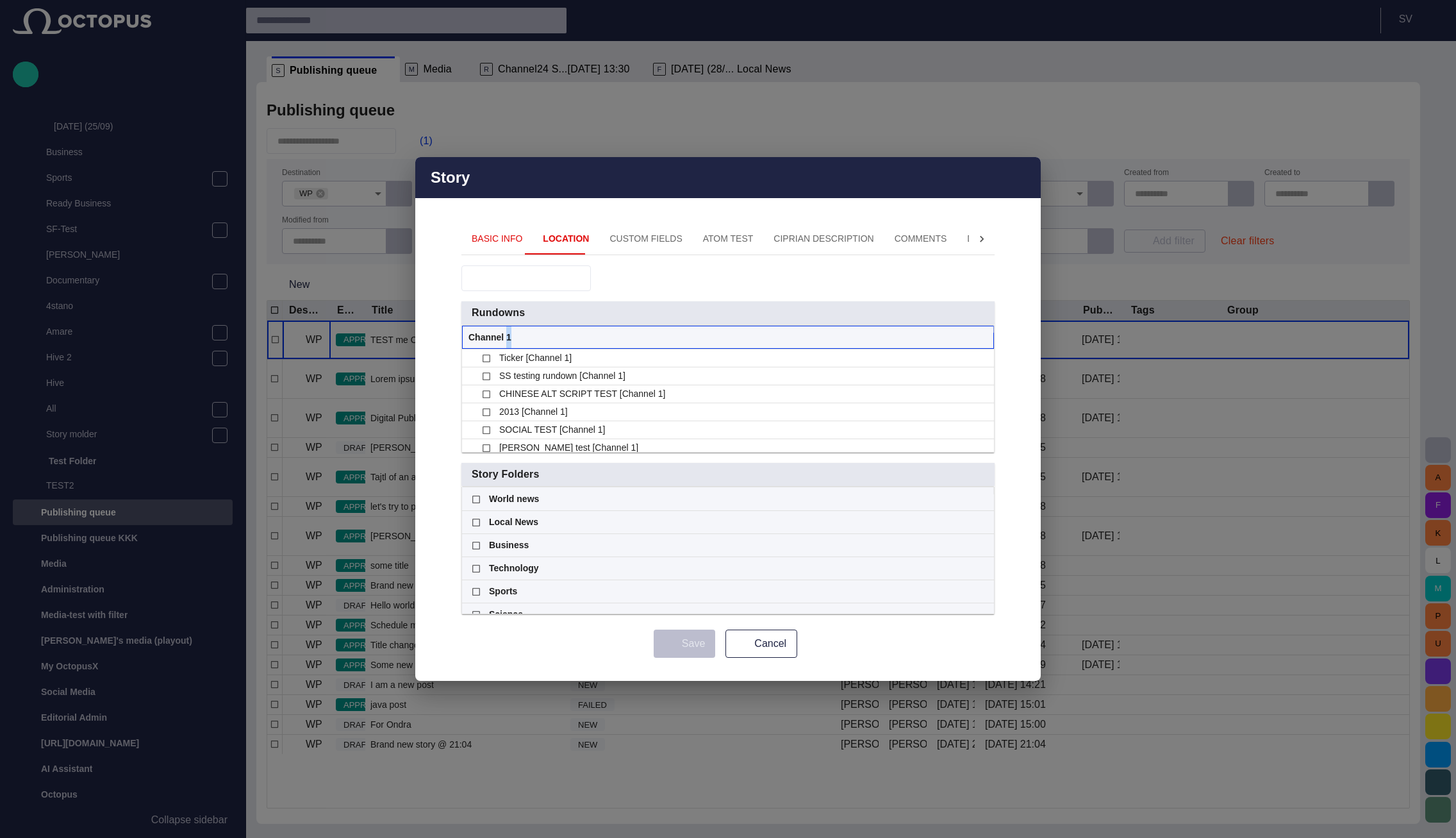
click at [546, 336] on div "Channel 1" at bounding box center [728, 337] width 519 height 22
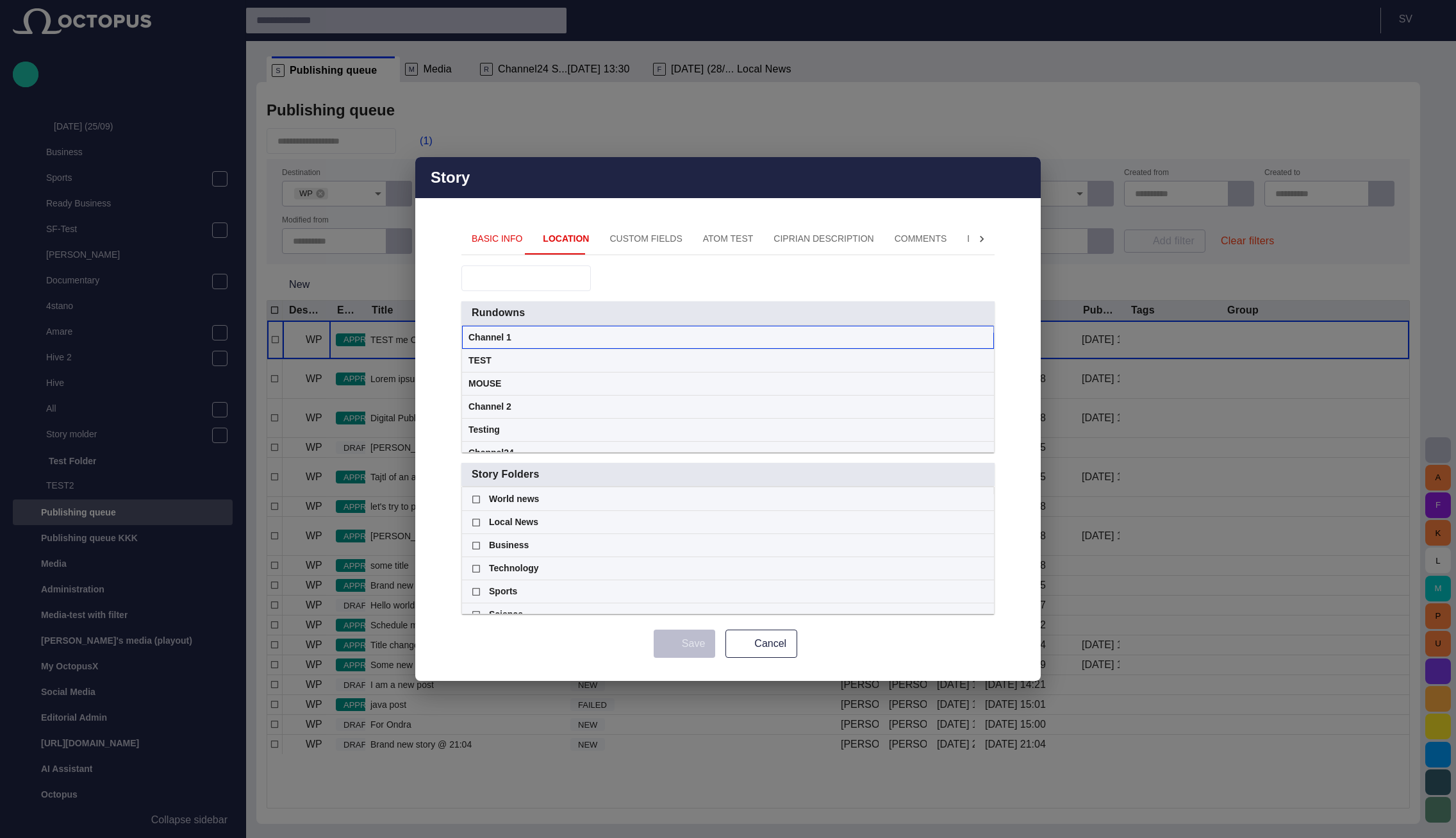
click at [553, 339] on div "Channel 1" at bounding box center [728, 337] width 519 height 22
click at [547, 336] on div "Channel 1" at bounding box center [728, 337] width 519 height 22
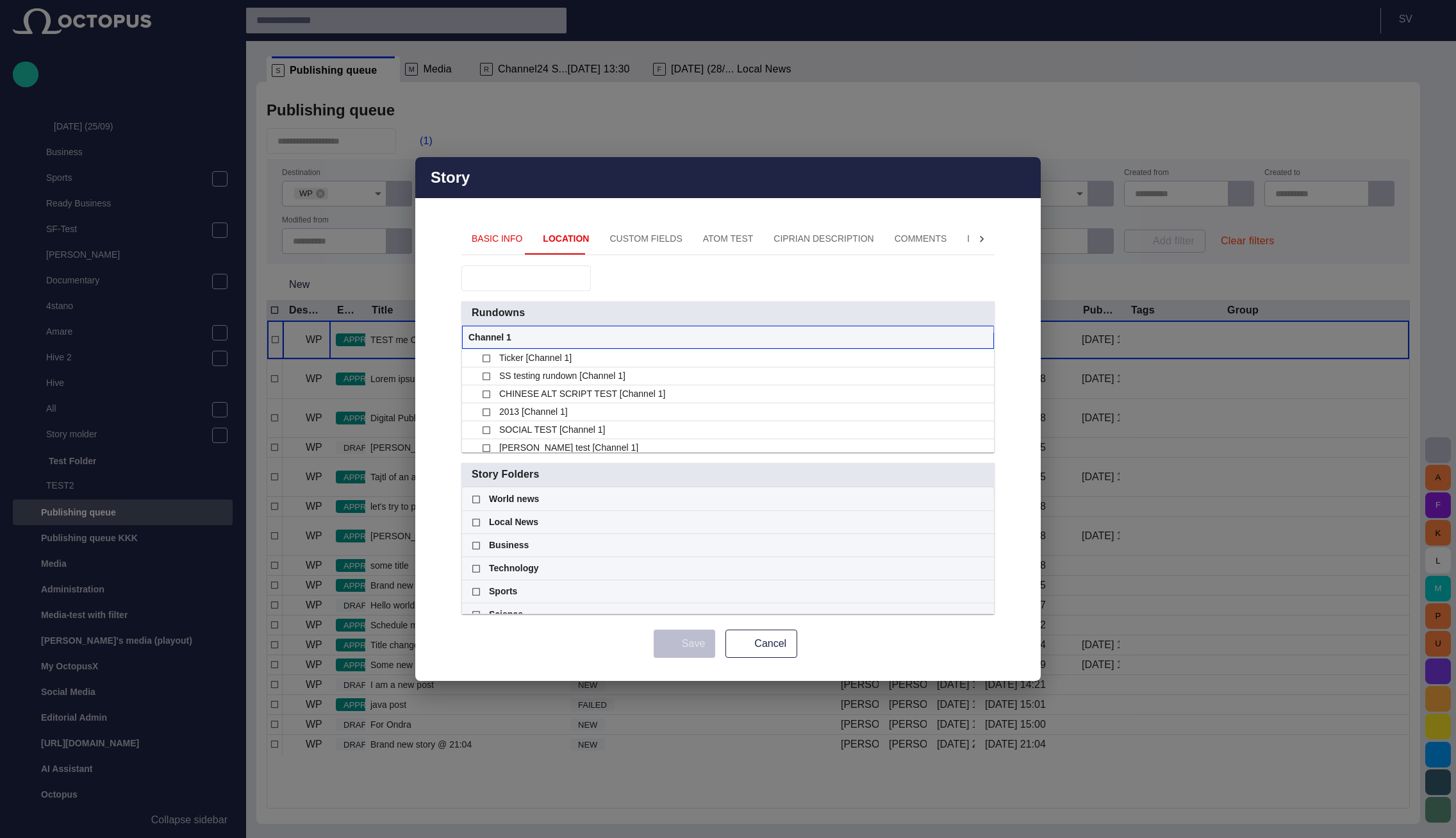
click at [502, 336] on span "Channel 1" at bounding box center [490, 337] width 43 height 22
click at [512, 339] on div "Channel 1" at bounding box center [728, 337] width 519 height 22
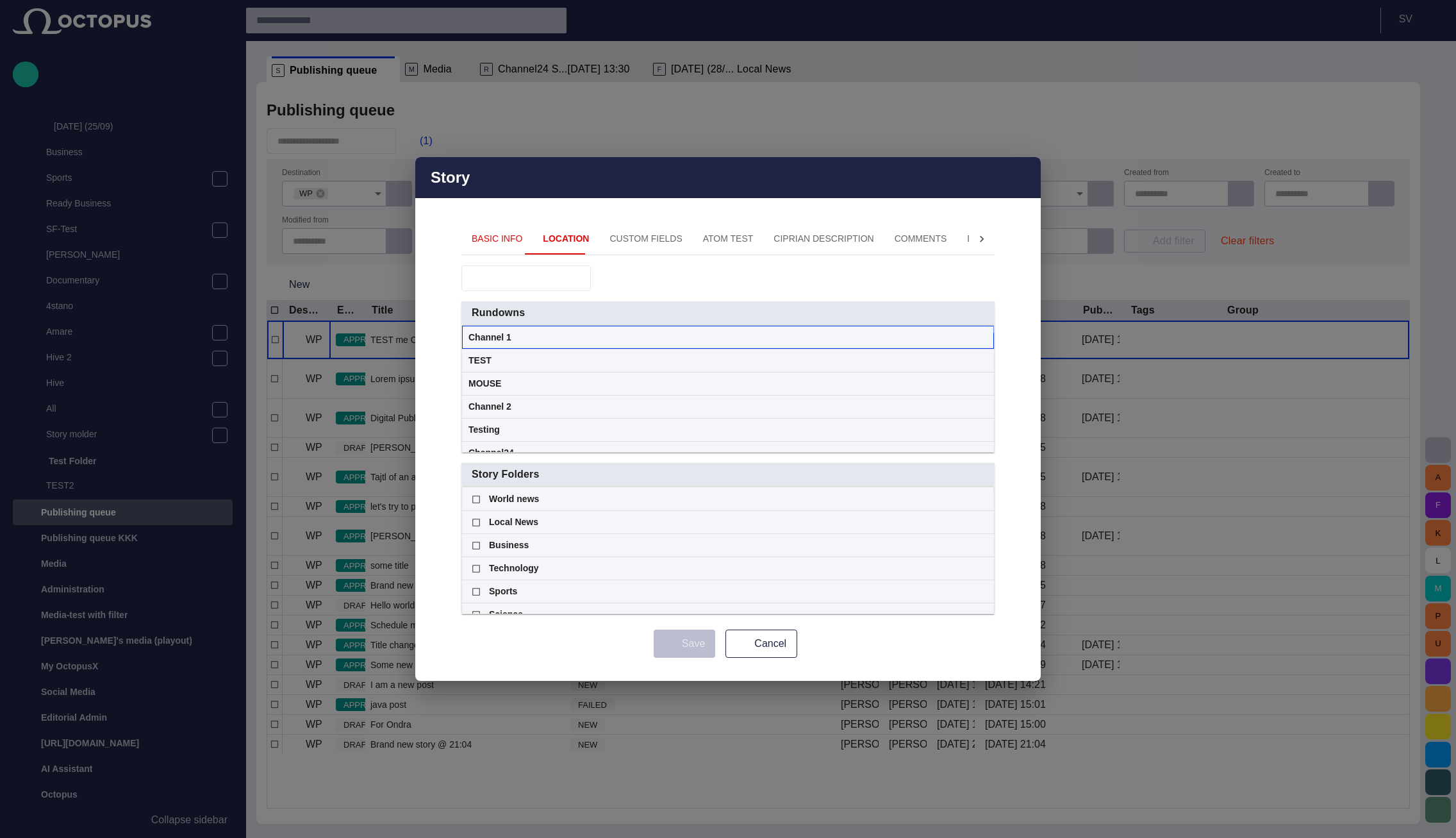
click at [522, 336] on div "Channel 1" at bounding box center [728, 337] width 519 height 22
click at [522, 336] on div "Channel 1" at bounding box center [728, 337] width 519 height 22
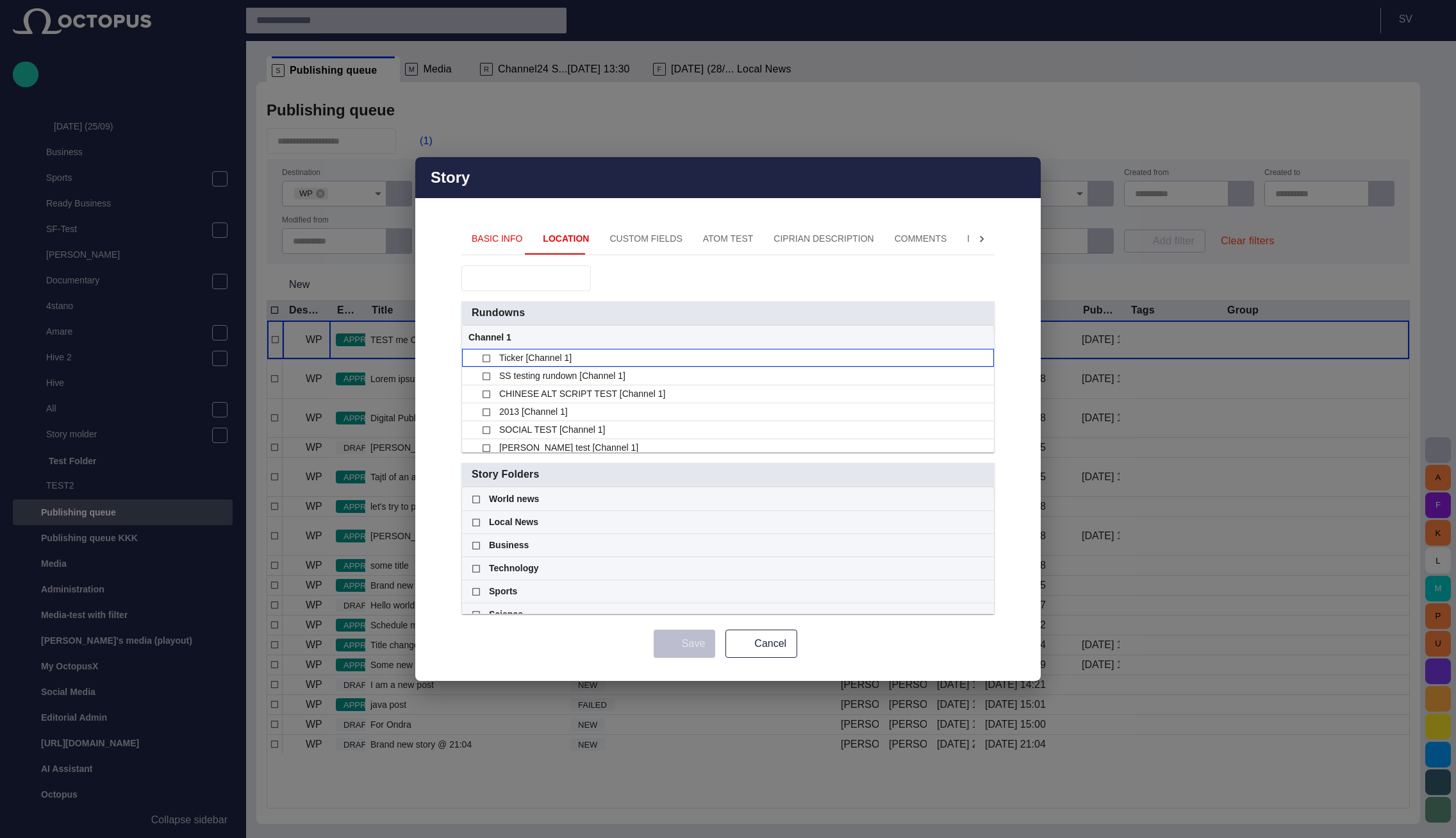
click at [603, 353] on div "Ticker [Channel 1]" at bounding box center [733, 357] width 509 height 17
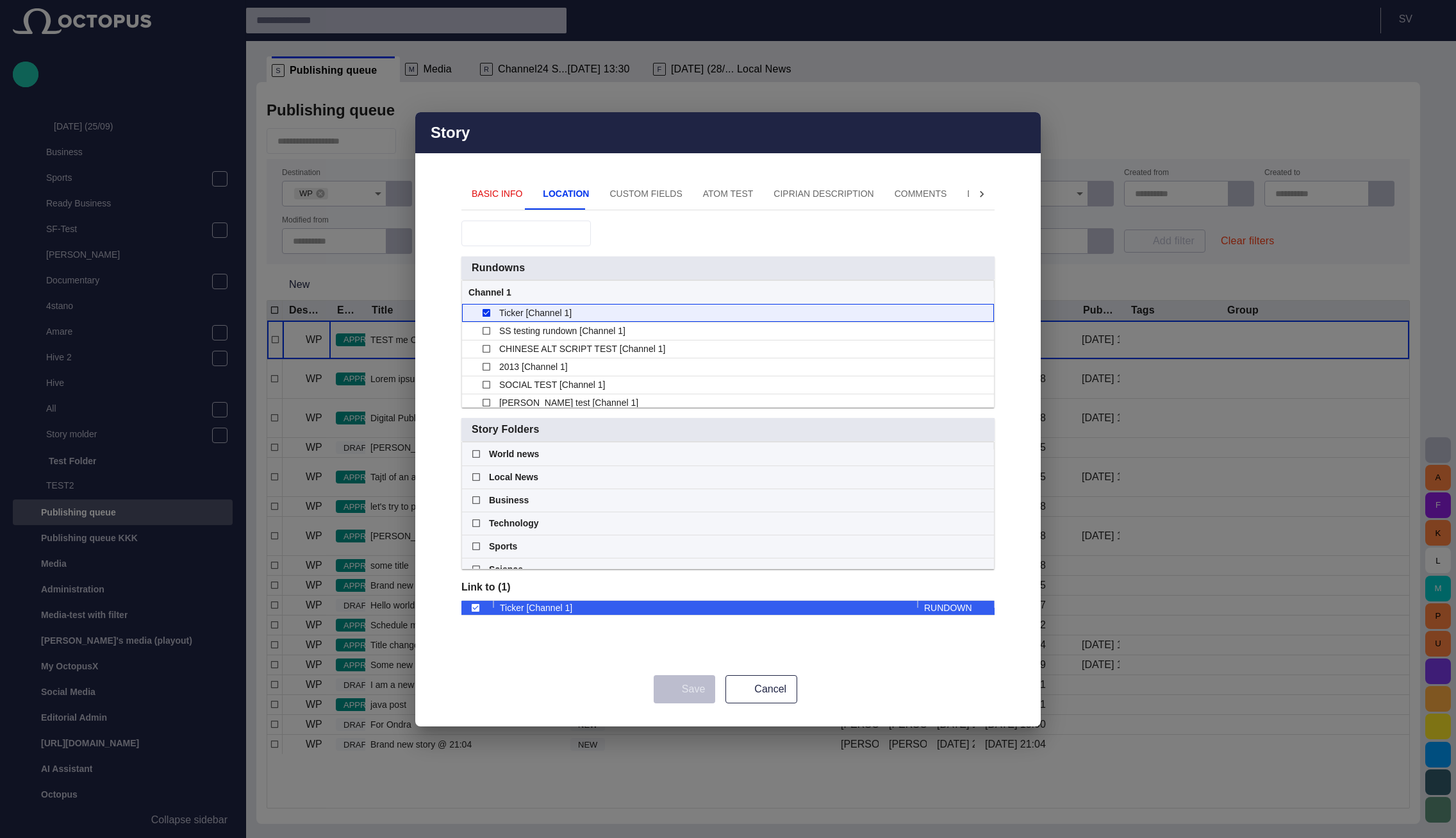
click at [549, 314] on span "Ticker [Channel 1]" at bounding box center [535, 313] width 72 height 17
click at [517, 318] on span "Ticker [Channel 1]" at bounding box center [535, 313] width 72 height 17
click at [549, 316] on span "Ticker [Channel 1]" at bounding box center [535, 313] width 72 height 17
click at [608, 317] on div "Ticker [Channel 1]" at bounding box center [733, 313] width 509 height 17
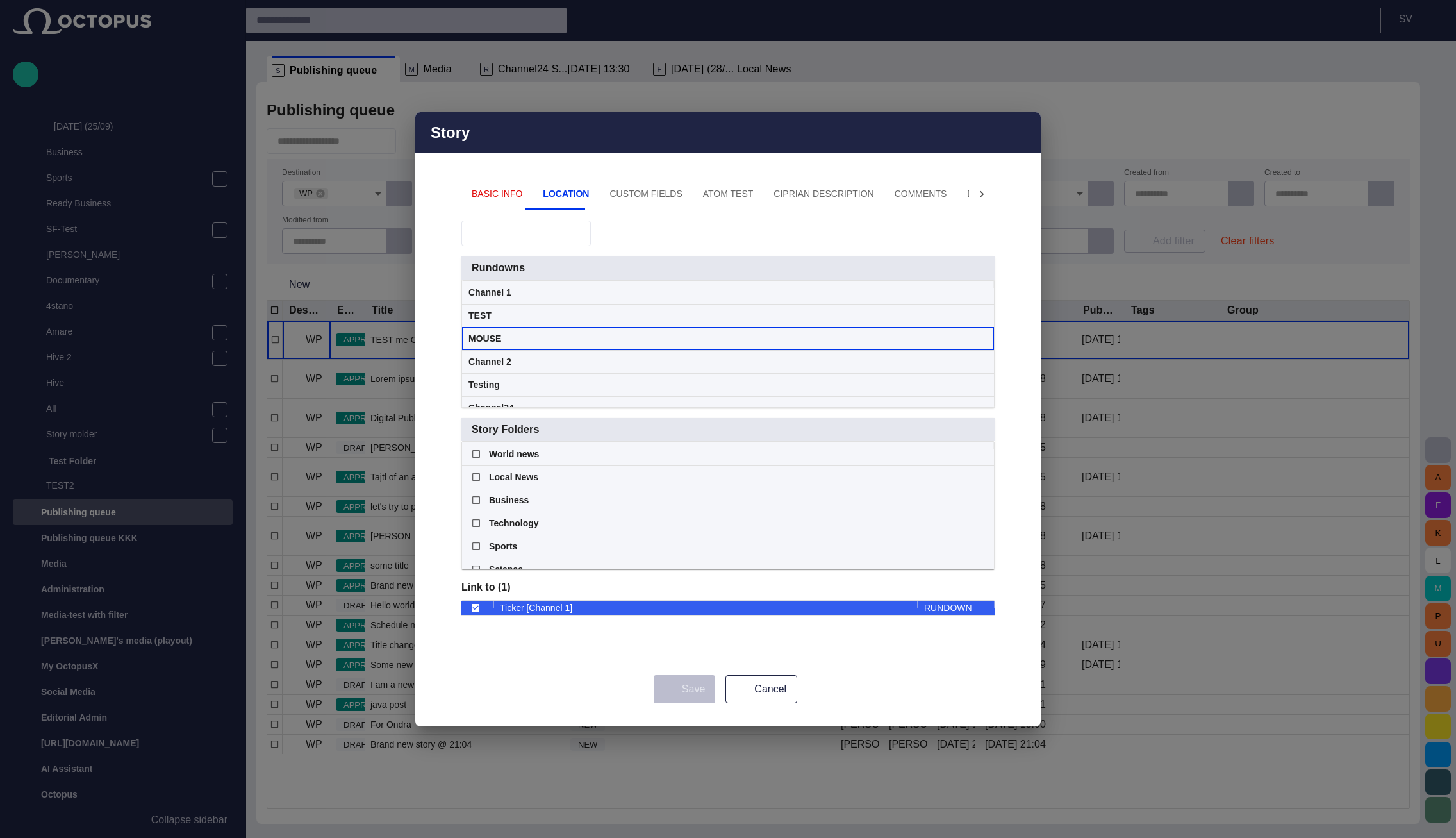
click at [975, 341] on div "MOUSE" at bounding box center [728, 339] width 519 height 22
click at [980, 337] on span at bounding box center [982, 338] width 10 height 10
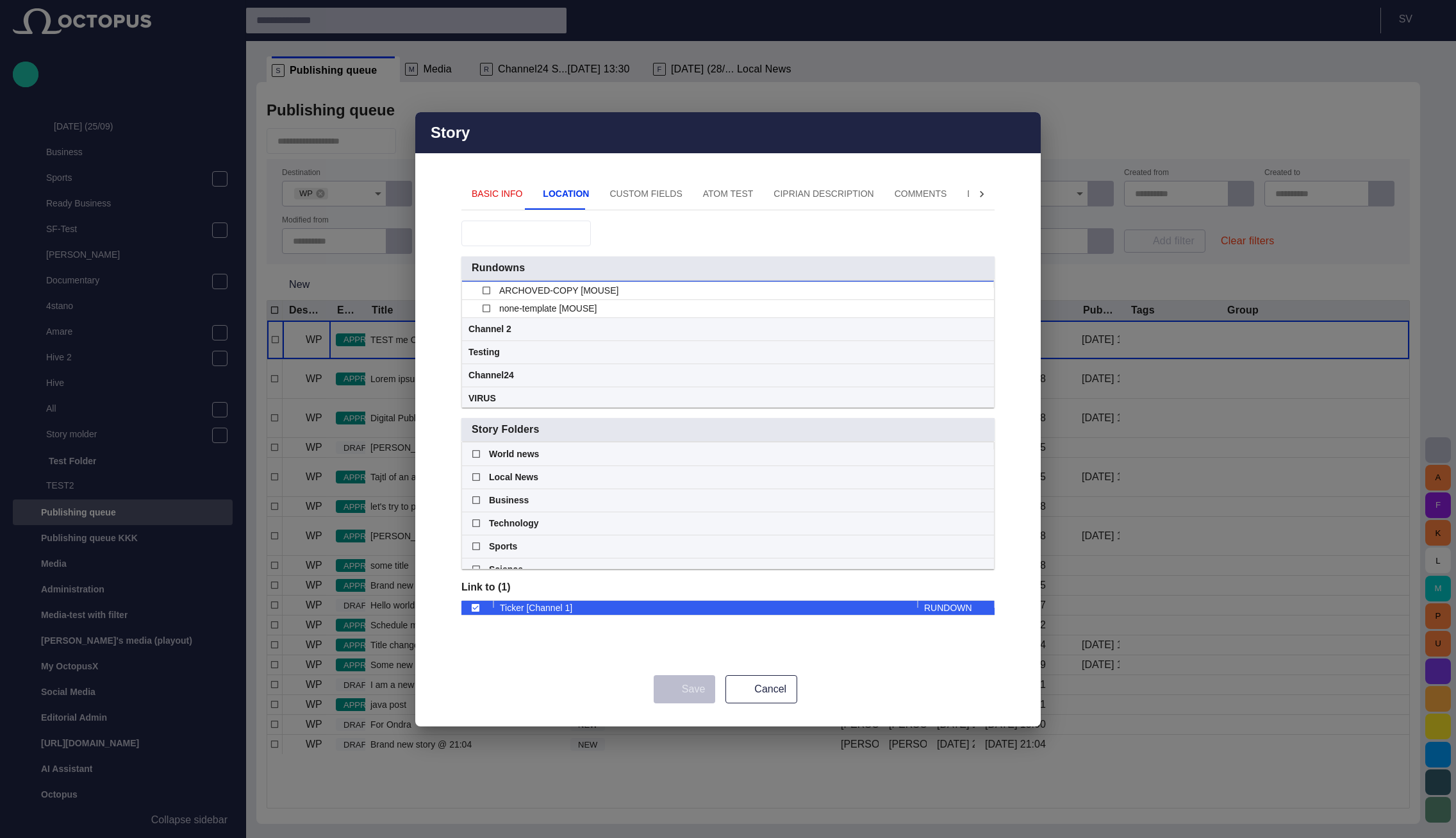
scroll to position [71, 0]
click at [976, 502] on div "Business" at bounding box center [728, 500] width 519 height 22
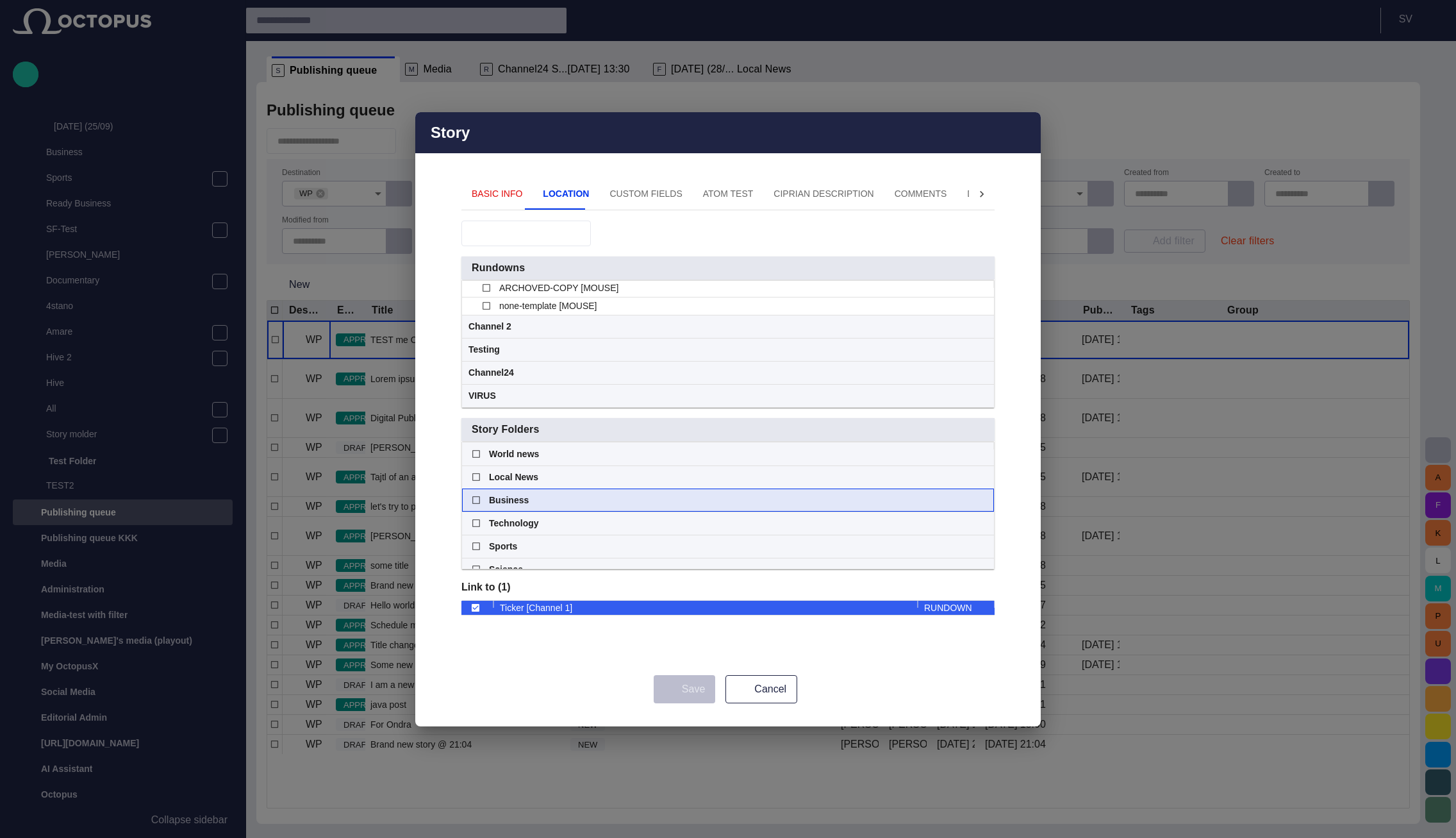
click at [981, 502] on span at bounding box center [982, 499] width 10 height 10
click at [1020, 138] on span "button" at bounding box center [1022, 132] width 15 height 15
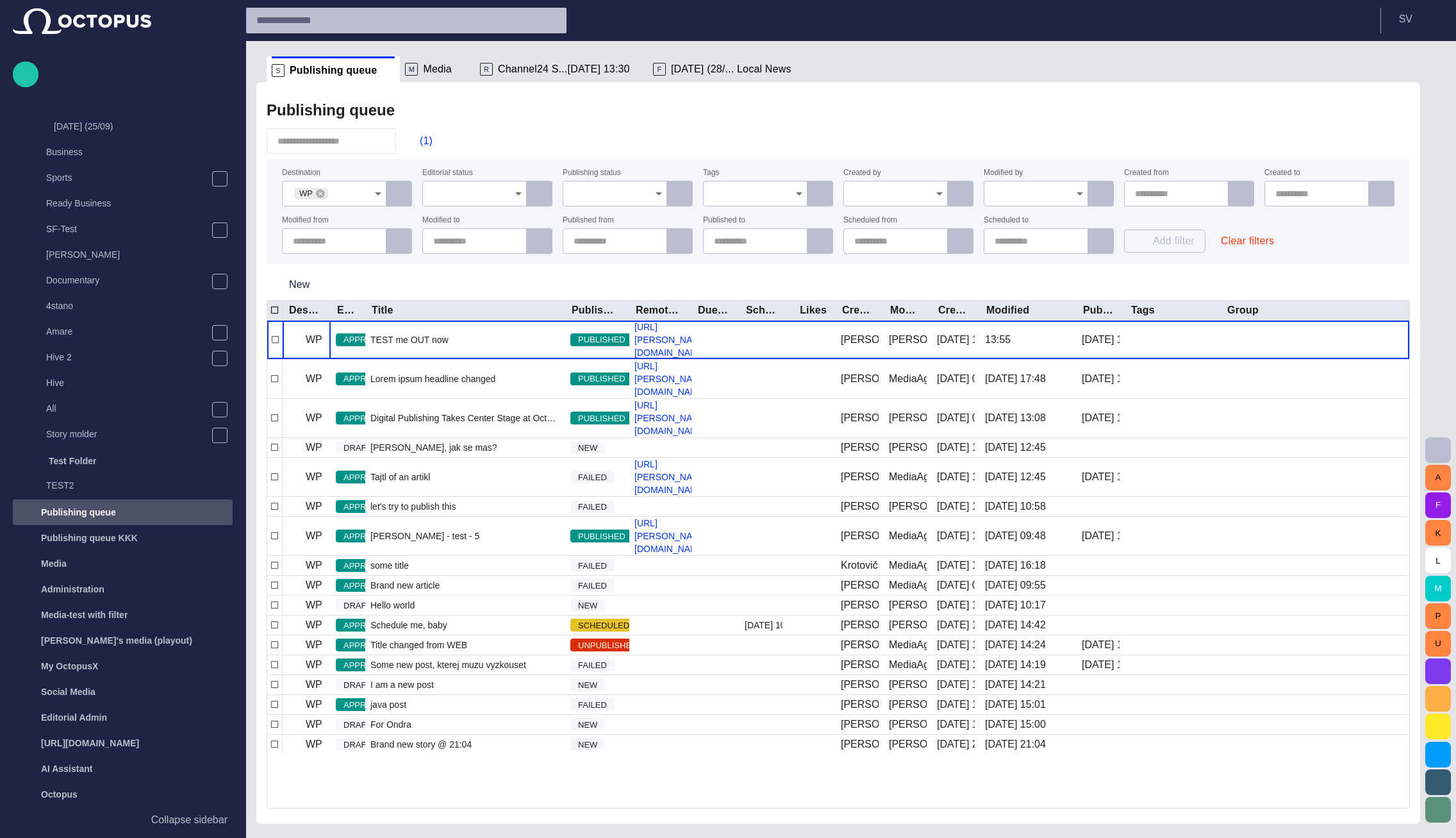
click at [565, 72] on span "Channel24 S...[DATE] 13:30" at bounding box center [564, 69] width 132 height 13
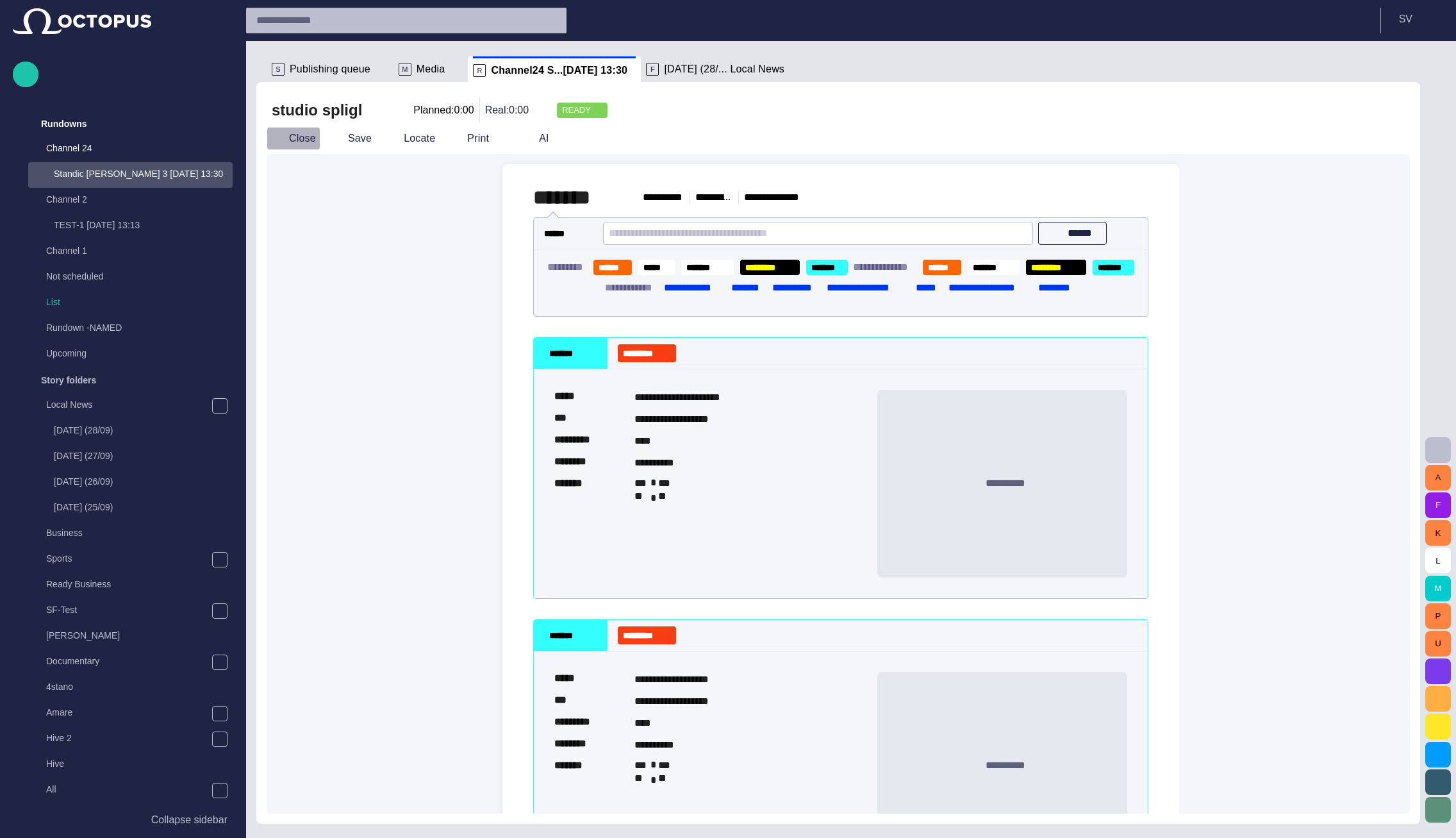
click at [299, 132] on button "Close" at bounding box center [293, 138] width 54 height 23
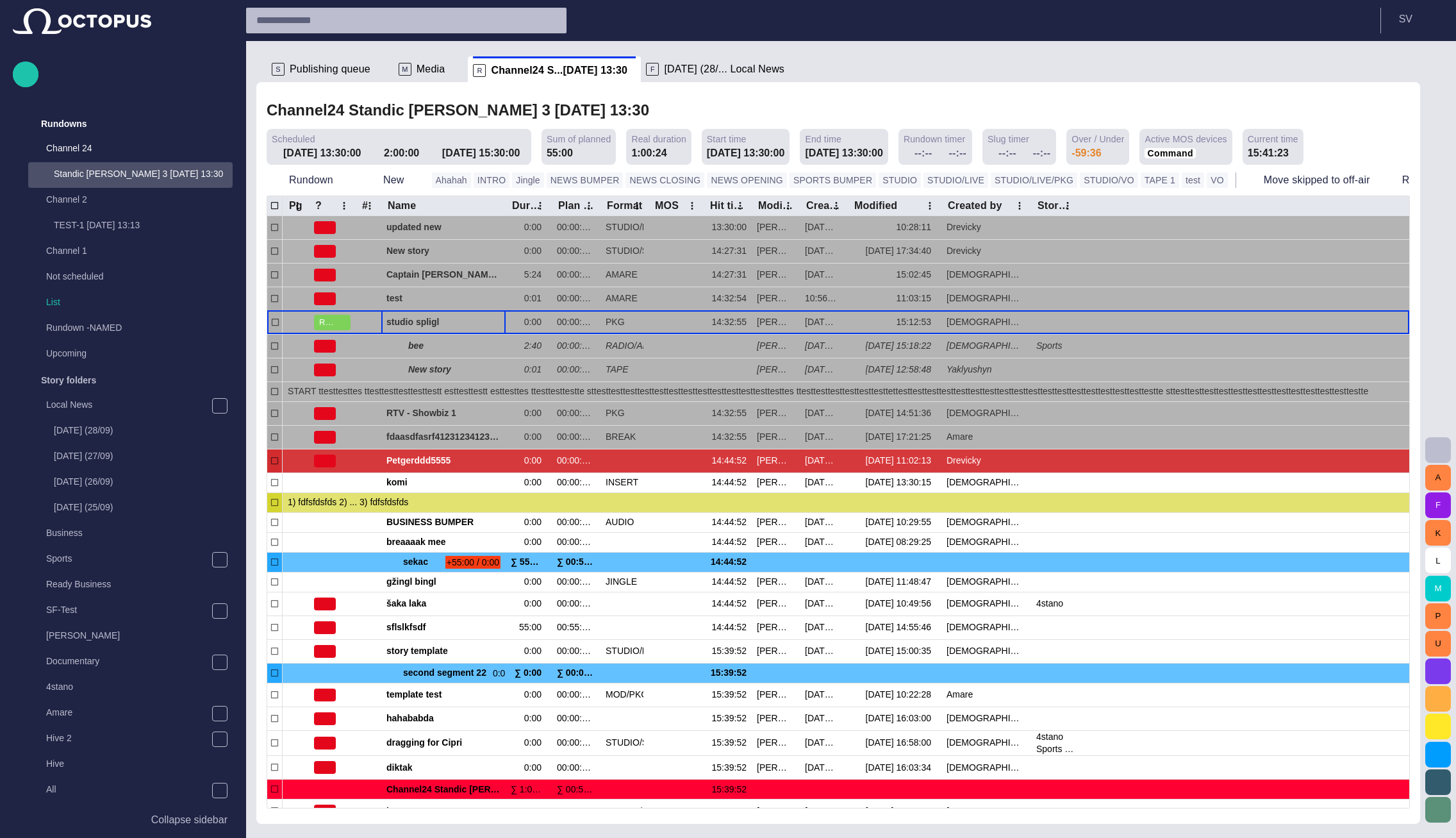
click at [315, 71] on span "Publishing queue" at bounding box center [330, 69] width 81 height 13
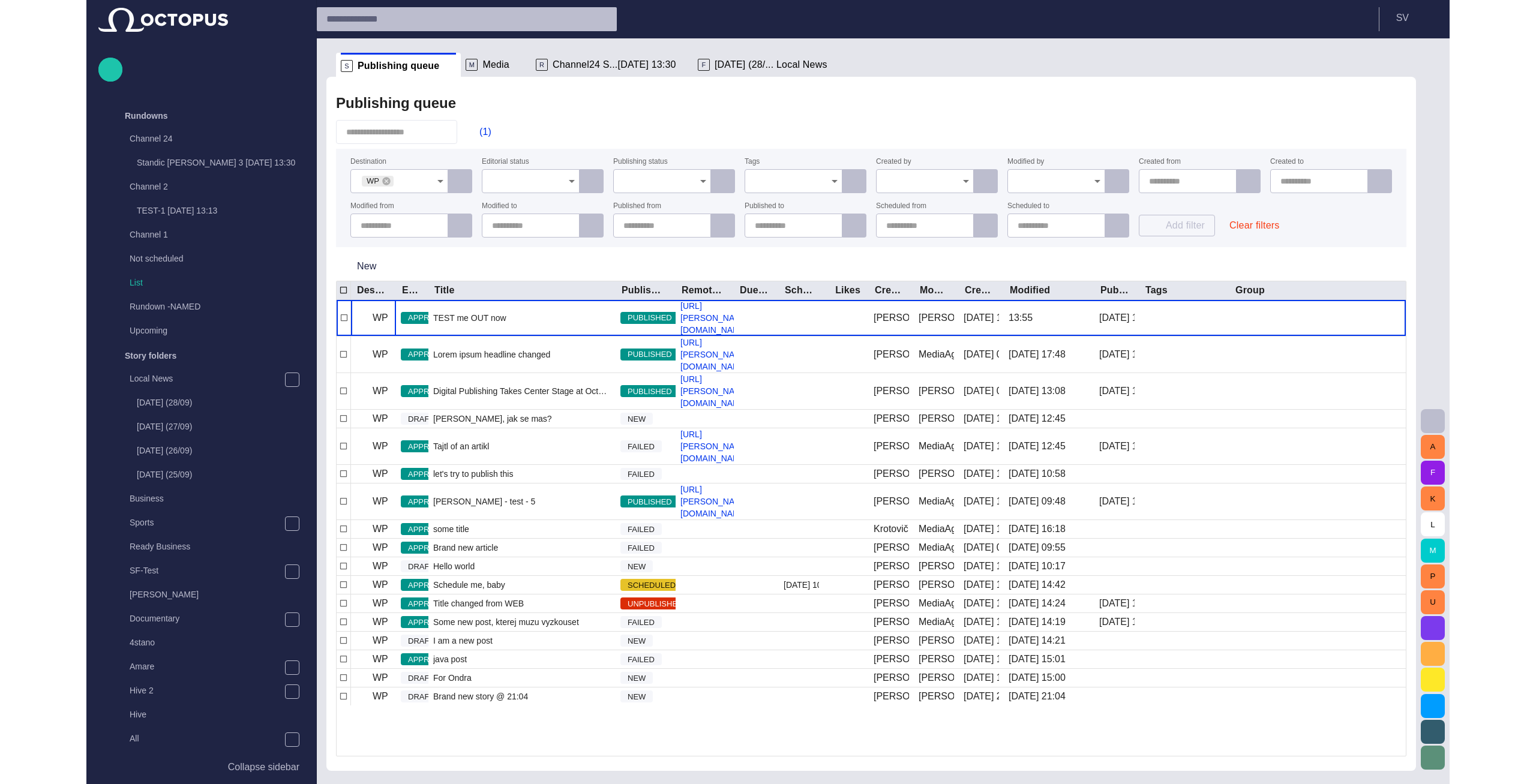
scroll to position [356, 0]
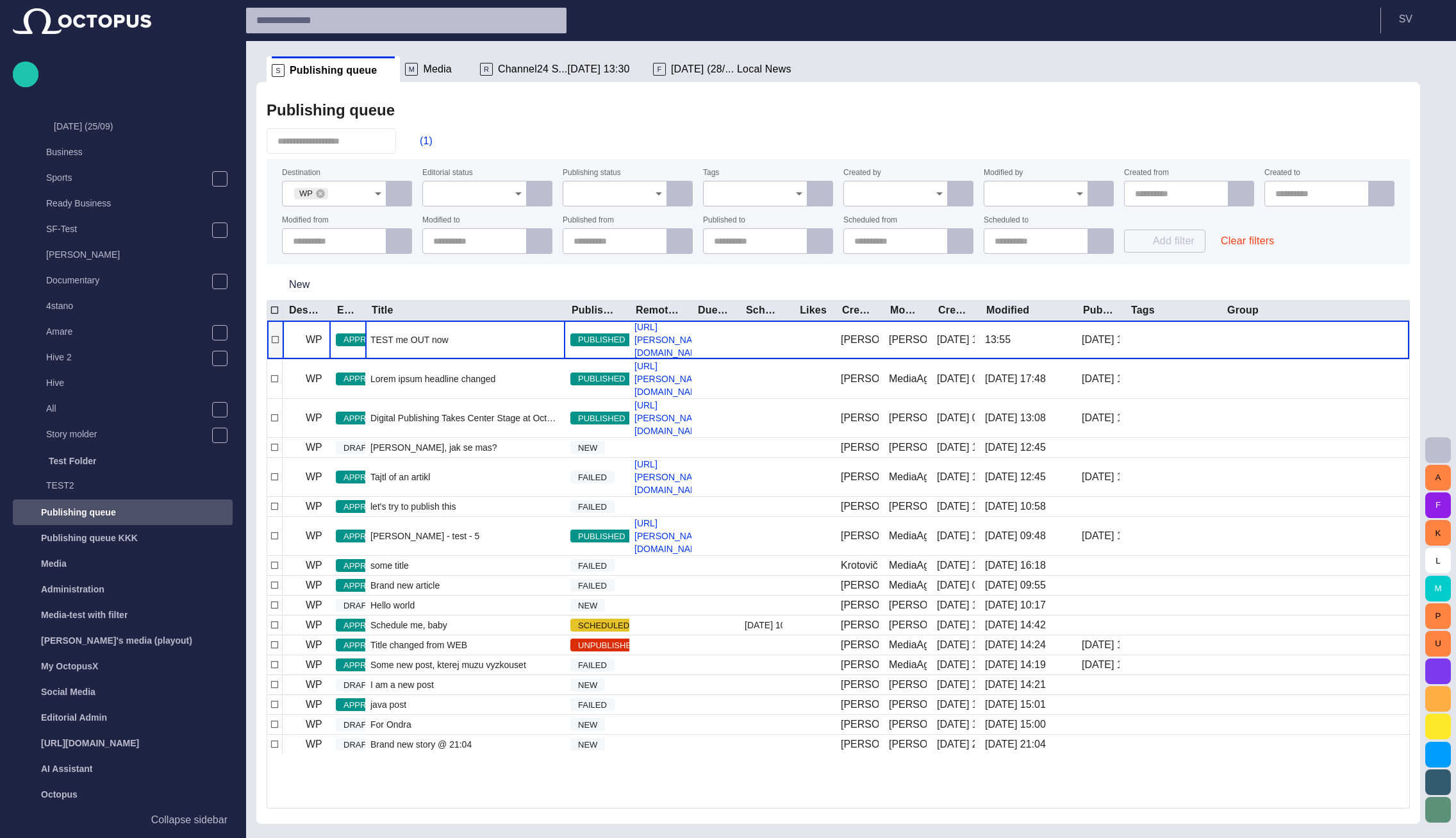
click at [429, 359] on div "TEST me OUT now" at bounding box center [464, 339] width 200 height 38
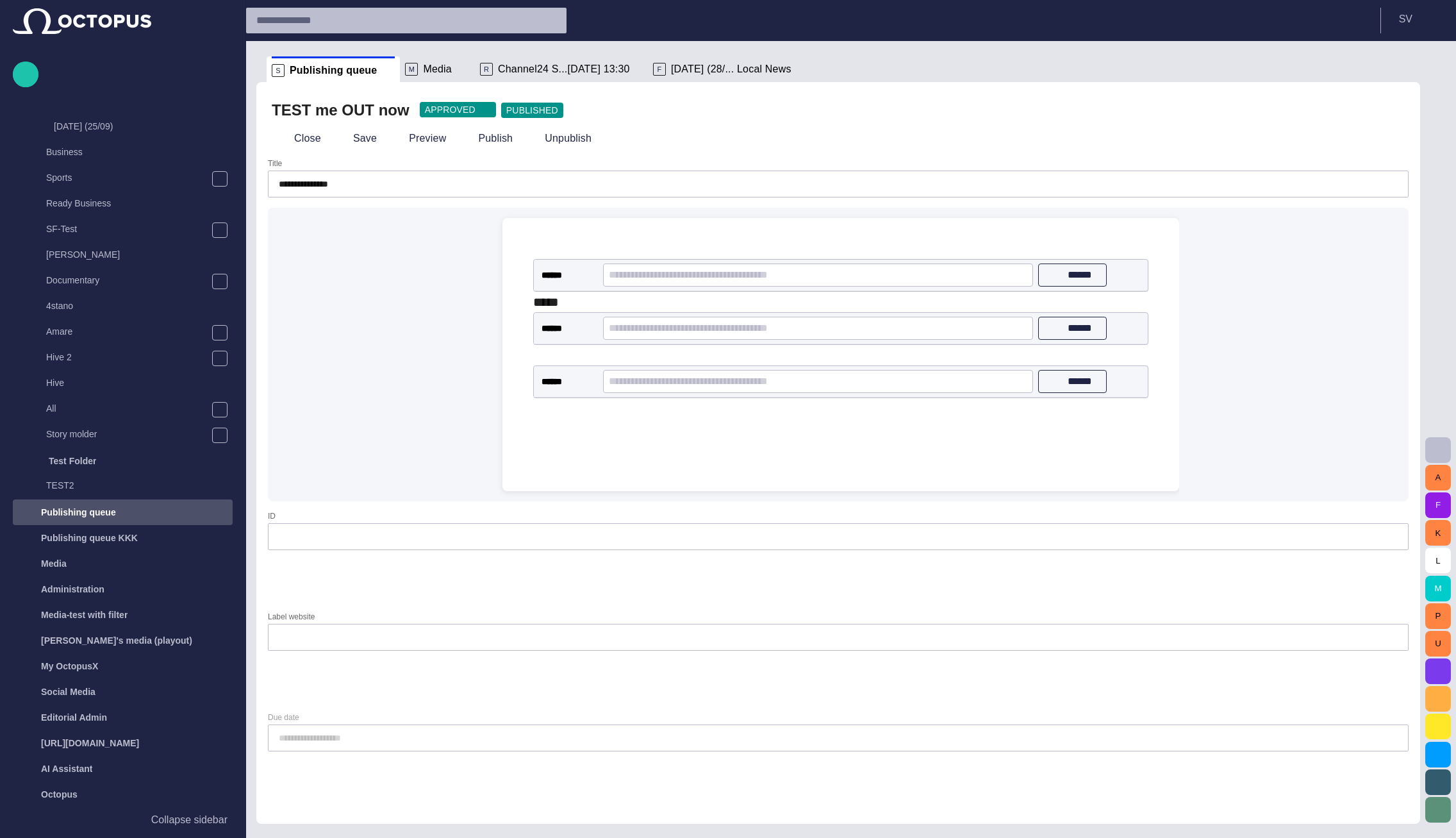
click at [737, 421] on div "﻿ ****** ****** ﻿ **** ****** ****** ﻿ ﻿ ****** ****** ﻿ ﻿" at bounding box center [840, 328] width 656 height 221
click at [891, 389] on input "text" at bounding box center [817, 381] width 418 height 20
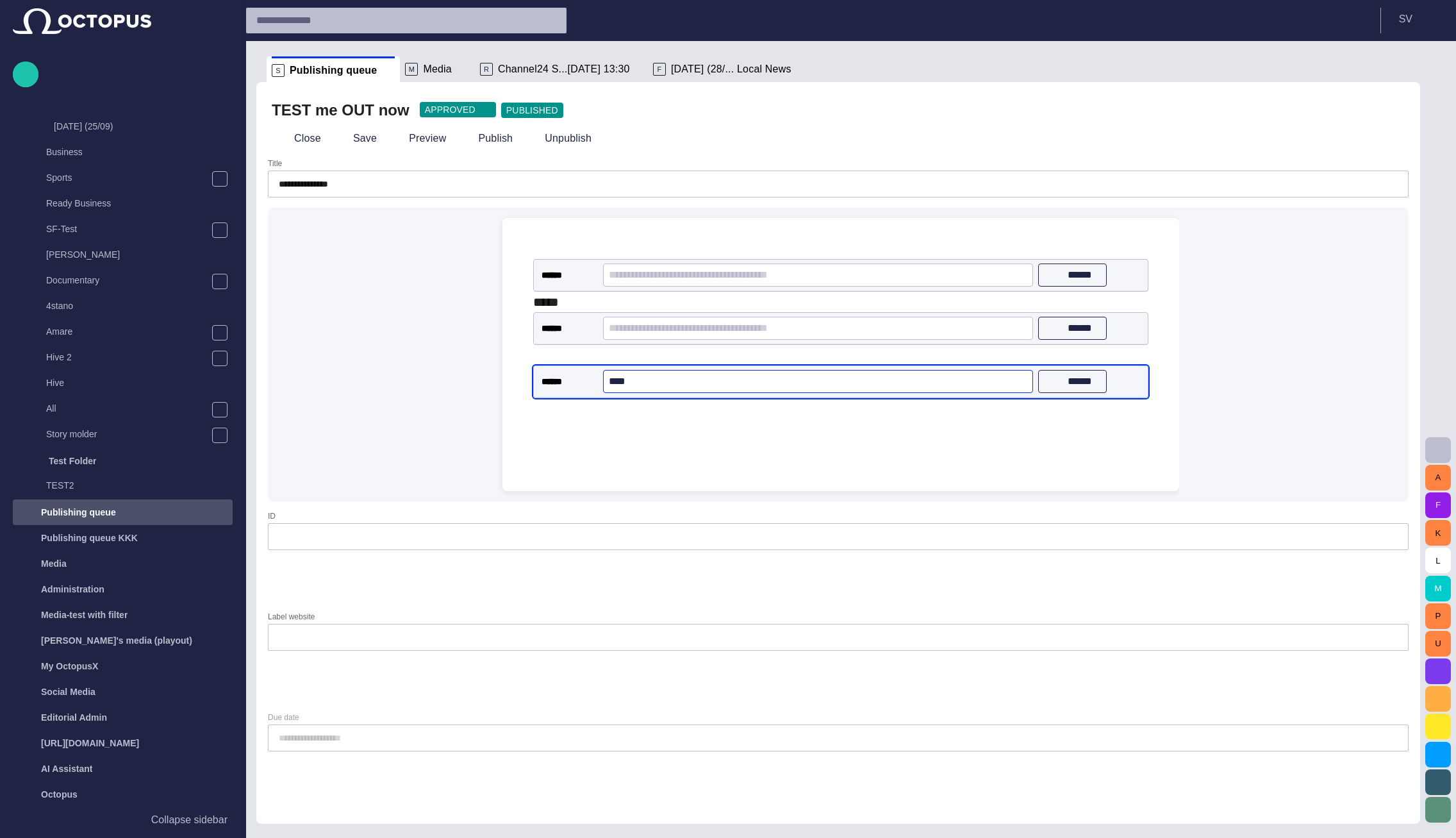
type input "***"
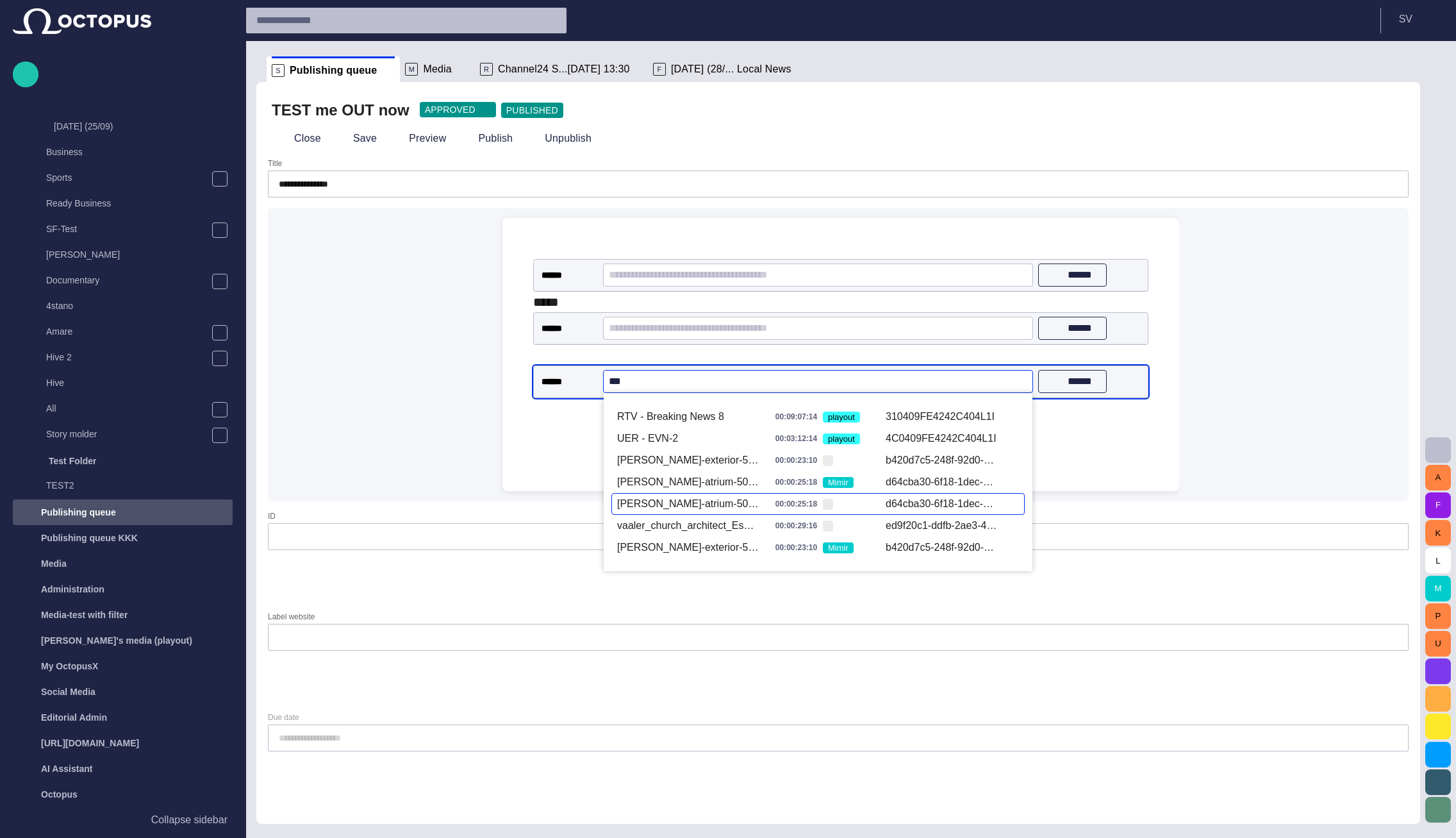
click at [680, 505] on div "[PERSON_NAME]-atrium-50i.mxf" at bounding box center [688, 504] width 142 height 15
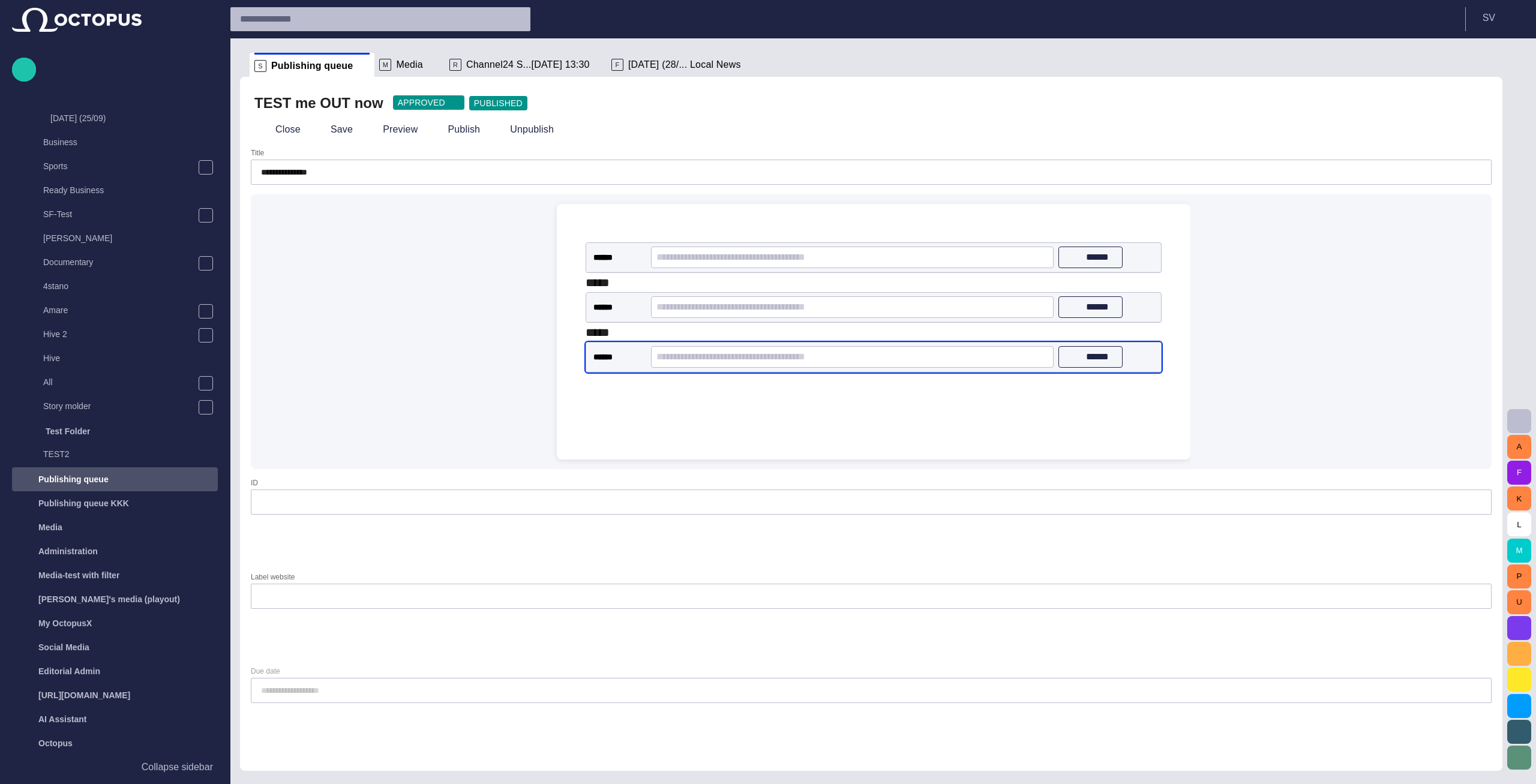
click at [632, 356] on span at bounding box center [632, 356] width 10 height 10
click at [630, 359] on span at bounding box center [632, 356] width 10 height 10
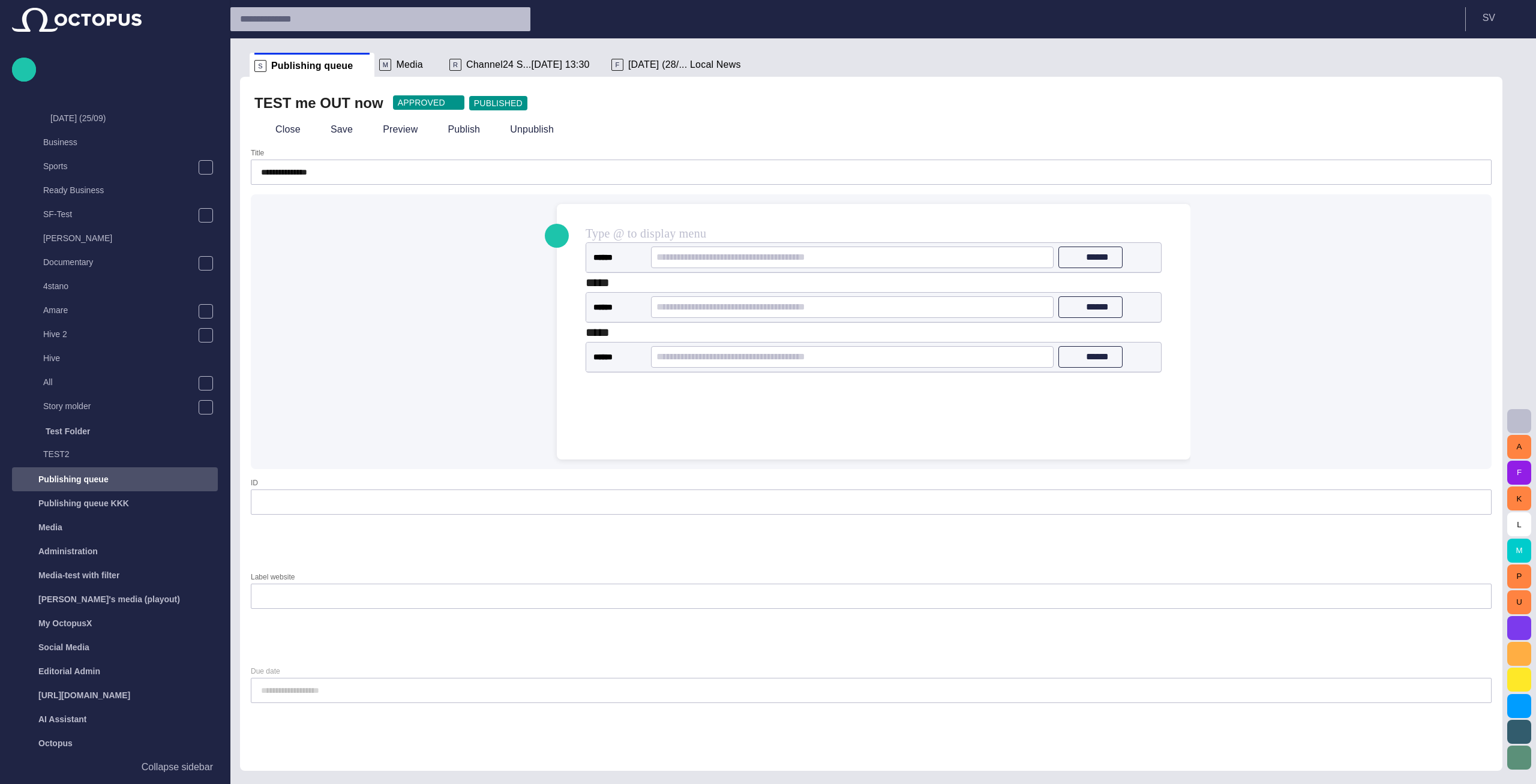
click at [626, 352] on div "******" at bounding box center [606, 356] width 41 height 12
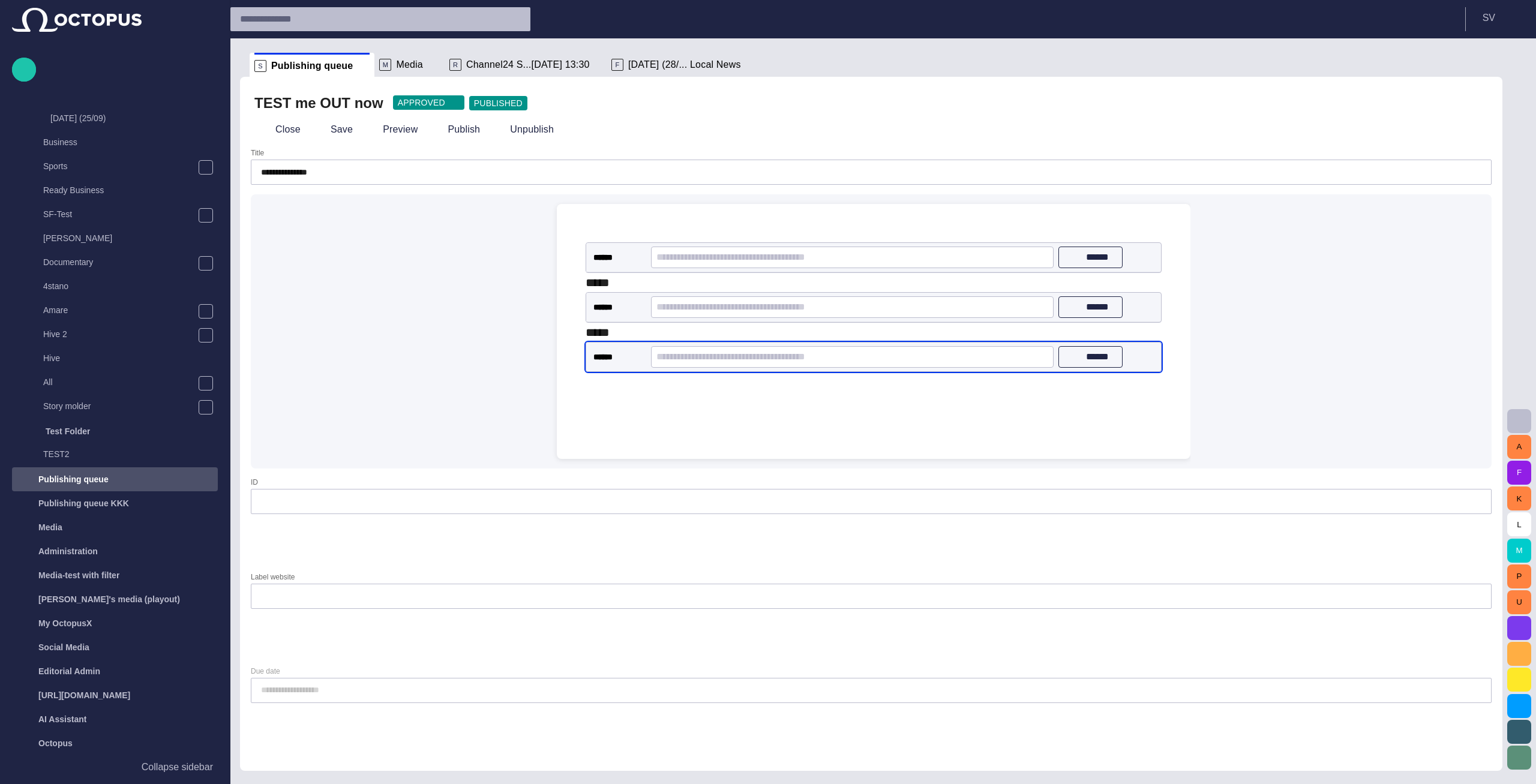
click at [672, 387] on div "﻿" at bounding box center [873, 381] width 576 height 19
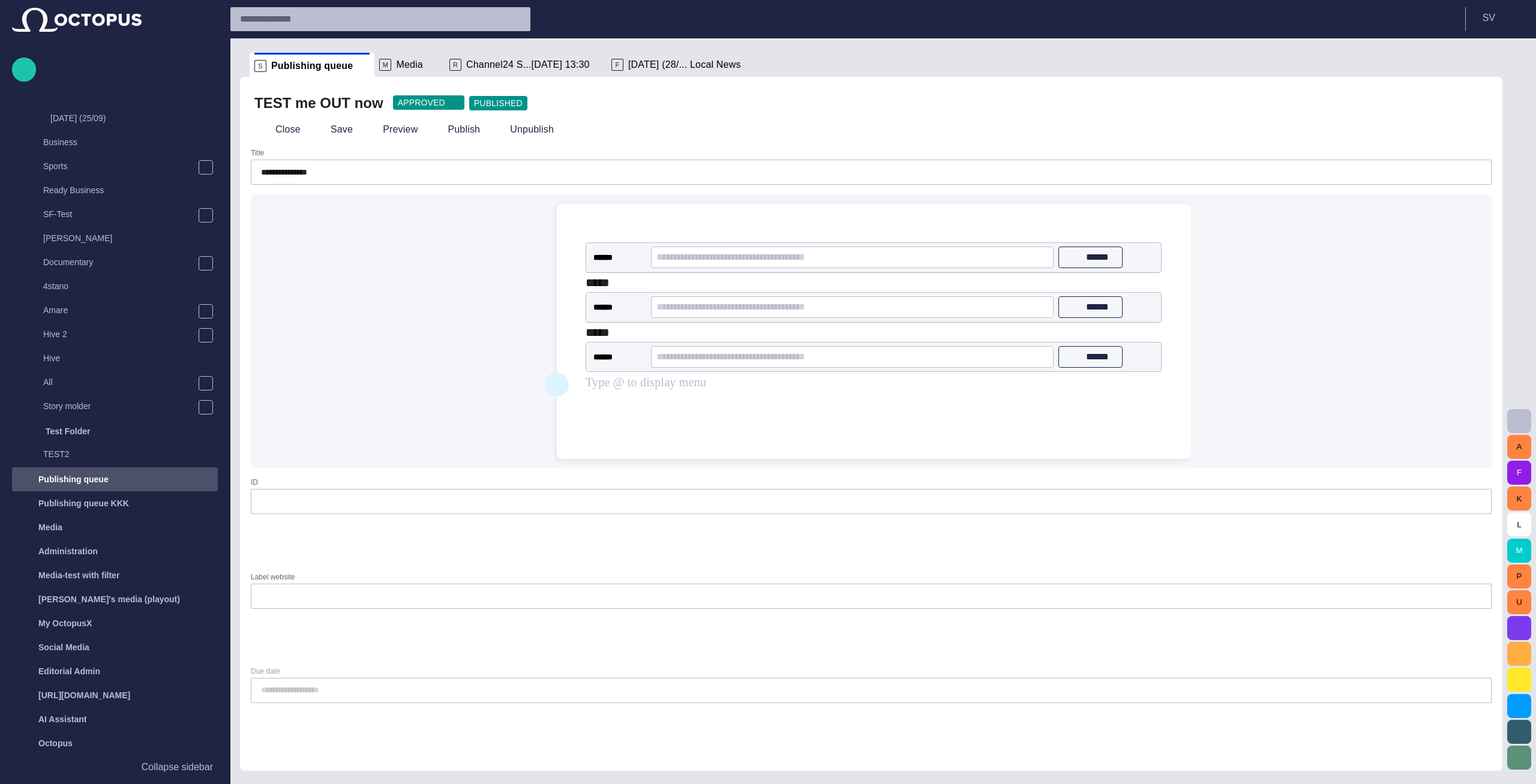
click at [549, 383] on button "button" at bounding box center [556, 384] width 24 height 24
click at [638, 424] on span "Files" at bounding box center [676, 426] width 142 height 14
click at [638, 445] on span "Uploaded file" at bounding box center [686, 448] width 106 height 12
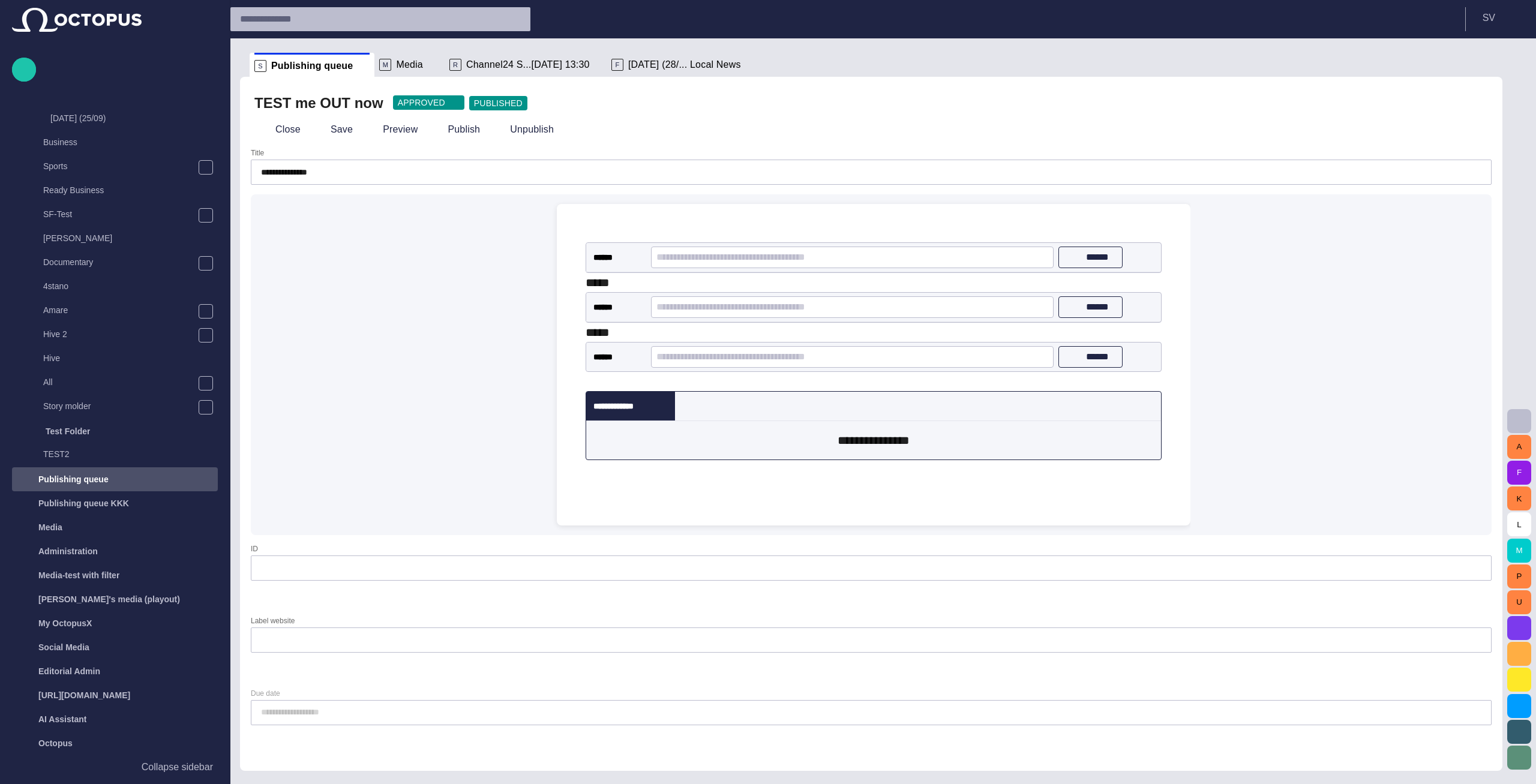
click at [1233, 308] on div "**********" at bounding box center [871, 364] width 1241 height 340
click at [1219, 276] on div "**********" at bounding box center [871, 364] width 1241 height 340
click at [1219, 253] on div "**********" at bounding box center [871, 364] width 1241 height 340
